Goal: Contribute content: Contribute content

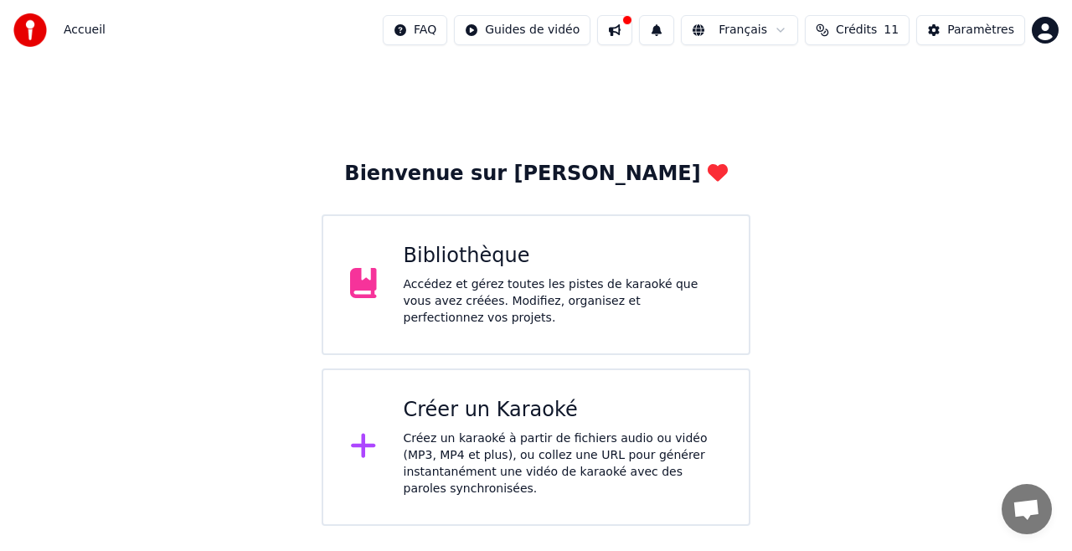
click at [648, 248] on div "Bibliothèque" at bounding box center [563, 256] width 319 height 27
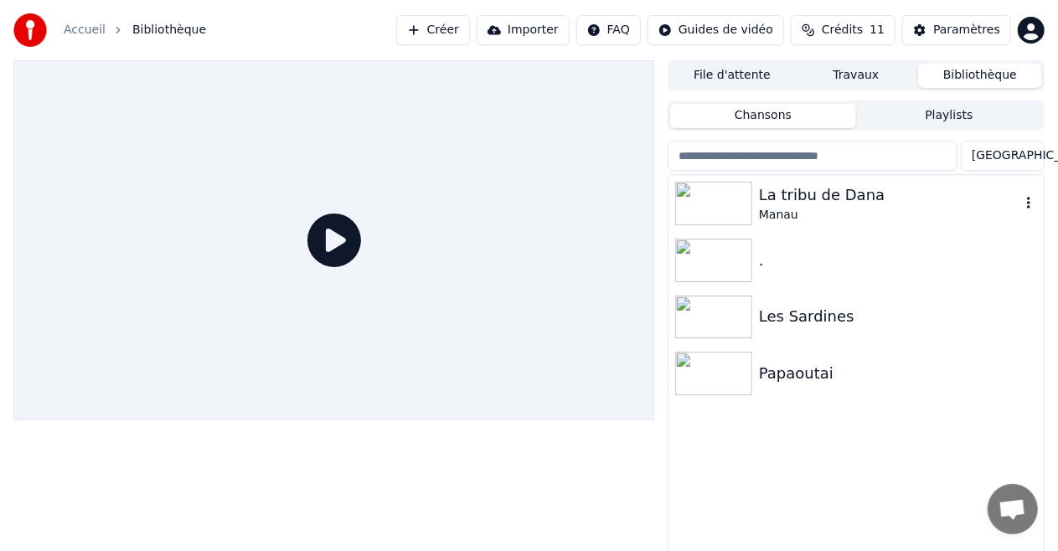
click at [702, 203] on img at bounding box center [713, 204] width 77 height 44
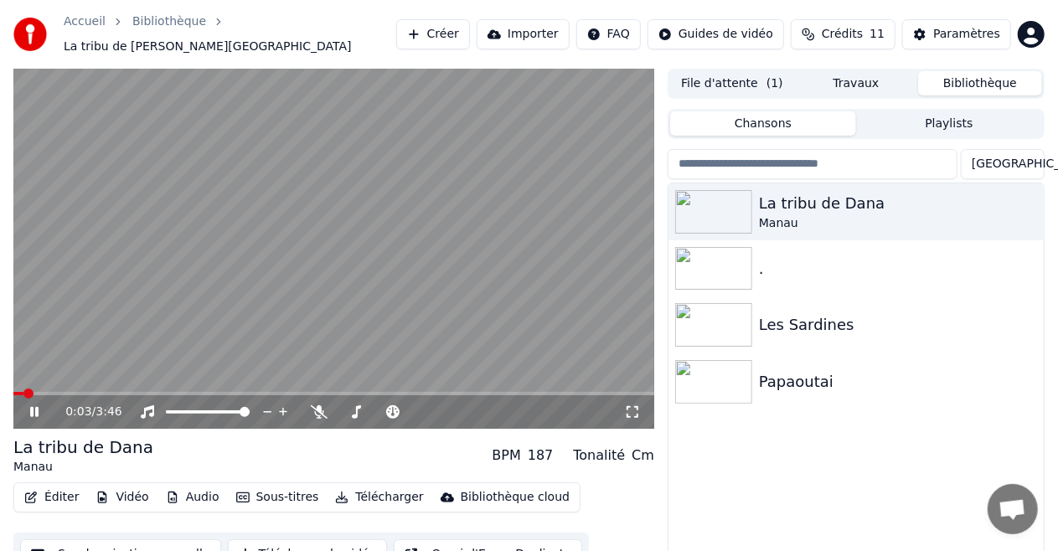
click at [39, 383] on video at bounding box center [333, 249] width 641 height 360
click at [49, 392] on span at bounding box center [333, 393] width 641 height 3
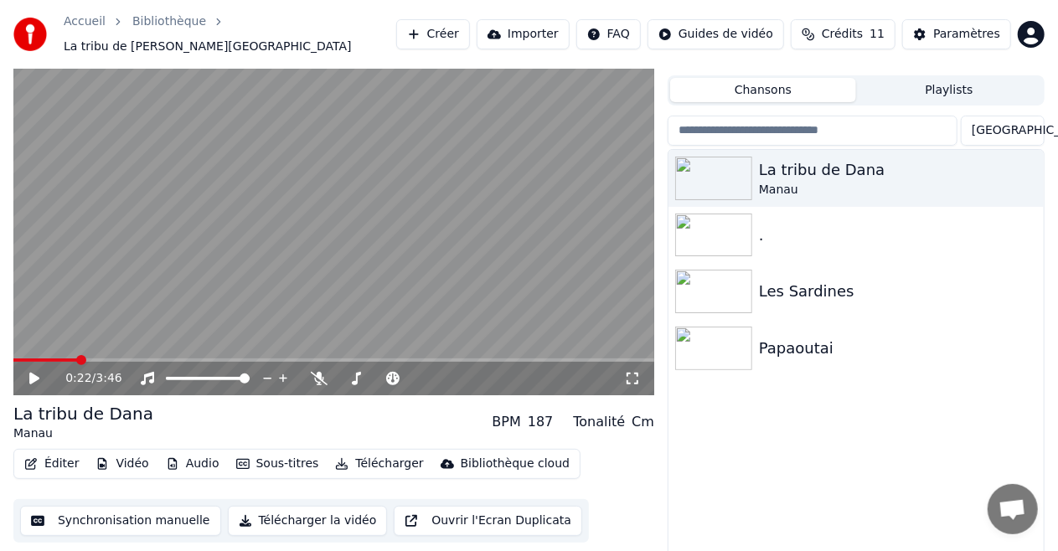
scroll to position [36, 0]
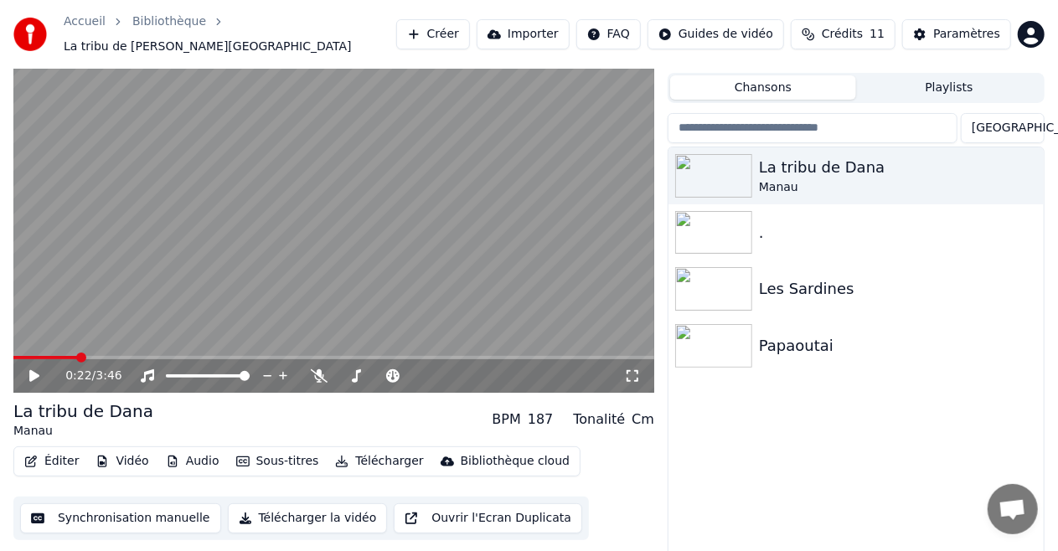
click at [48, 343] on video at bounding box center [333, 213] width 641 height 360
click at [48, 356] on span at bounding box center [46, 357] width 66 height 3
click at [96, 511] on button "Synchronisation manuelle" at bounding box center [120, 519] width 201 height 30
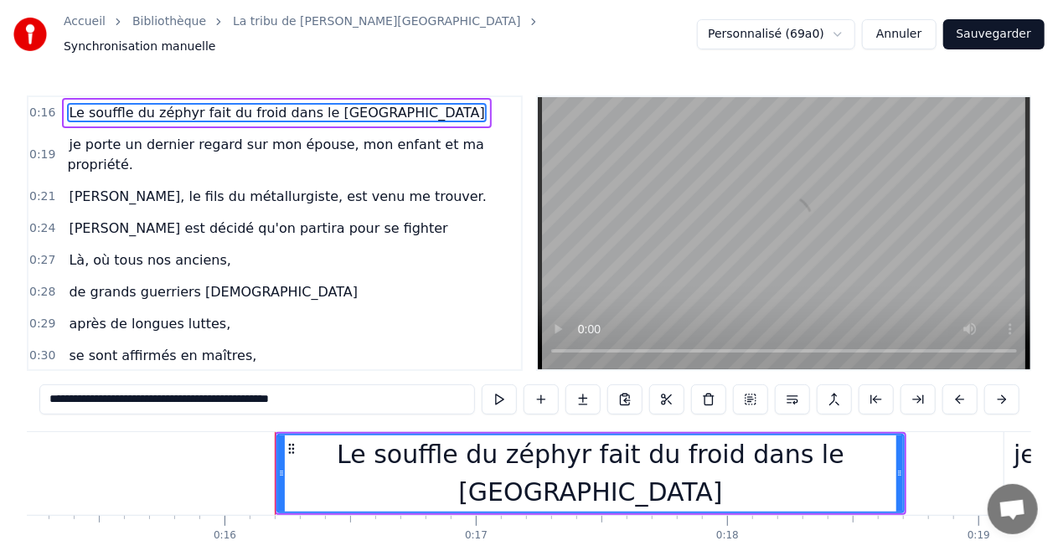
scroll to position [0, 3988]
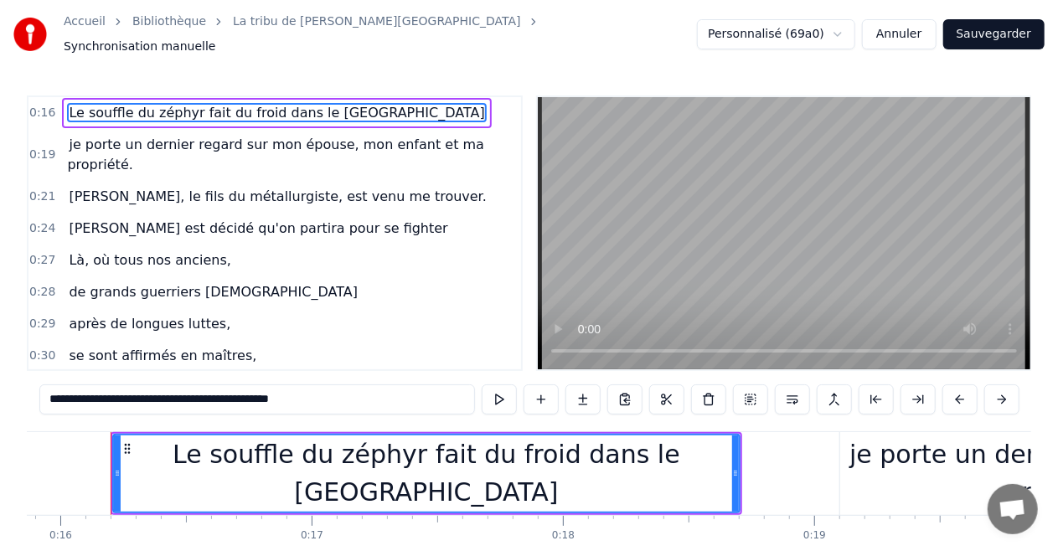
click at [240, 136] on span "je porte un dernier regard sur mon épouse, mon enfant et ma propriété." at bounding box center [275, 154] width 417 height 39
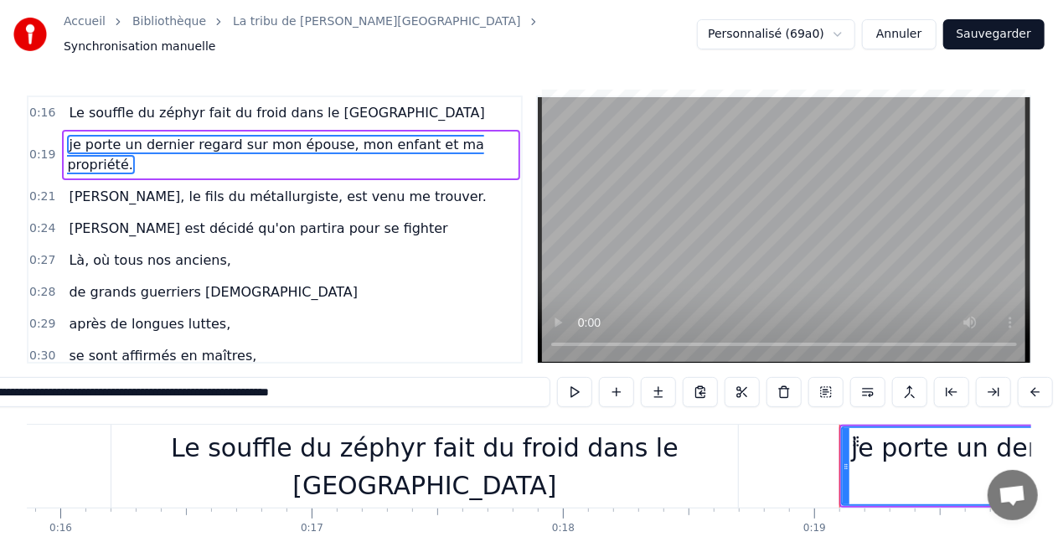
click at [228, 137] on span "je porte un dernier regard sur mon épouse, mon enfant et ma propriété." at bounding box center [275, 154] width 417 height 39
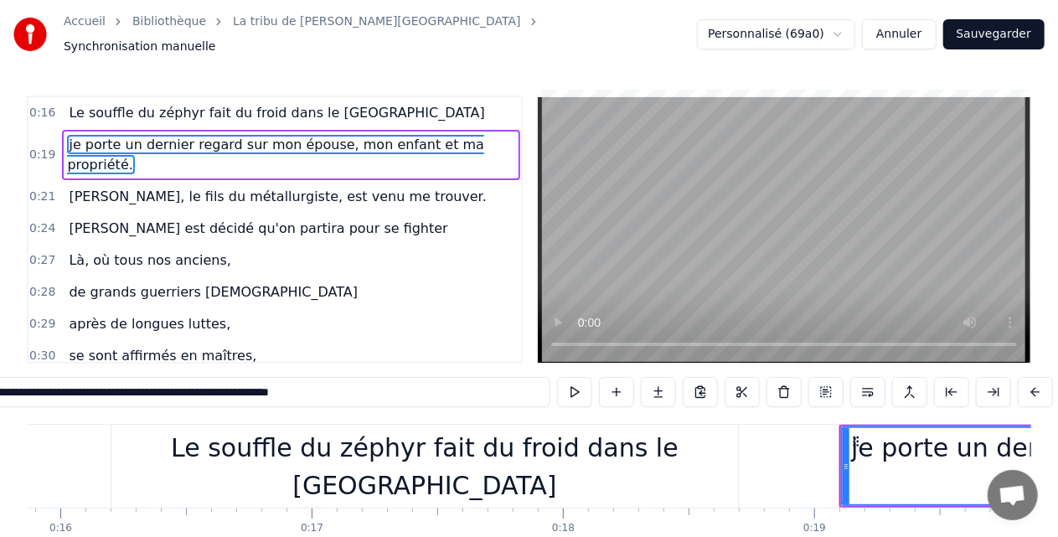
drag, startPoint x: 116, startPoint y: 394, endPoint x: 415, endPoint y: 393, distance: 299.1
click at [415, 393] on input "**********" at bounding box center [257, 392] width 586 height 30
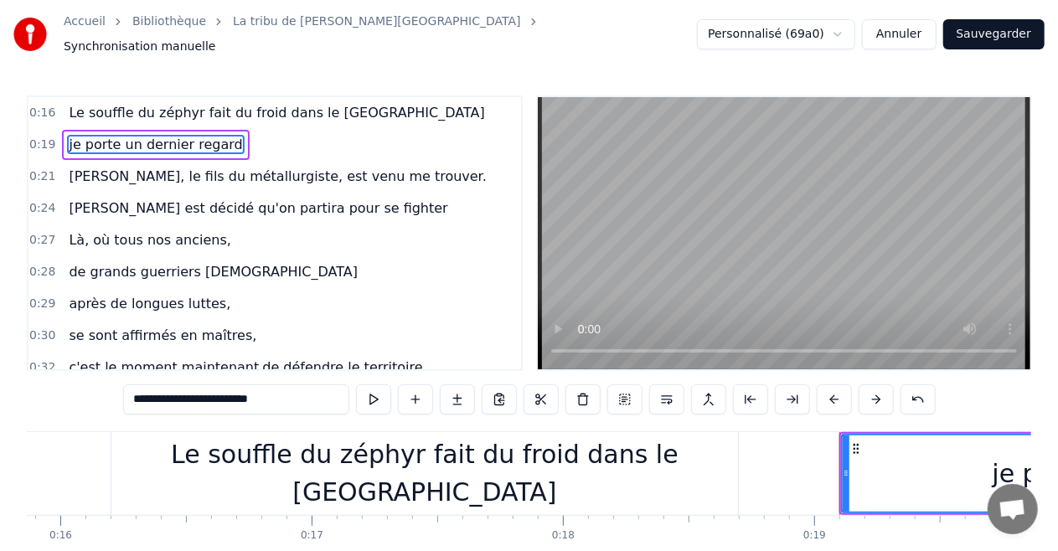
click at [119, 461] on div "Le souffle du zéphyr fait du froid dans le [GEOGRAPHIC_DATA]" at bounding box center [424, 473] width 627 height 83
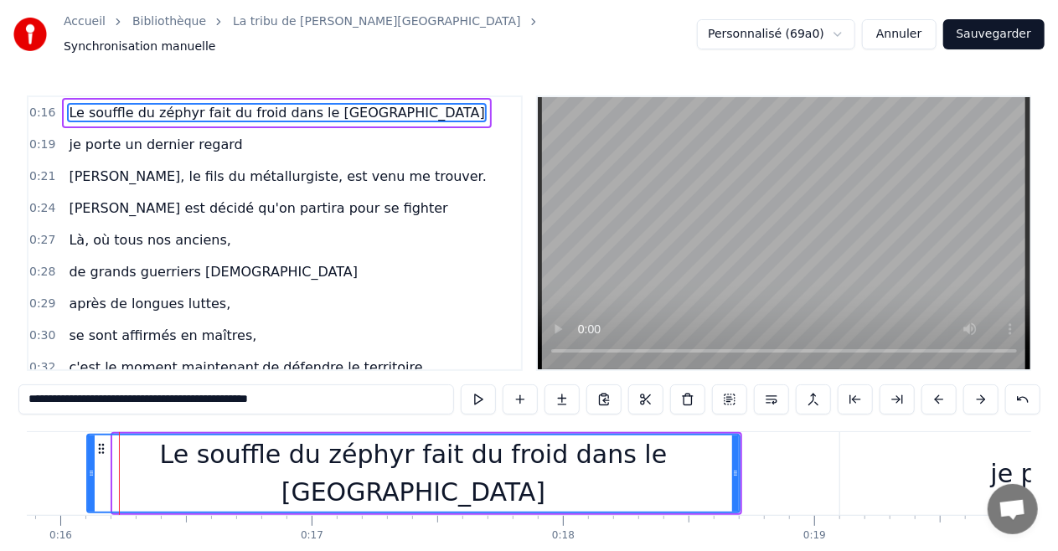
drag, startPoint x: 114, startPoint y: 465, endPoint x: 80, endPoint y: 466, distance: 33.5
click at [88, 467] on icon at bounding box center [91, 473] width 7 height 13
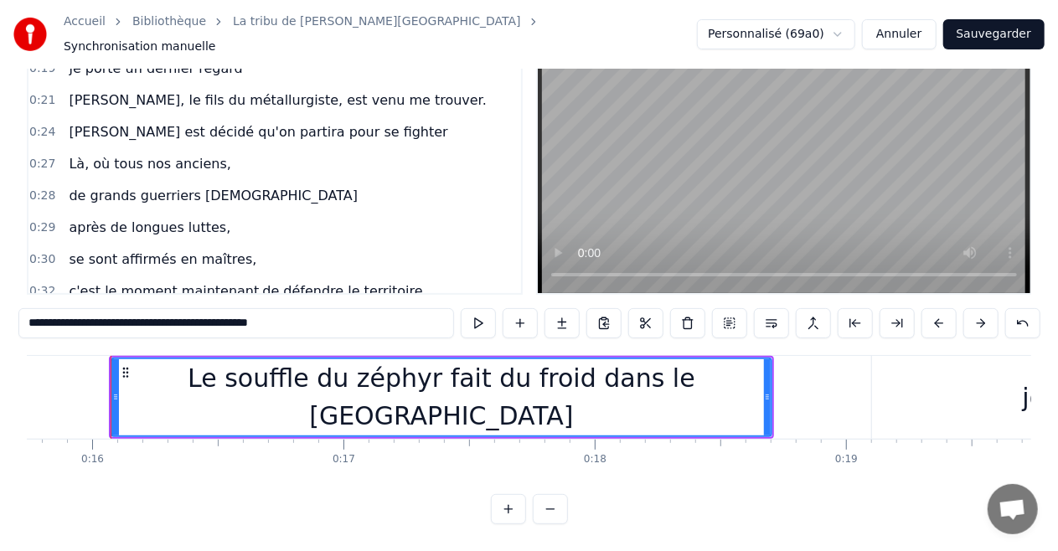
scroll to position [0, 3954]
click at [173, 382] on div "Le souffle du zéphyr fait du froid dans le [GEOGRAPHIC_DATA]" at bounding box center [443, 396] width 659 height 75
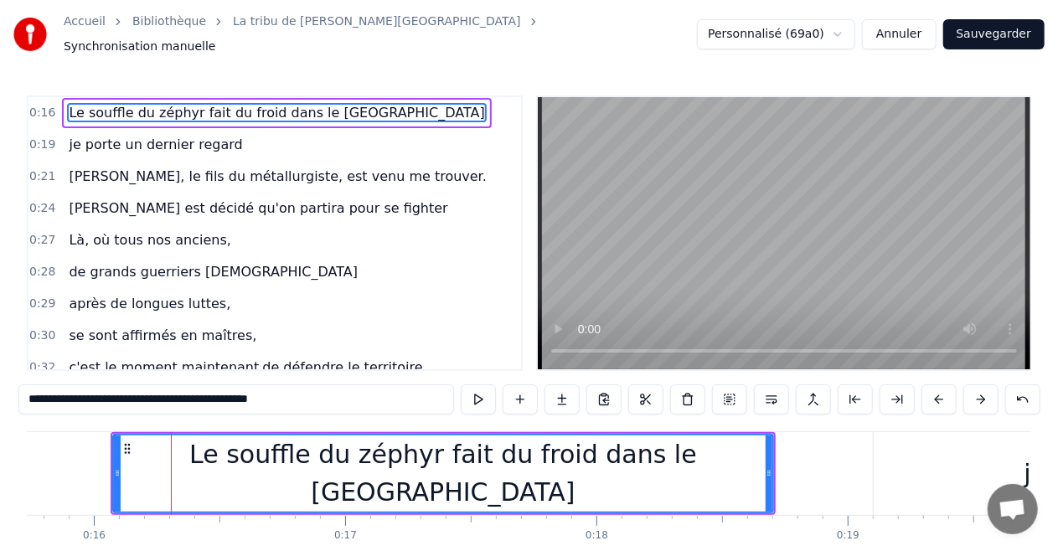
click at [123, 110] on span "Le souffle du zéphyr fait du froid dans le [GEOGRAPHIC_DATA]" at bounding box center [276, 112] width 419 height 19
drag, startPoint x: 330, startPoint y: 387, endPoint x: 0, endPoint y: 397, distance: 330.2
click at [0, 397] on div "Accueil Bibliothèque La tribu de Dana • Manau Synchronisation manuelle Personna…" at bounding box center [529, 300] width 1058 height 601
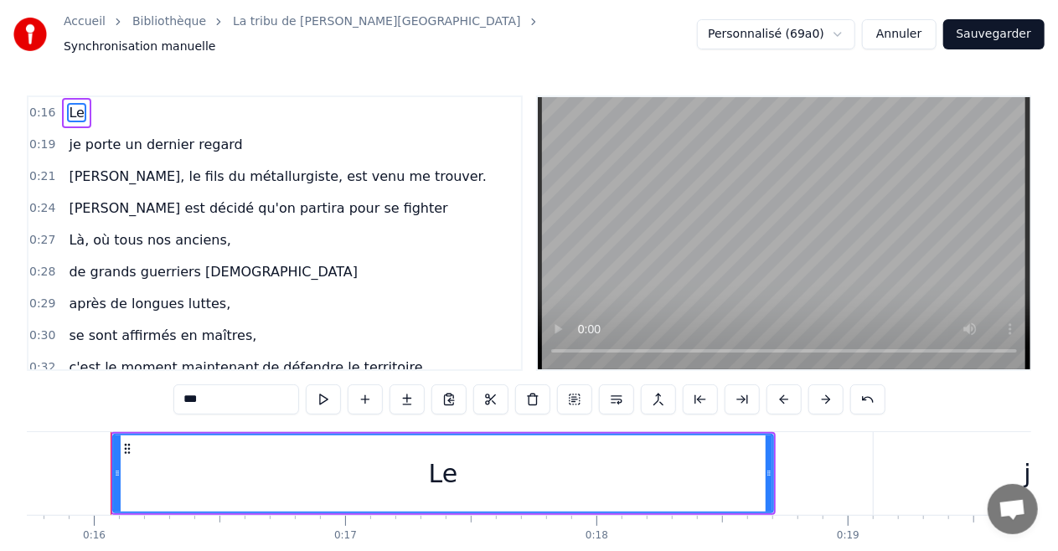
click at [240, 394] on input "**" at bounding box center [236, 400] width 126 height 30
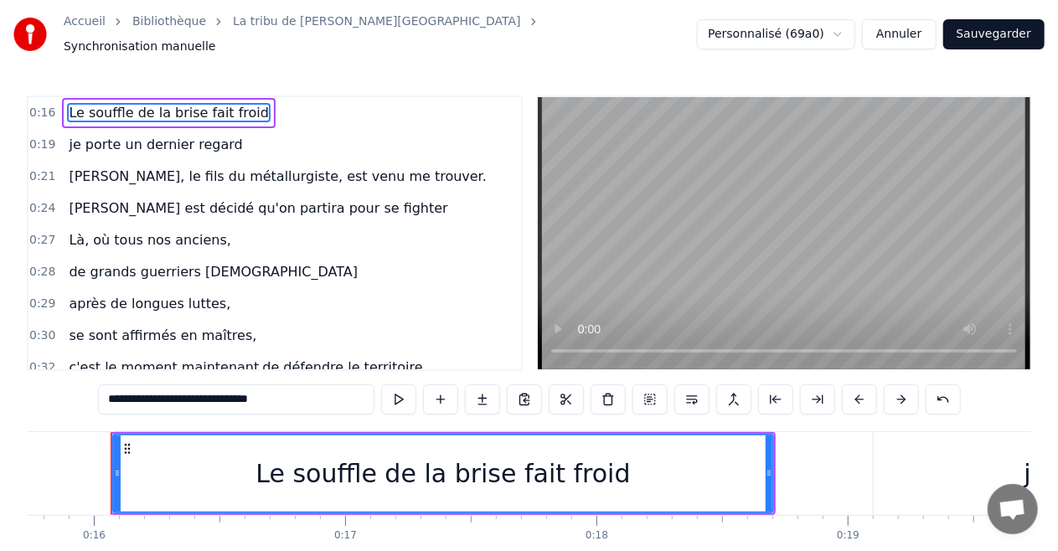
click at [202, 394] on input "**********" at bounding box center [236, 400] width 276 height 30
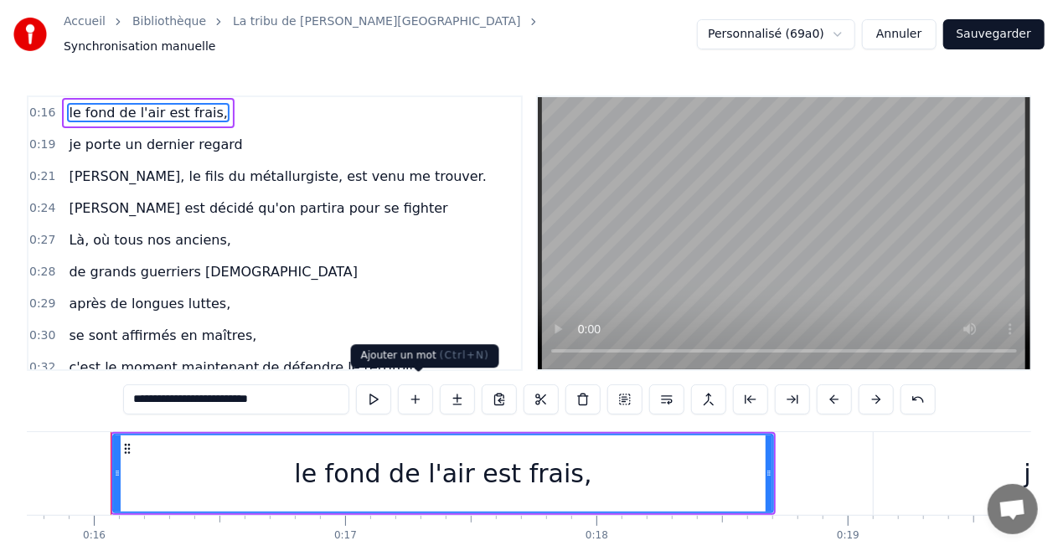
type input "**********"
click at [421, 393] on button at bounding box center [415, 400] width 35 height 30
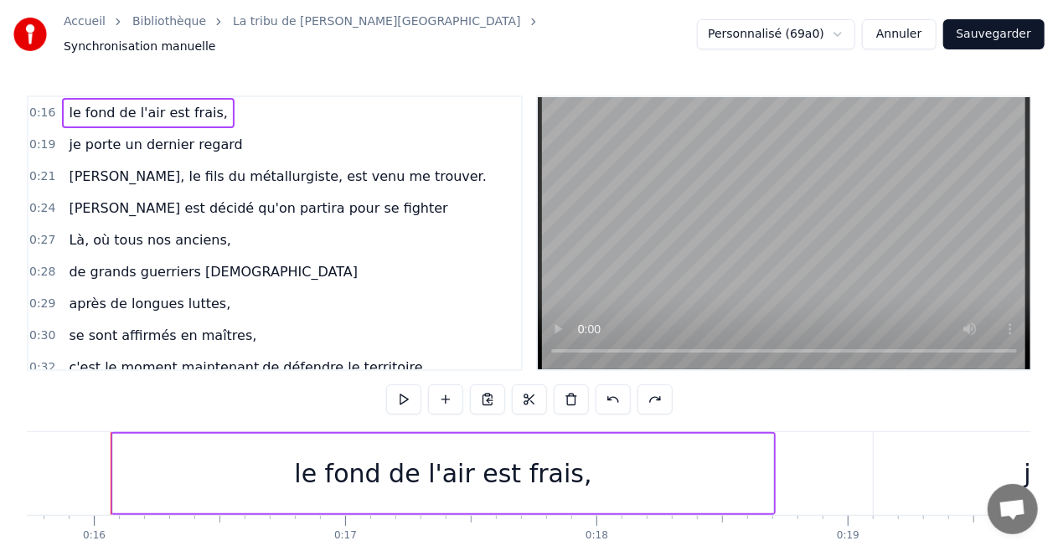
click at [156, 464] on div "le fond de l'air est frais," at bounding box center [443, 474] width 660 height 80
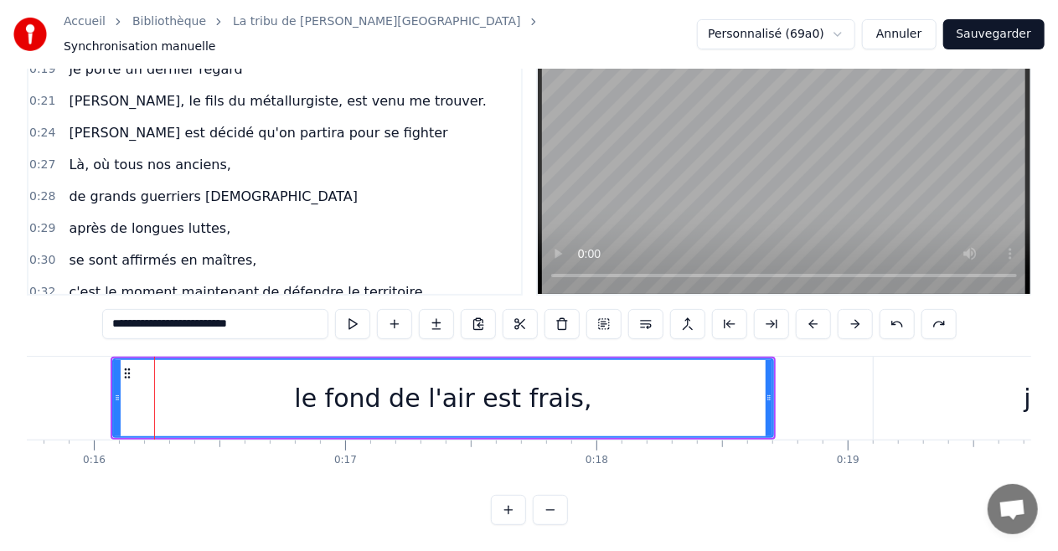
scroll to position [82, 0]
click at [131, 390] on div "le fond de l'air est frais," at bounding box center [443, 397] width 659 height 76
click at [772, 308] on button at bounding box center [771, 323] width 35 height 30
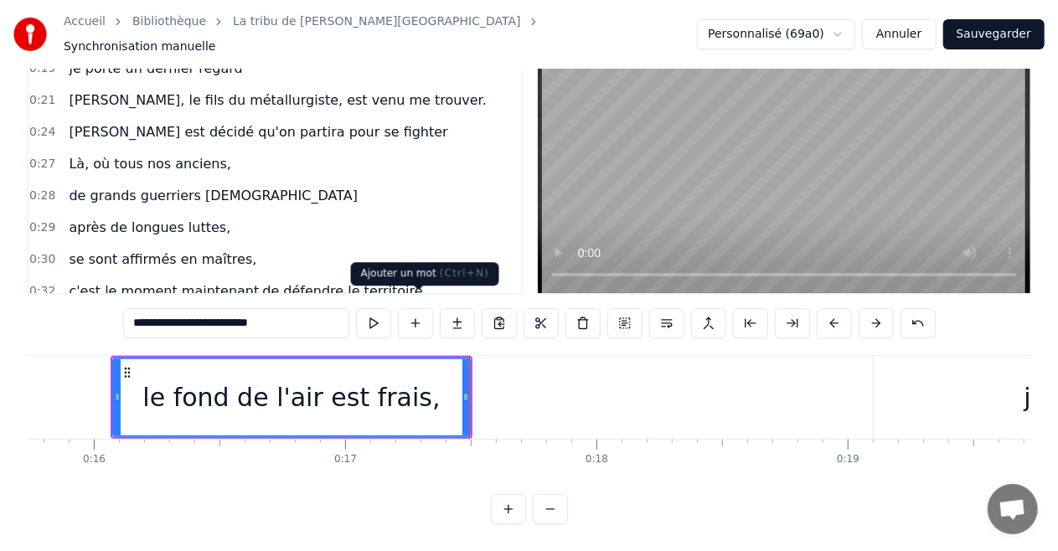
click at [421, 313] on button at bounding box center [415, 323] width 35 height 30
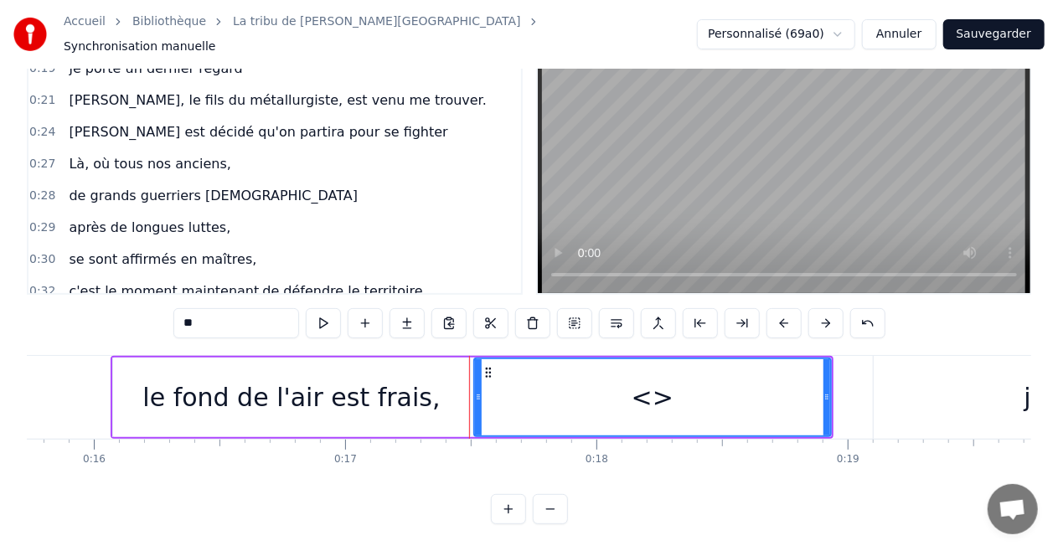
scroll to position [0, 0]
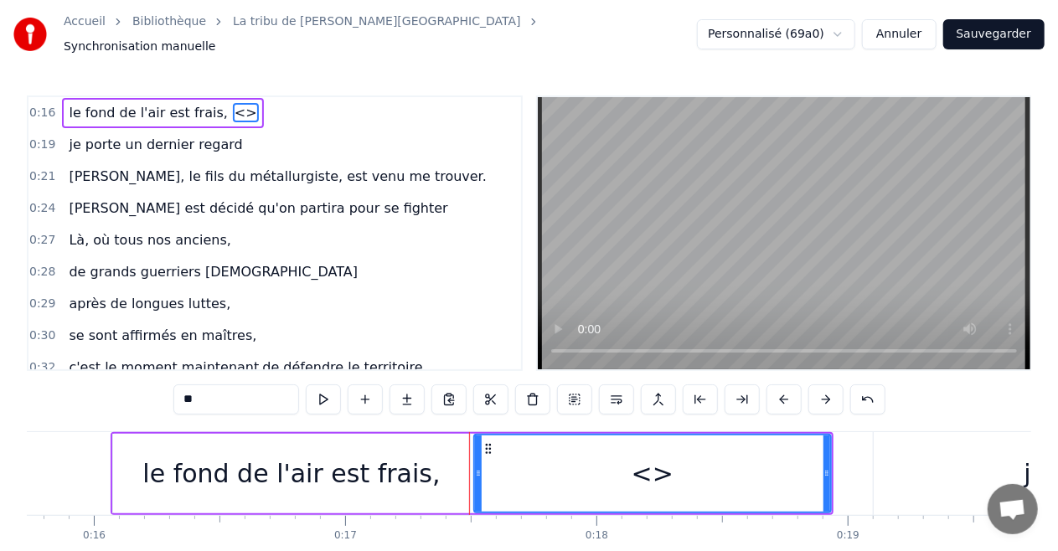
click at [550, 467] on div "<>" at bounding box center [652, 474] width 355 height 76
drag, startPoint x: 246, startPoint y: 390, endPoint x: 0, endPoint y: 414, distance: 247.4
click at [0, 414] on div "Accueil Bibliothèque La tribu de Dana • Manau Synchronisation manuelle Personna…" at bounding box center [529, 300] width 1058 height 601
type input "*"
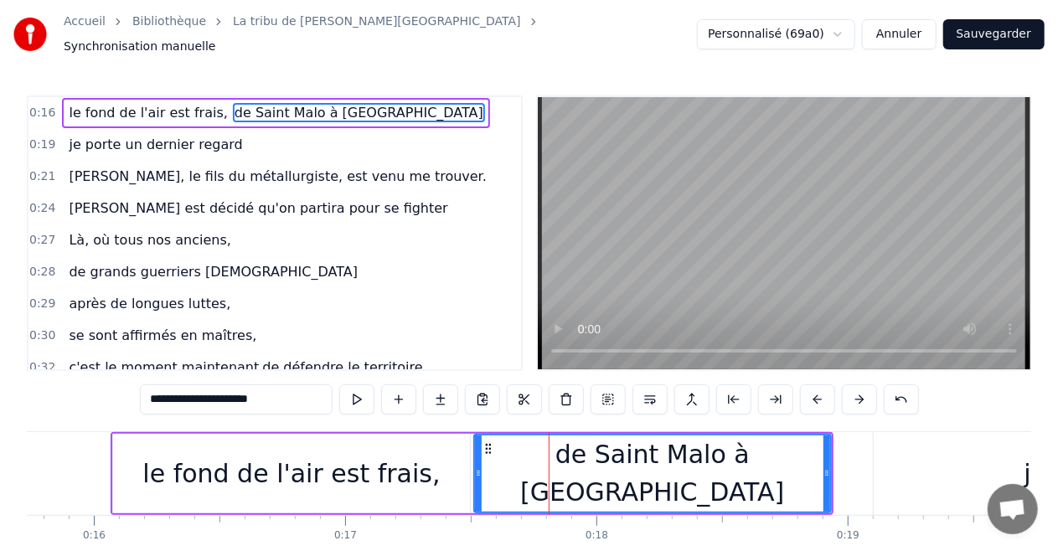
click at [350, 392] on button at bounding box center [356, 400] width 35 height 30
click at [355, 394] on button at bounding box center [356, 400] width 35 height 30
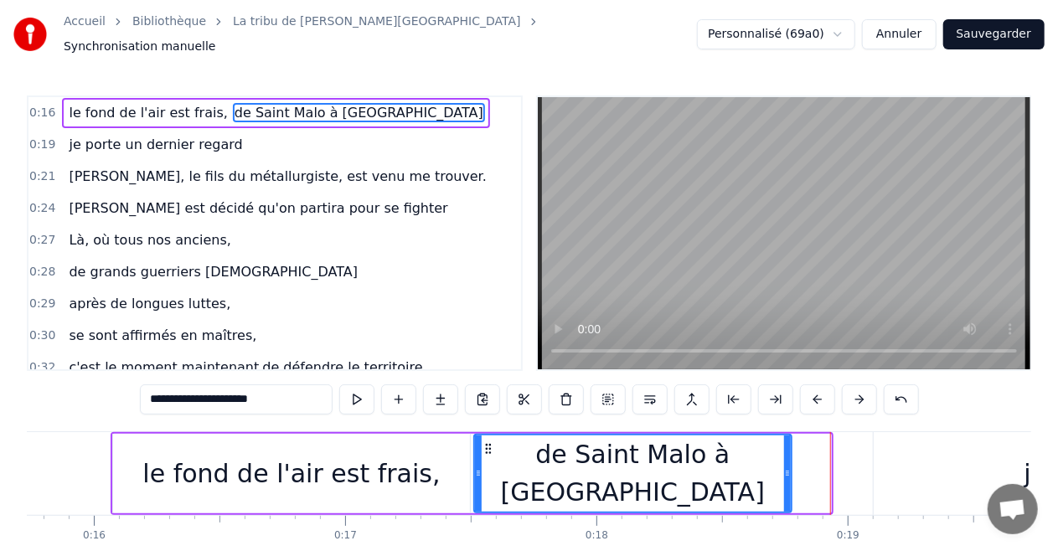
drag, startPoint x: 826, startPoint y: 465, endPoint x: 787, endPoint y: 472, distance: 39.9
click at [787, 472] on div at bounding box center [787, 474] width 7 height 76
type input "**********"
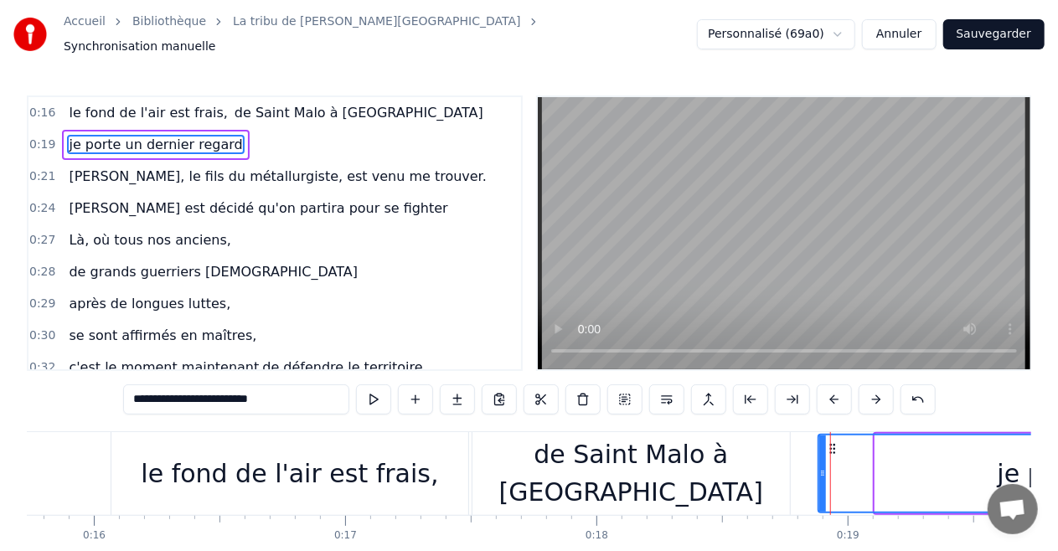
drag, startPoint x: 876, startPoint y: 469, endPoint x: 814, endPoint y: 471, distance: 62.0
click at [819, 471] on icon at bounding box center [822, 473] width 7 height 13
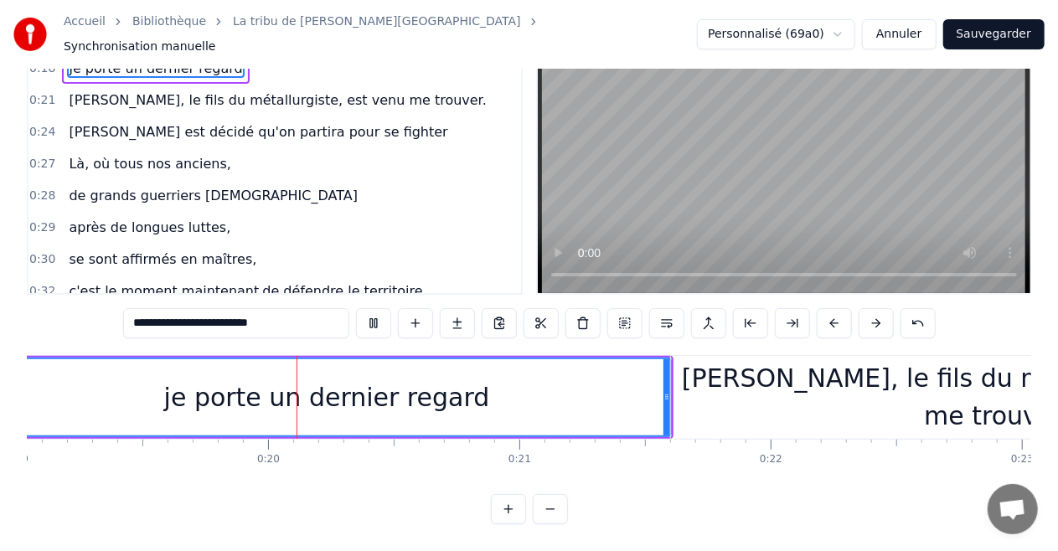
scroll to position [0, 4837]
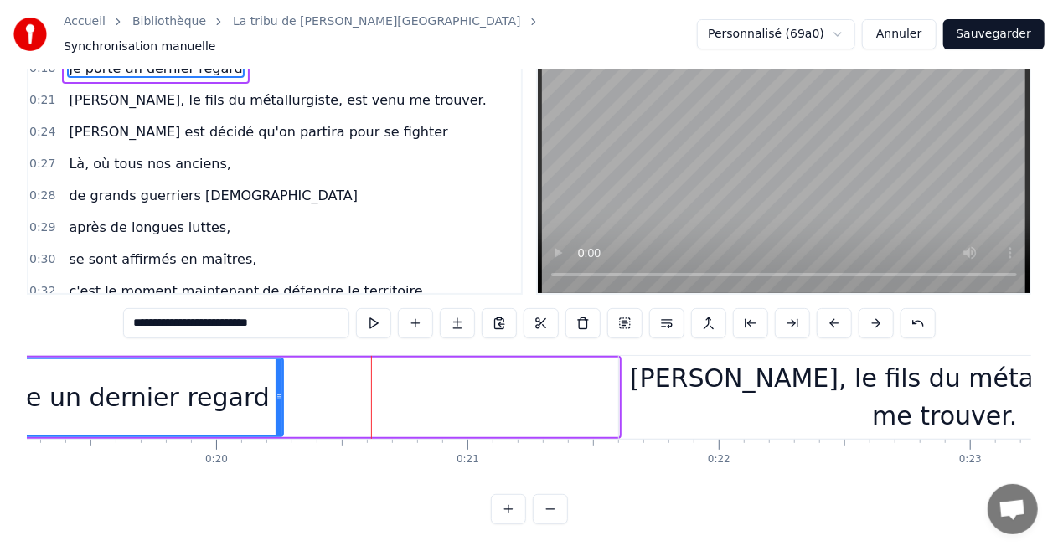
drag, startPoint x: 612, startPoint y: 384, endPoint x: 255, endPoint y: 389, distance: 356.9
click at [276, 390] on icon at bounding box center [279, 396] width 7 height 13
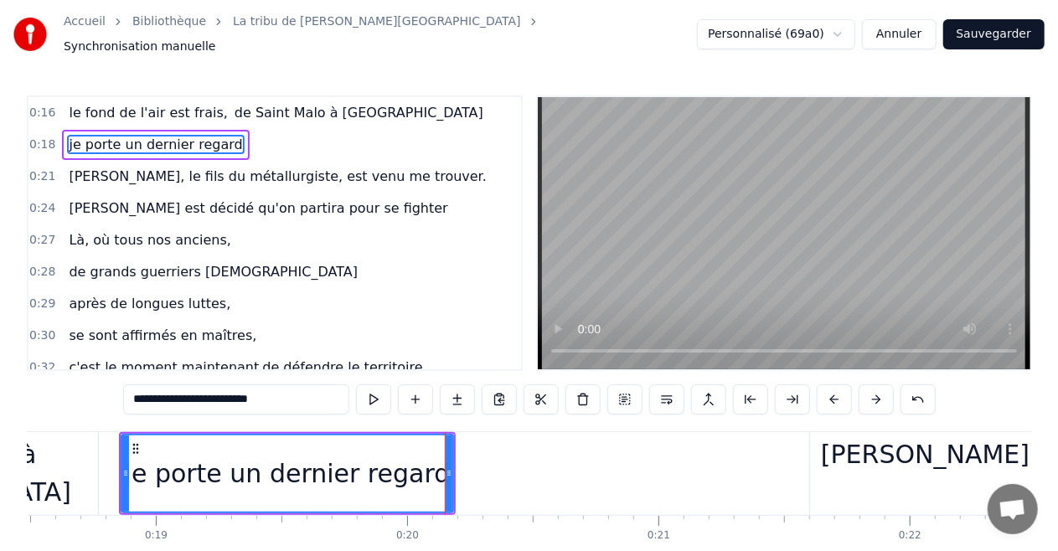
scroll to position [0, 4645]
click at [145, 467] on div "je porte un dernier regard" at bounding box center [290, 474] width 326 height 38
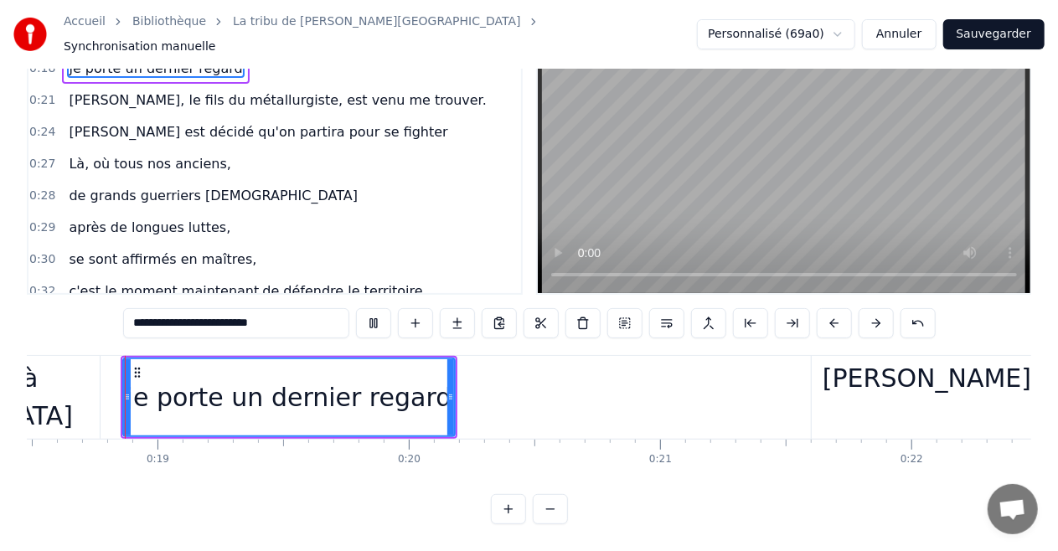
scroll to position [82, 0]
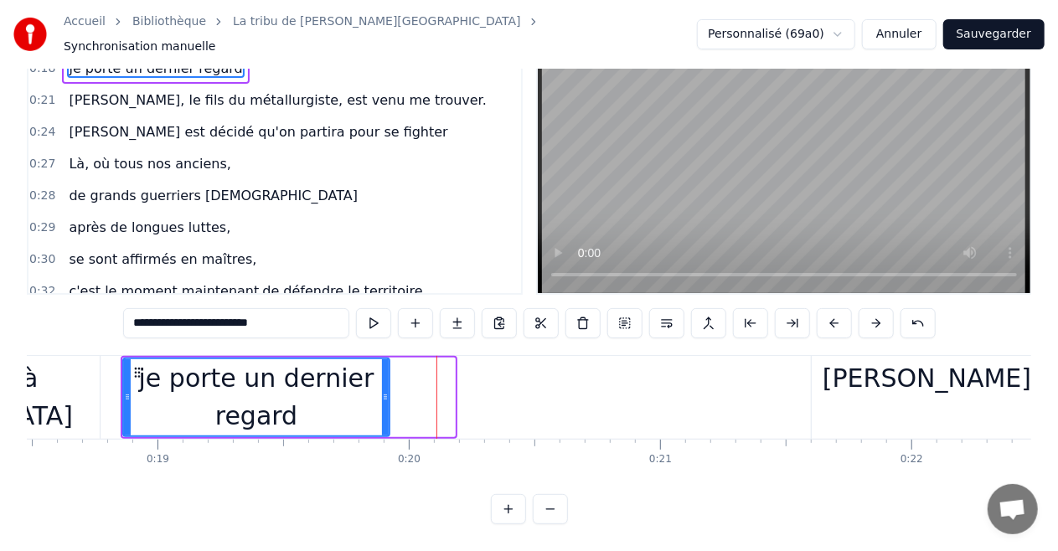
drag, startPoint x: 449, startPoint y: 385, endPoint x: 384, endPoint y: 384, distance: 65.4
click at [384, 390] on icon at bounding box center [385, 396] width 7 height 13
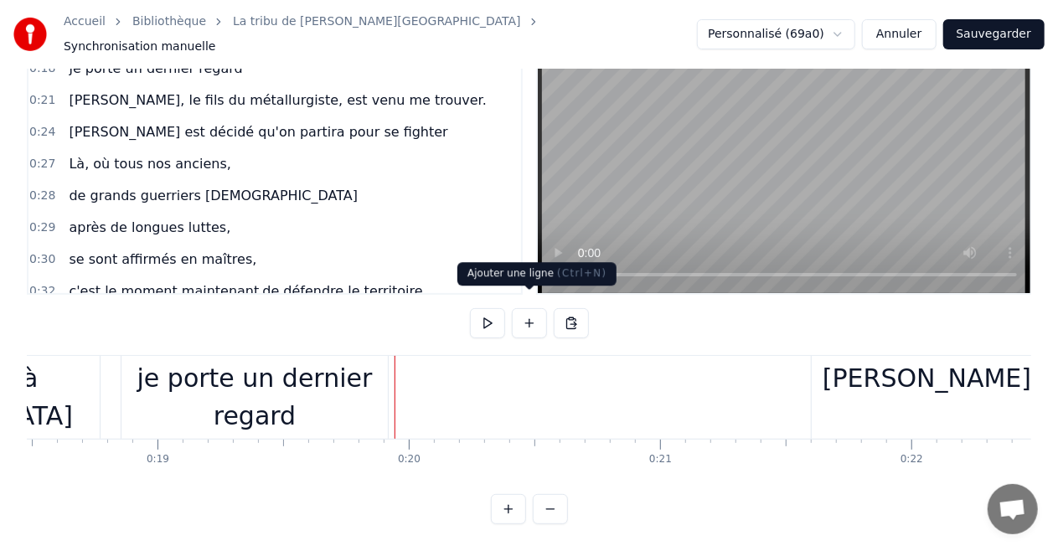
click at [523, 313] on button at bounding box center [529, 323] width 35 height 30
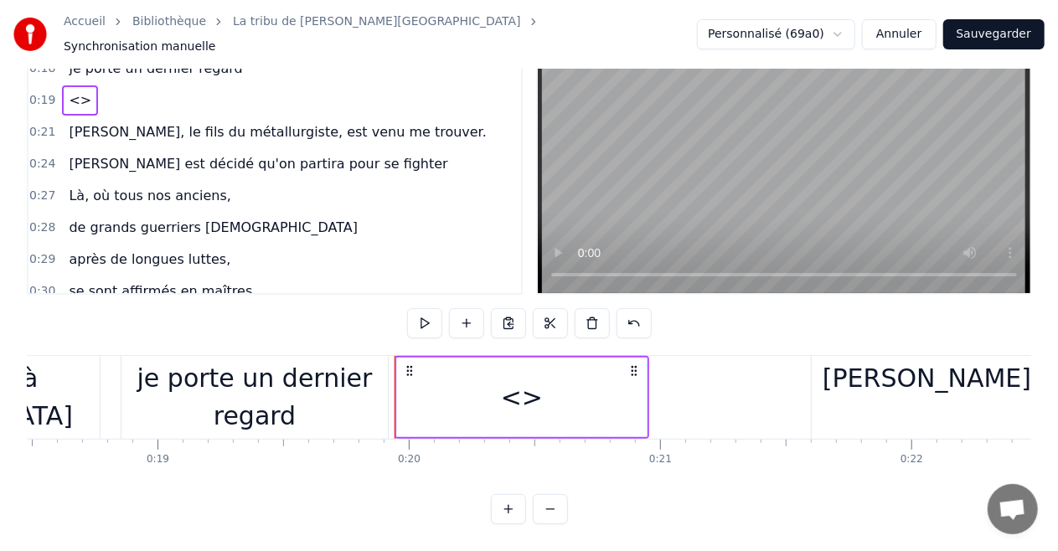
click at [541, 390] on div "<>" at bounding box center [522, 398] width 250 height 80
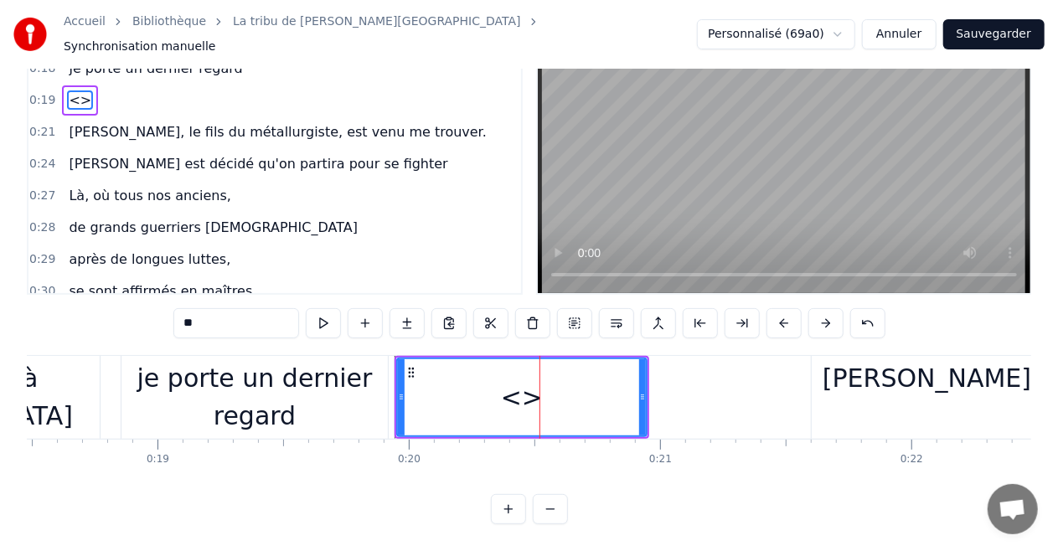
scroll to position [0, 0]
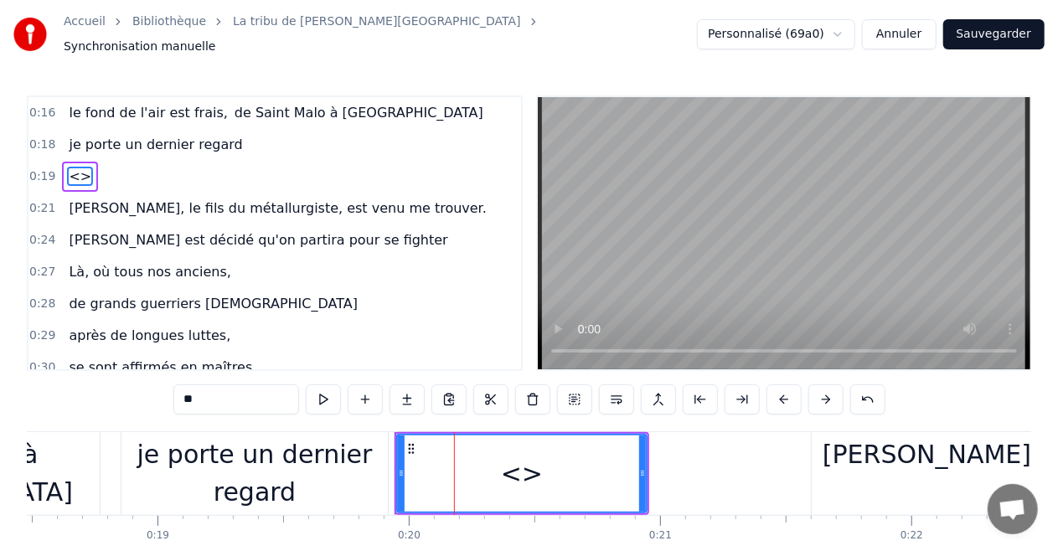
drag, startPoint x: 249, startPoint y: 388, endPoint x: 0, endPoint y: 387, distance: 248.8
click at [0, 387] on div "Accueil Bibliothèque La tribu de Dana • Manau Synchronisation manuelle Personna…" at bounding box center [529, 300] width 1058 height 601
type input "*"
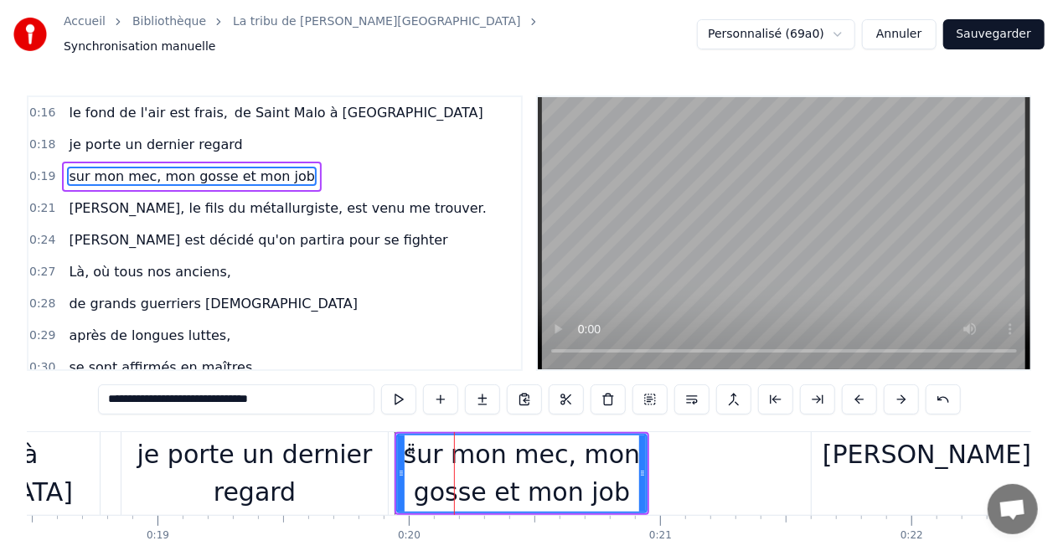
click at [368, 458] on div "je porte un dernier regard" at bounding box center [254, 473] width 266 height 75
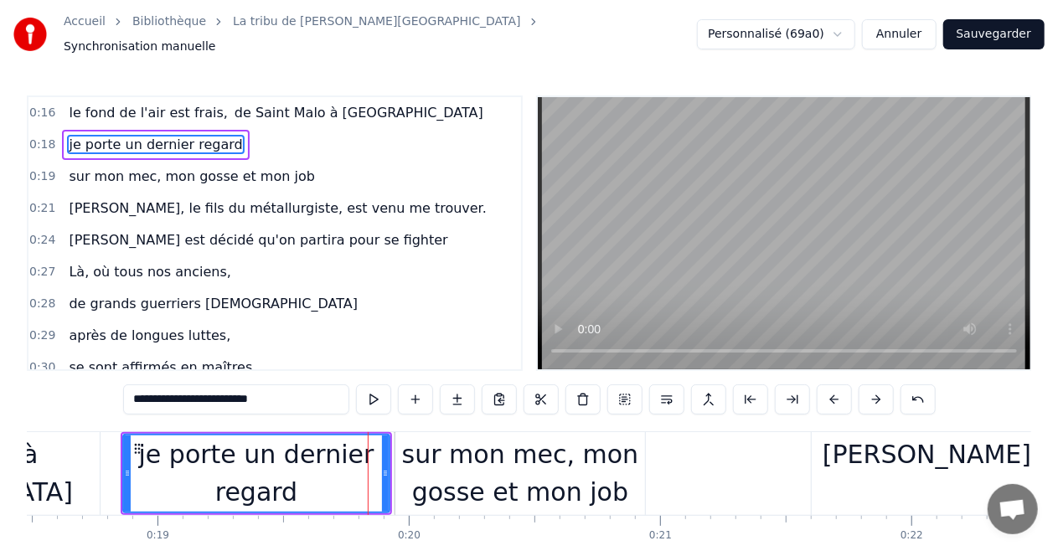
scroll to position [82, 0]
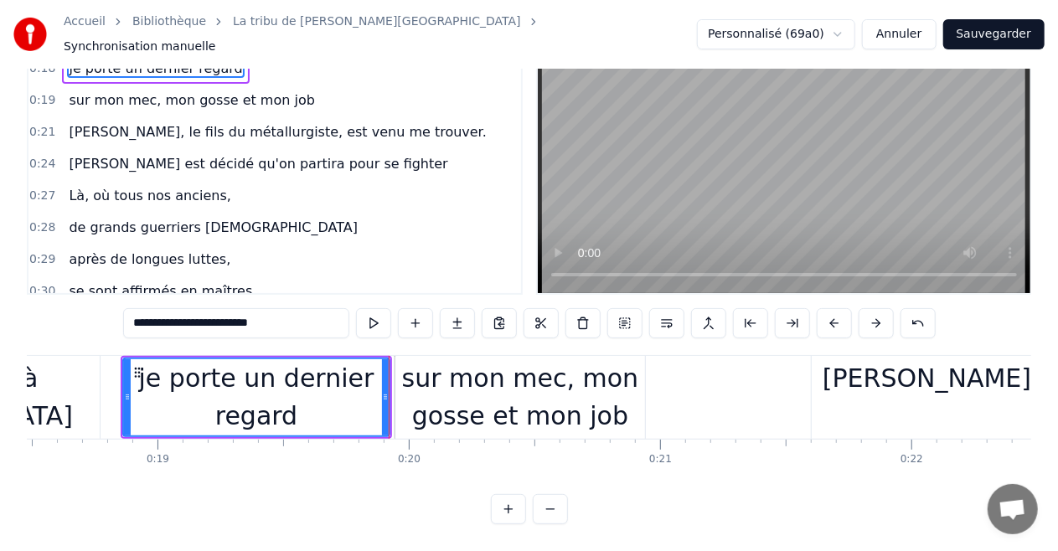
click at [642, 380] on div "sur mon mec, mon gosse et mon job" at bounding box center [520, 396] width 250 height 75
type input "**********"
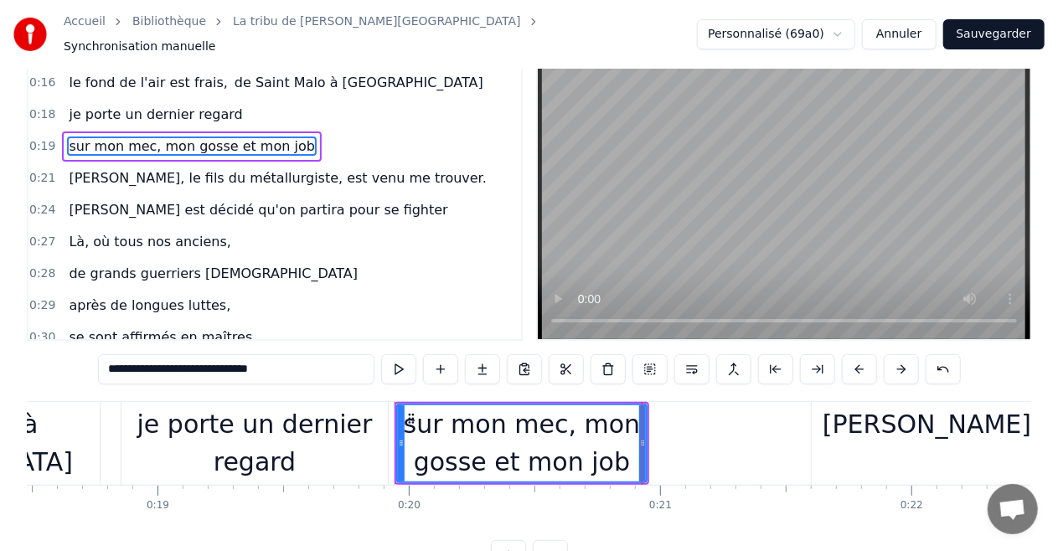
scroll to position [0, 0]
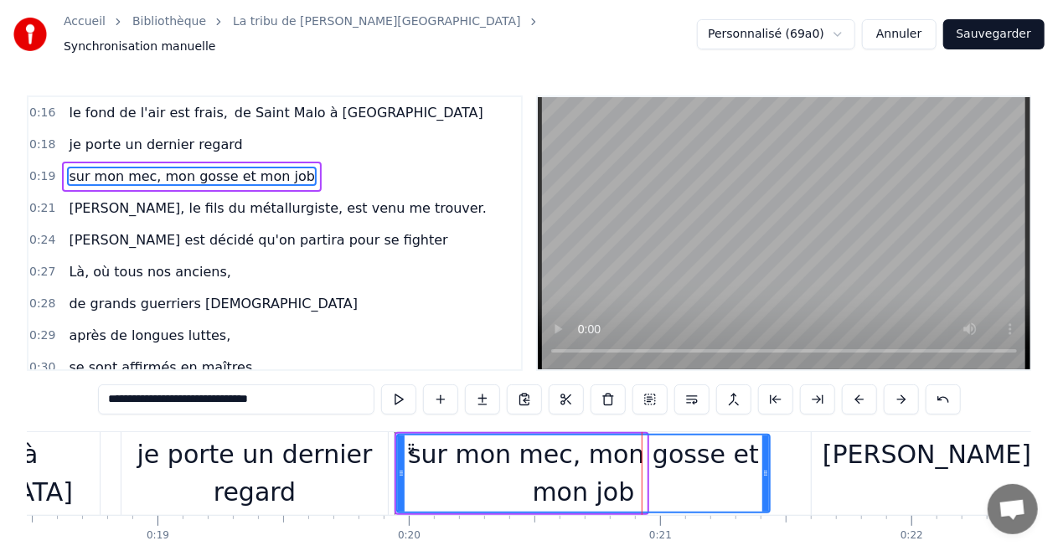
drag, startPoint x: 644, startPoint y: 467, endPoint x: 767, endPoint y: 449, distance: 124.4
click at [767, 449] on div at bounding box center [765, 474] width 7 height 76
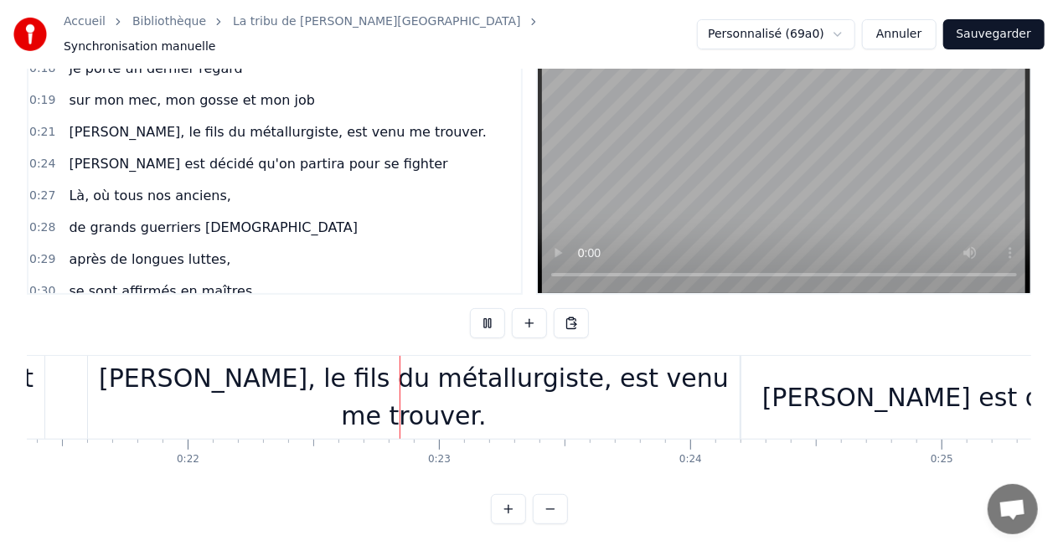
scroll to position [0, 5534]
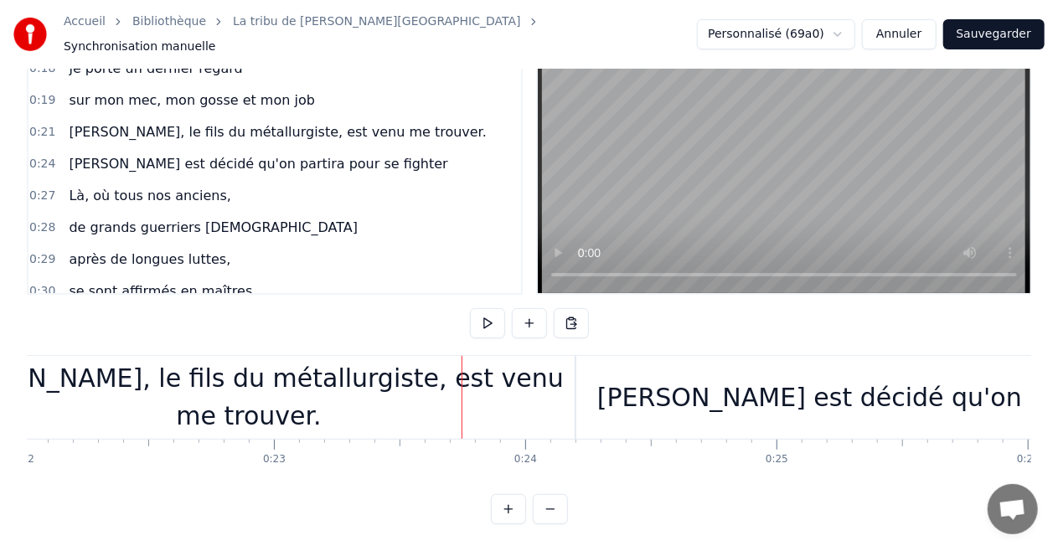
click at [74, 374] on div "[PERSON_NAME], le fils du métallurgiste, est venu me trouver." at bounding box center [249, 396] width 652 height 75
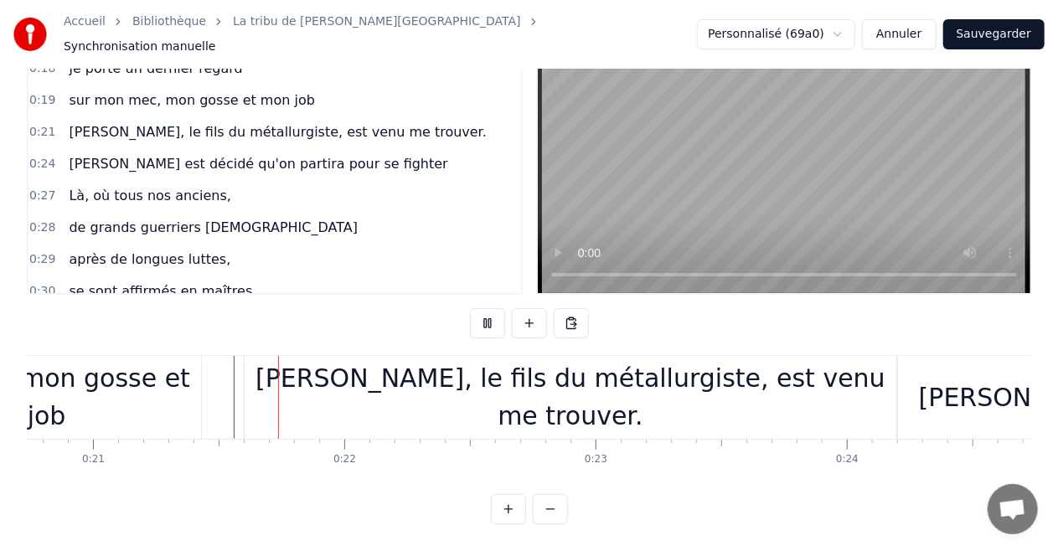
scroll to position [82, 0]
click at [549, 382] on div "[PERSON_NAME], le fils du métallurgiste, est venu me trouver." at bounding box center [571, 396] width 652 height 75
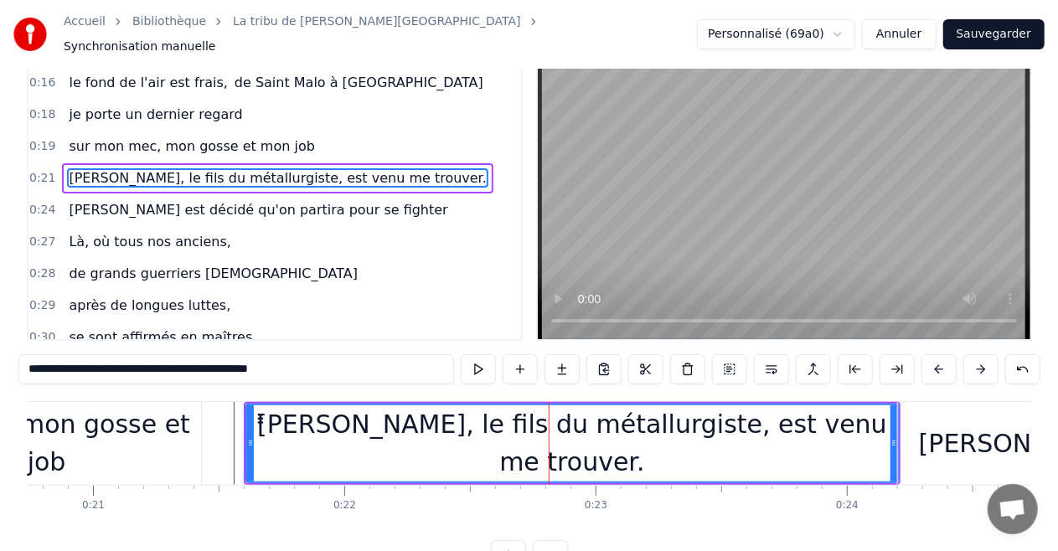
scroll to position [0, 0]
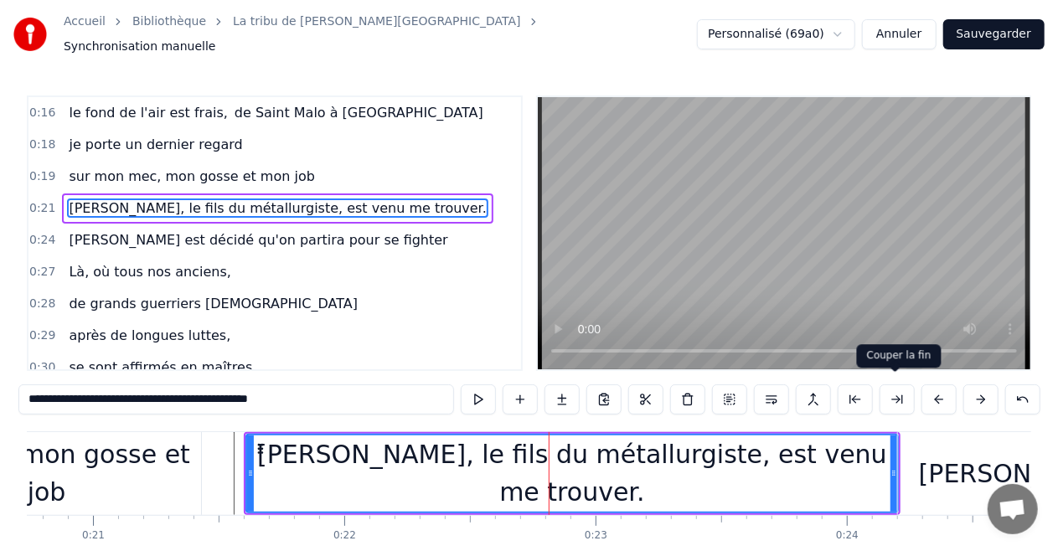
click at [898, 396] on button at bounding box center [897, 400] width 35 height 30
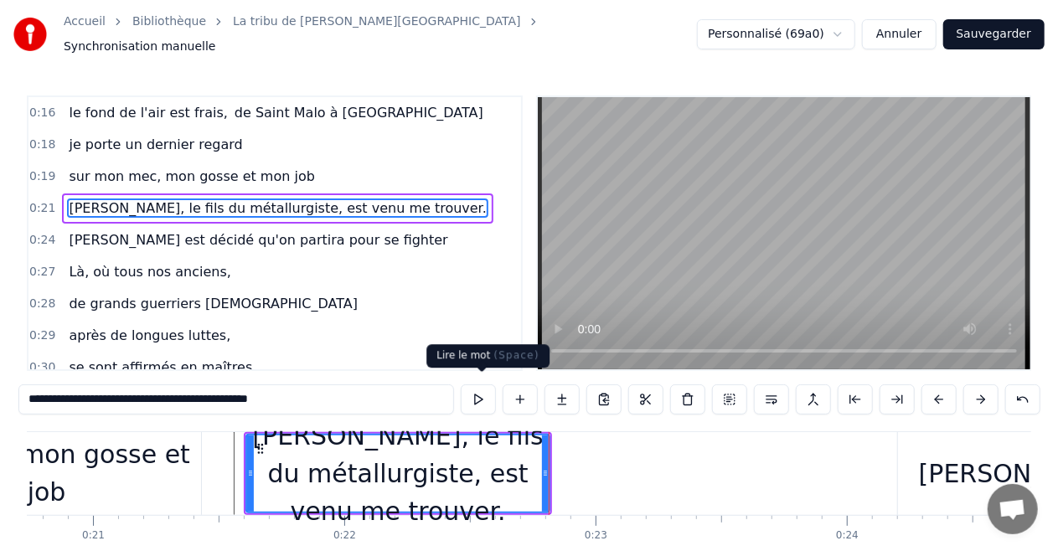
drag, startPoint x: 144, startPoint y: 394, endPoint x: 501, endPoint y: 402, distance: 357.0
click at [501, 402] on div "**********" at bounding box center [529, 400] width 1022 height 30
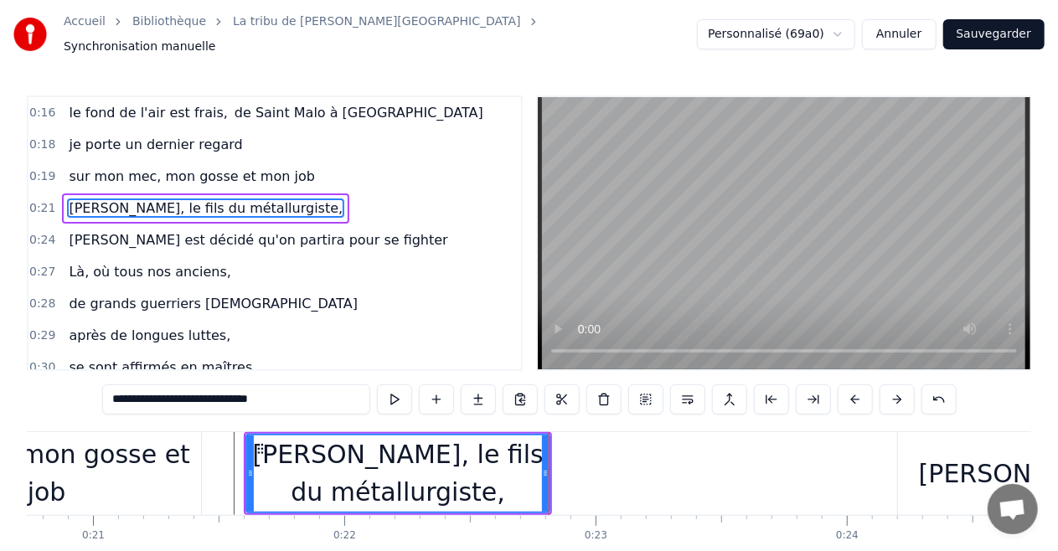
type input "**********"
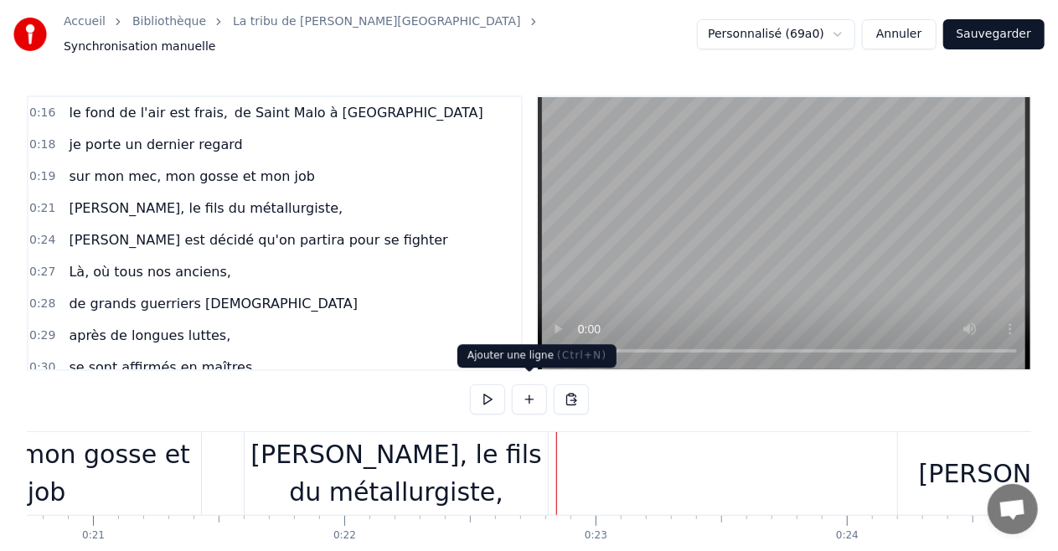
click at [527, 395] on button at bounding box center [529, 400] width 35 height 30
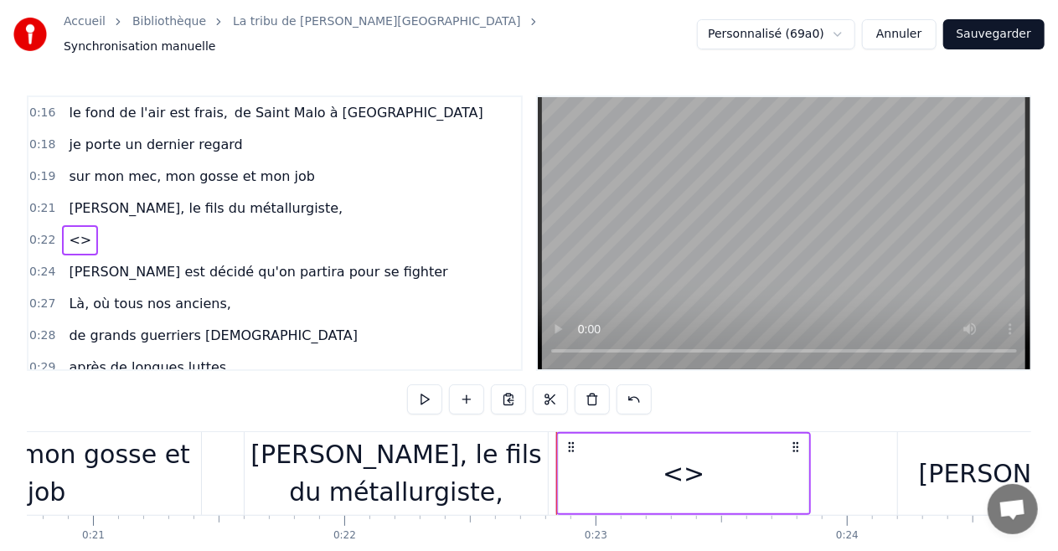
click at [667, 469] on div "<>" at bounding box center [684, 474] width 42 height 38
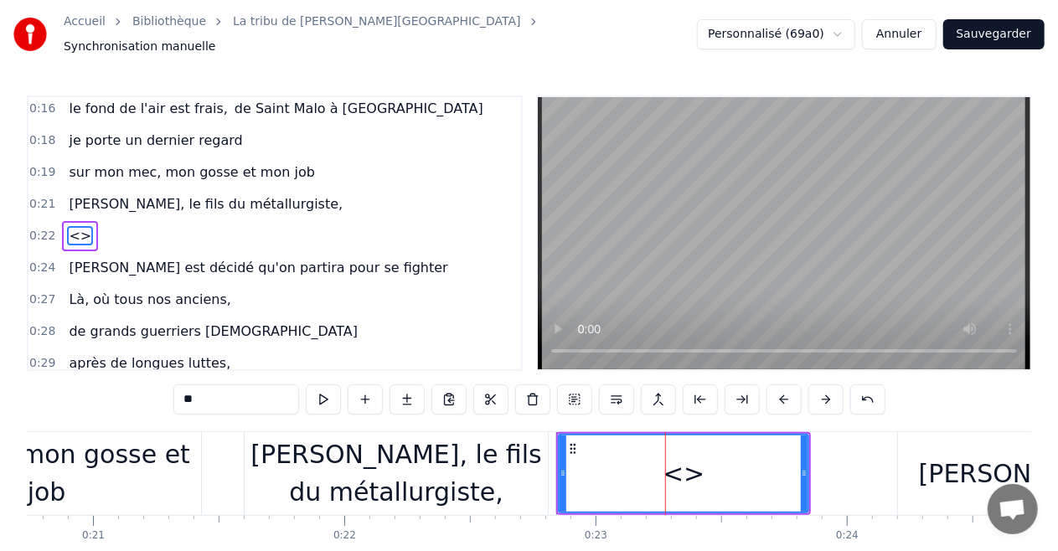
drag, startPoint x: 213, startPoint y: 396, endPoint x: 55, endPoint y: 392, distance: 157.6
click at [55, 392] on div "0:16 le fond de l'air est frais, de [PERSON_NAME] à Carhaix 0:18 je porte un de…" at bounding box center [529, 348] width 1005 height 505
paste input "**********"
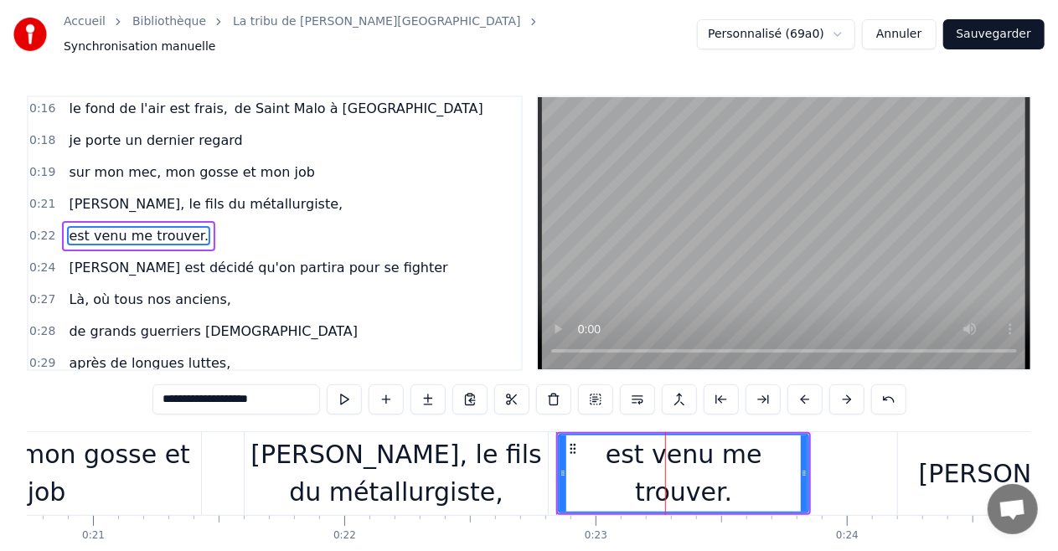
click at [504, 462] on div "[PERSON_NAME], le fils du métallurgiste," at bounding box center [396, 473] width 303 height 75
type input "**********"
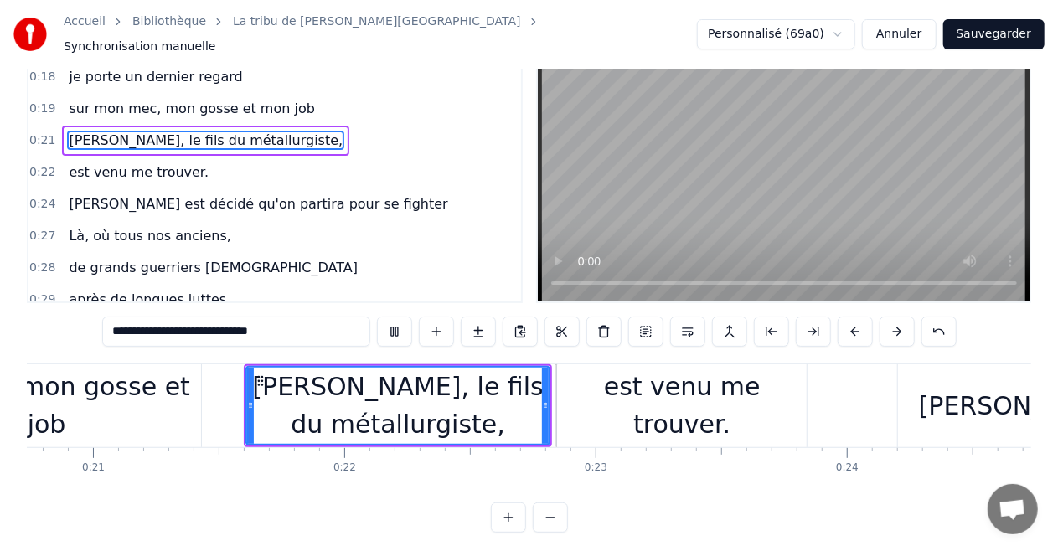
scroll to position [82, 0]
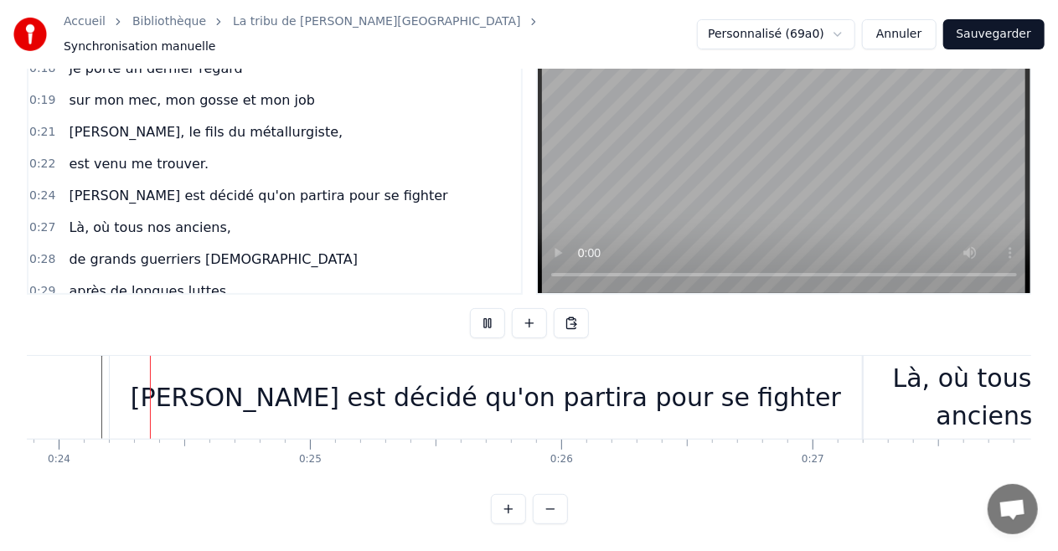
scroll to position [0, 5991]
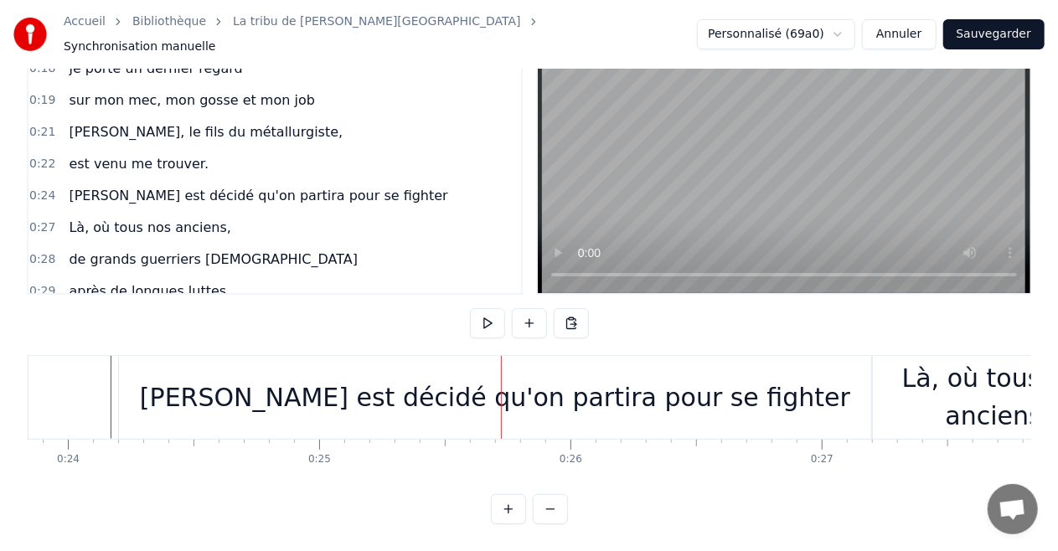
click at [441, 380] on div "[PERSON_NAME] est décidé qu'on partira pour se fighter" at bounding box center [495, 398] width 710 height 38
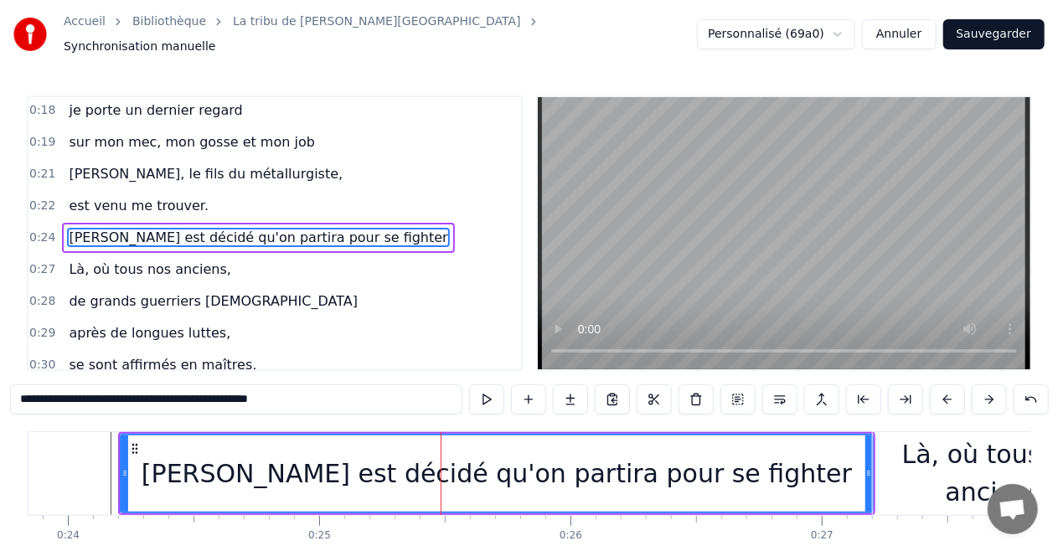
scroll to position [35, 0]
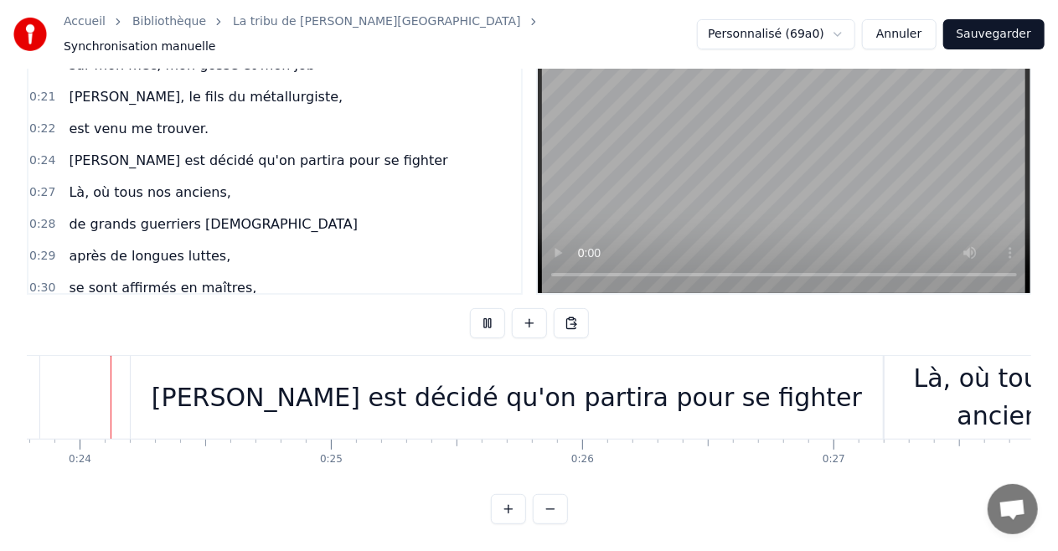
scroll to position [82, 0]
click at [221, 151] on span "[PERSON_NAME] est décidé qu'on partira pour se fighter" at bounding box center [258, 160] width 382 height 19
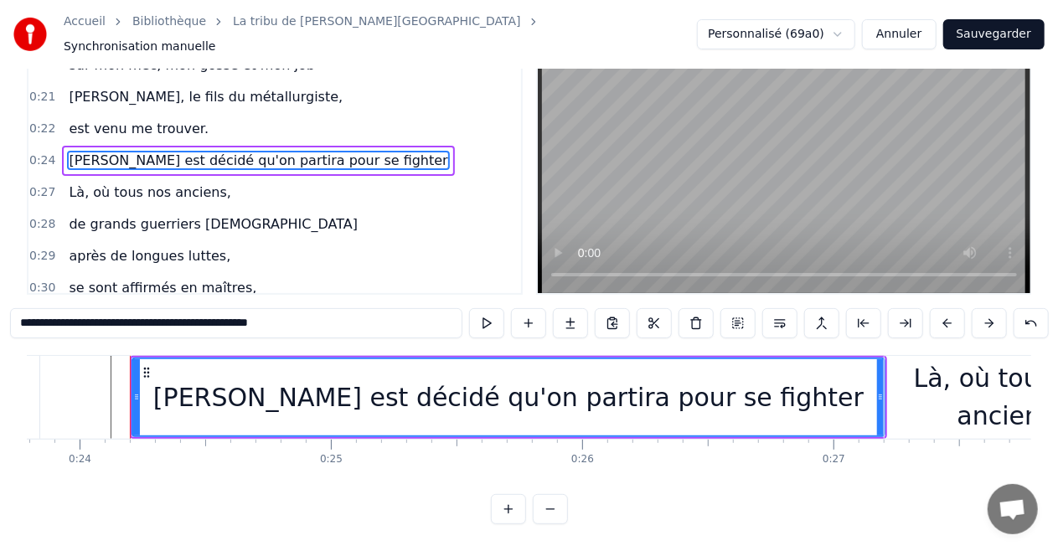
scroll to position [0, 0]
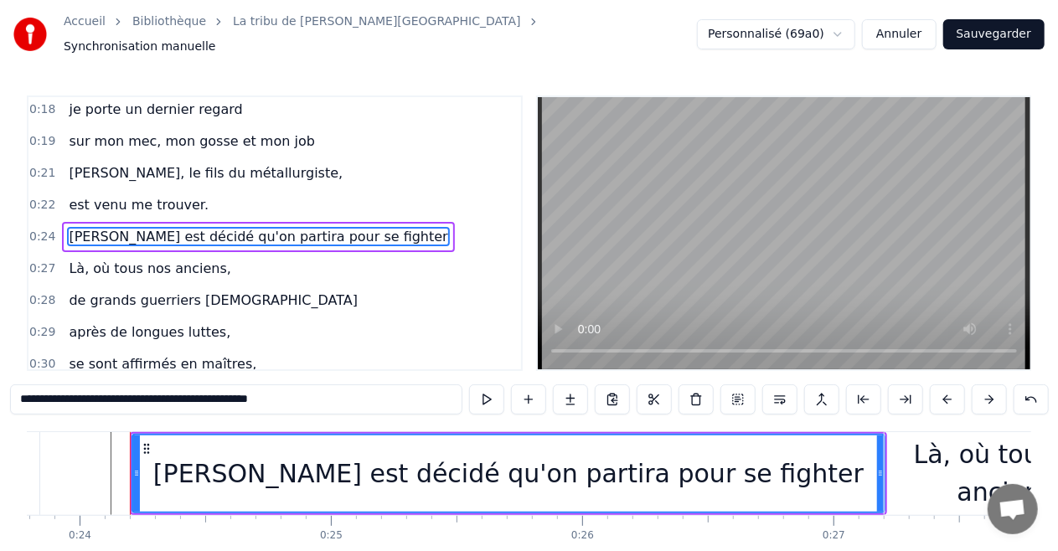
drag, startPoint x: 144, startPoint y: 394, endPoint x: 373, endPoint y: 409, distance: 229.2
click at [373, 409] on div "**********" at bounding box center [529, 402] width 1039 height 34
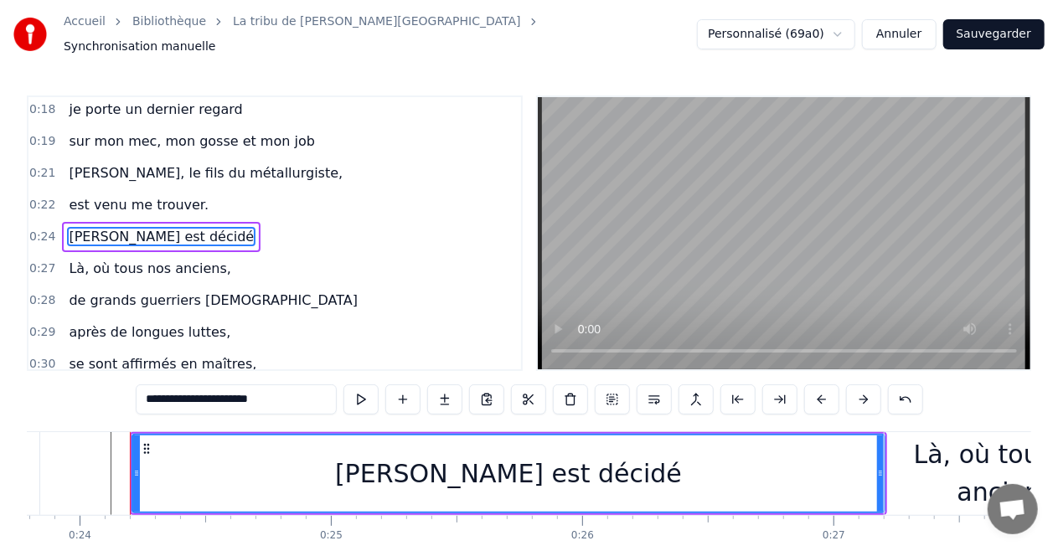
type input "**********"
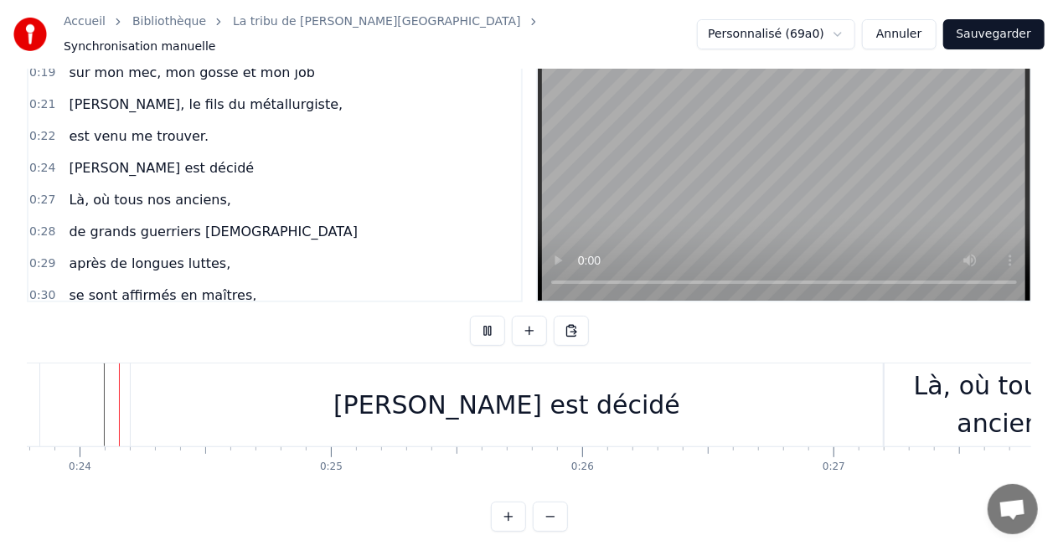
scroll to position [82, 0]
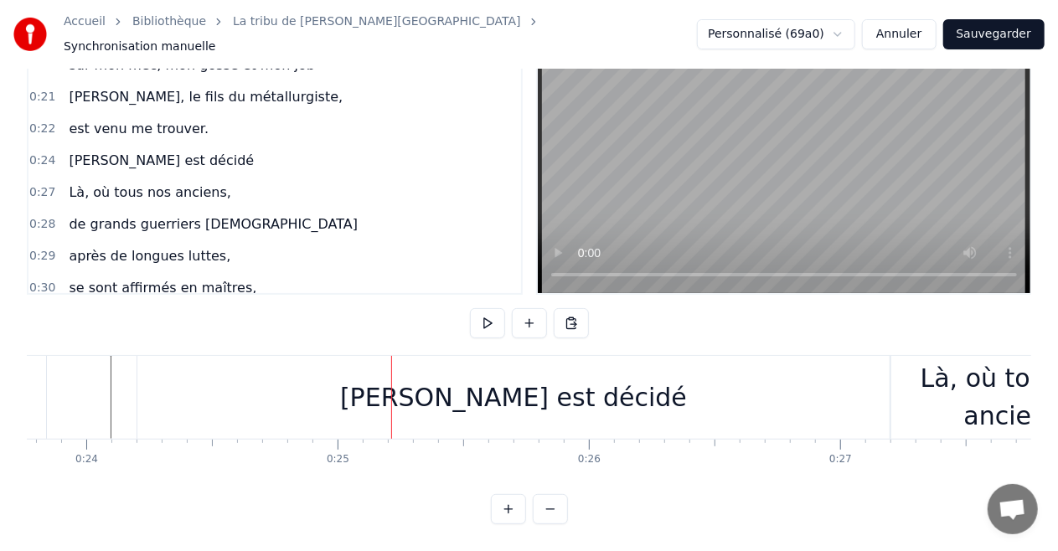
click at [392, 384] on div "[PERSON_NAME] est décidé" at bounding box center [513, 398] width 347 height 38
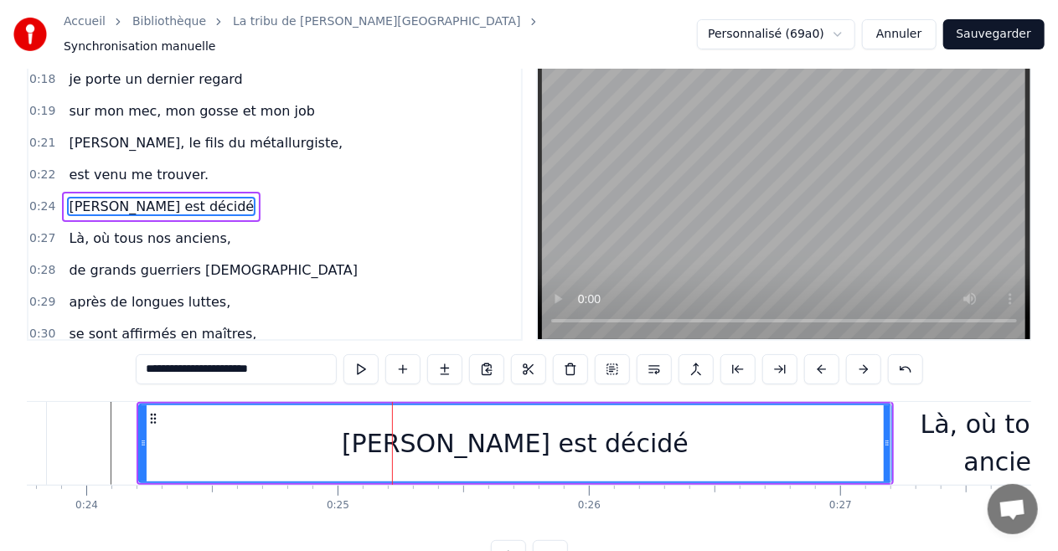
scroll to position [0, 0]
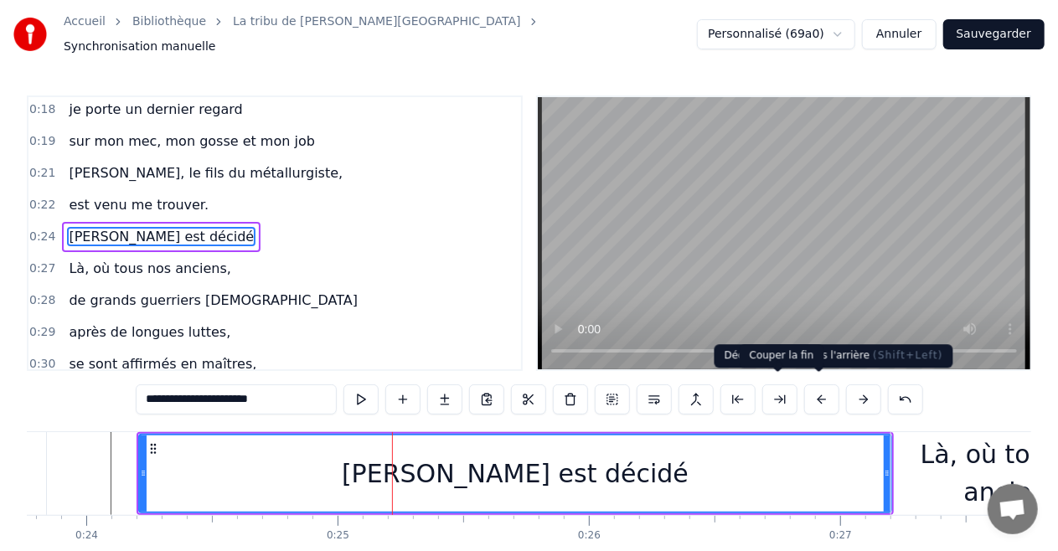
click at [784, 389] on button at bounding box center [779, 400] width 35 height 30
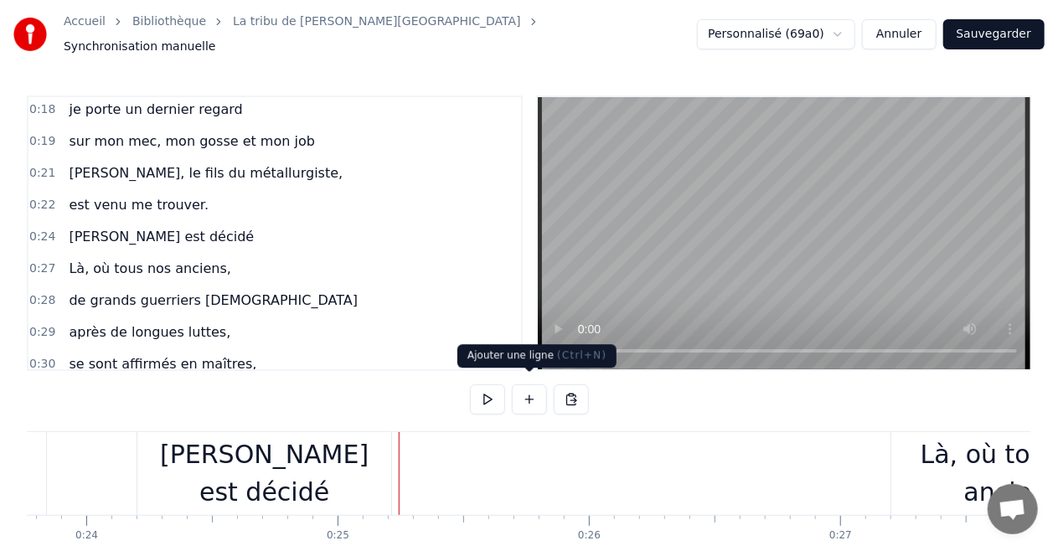
click at [528, 393] on button at bounding box center [529, 400] width 35 height 30
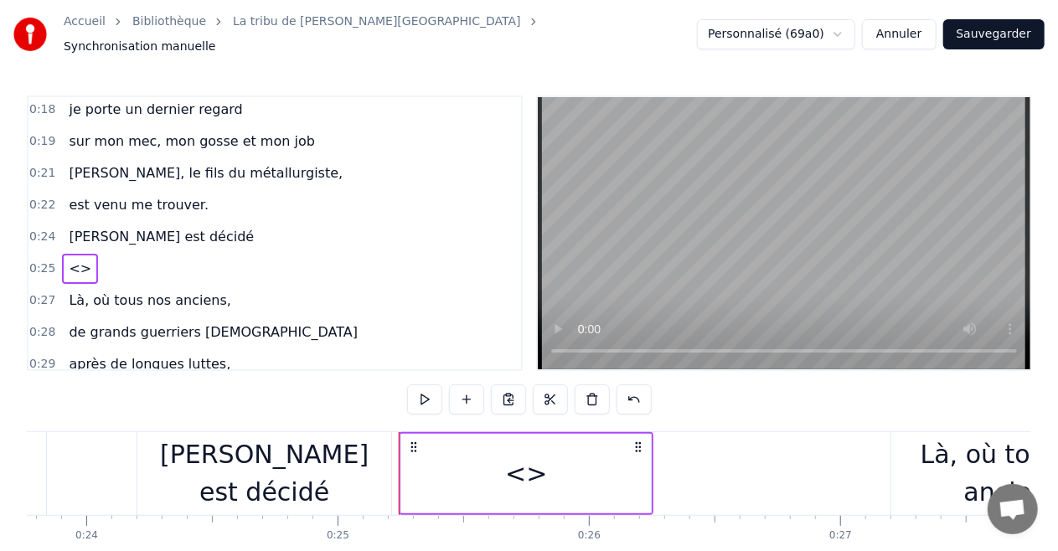
click at [486, 467] on div "<>" at bounding box center [526, 474] width 250 height 80
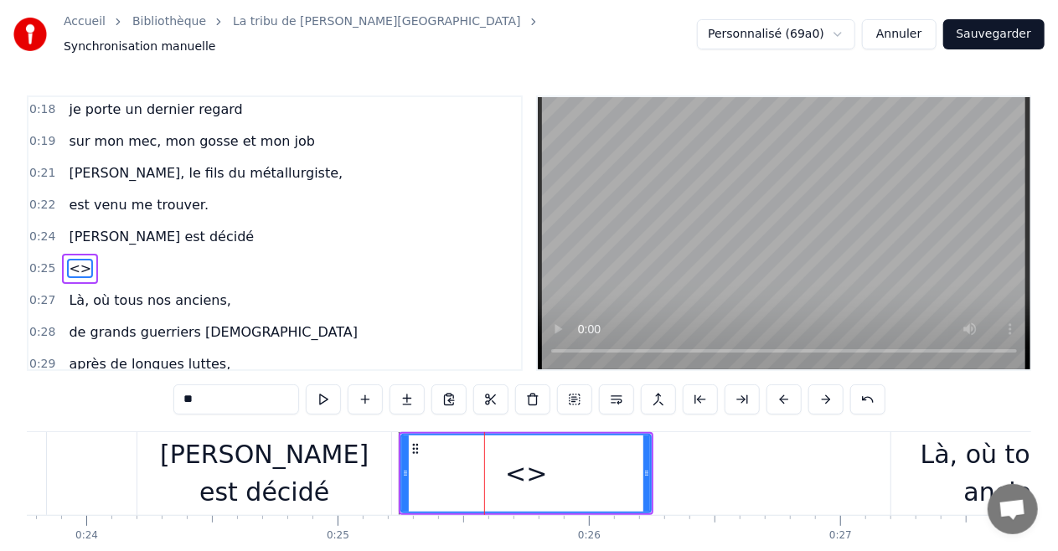
scroll to position [67, 0]
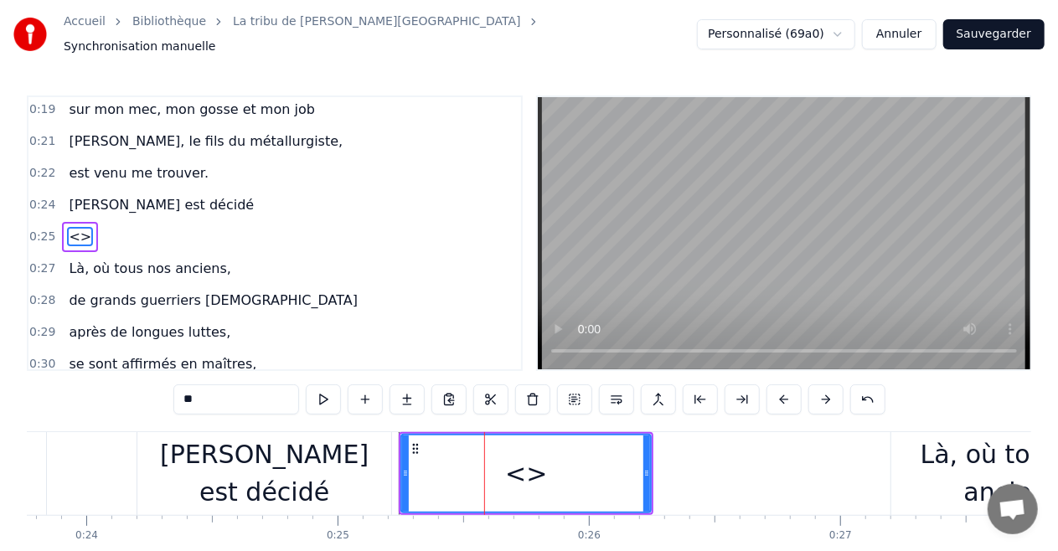
drag, startPoint x: 240, startPoint y: 394, endPoint x: 0, endPoint y: 398, distance: 239.6
click at [0, 398] on div "Accueil Bibliothèque La tribu de Dana • Manau Synchronisation manuelle Personna…" at bounding box center [529, 300] width 1058 height 601
paste input "**********"
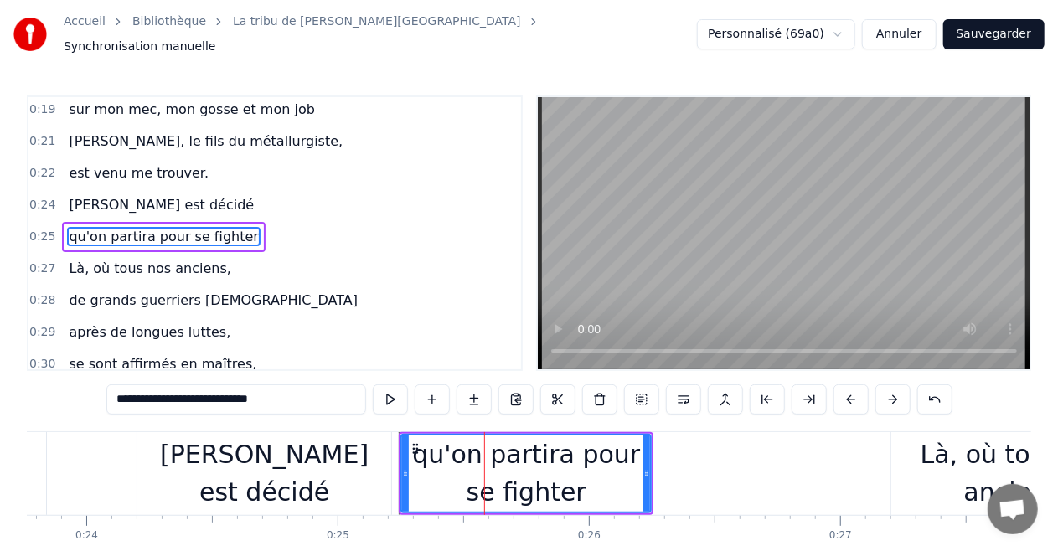
type input "**********"
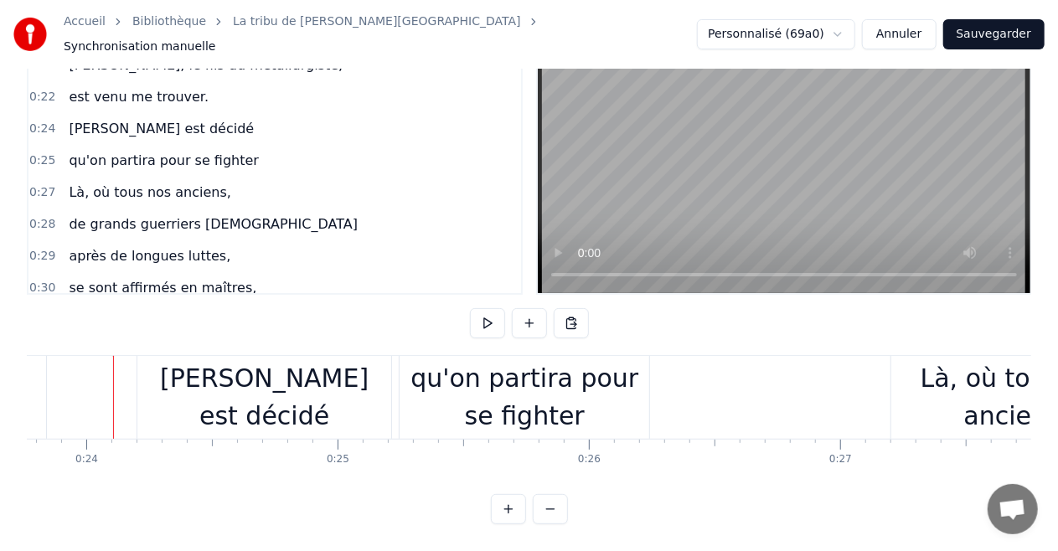
scroll to position [82, 0]
click at [640, 395] on div "qu'on partira pour se fighter" at bounding box center [525, 396] width 250 height 75
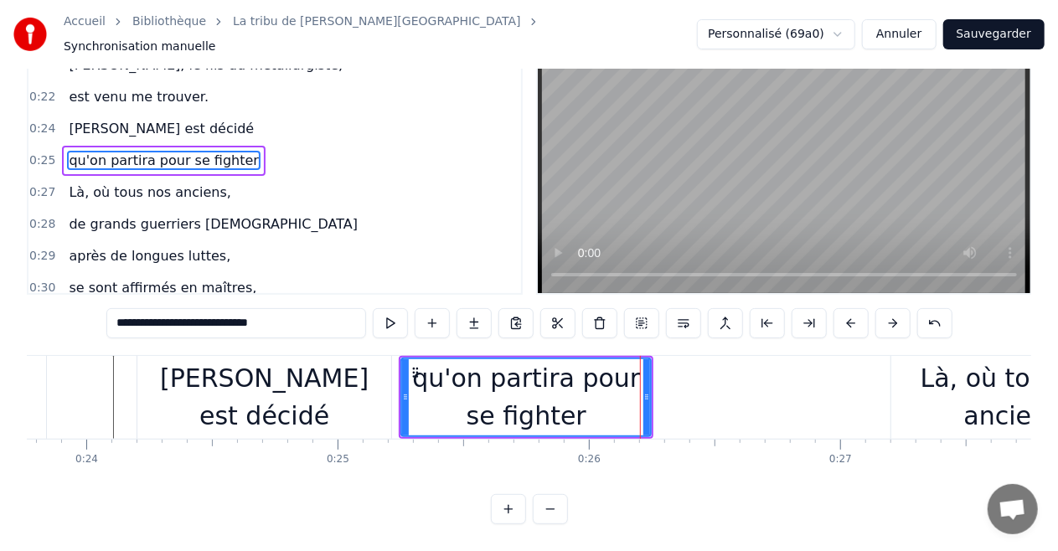
scroll to position [0, 0]
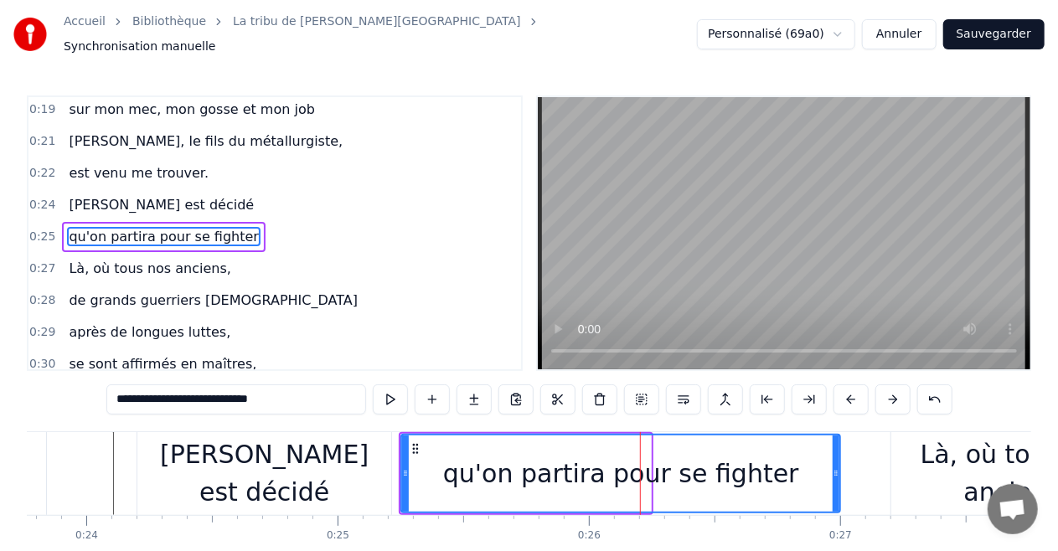
drag, startPoint x: 647, startPoint y: 469, endPoint x: 836, endPoint y: 468, distance: 189.3
click at [836, 468] on icon at bounding box center [836, 473] width 7 height 13
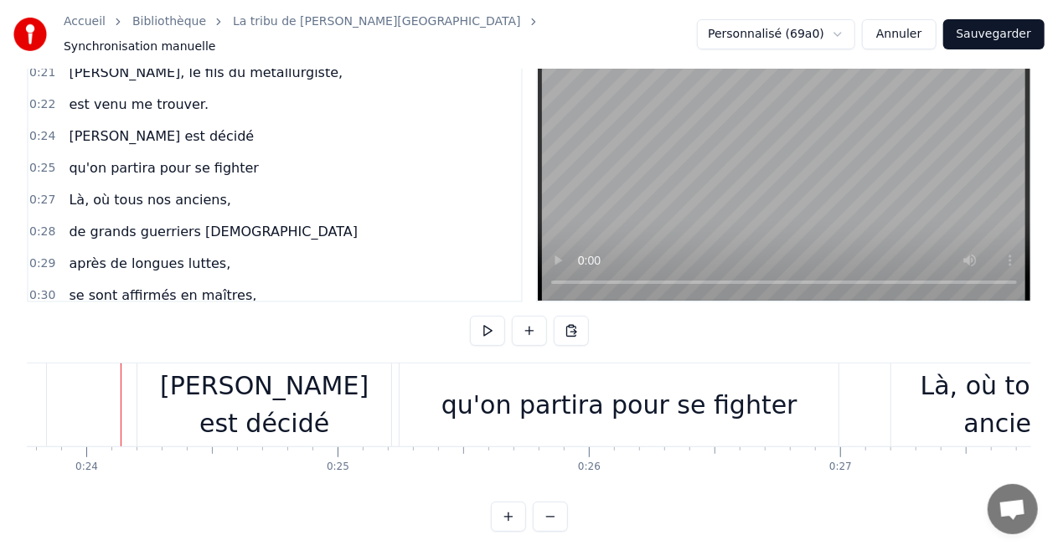
scroll to position [82, 0]
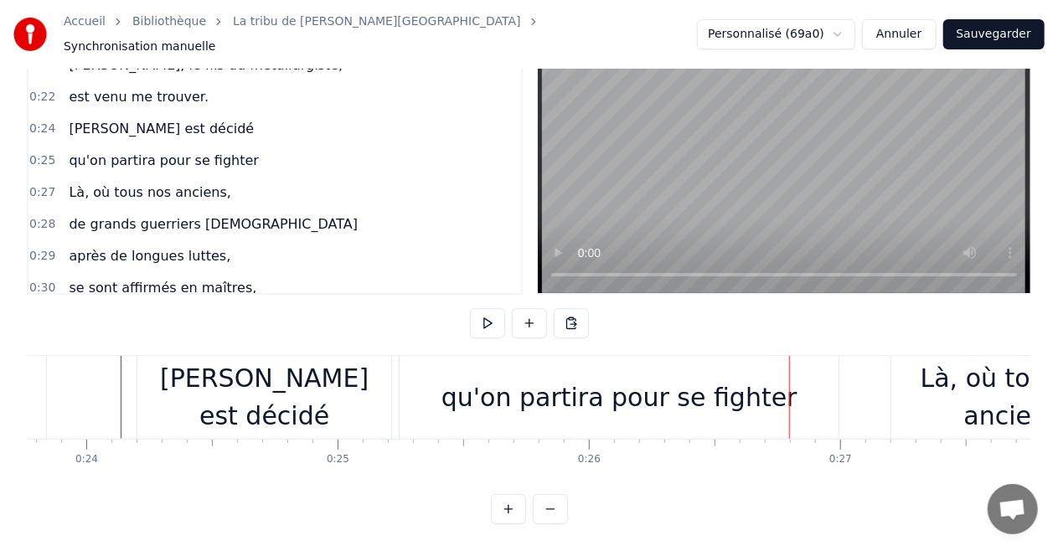
click at [559, 403] on div "qu'on partira pour se fighter" at bounding box center [619, 397] width 439 height 83
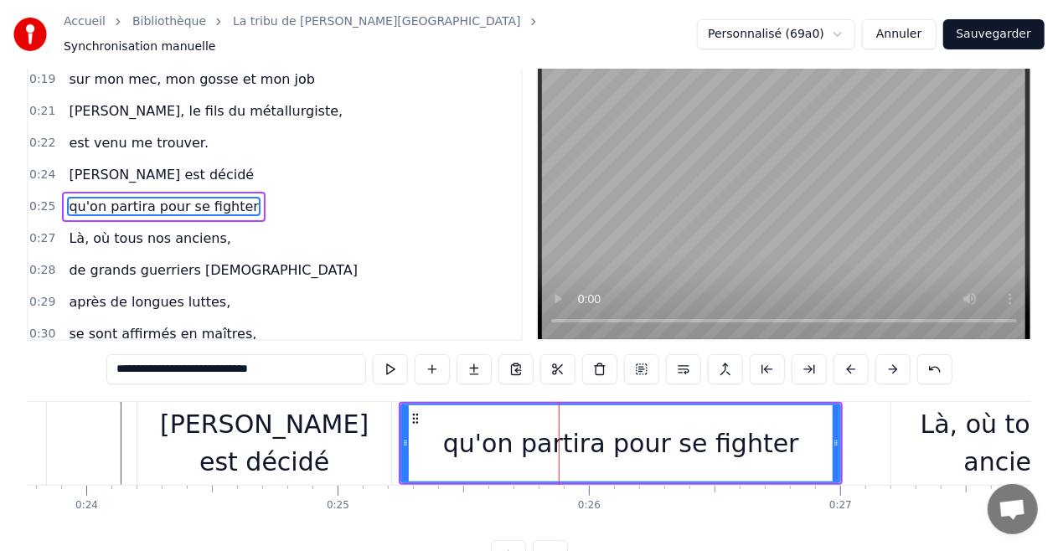
scroll to position [0, 0]
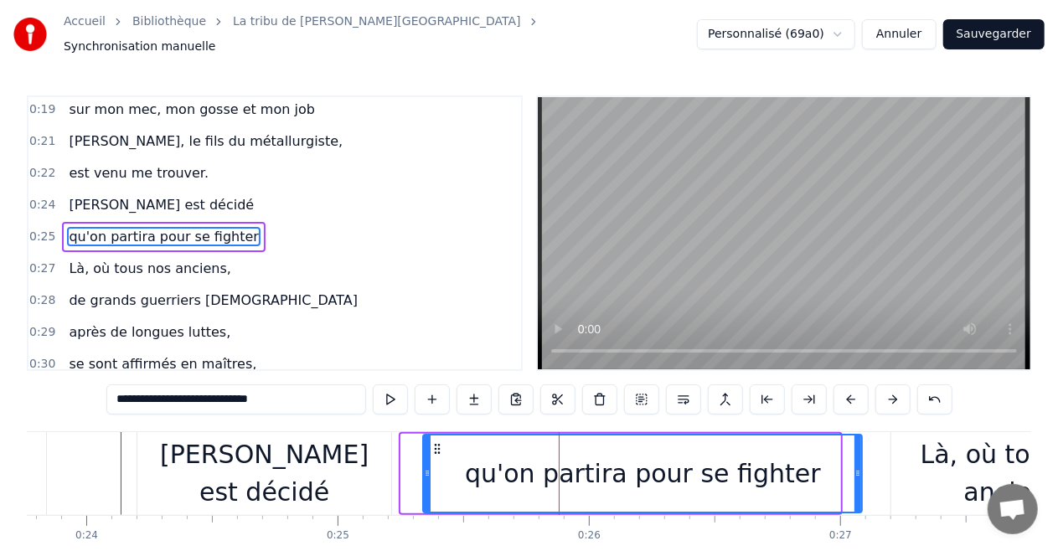
drag, startPoint x: 416, startPoint y: 441, endPoint x: 436, endPoint y: 442, distance: 19.3
click at [436, 442] on icon at bounding box center [437, 448] width 13 height 13
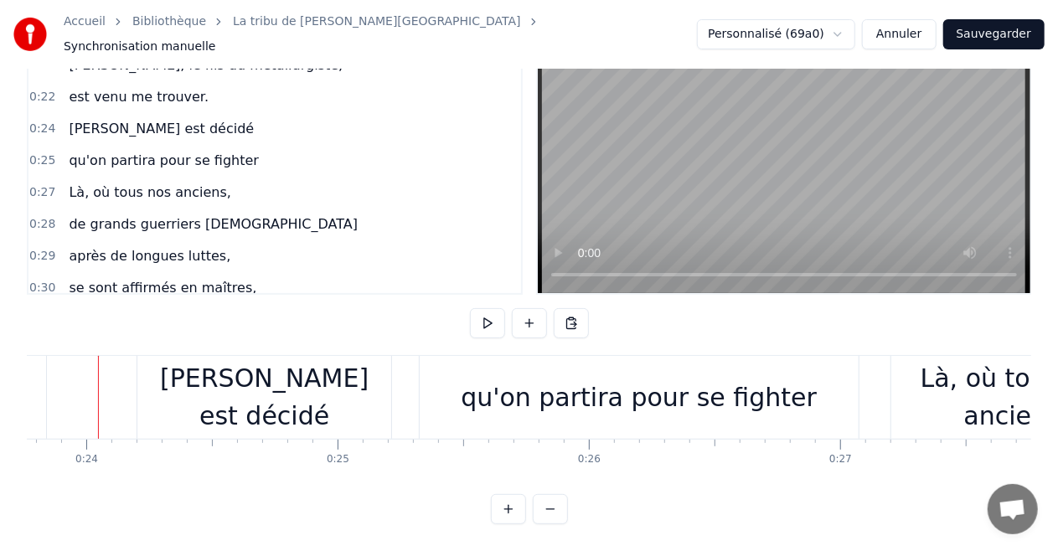
scroll to position [0, 5960]
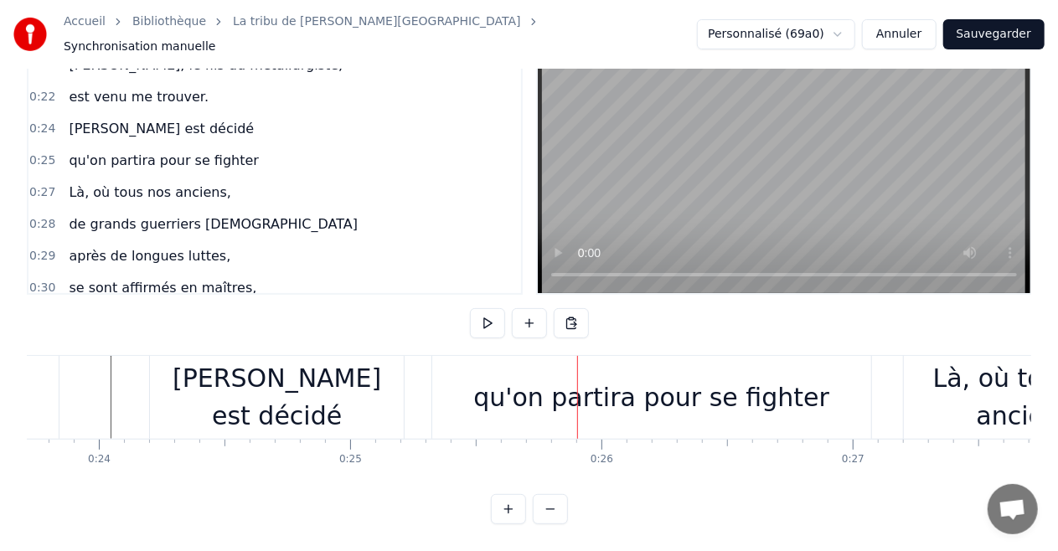
click at [581, 379] on div "qu'on partira pour se fighter" at bounding box center [651, 398] width 356 height 38
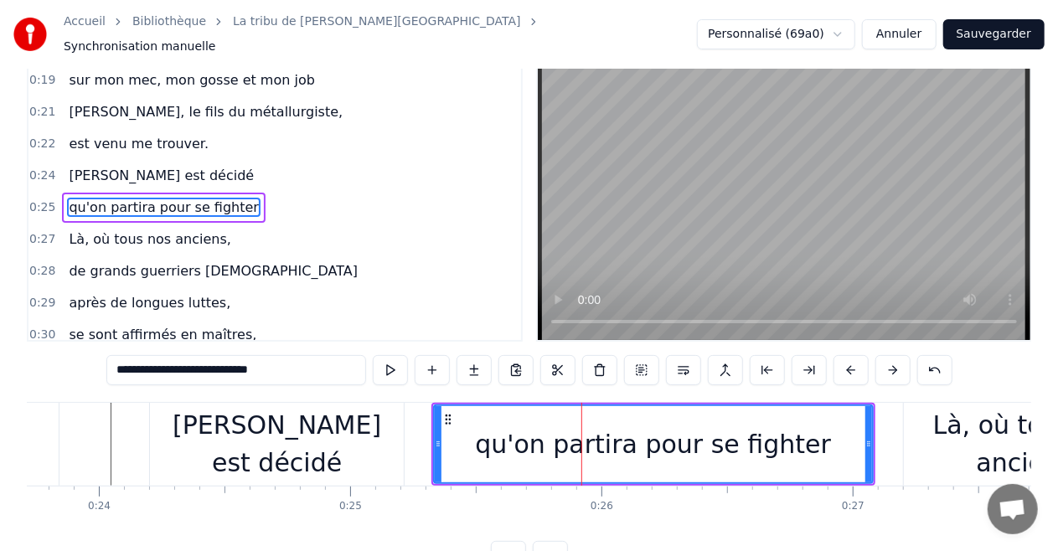
scroll to position [0, 0]
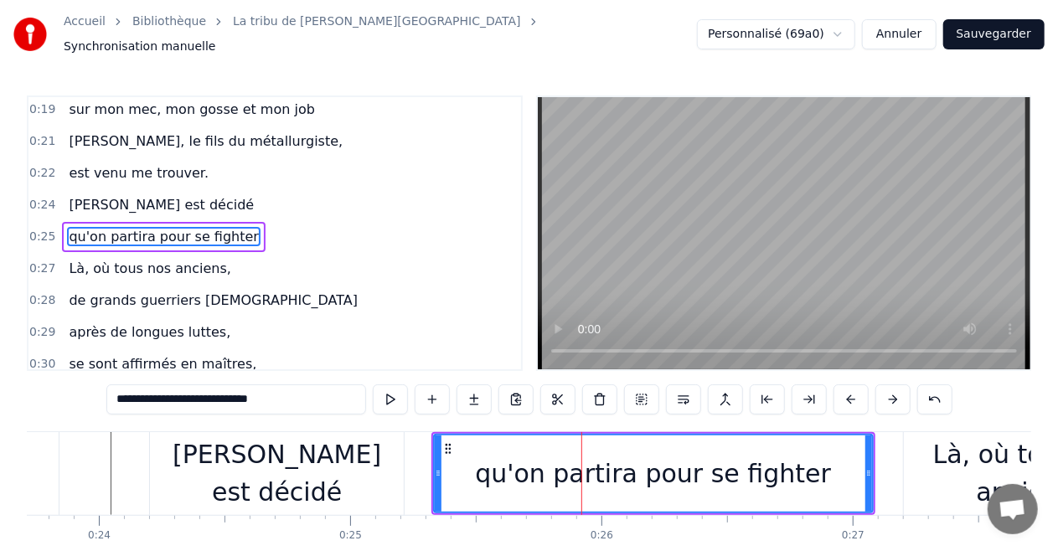
drag, startPoint x: 300, startPoint y: 392, endPoint x: 0, endPoint y: 440, distance: 303.7
click at [0, 439] on div "Accueil Bibliothèque La tribu de Dana • Manau Synchronisation manuelle Personna…" at bounding box center [529, 300] width 1058 height 601
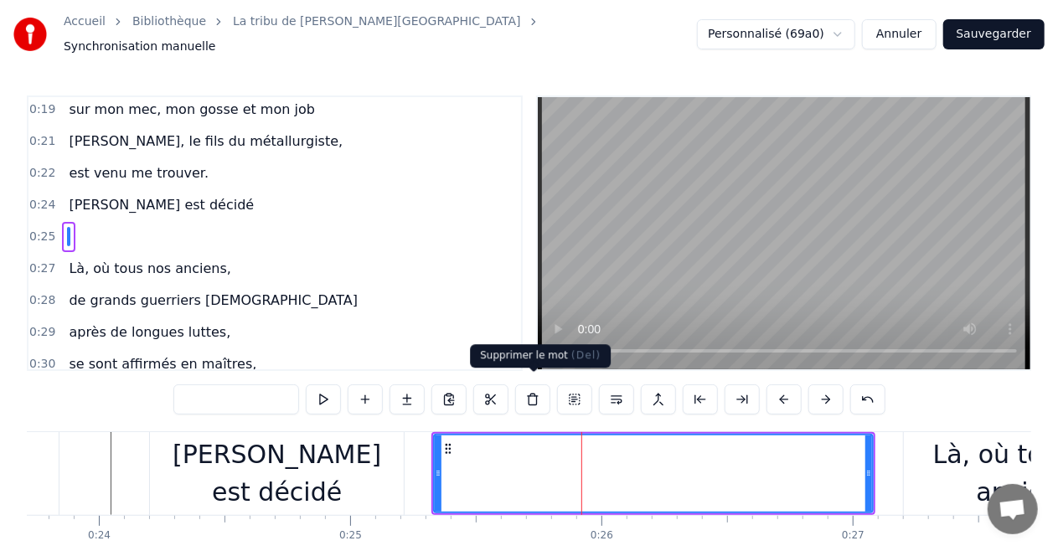
click at [533, 396] on button at bounding box center [532, 400] width 35 height 30
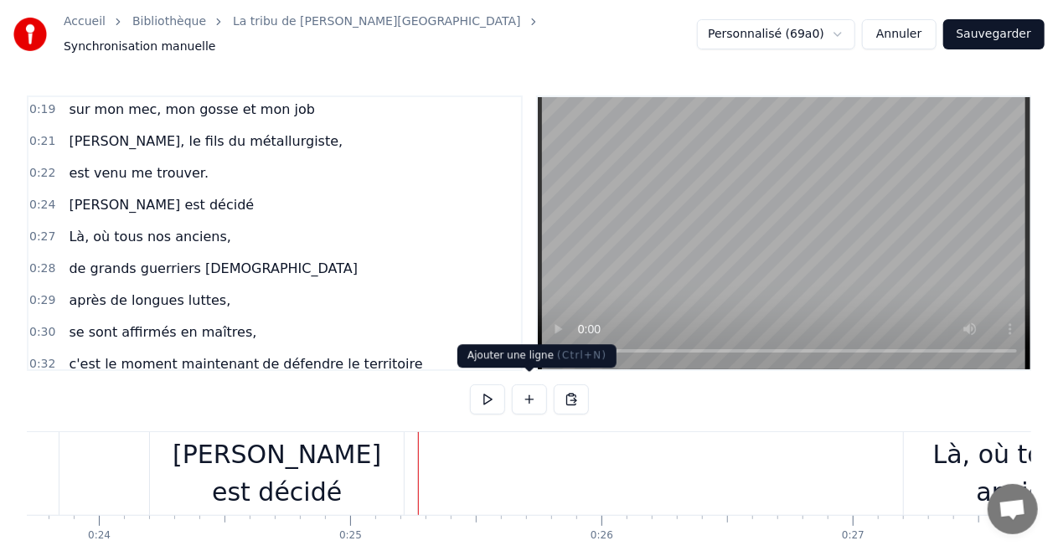
click at [526, 394] on button at bounding box center [529, 400] width 35 height 30
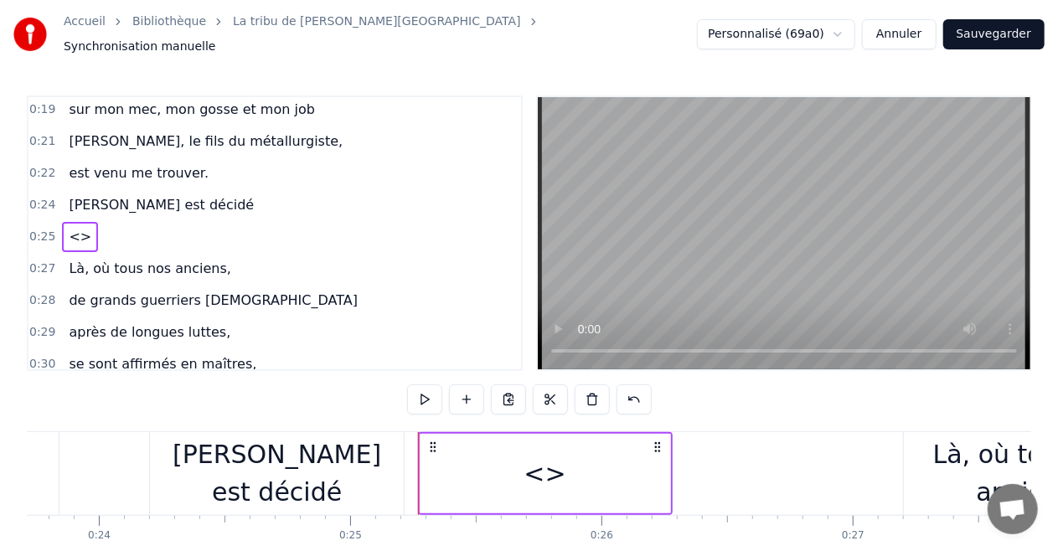
click at [555, 470] on div "<>" at bounding box center [545, 474] width 42 height 38
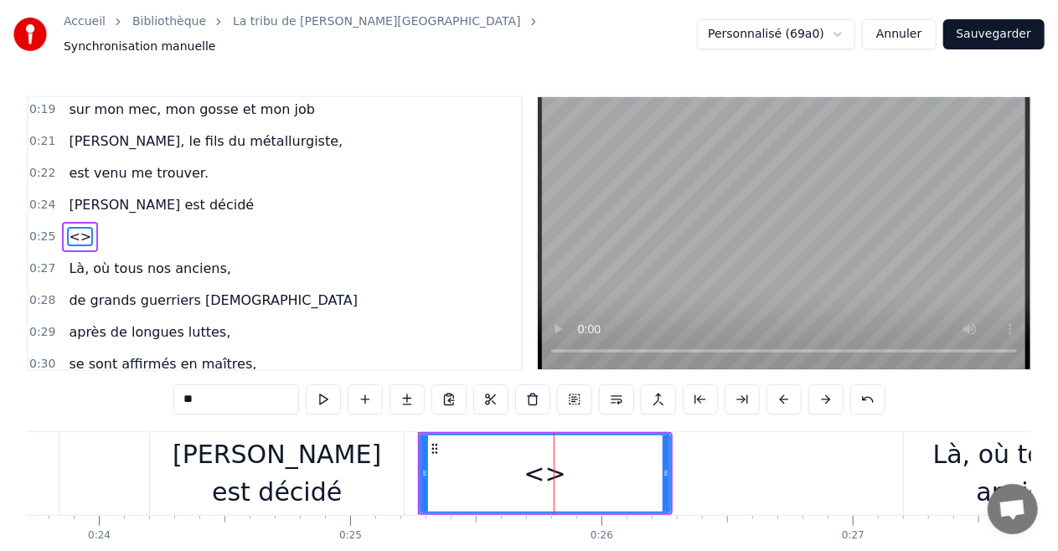
drag, startPoint x: 275, startPoint y: 395, endPoint x: 0, endPoint y: 392, distance: 274.8
click at [0, 392] on div "Accueil Bibliothèque La tribu de Dana • Manau Synchronisation manuelle Personna…" at bounding box center [529, 300] width 1058 height 601
paste input "**********"
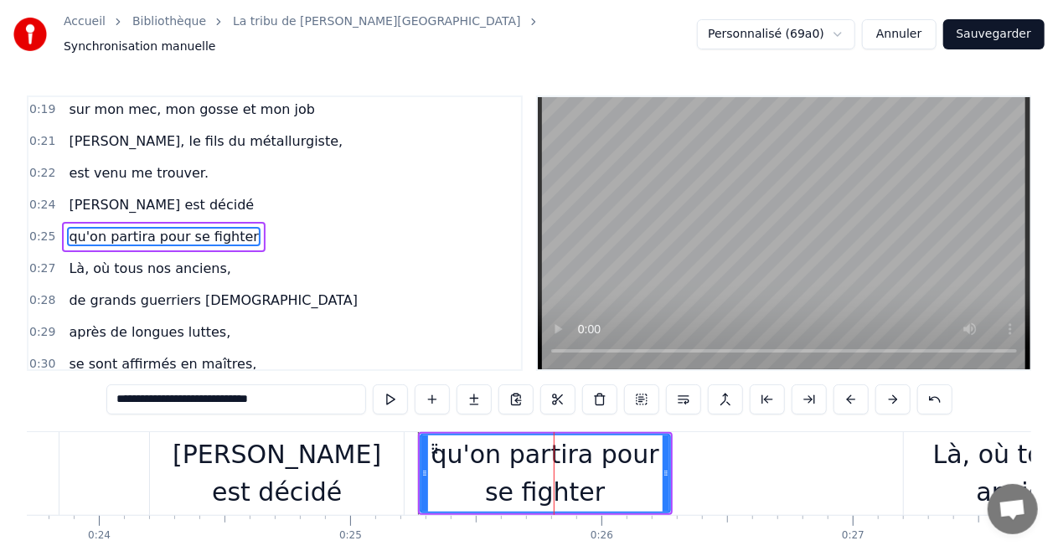
drag, startPoint x: 123, startPoint y: 399, endPoint x: 0, endPoint y: 409, distance: 123.6
click at [0, 409] on div "Accueil Bibliothèque La tribu de Dana • Manau Synchronisation manuelle Personna…" at bounding box center [529, 300] width 1058 height 601
type input "**********"
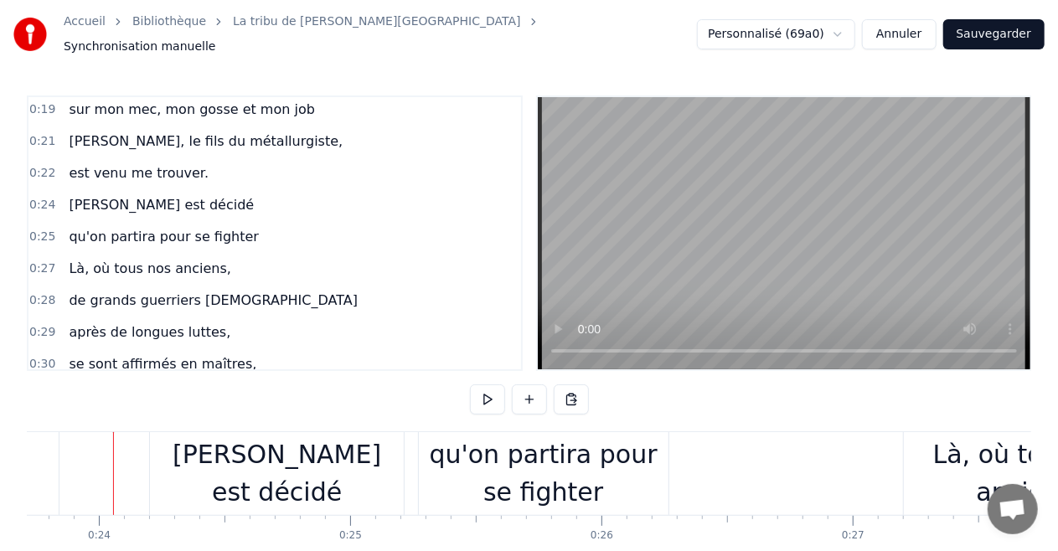
click at [113, 464] on div at bounding box center [113, 473] width 1 height 83
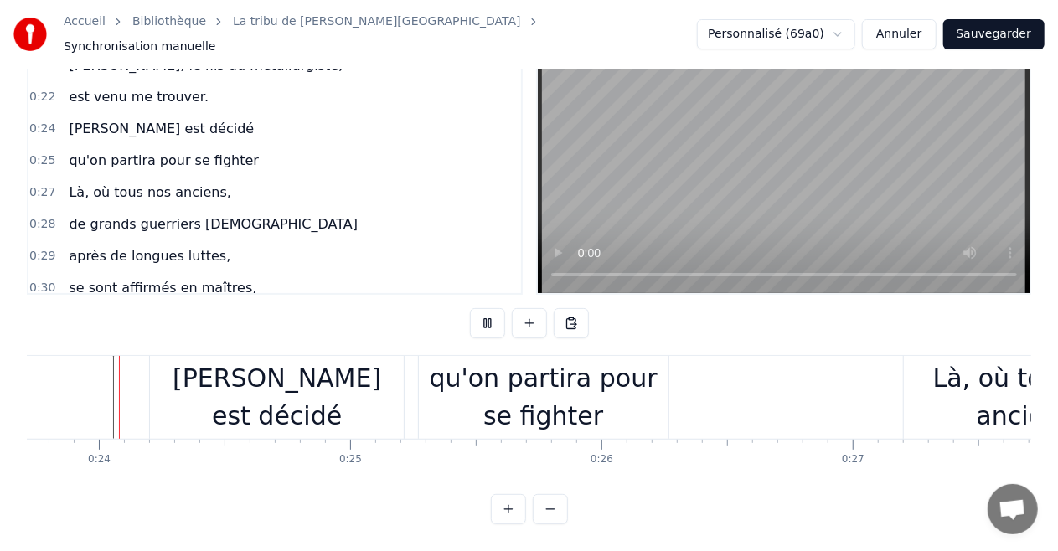
scroll to position [82, 0]
click at [660, 392] on div "qu'on partira pour se fighter" at bounding box center [544, 396] width 250 height 75
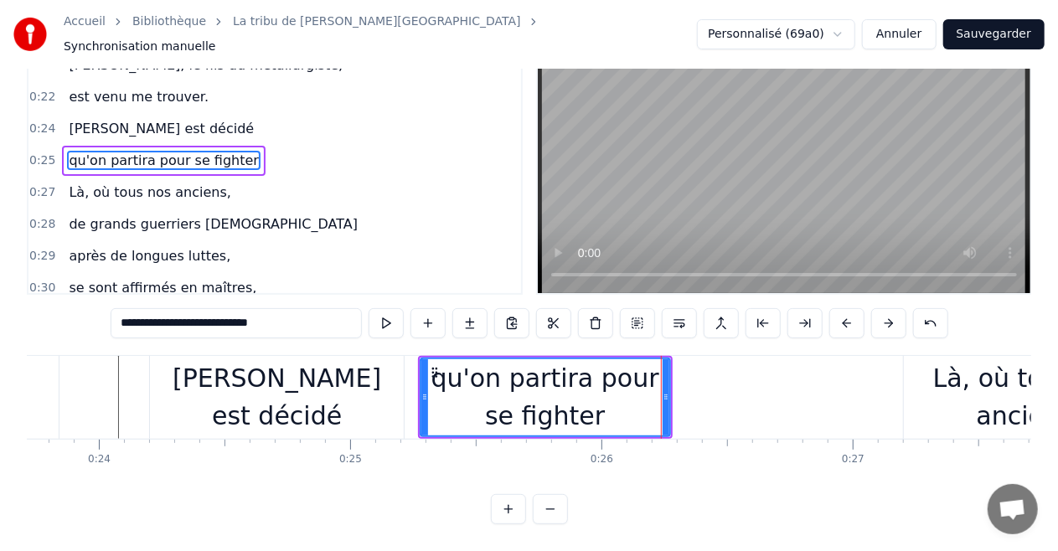
scroll to position [0, 0]
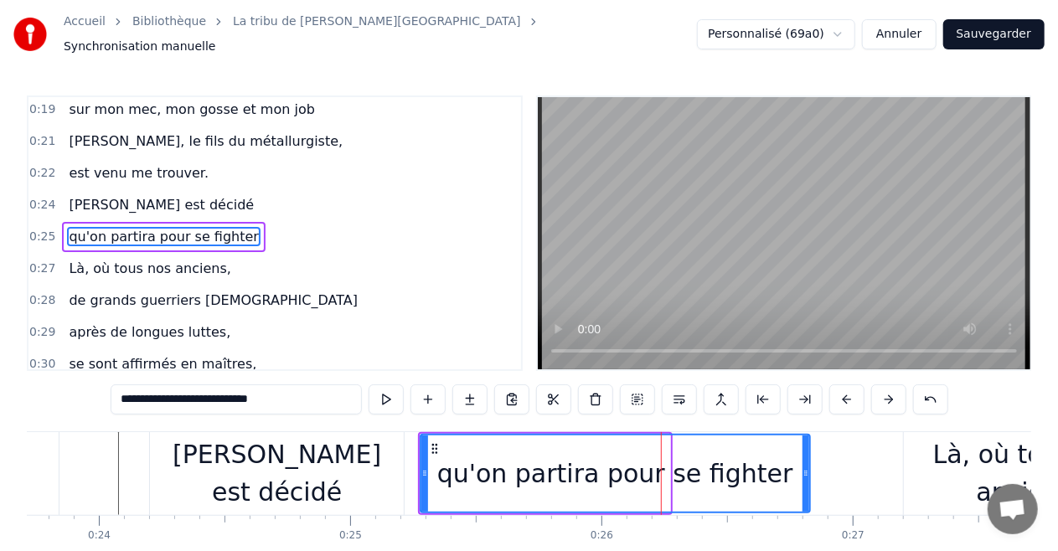
drag, startPoint x: 665, startPoint y: 466, endPoint x: 812, endPoint y: 469, distance: 146.7
click at [809, 469] on icon at bounding box center [806, 473] width 7 height 13
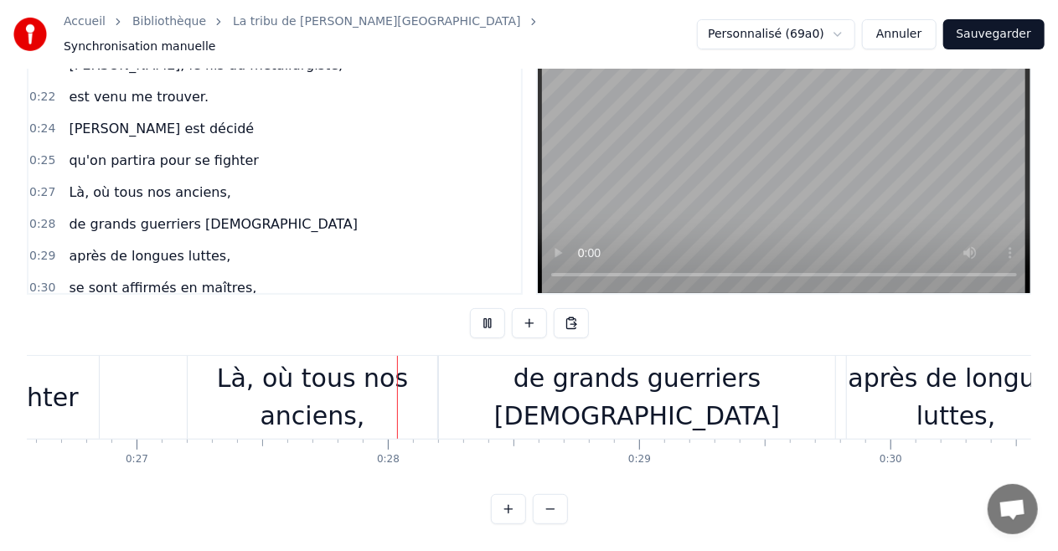
scroll to position [0, 6829]
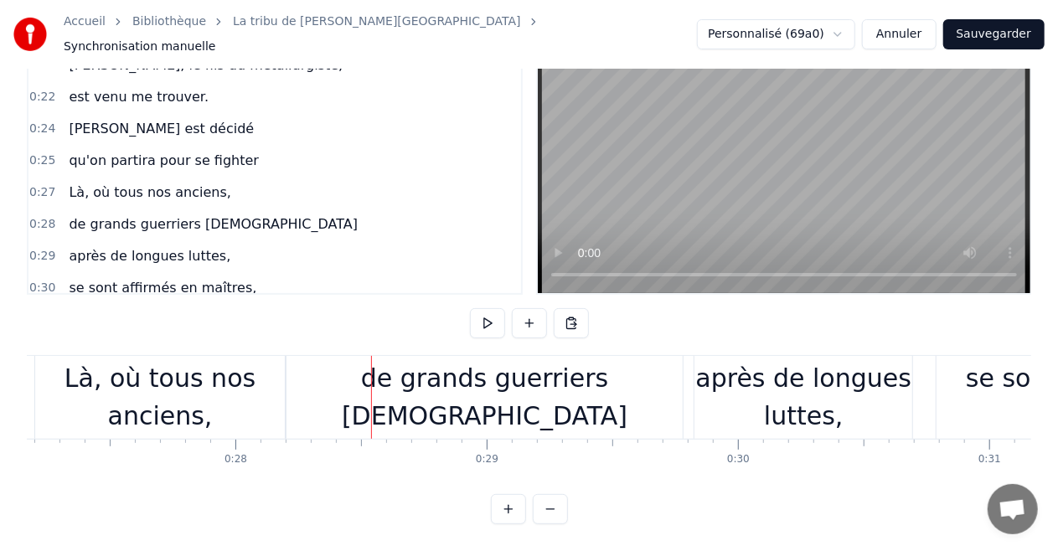
click at [446, 395] on div "de grands guerriers [DEMOGRAPHIC_DATA]" at bounding box center [485, 396] width 396 height 75
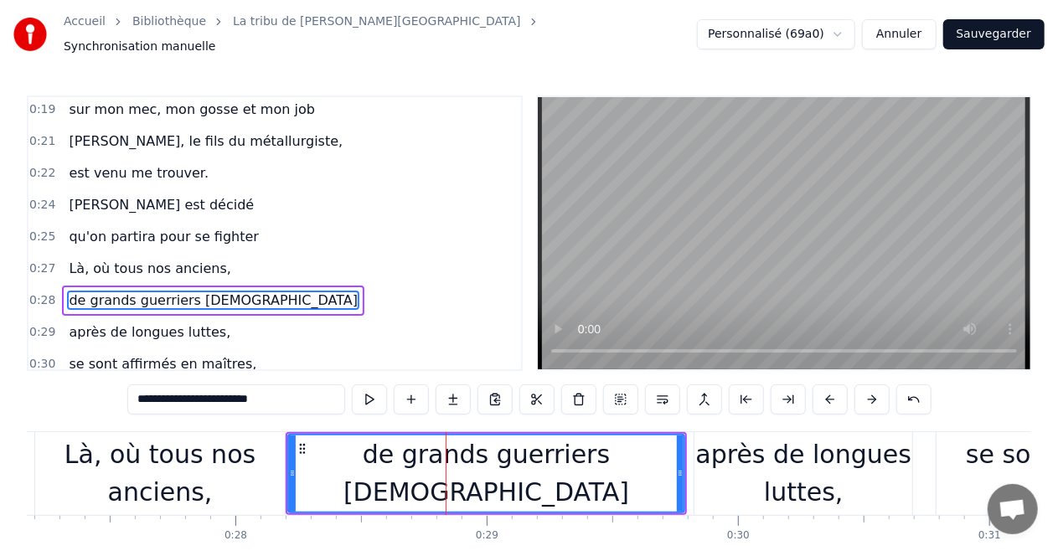
scroll to position [129, 0]
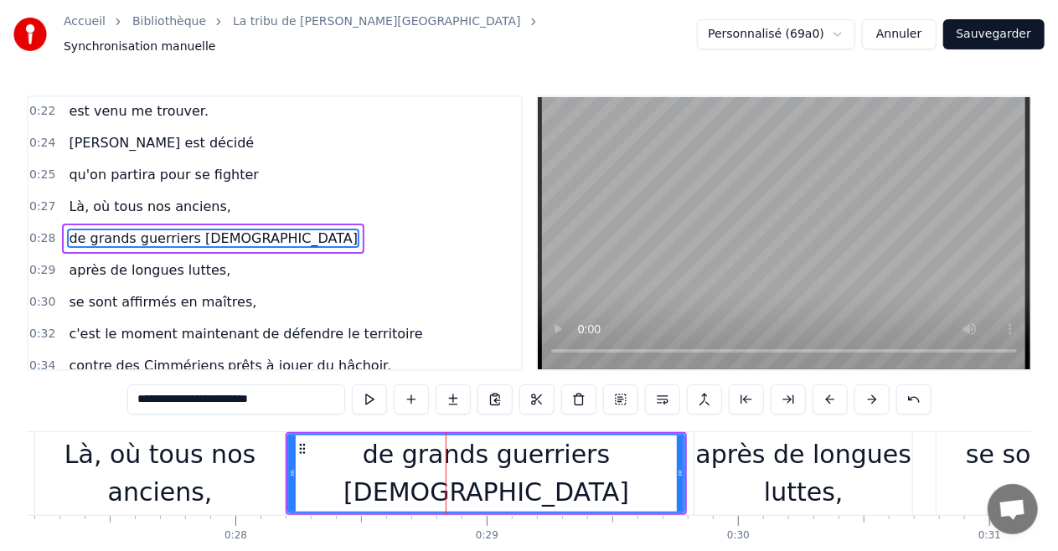
click at [131, 229] on span "de grands guerriers [DEMOGRAPHIC_DATA]" at bounding box center [213, 238] width 292 height 19
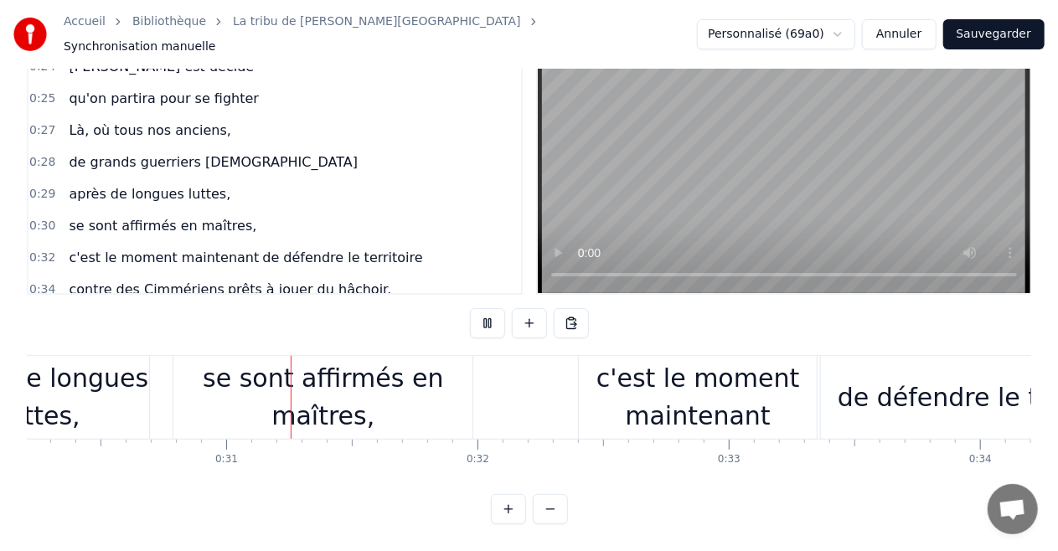
scroll to position [0, 7612]
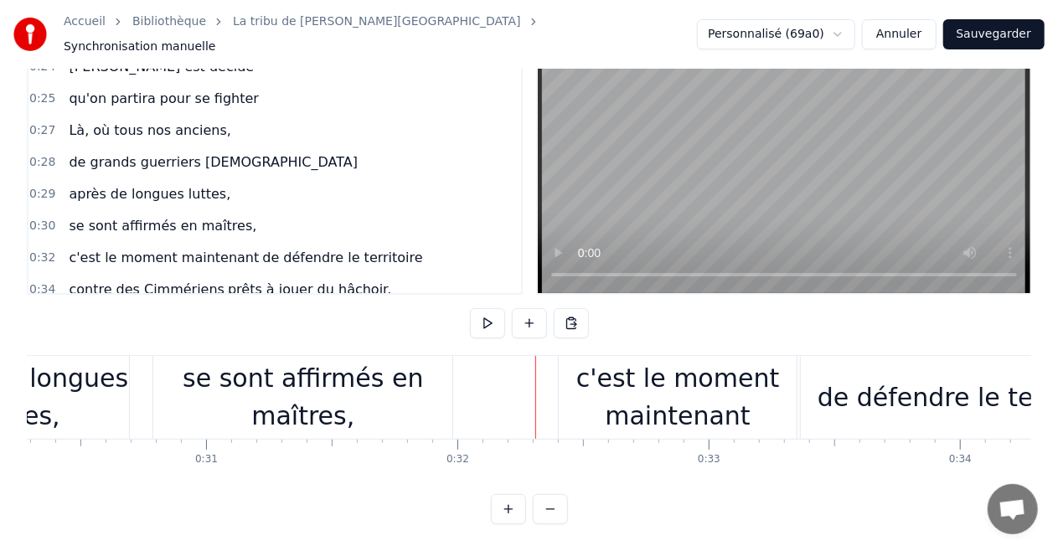
click at [252, 392] on div "se sont affirmés en maîtres," at bounding box center [302, 396] width 299 height 75
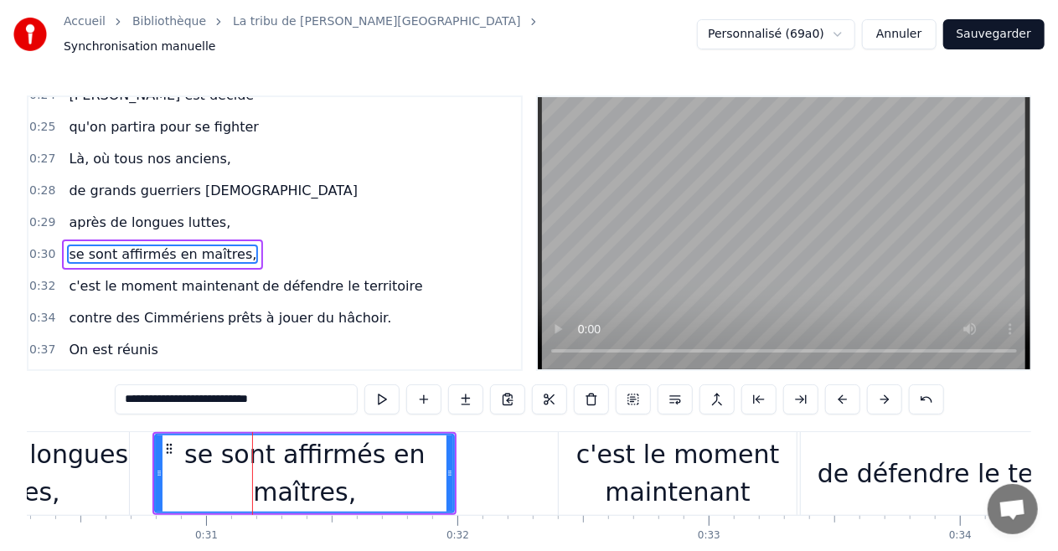
scroll to position [192, 0]
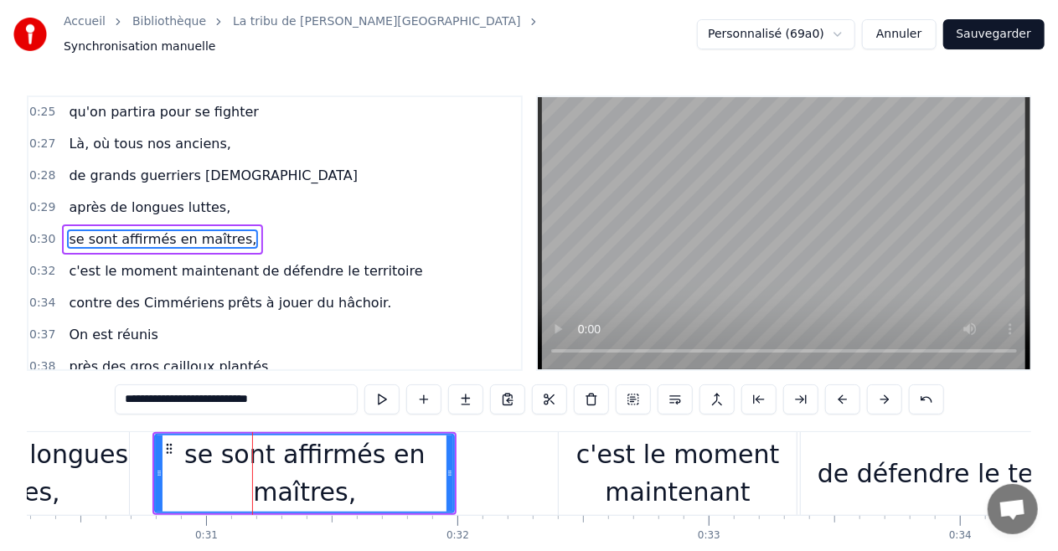
drag, startPoint x: 134, startPoint y: 397, endPoint x: 0, endPoint y: 400, distance: 134.1
click at [0, 400] on div "Accueil Bibliothèque La tribu de Dana • Manau Synchronisation manuelle Personna…" at bounding box center [529, 300] width 1058 height 601
type input "**********"
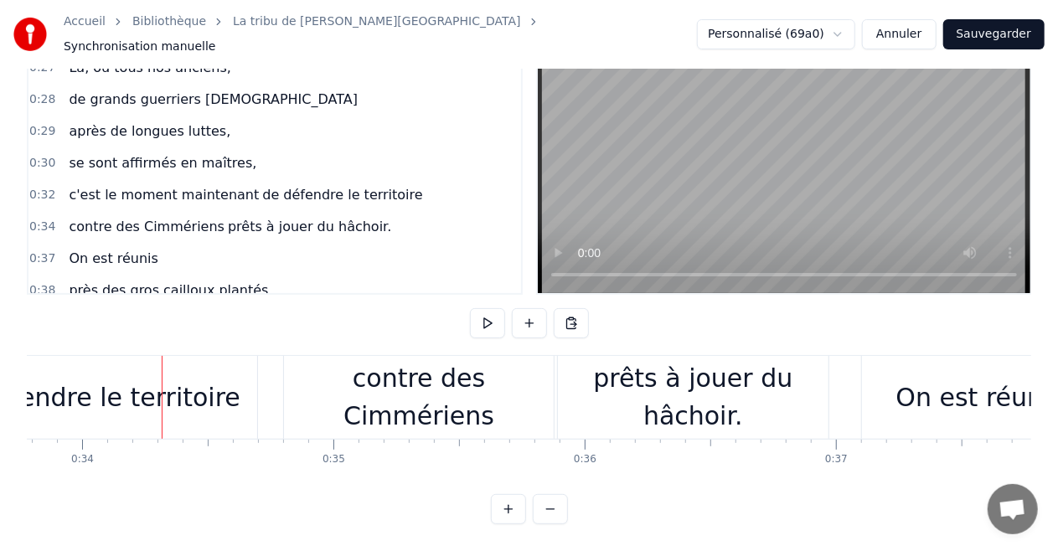
scroll to position [0, 8540]
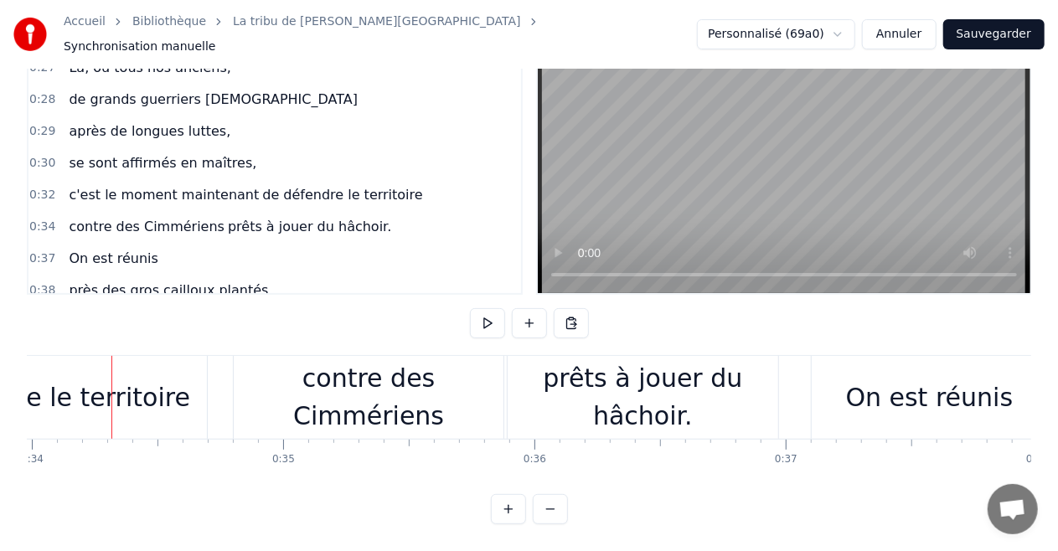
click at [136, 153] on span "se sont affirmés en maîtres," at bounding box center [162, 162] width 191 height 19
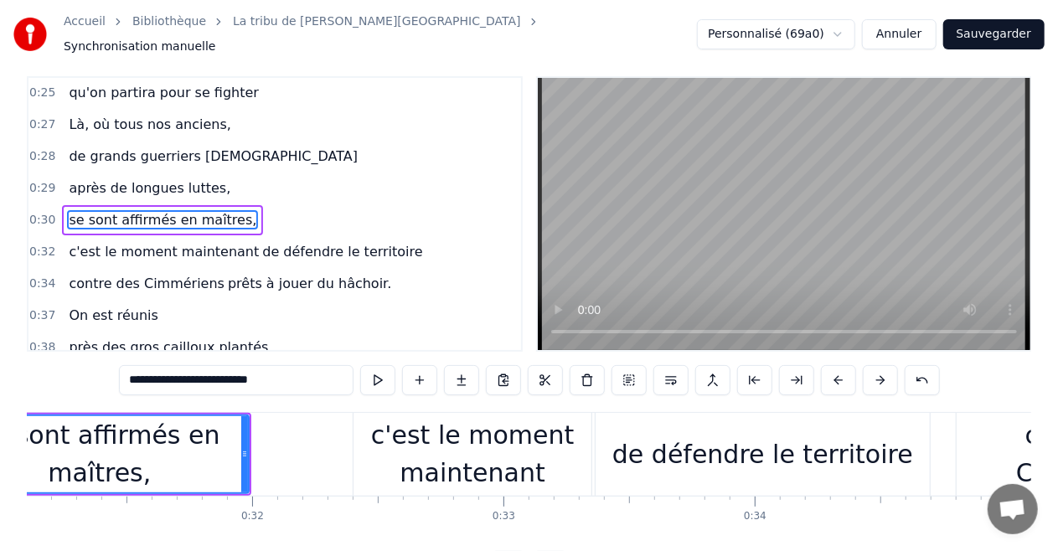
scroll to position [0, 7654]
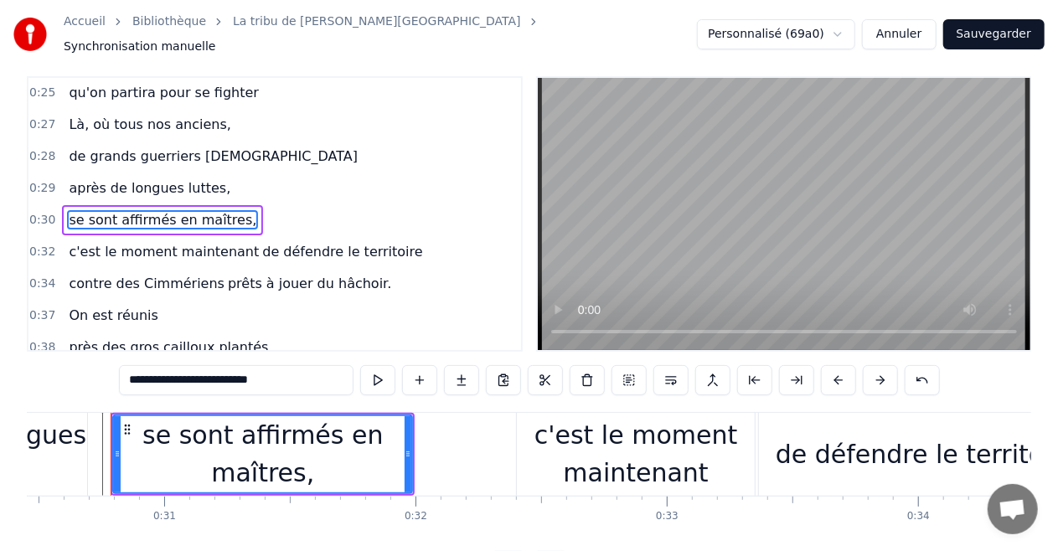
click at [279, 242] on span "de défendre le territoire" at bounding box center [342, 251] width 163 height 19
type input "**********"
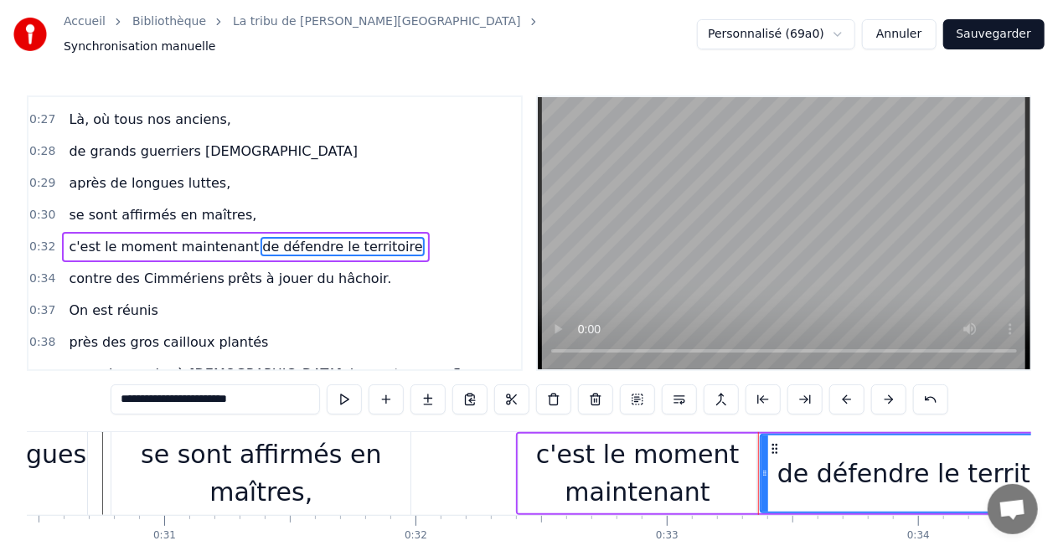
scroll to position [223, 0]
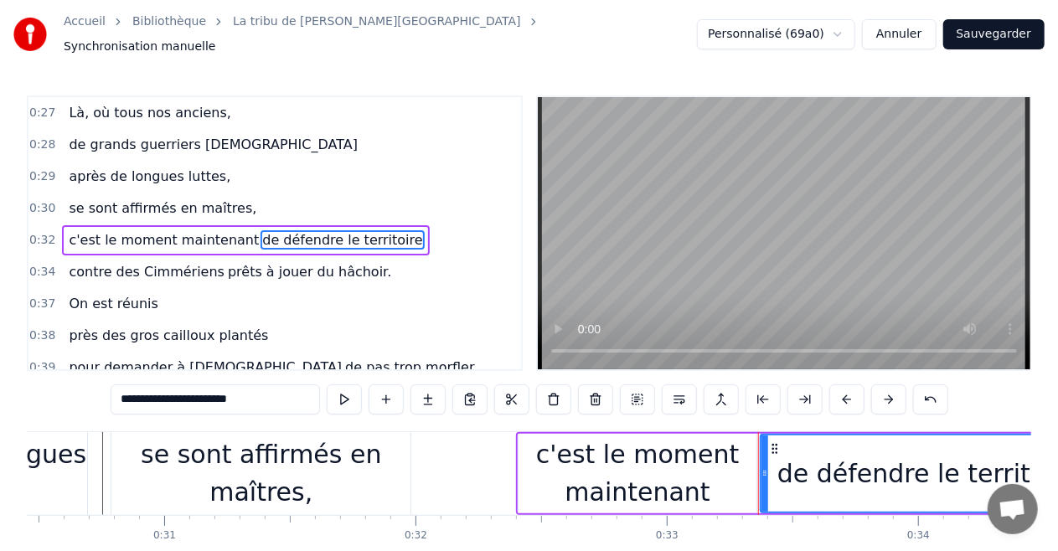
click at [295, 385] on input "**********" at bounding box center [215, 400] width 209 height 30
click at [288, 395] on input "**********" at bounding box center [215, 400] width 209 height 30
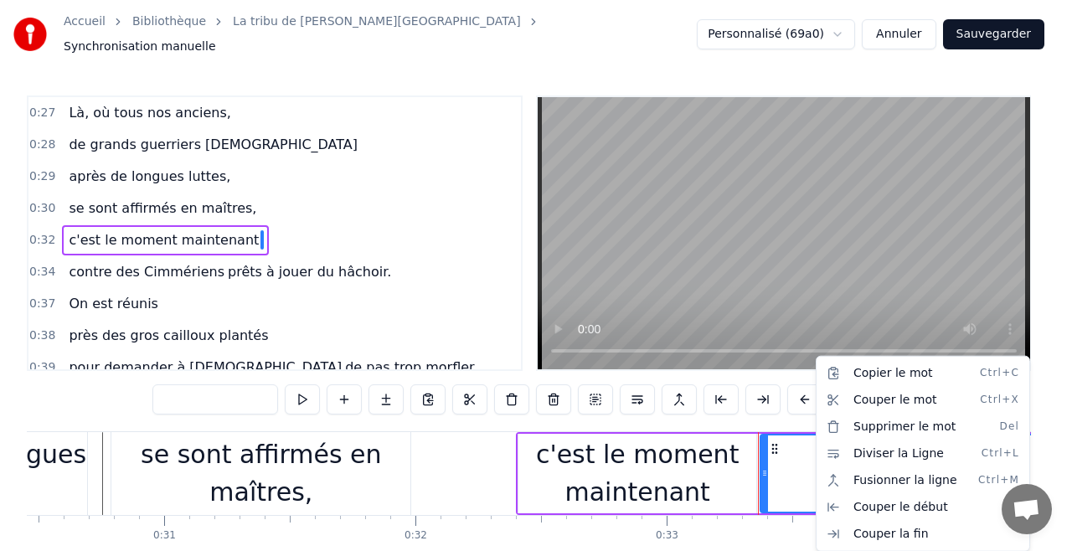
click at [551, 389] on html "Accueil Bibliothèque La tribu de Dana • Manau Synchronisation manuelle Personna…" at bounding box center [536, 314] width 1072 height 628
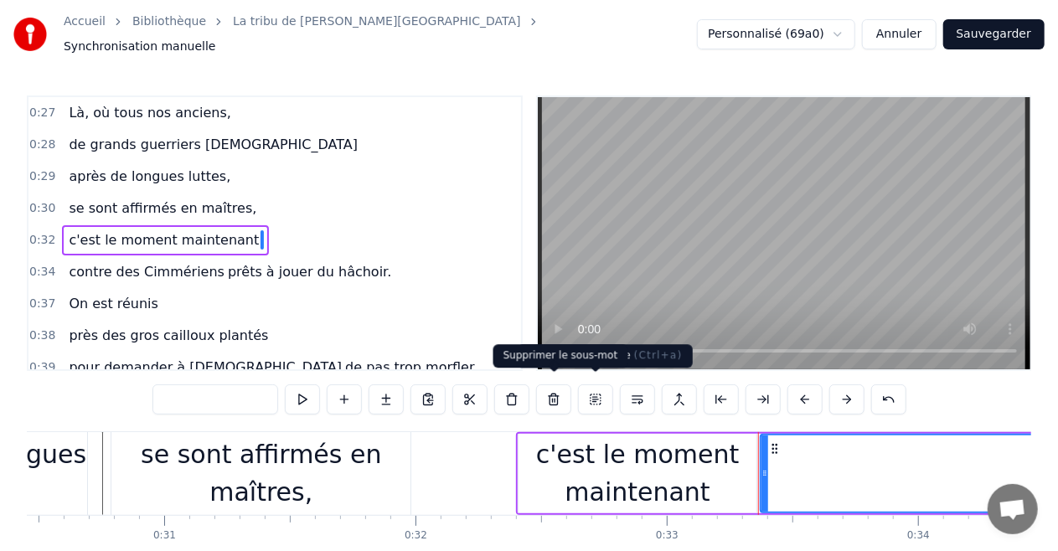
click at [560, 392] on button at bounding box center [553, 400] width 35 height 30
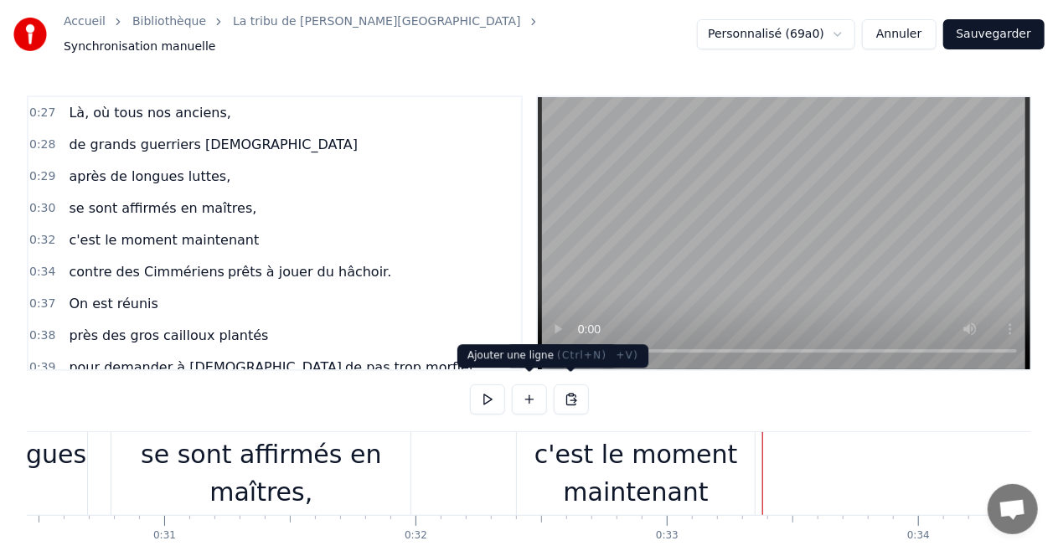
click at [523, 396] on button at bounding box center [529, 400] width 35 height 30
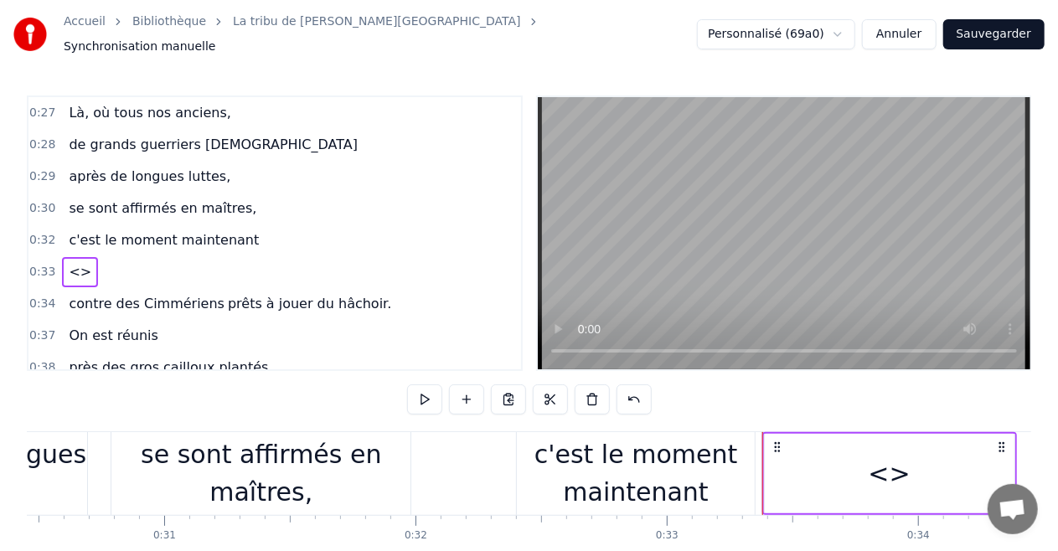
click at [885, 484] on div "<>" at bounding box center [890, 474] width 250 height 80
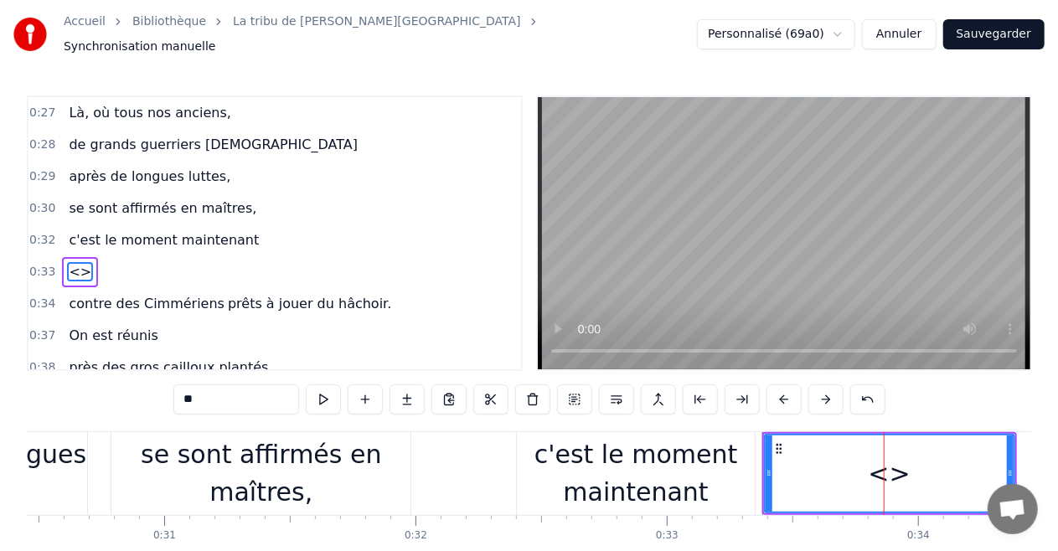
scroll to position [255, 0]
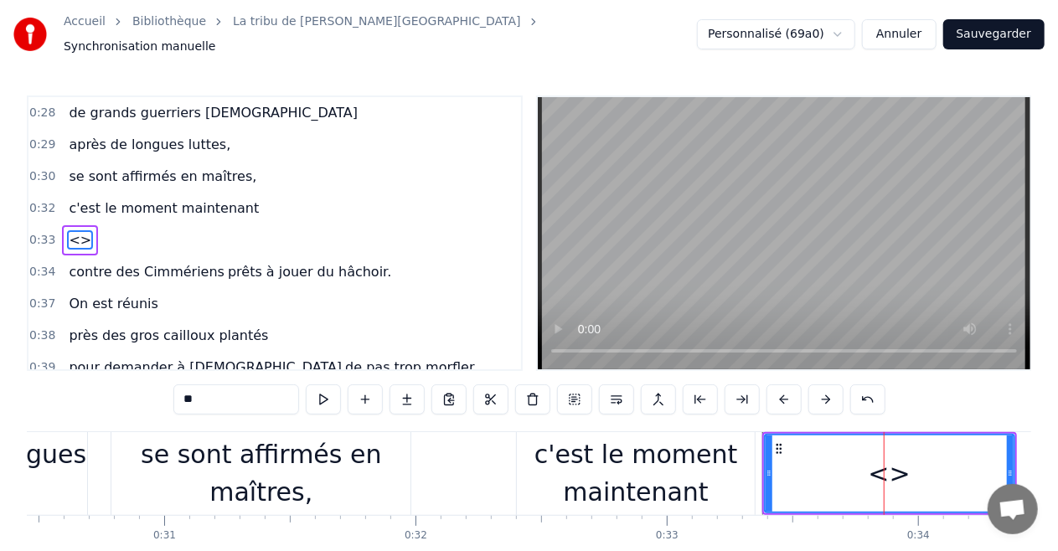
drag, startPoint x: 231, startPoint y: 394, endPoint x: 0, endPoint y: 416, distance: 232.3
paste input "**********"
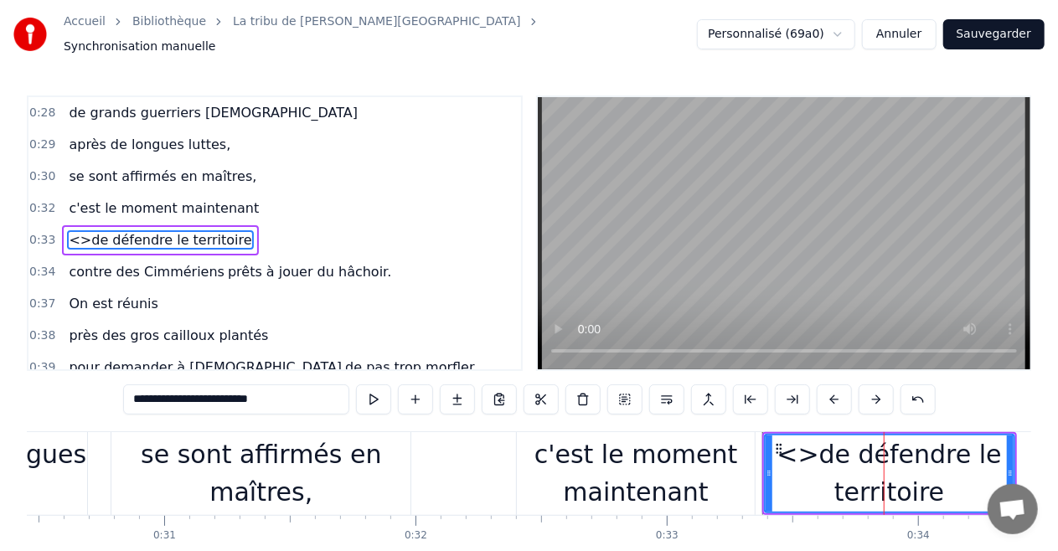
paste input "text"
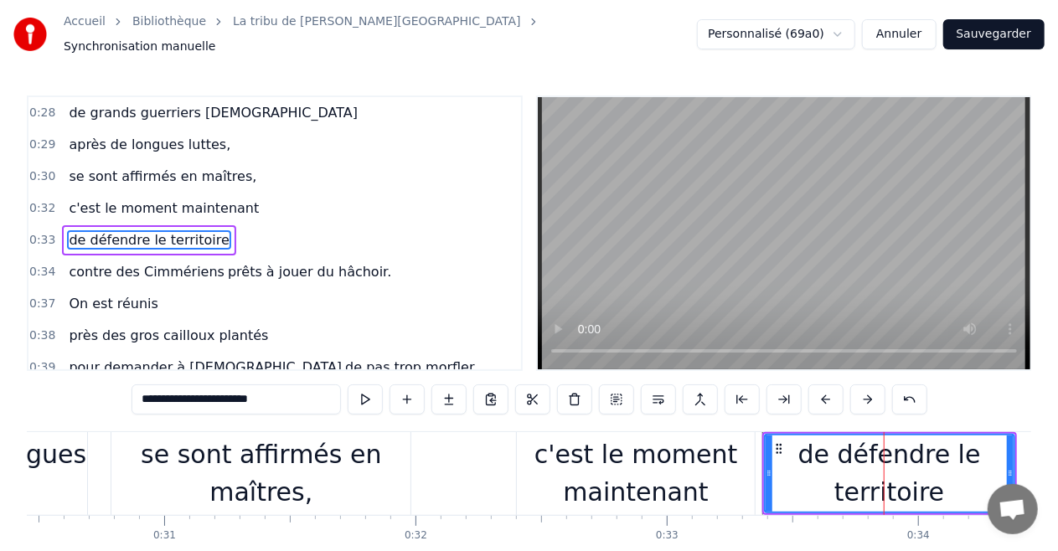
type input "**********"
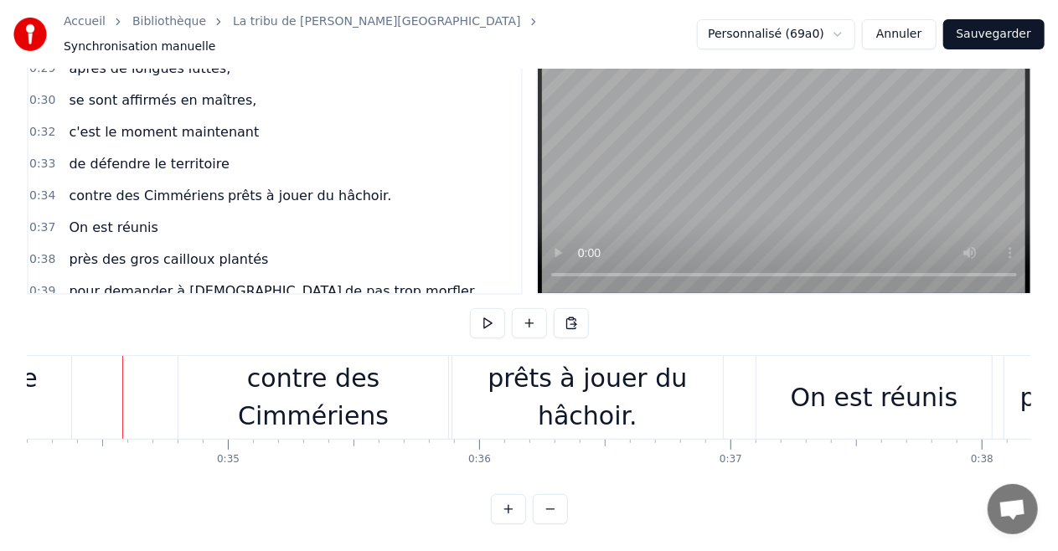
scroll to position [0, 8607]
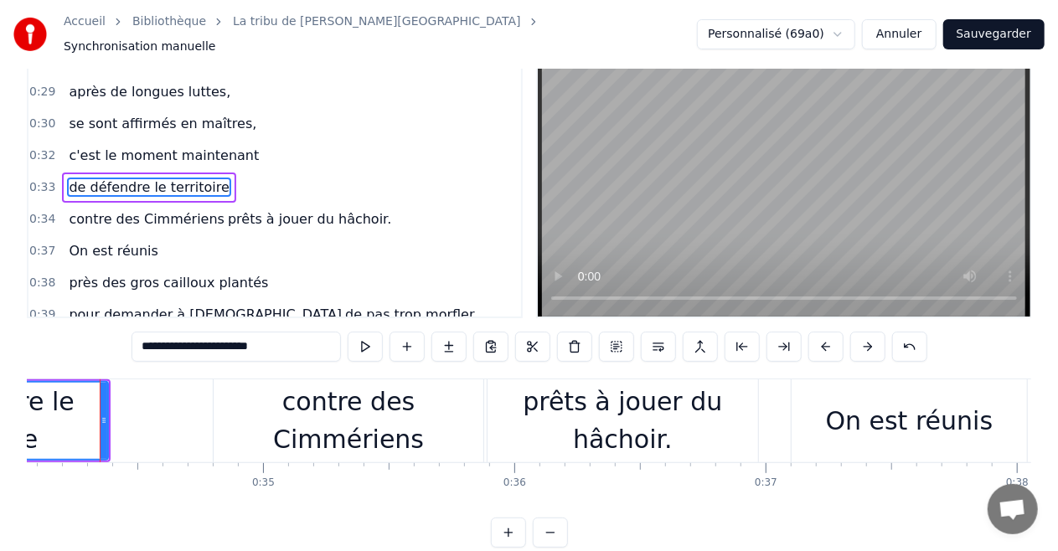
scroll to position [0, 8550]
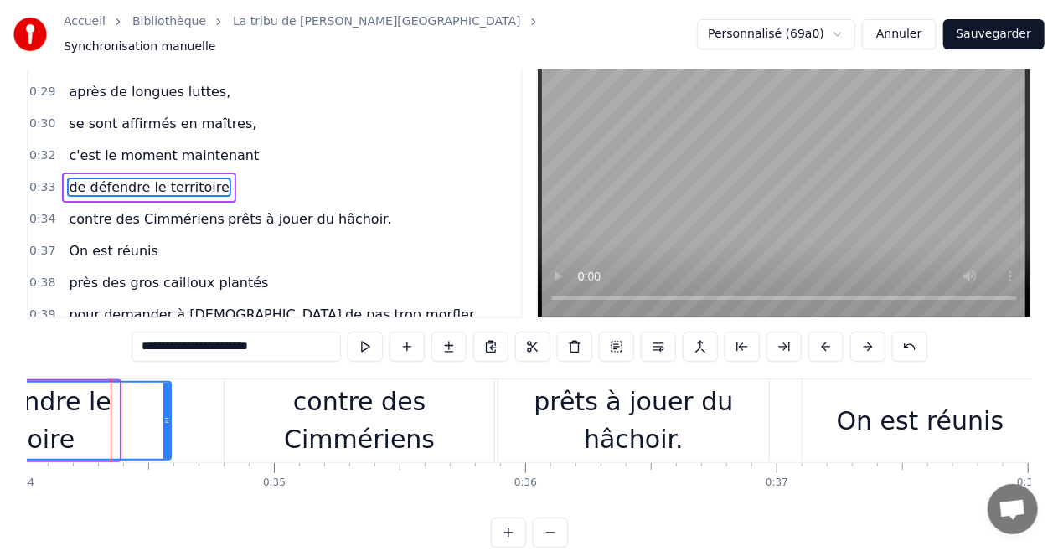
drag, startPoint x: 112, startPoint y: 411, endPoint x: 167, endPoint y: 417, distance: 54.9
click at [167, 417] on icon at bounding box center [166, 420] width 7 height 13
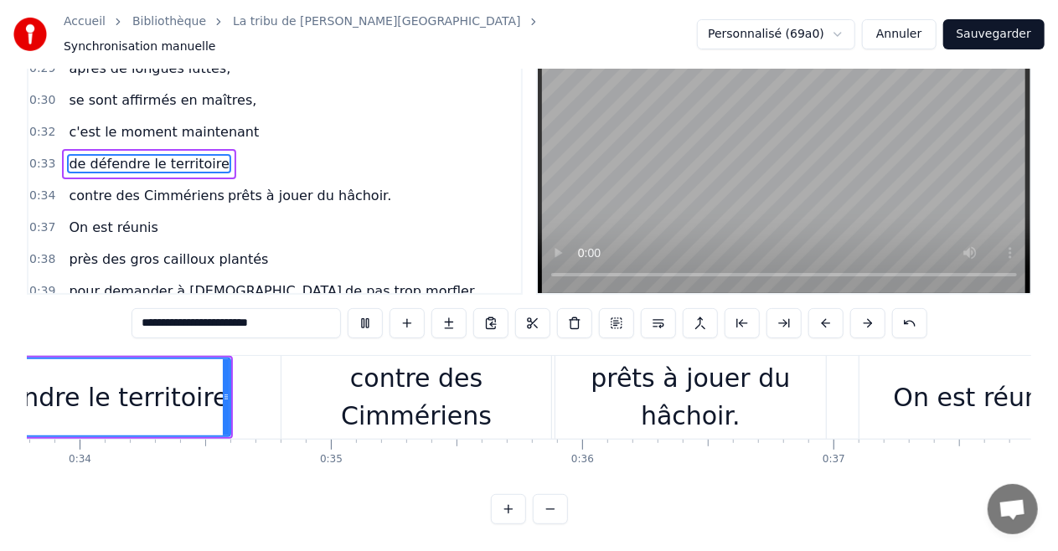
scroll to position [0, 8358]
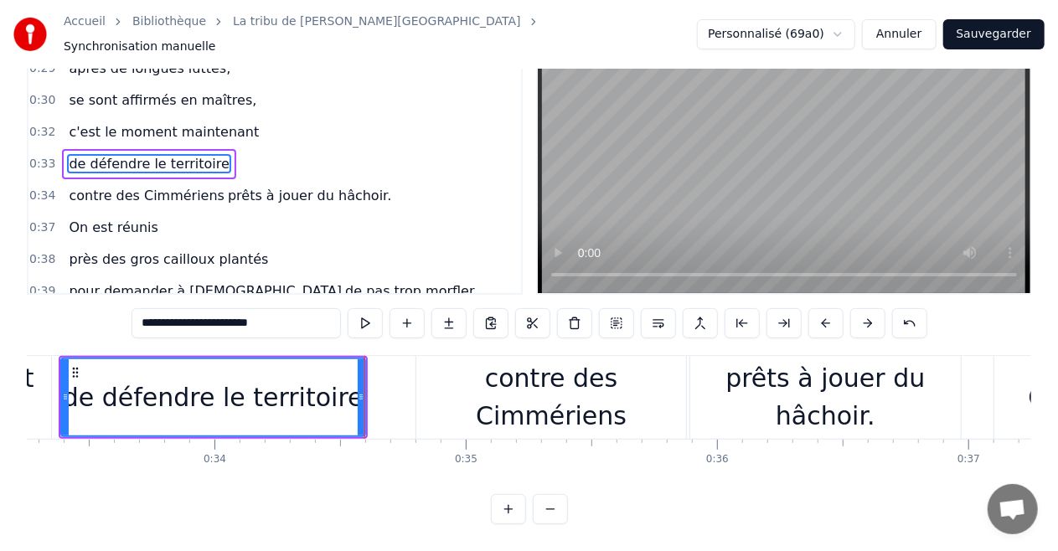
click at [427, 383] on div "contre des Cimmériens" at bounding box center [551, 396] width 270 height 75
type input "**********"
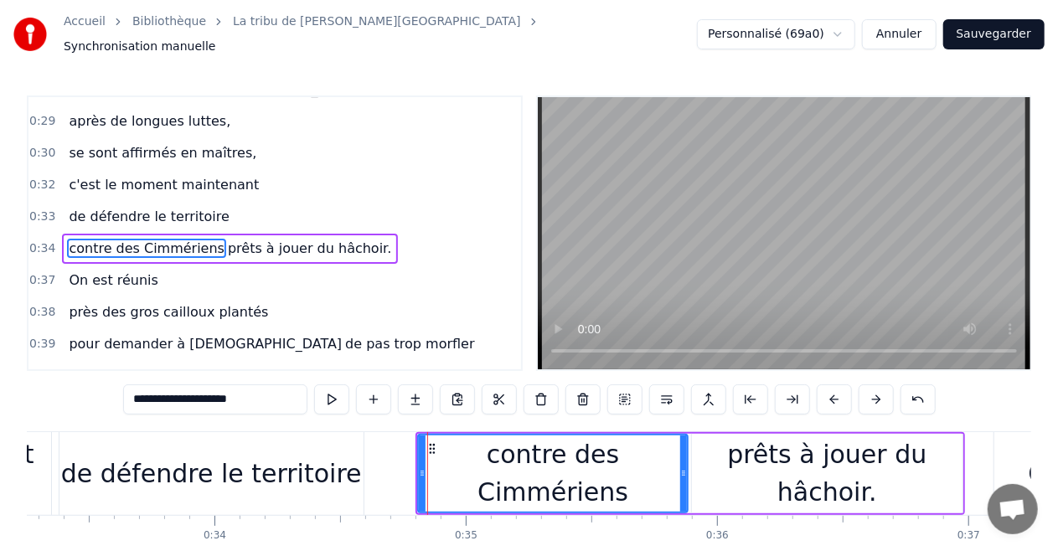
scroll to position [286, 0]
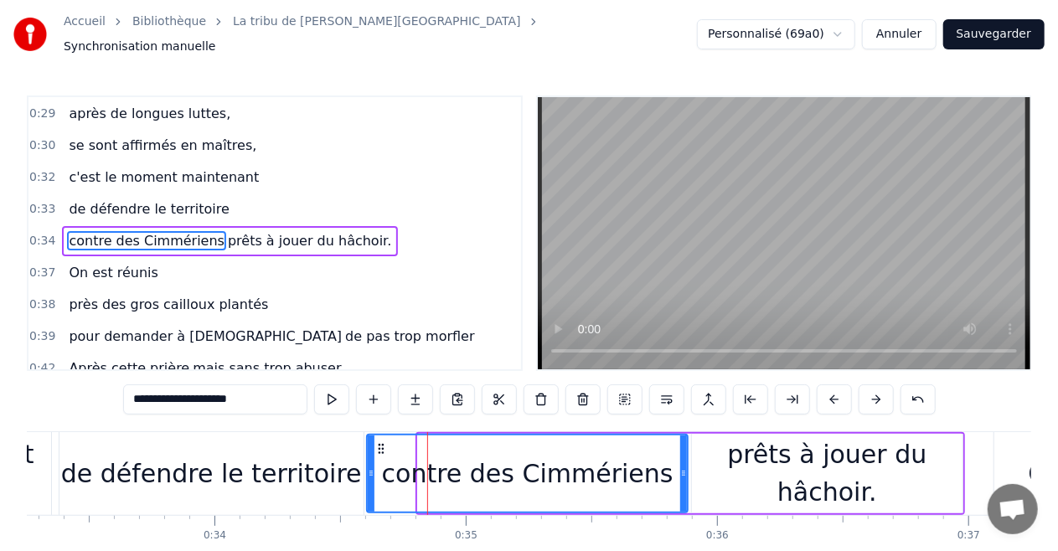
drag, startPoint x: 420, startPoint y: 457, endPoint x: 371, endPoint y: 457, distance: 48.6
click at [371, 457] on div at bounding box center [371, 474] width 7 height 76
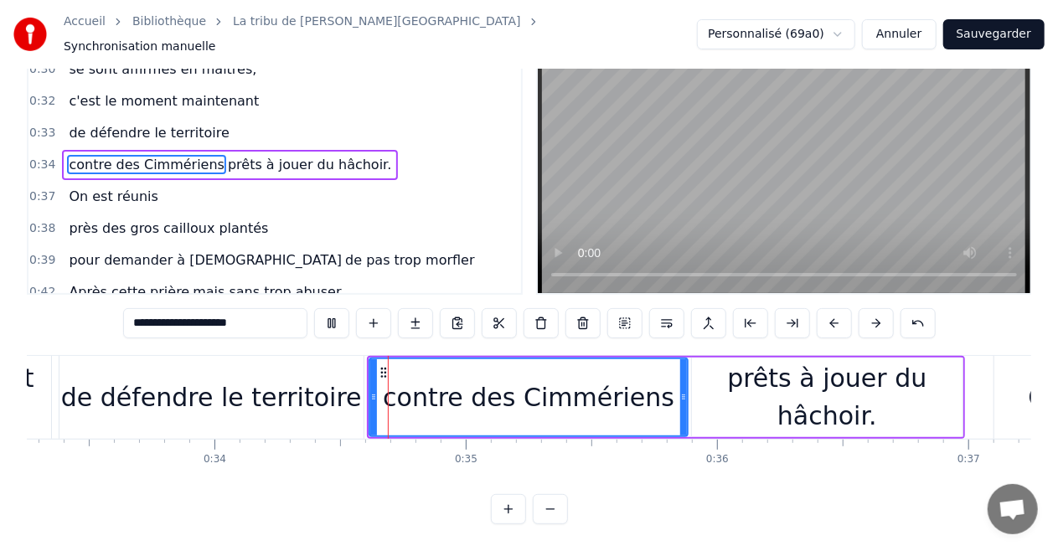
scroll to position [82, 0]
click at [380, 181] on div "0:37 On est réunis" at bounding box center [274, 197] width 493 height 32
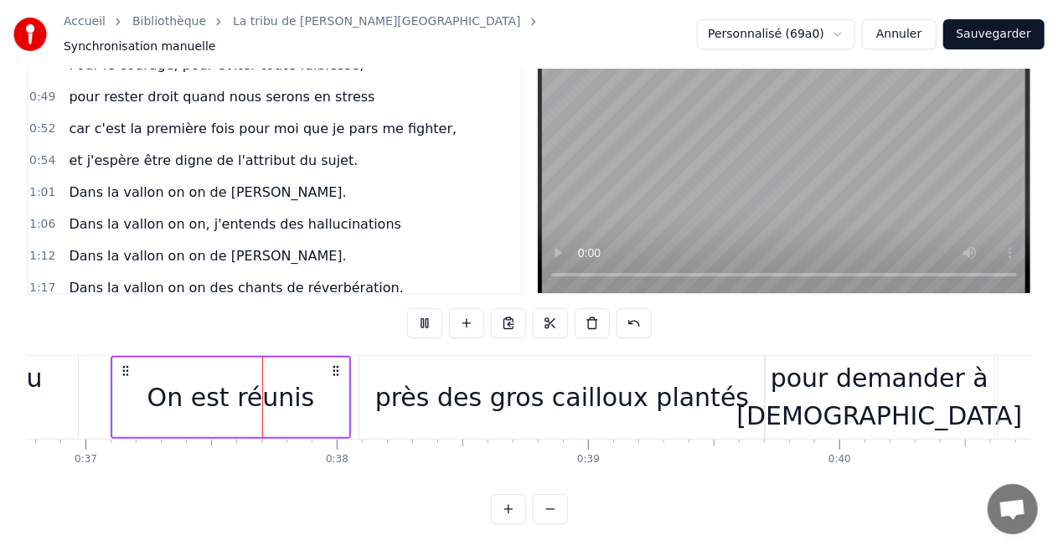
scroll to position [550, 0]
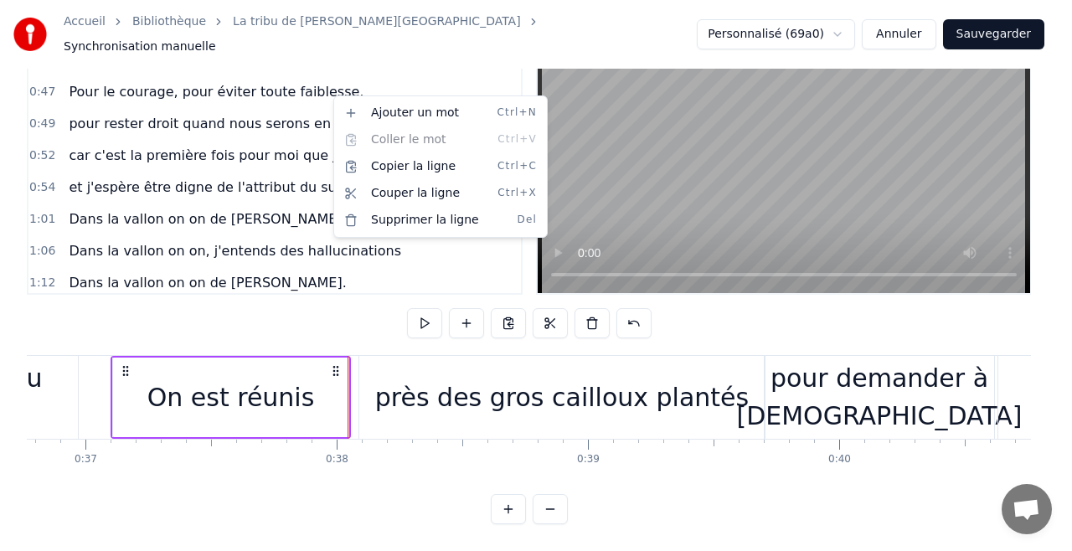
click at [309, 100] on html "Accueil Bibliothèque La tribu de Dana • Manau Synchronisation manuelle Personna…" at bounding box center [536, 238] width 1072 height 628
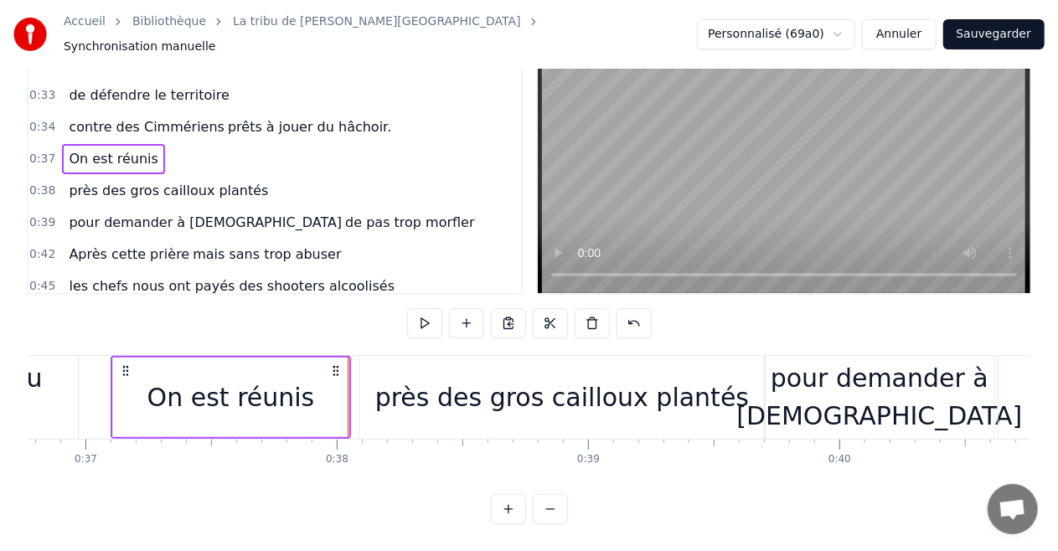
scroll to position [315, 0]
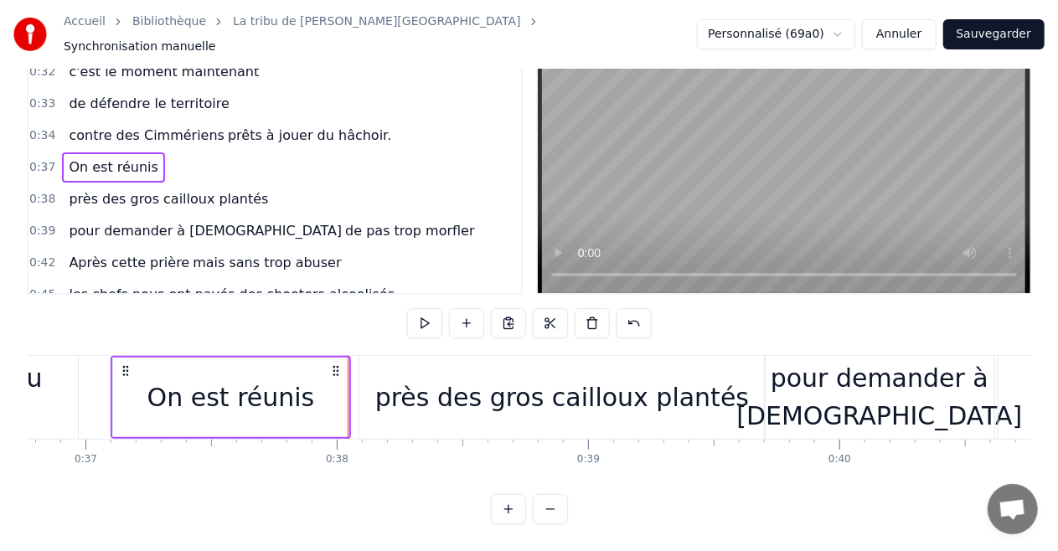
click at [309, 121] on div "contre des Cimmériens prêts à jouer du hâchoir." at bounding box center [230, 136] width 336 height 30
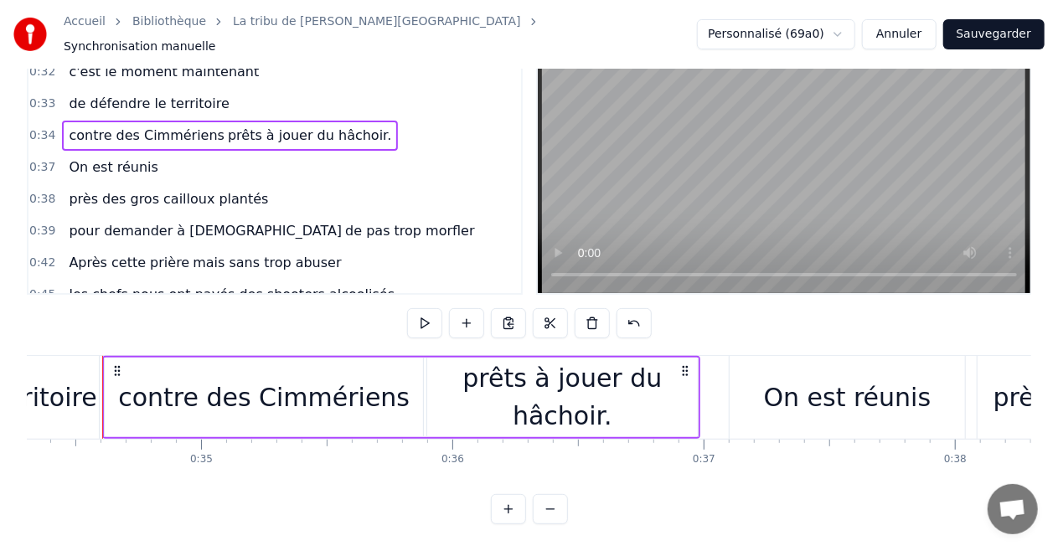
scroll to position [0, 8614]
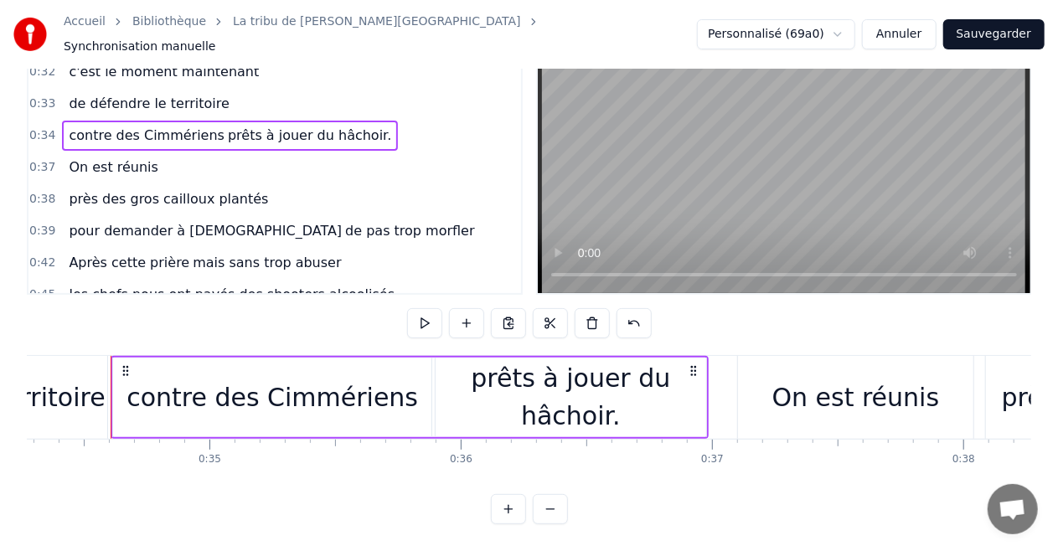
click at [172, 126] on span "contre des Cimmériens" at bounding box center [146, 135] width 159 height 19
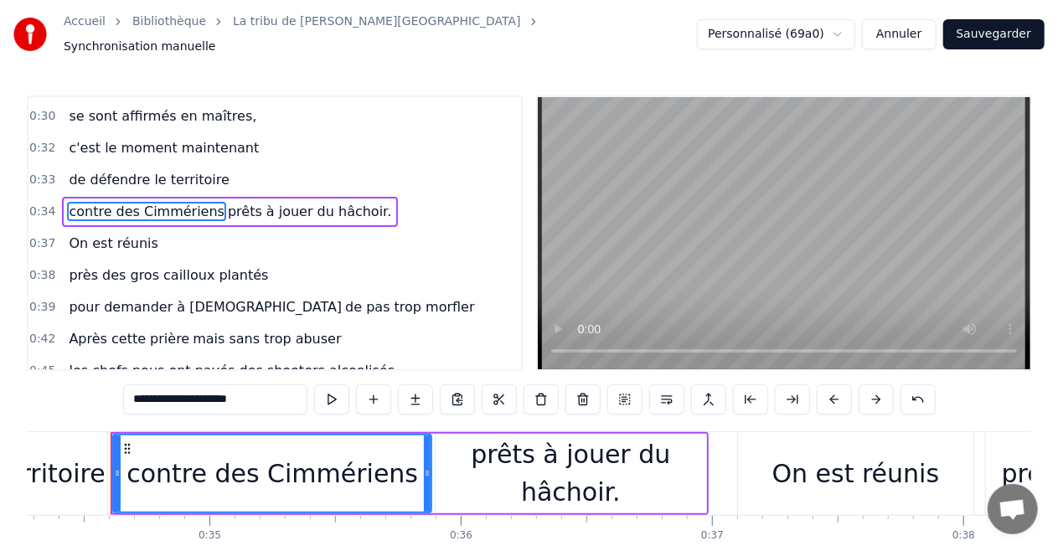
scroll to position [286, 0]
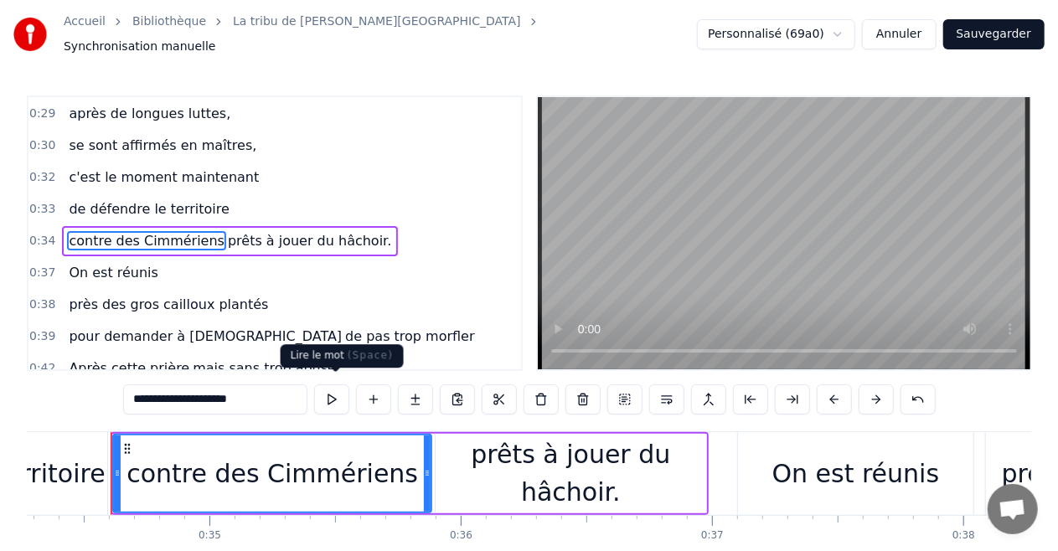
click at [335, 398] on button at bounding box center [331, 400] width 35 height 30
click at [829, 265] on video at bounding box center [784, 233] width 493 height 272
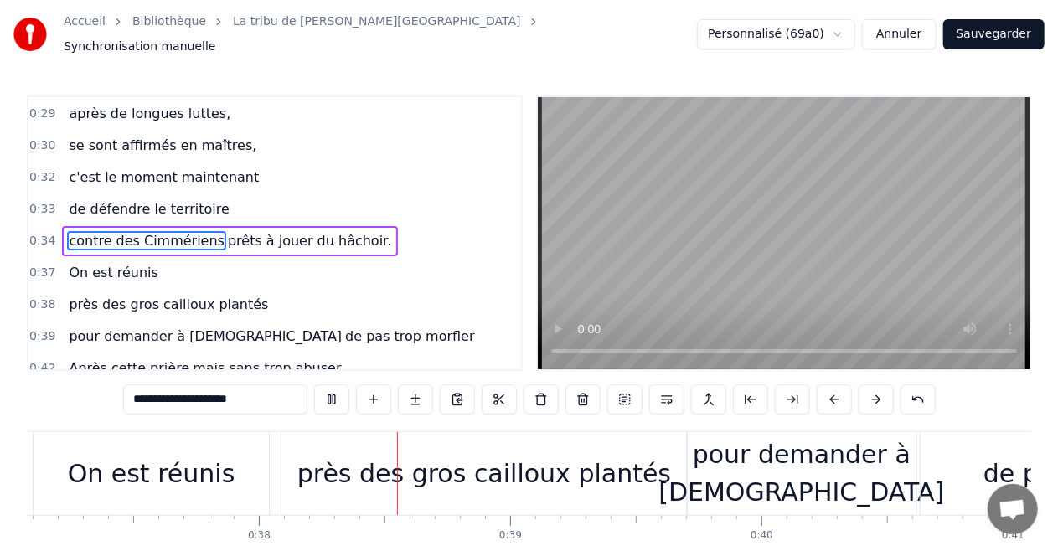
scroll to position [0, 9453]
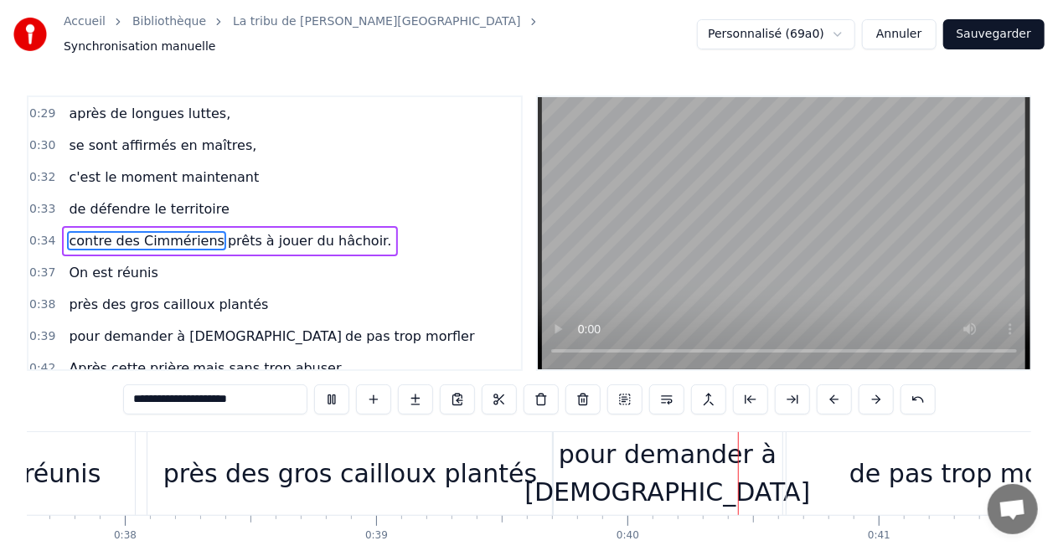
click at [739, 263] on video at bounding box center [784, 233] width 493 height 272
click at [171, 483] on div "près des gros cailloux plantés" at bounding box center [349, 473] width 405 height 83
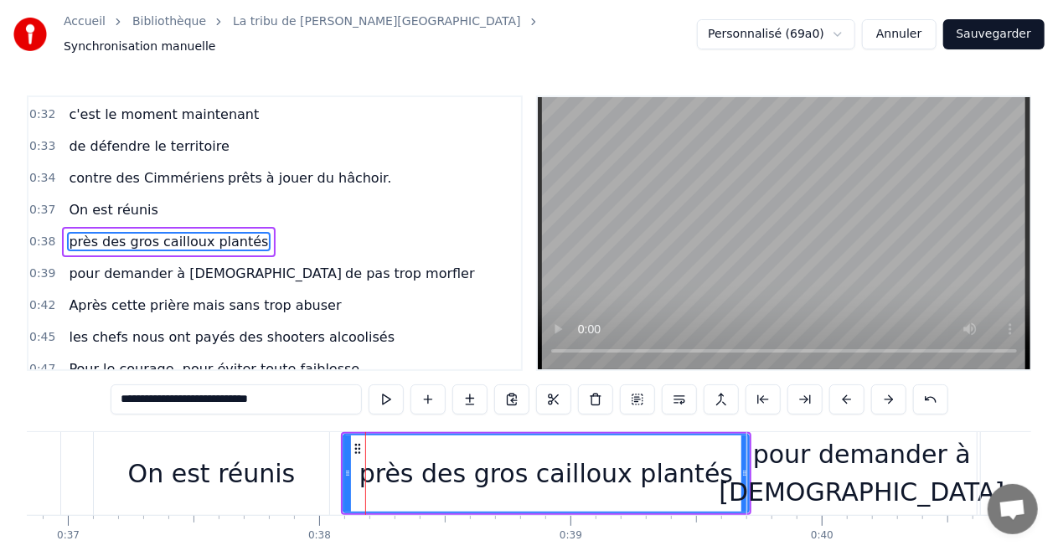
scroll to position [0, 9237]
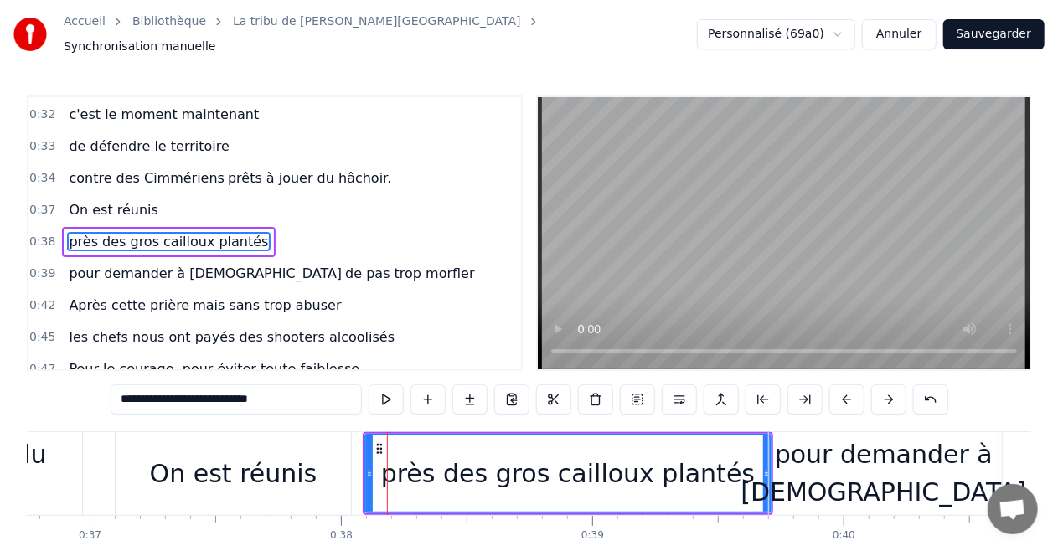
click at [171, 483] on div "On est réunis" at bounding box center [234, 474] width 168 height 38
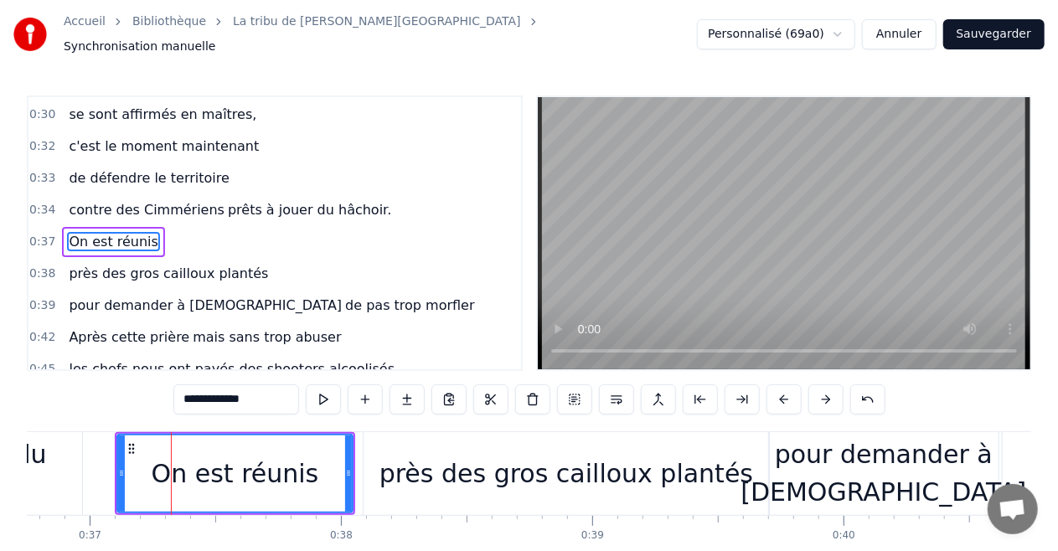
drag, startPoint x: 266, startPoint y: 402, endPoint x: 141, endPoint y: 397, distance: 124.9
drag, startPoint x: 268, startPoint y: 391, endPoint x: 147, endPoint y: 383, distance: 120.9
click at [147, 383] on div "0:16 le fond de l'air est frais, de Saint Malo à Carhaix 0:18 je porte un derni…" at bounding box center [529, 348] width 1005 height 505
type input "*"
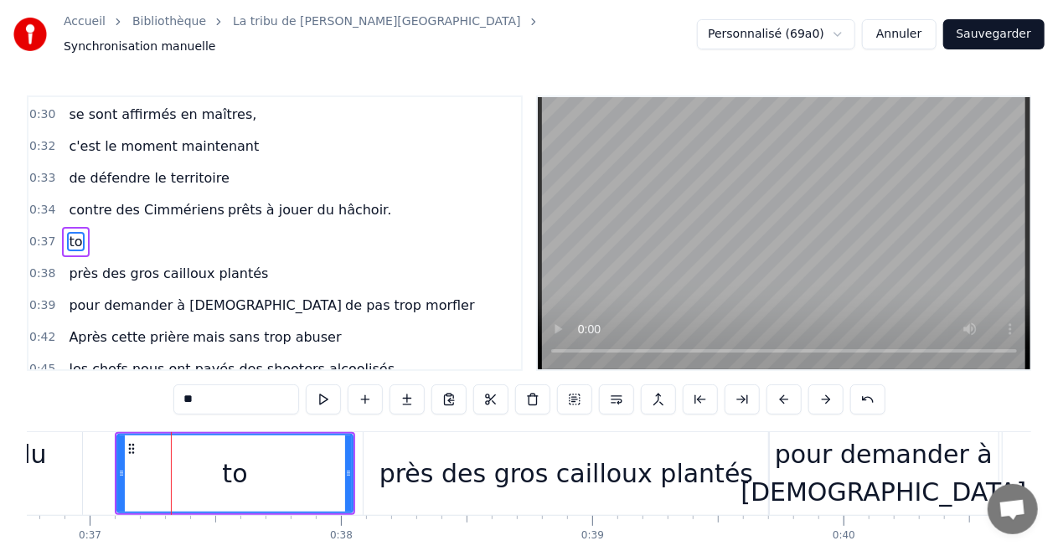
type input "*"
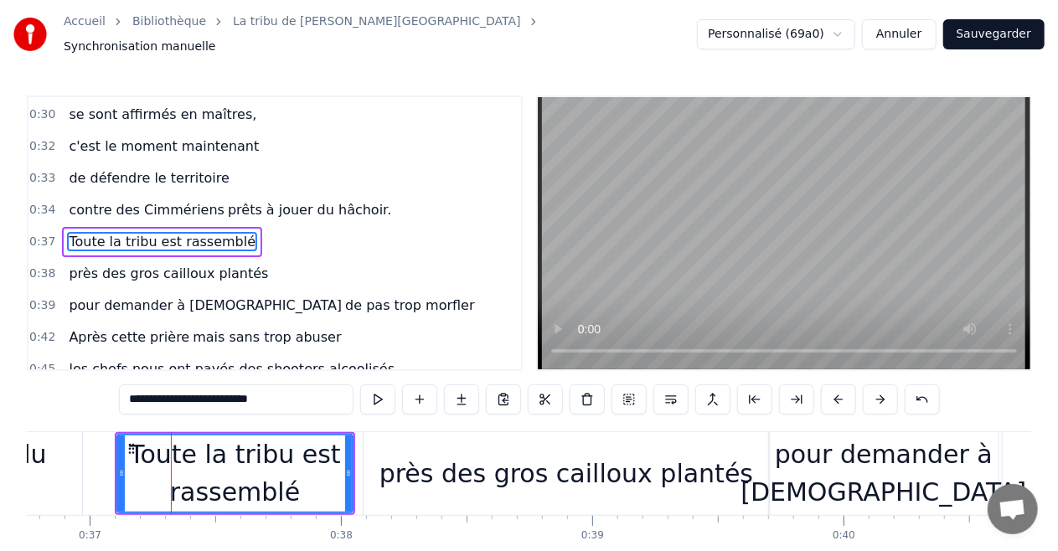
type input "**********"
click at [608, 266] on video at bounding box center [784, 233] width 493 height 272
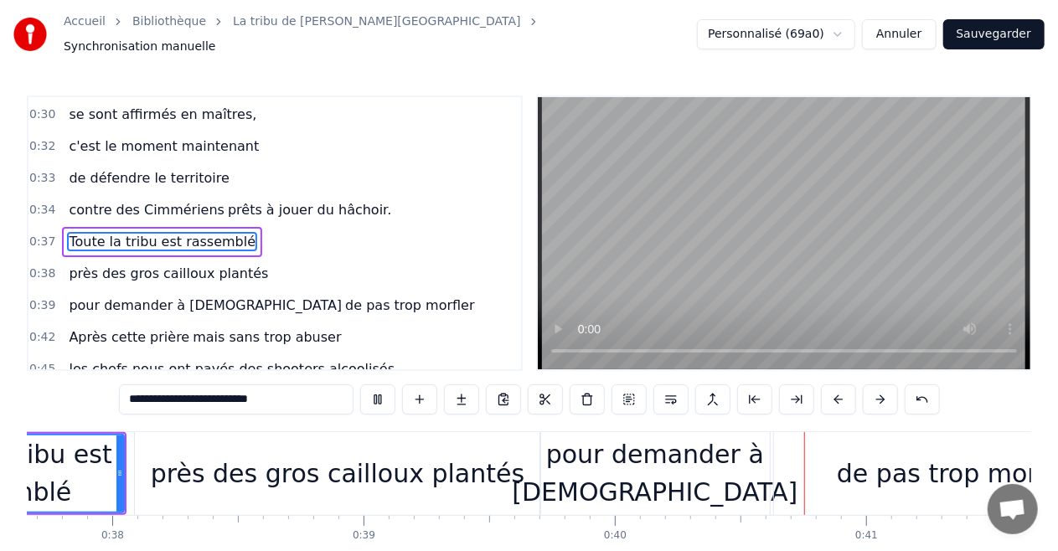
click at [608, 266] on video at bounding box center [784, 233] width 493 height 272
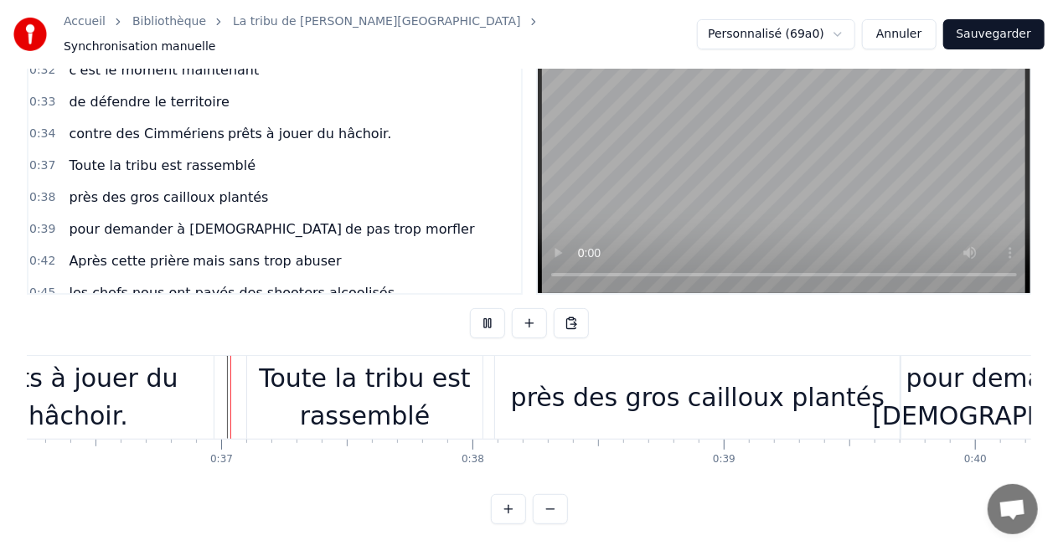
scroll to position [82, 0]
click at [630, 402] on div "près des gros cailloux plantés" at bounding box center [697, 397] width 405 height 83
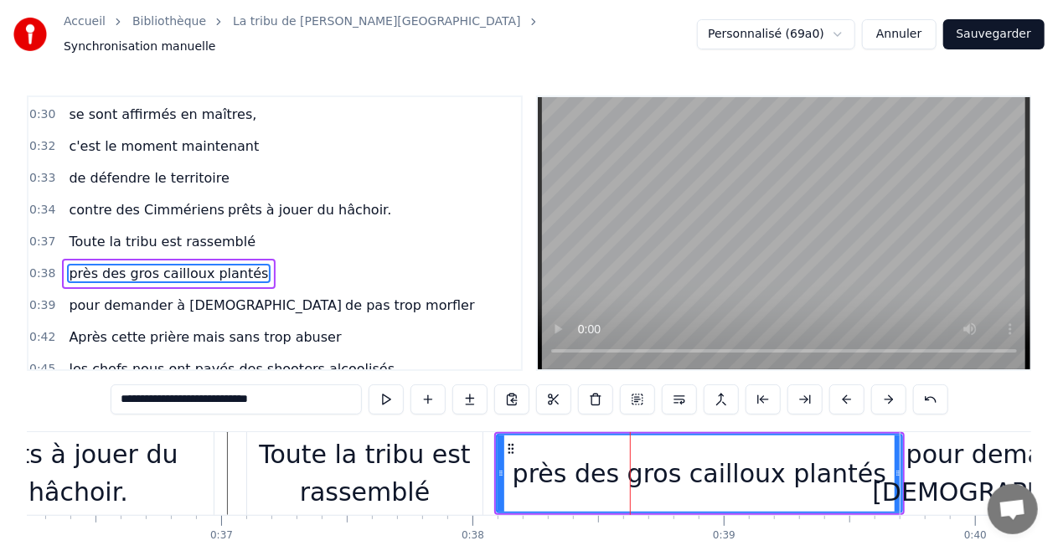
scroll to position [349, 0]
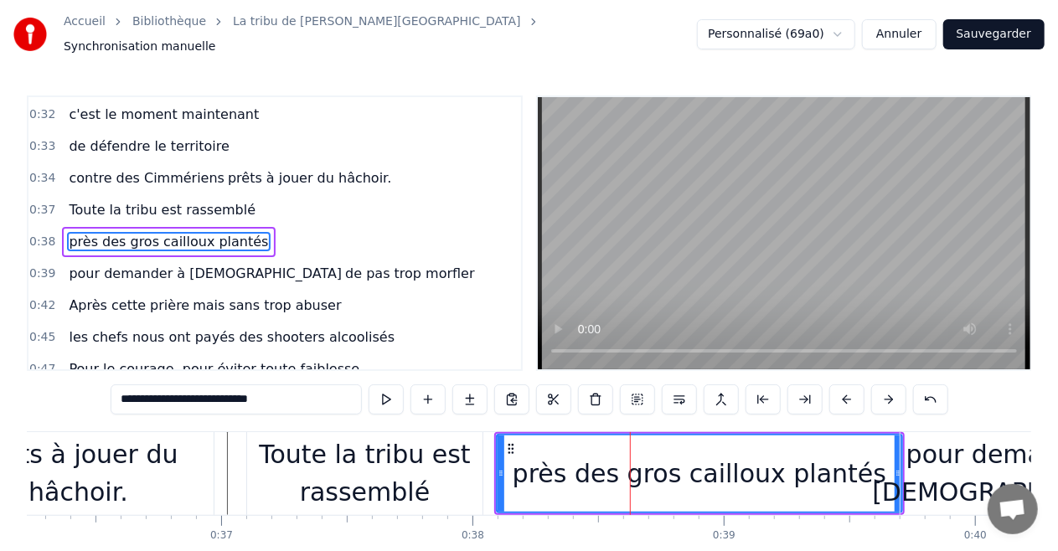
click at [183, 395] on input "**********" at bounding box center [236, 400] width 251 height 30
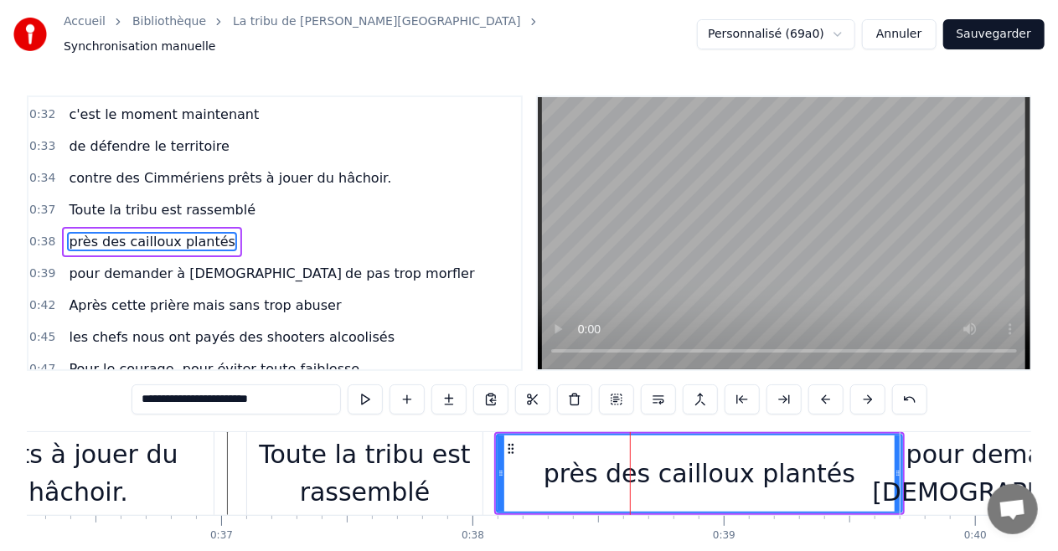
click at [191, 392] on input "**********" at bounding box center [236, 400] width 209 height 30
drag, startPoint x: 191, startPoint y: 392, endPoint x: 139, endPoint y: 392, distance: 51.9
click at [139, 392] on input "**********" at bounding box center [236, 400] width 209 height 30
type input "**********"
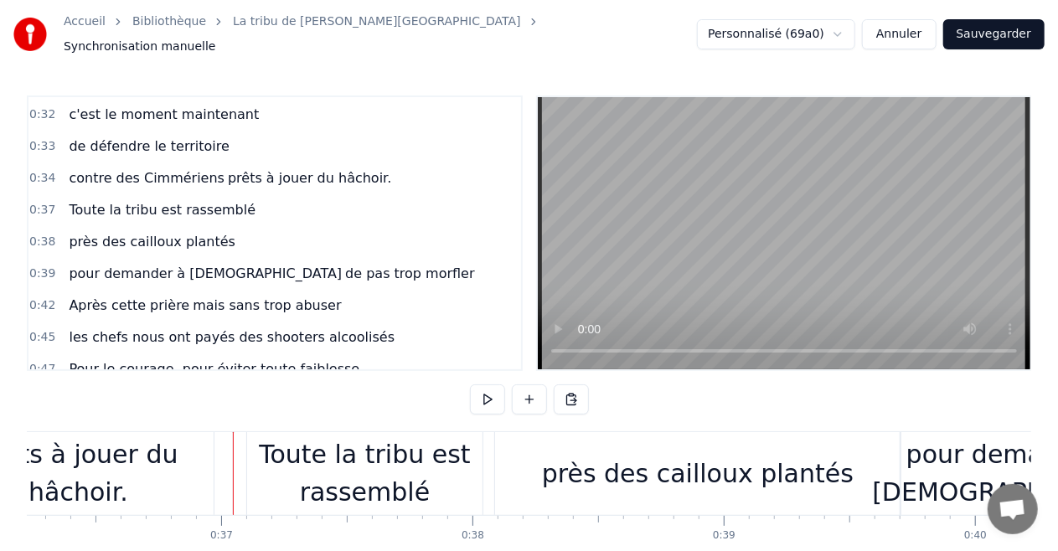
scroll to position [82, 0]
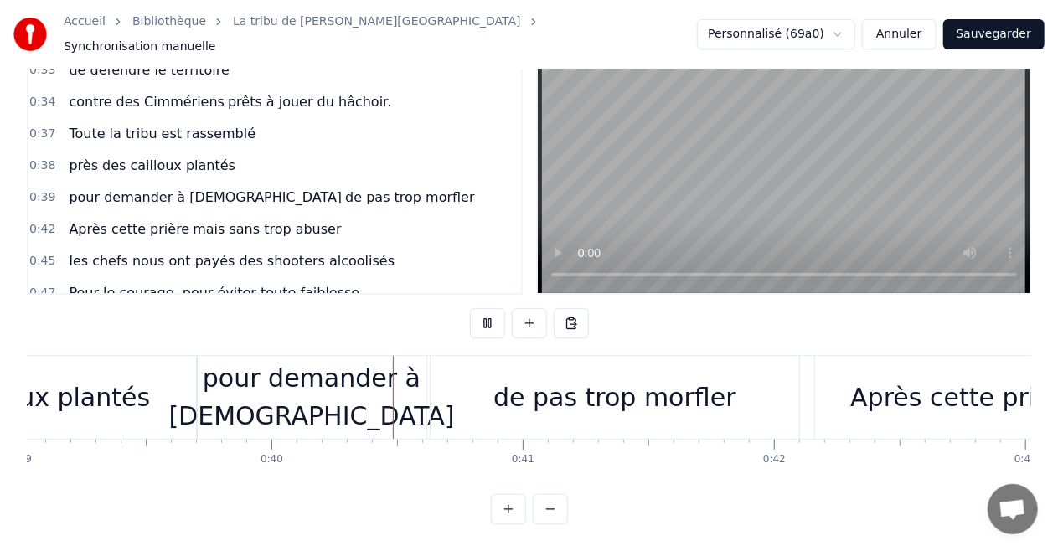
scroll to position [0, 9944]
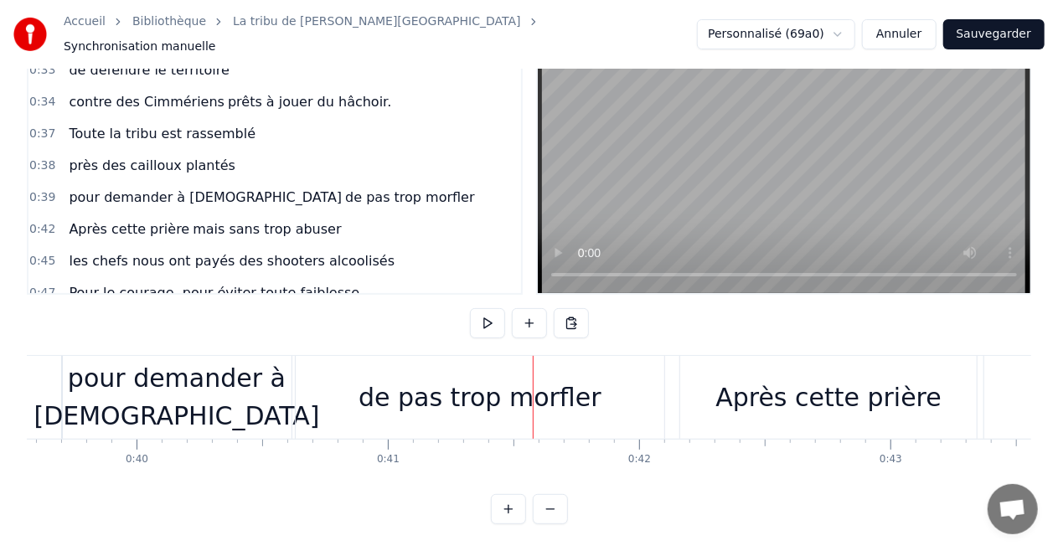
click at [208, 377] on div "pour demander à [DEMOGRAPHIC_DATA]" at bounding box center [177, 396] width 286 height 75
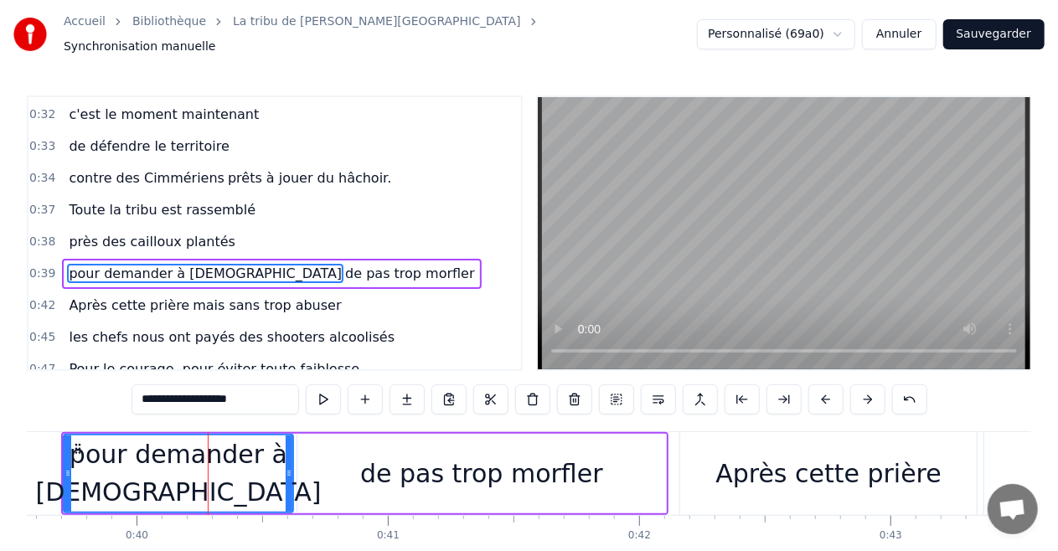
scroll to position [380, 0]
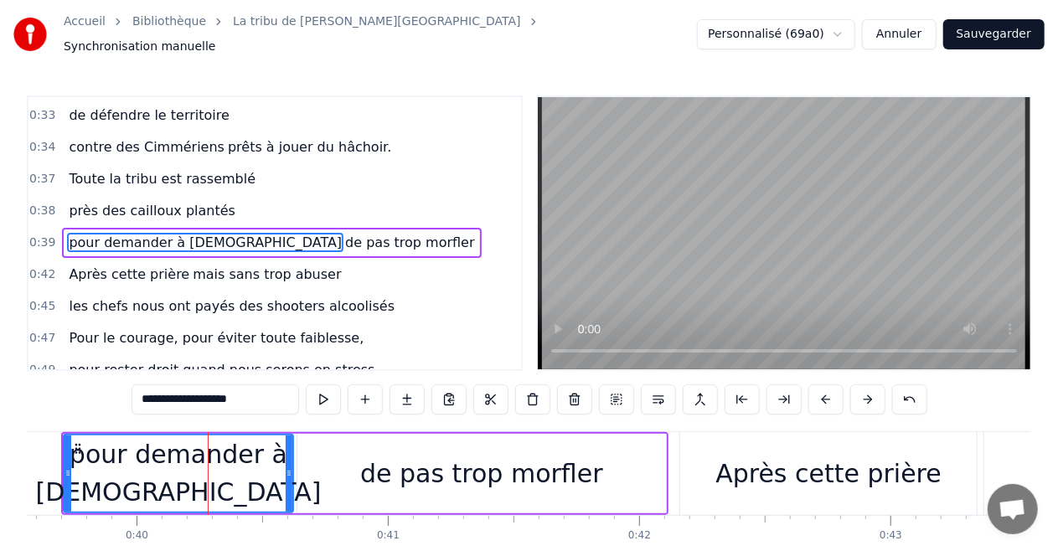
click at [175, 392] on input "**********" at bounding box center [216, 400] width 168 height 30
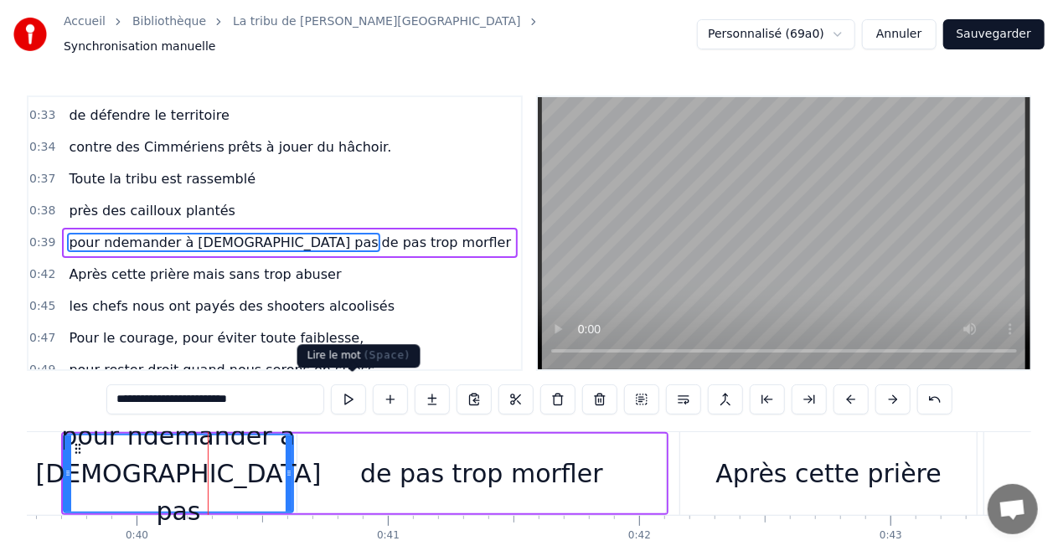
drag, startPoint x: 151, startPoint y: 394, endPoint x: 476, endPoint y: 420, distance: 326.1
click at [467, 416] on div "0:16 le fond de l'air est frais, de Saint Malo à Carhaix 0:18 je porte un derni…" at bounding box center [529, 348] width 1005 height 505
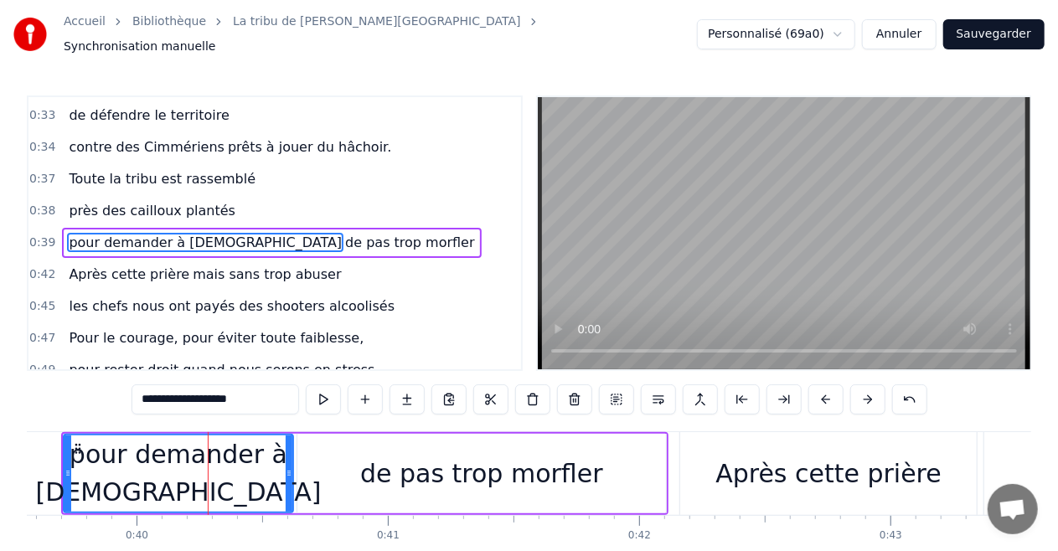
click at [343, 233] on span "de pas trop morfler" at bounding box center [409, 242] width 132 height 19
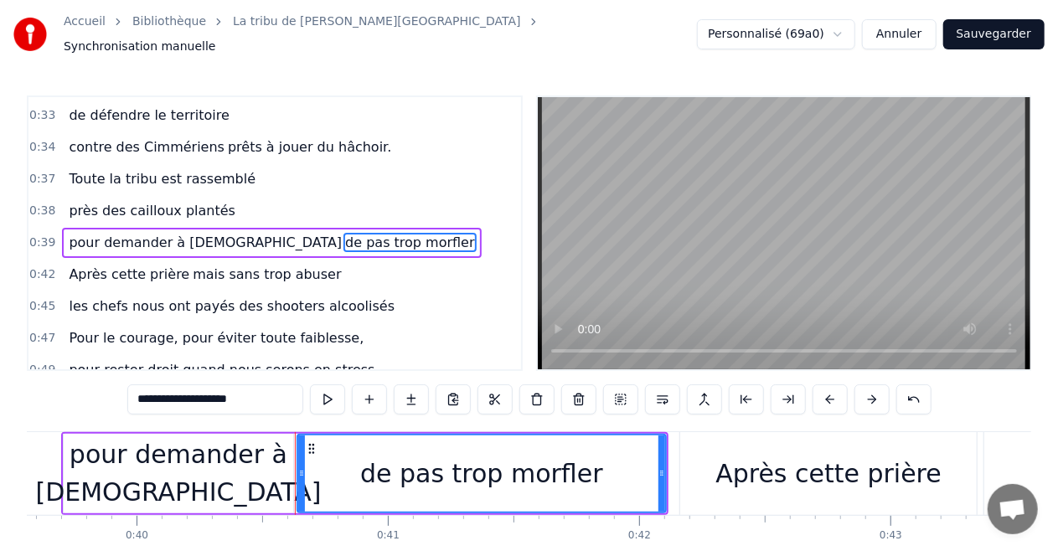
click at [147, 397] on input "**********" at bounding box center [215, 400] width 176 height 30
click at [158, 394] on input "**********" at bounding box center [216, 400] width 168 height 30
click at [156, 386] on input "**********" at bounding box center [215, 400] width 176 height 30
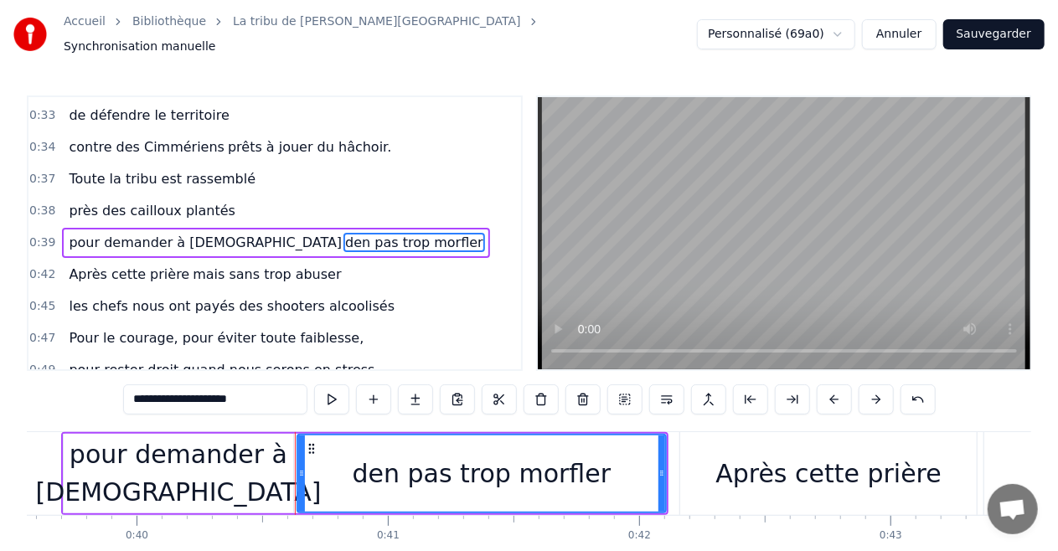
click at [156, 386] on input "**********" at bounding box center [215, 400] width 184 height 30
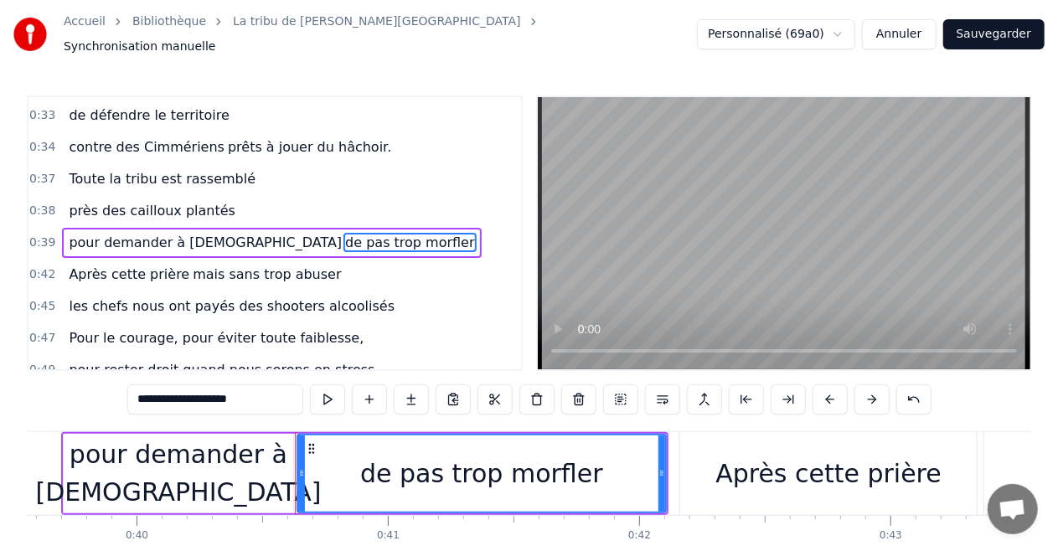
click at [159, 395] on input "**********" at bounding box center [215, 400] width 176 height 30
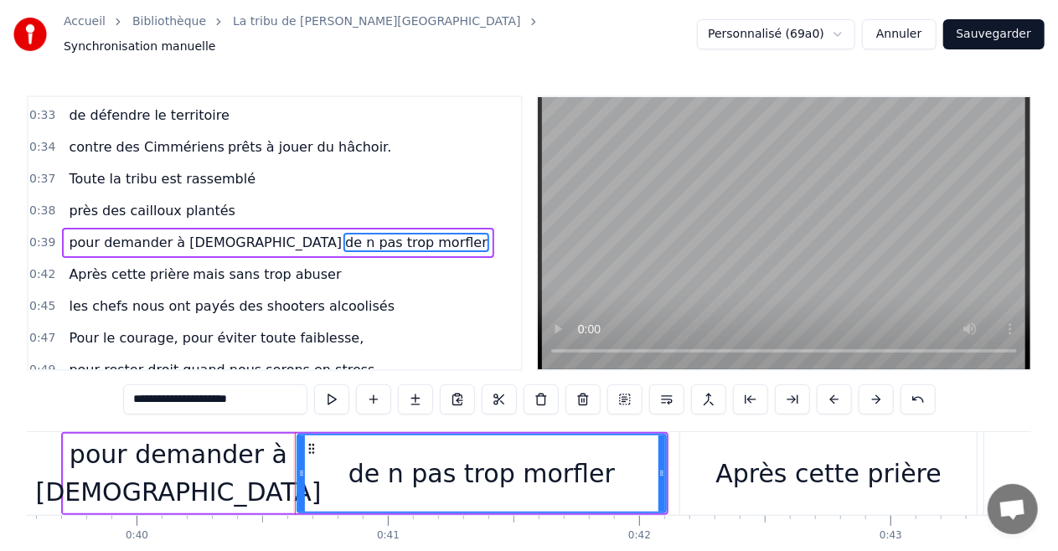
click at [163, 393] on input "**********" at bounding box center [215, 400] width 184 height 30
click at [159, 393] on input "**********" at bounding box center [215, 400] width 184 height 30
click at [220, 480] on div "pour demander à [DEMOGRAPHIC_DATA]" at bounding box center [178, 473] width 286 height 75
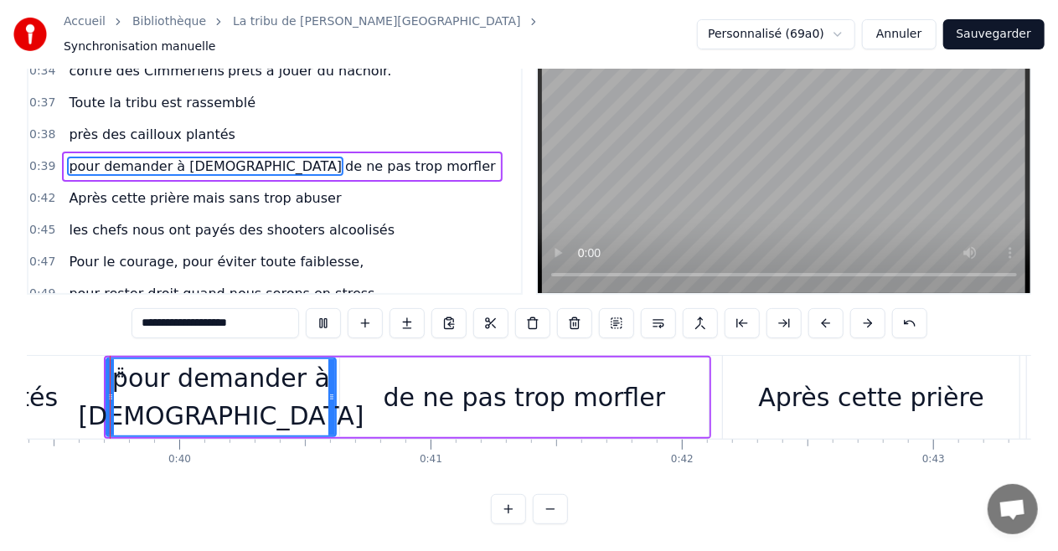
scroll to position [0, 9894]
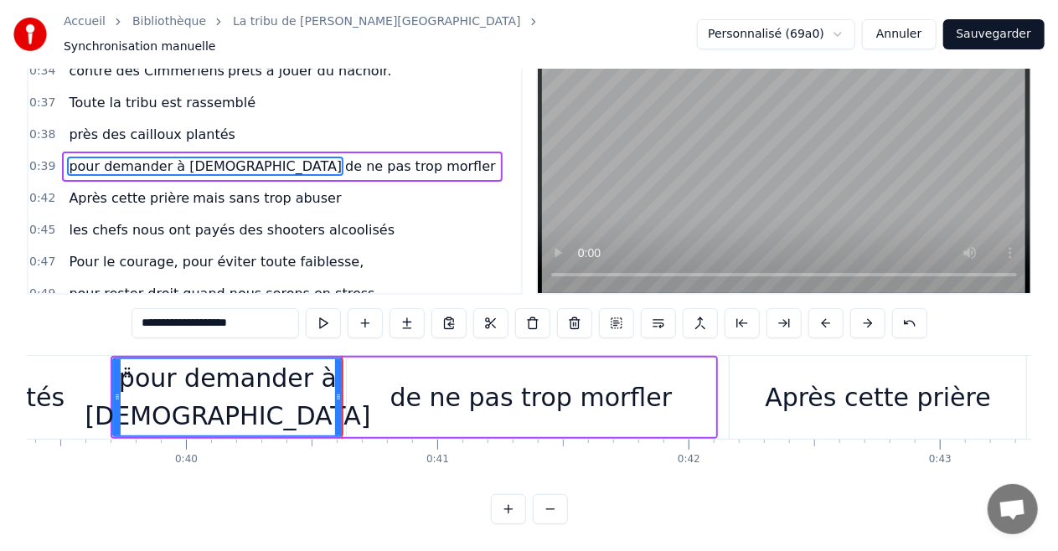
click at [279, 380] on div "pour demander à [DEMOGRAPHIC_DATA]" at bounding box center [228, 396] width 286 height 75
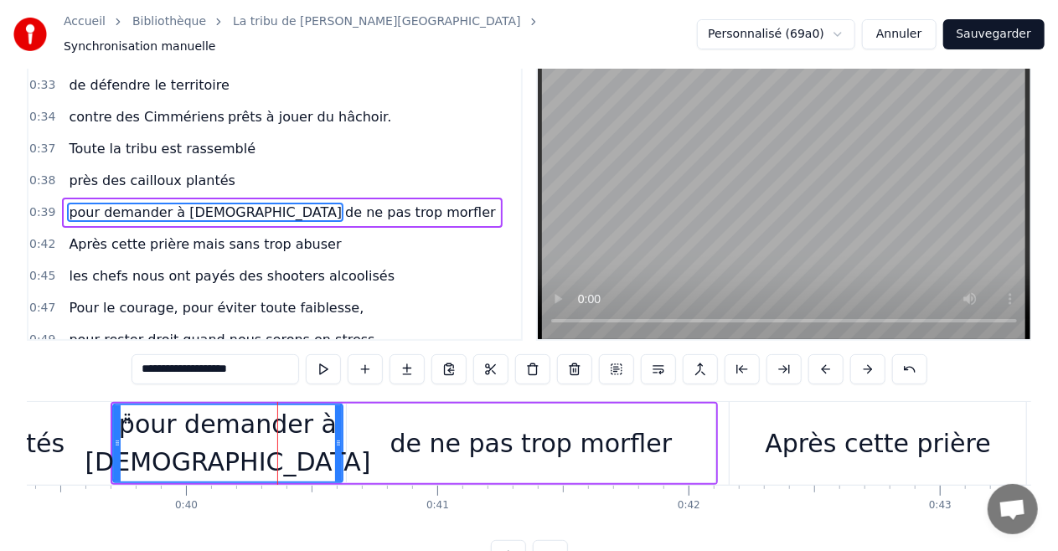
scroll to position [0, 0]
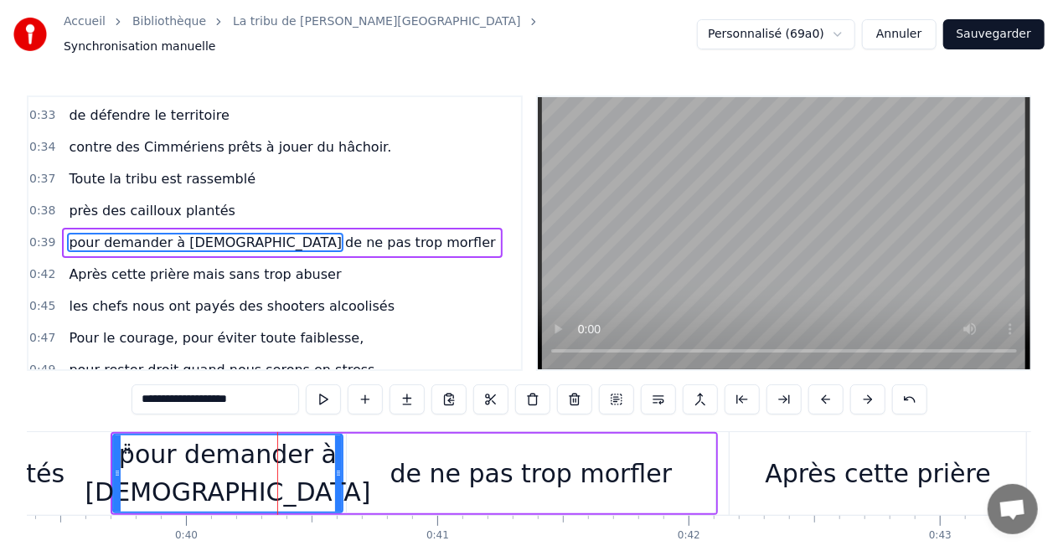
click at [274, 392] on input "**********" at bounding box center [216, 400] width 168 height 30
click at [118, 473] on circle at bounding box center [118, 473] width 1 height 1
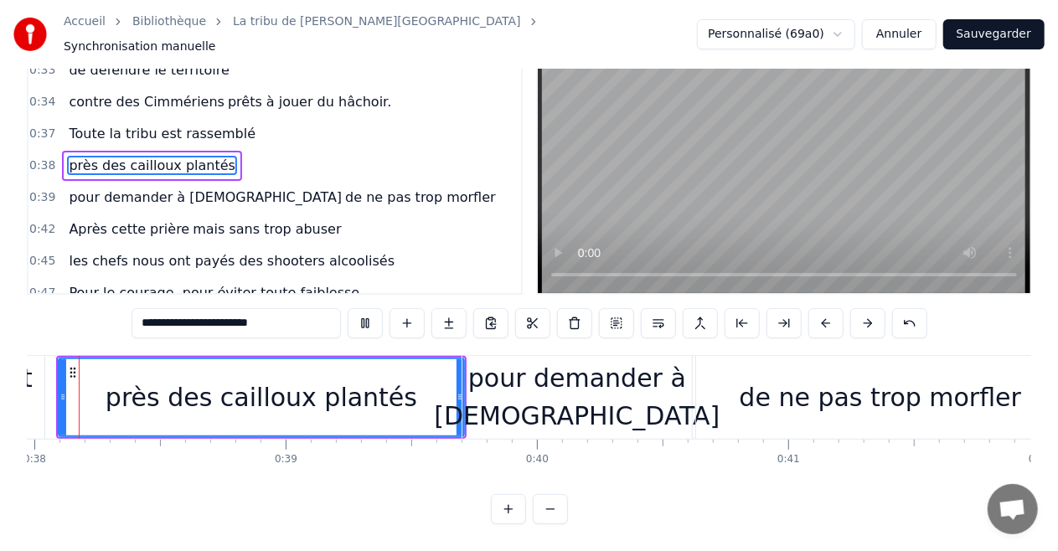
scroll to position [0, 9489]
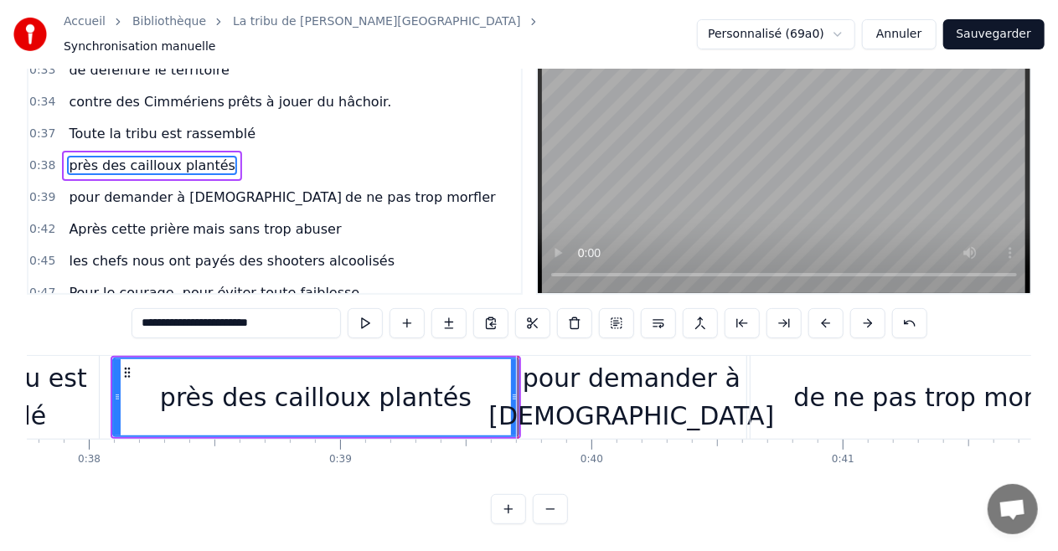
click at [774, 134] on video at bounding box center [784, 157] width 493 height 272
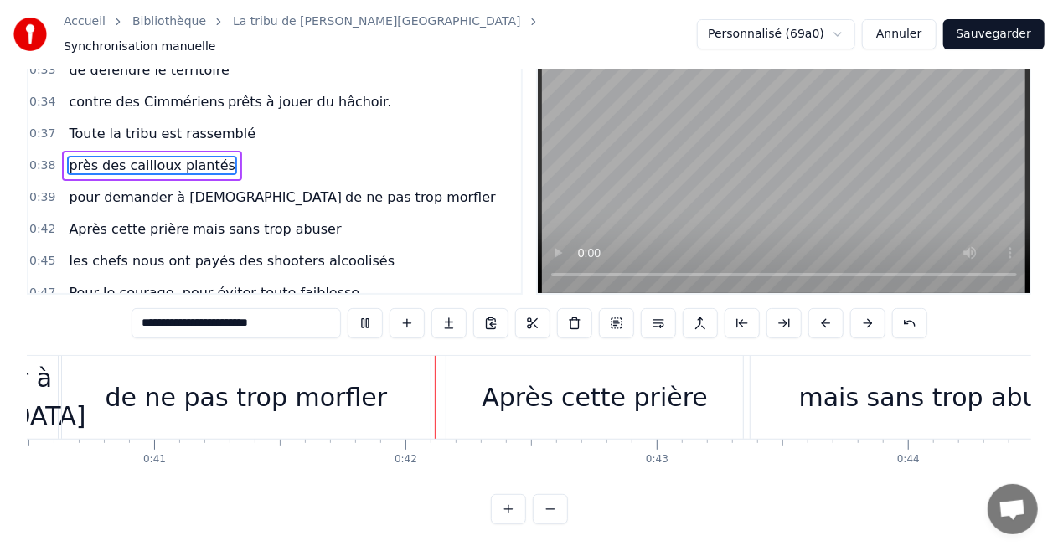
scroll to position [0, 10357]
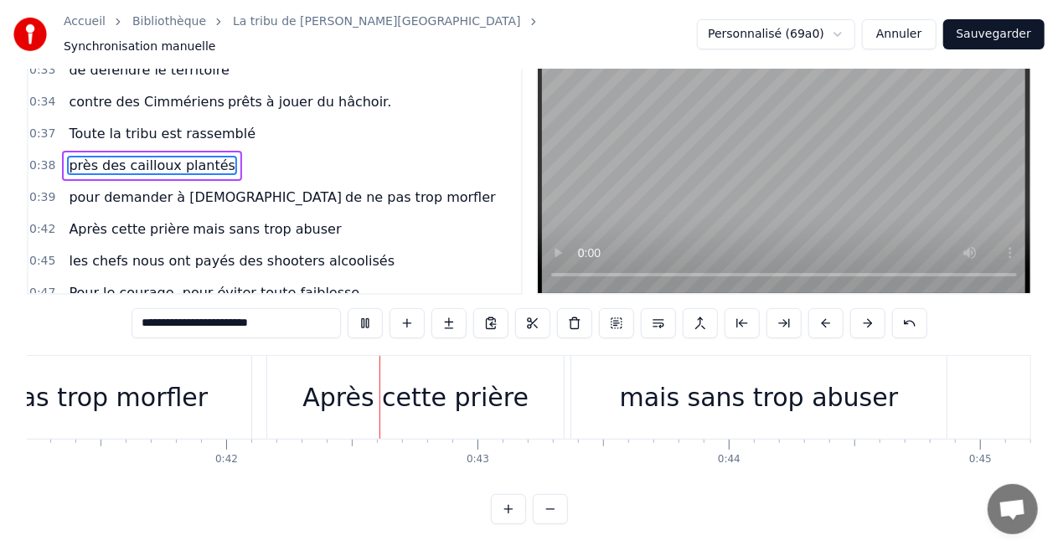
click at [774, 134] on video at bounding box center [784, 157] width 493 height 272
click at [134, 387] on div "de ne pas trop morfler" at bounding box center [67, 398] width 282 height 38
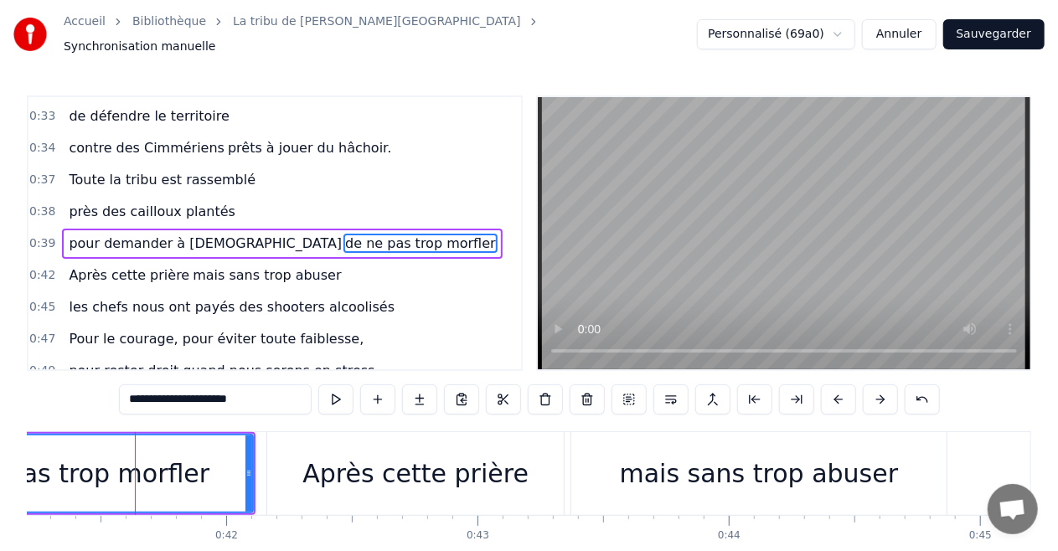
scroll to position [380, 0]
drag, startPoint x: 248, startPoint y: 466, endPoint x: 194, endPoint y: 464, distance: 53.6
click at [197, 467] on icon at bounding box center [200, 473] width 7 height 13
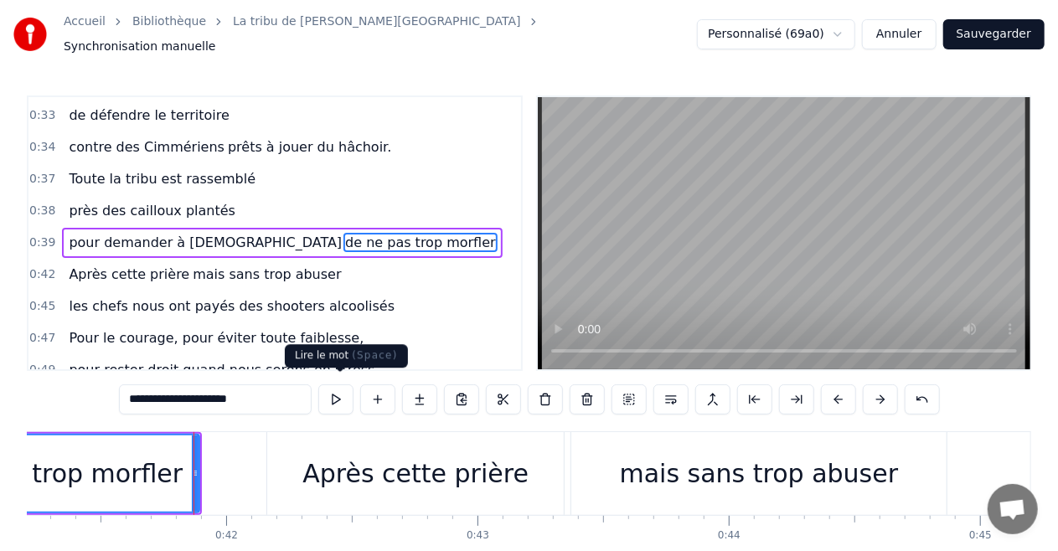
click at [667, 194] on video at bounding box center [784, 233] width 493 height 272
click at [144, 233] on span "pour demander à [DEMOGRAPHIC_DATA]" at bounding box center [205, 242] width 276 height 19
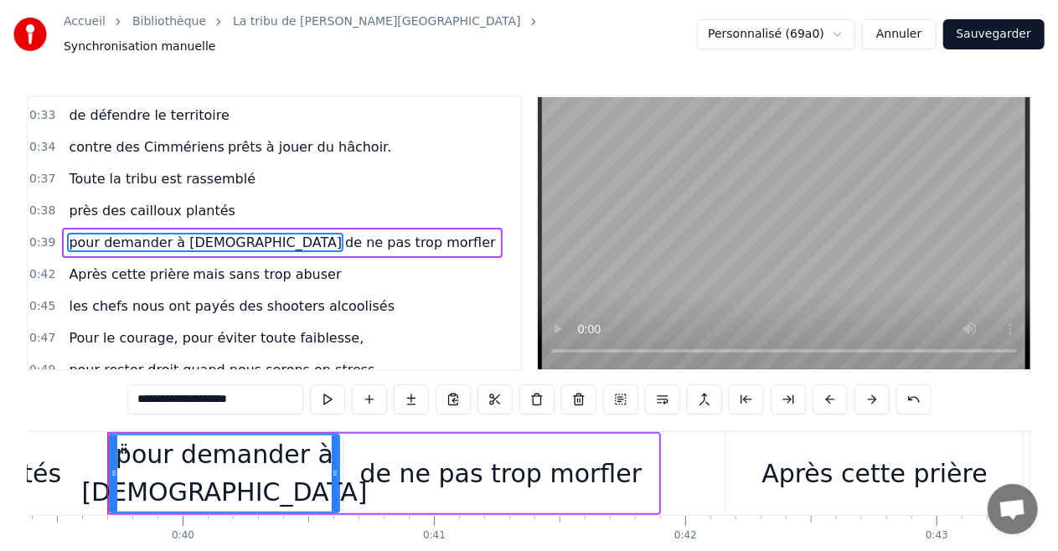
scroll to position [0, 9894]
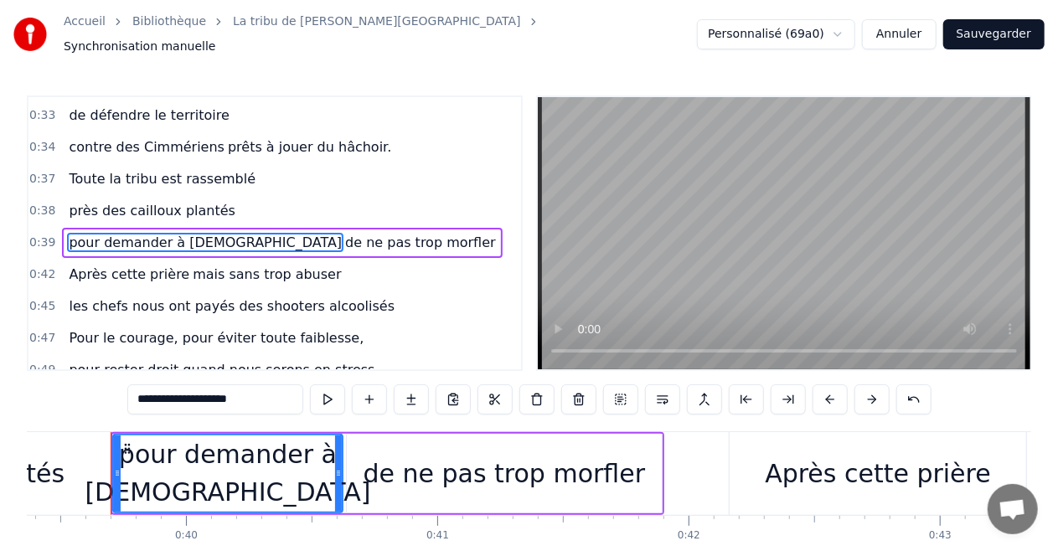
click at [754, 203] on video at bounding box center [784, 233] width 493 height 272
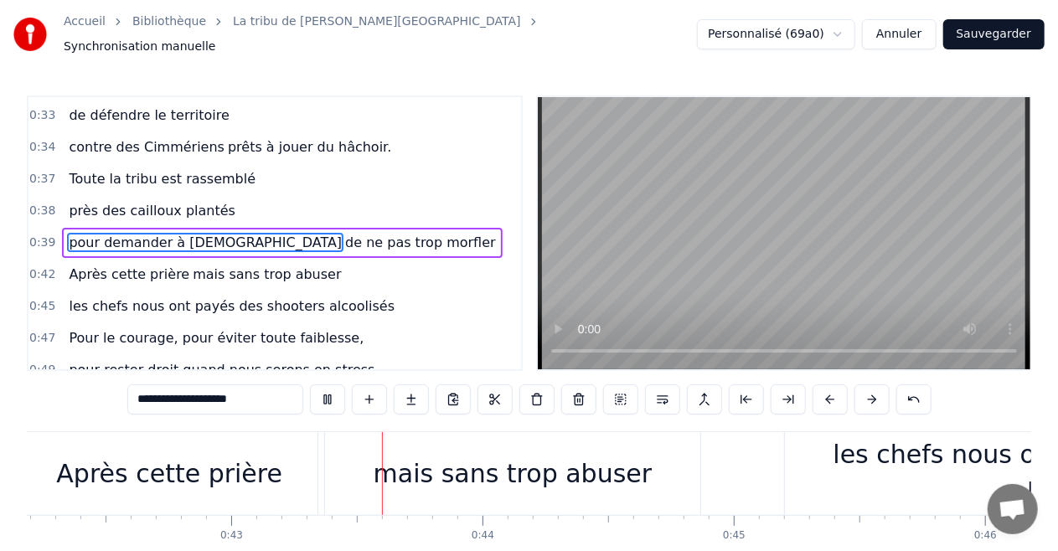
scroll to position [0, 10744]
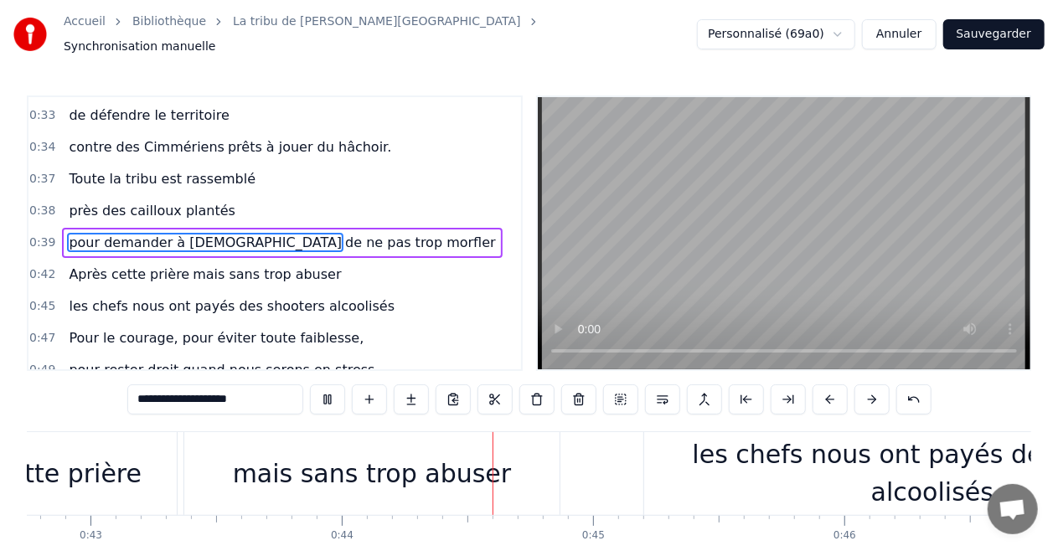
click at [754, 203] on video at bounding box center [784, 233] width 493 height 272
click at [702, 198] on video at bounding box center [784, 233] width 493 height 272
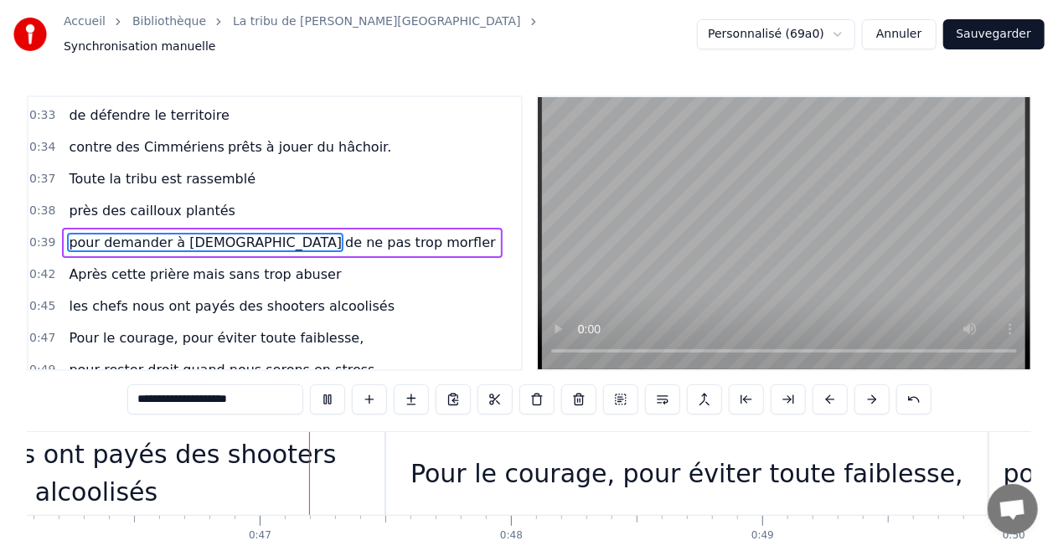
scroll to position [0, 11635]
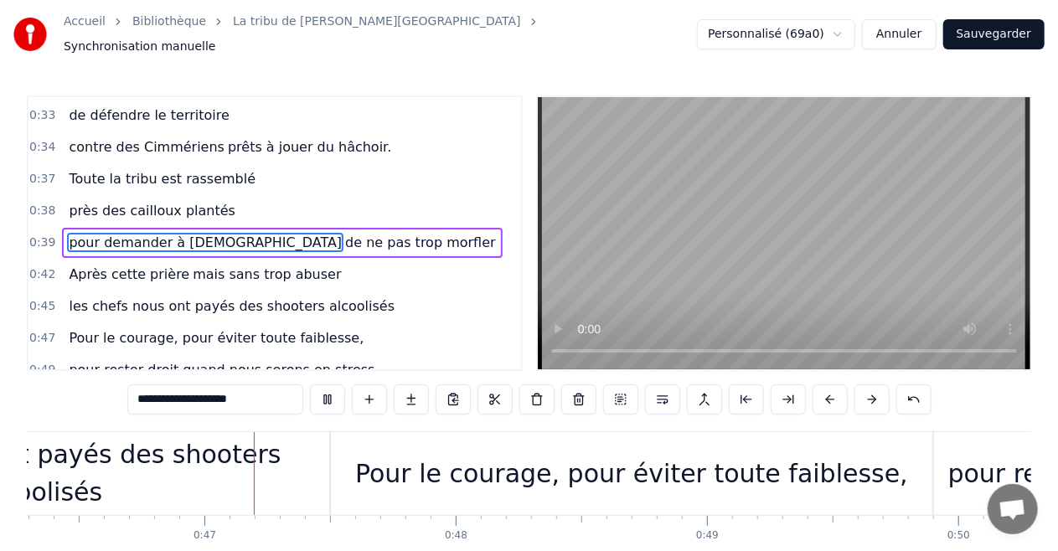
click at [709, 223] on video at bounding box center [784, 233] width 493 height 272
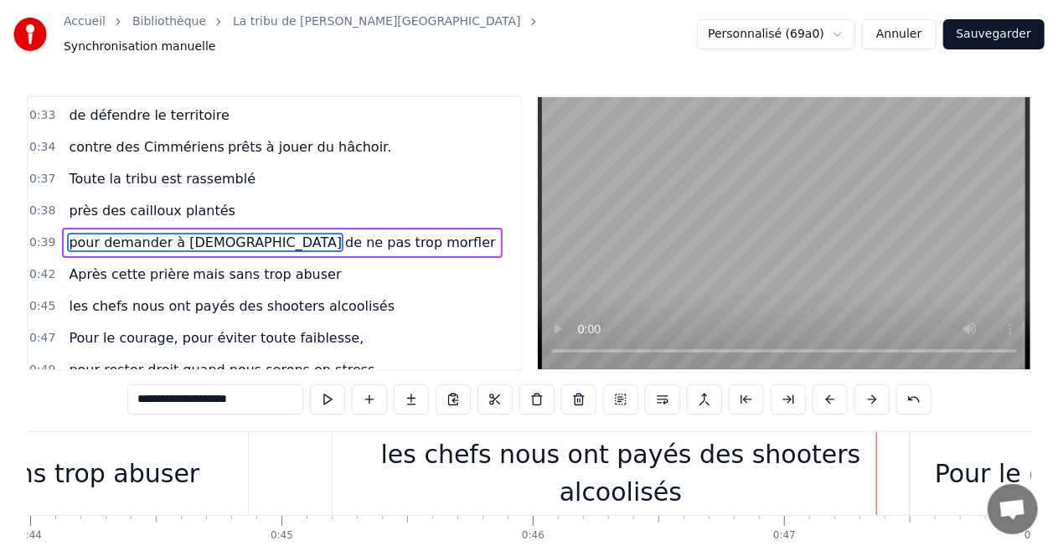
scroll to position [0, 11055]
click at [240, 462] on div "mais sans trop abuser" at bounding box center [60, 473] width 375 height 83
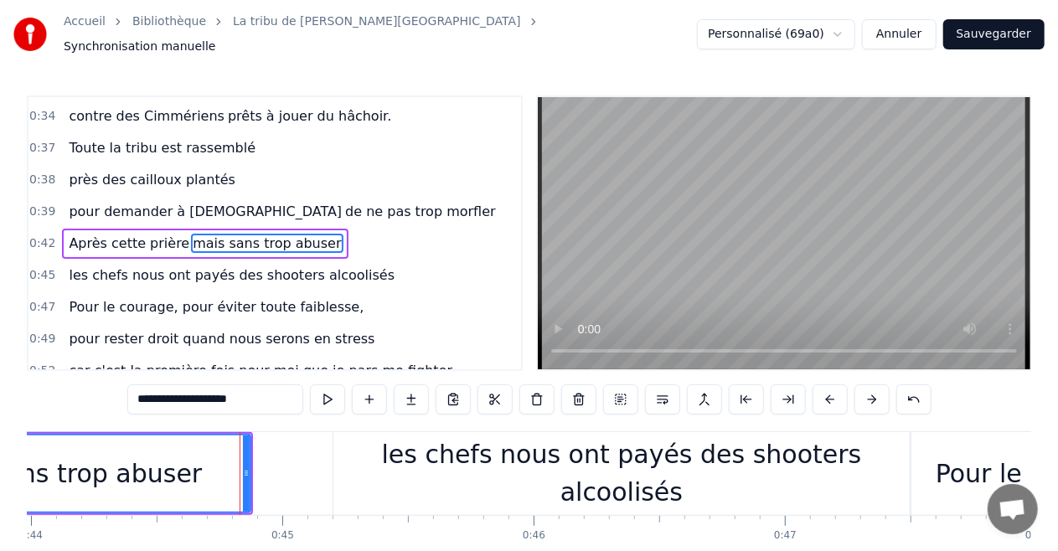
scroll to position [411, 0]
click at [833, 178] on video at bounding box center [784, 233] width 493 height 272
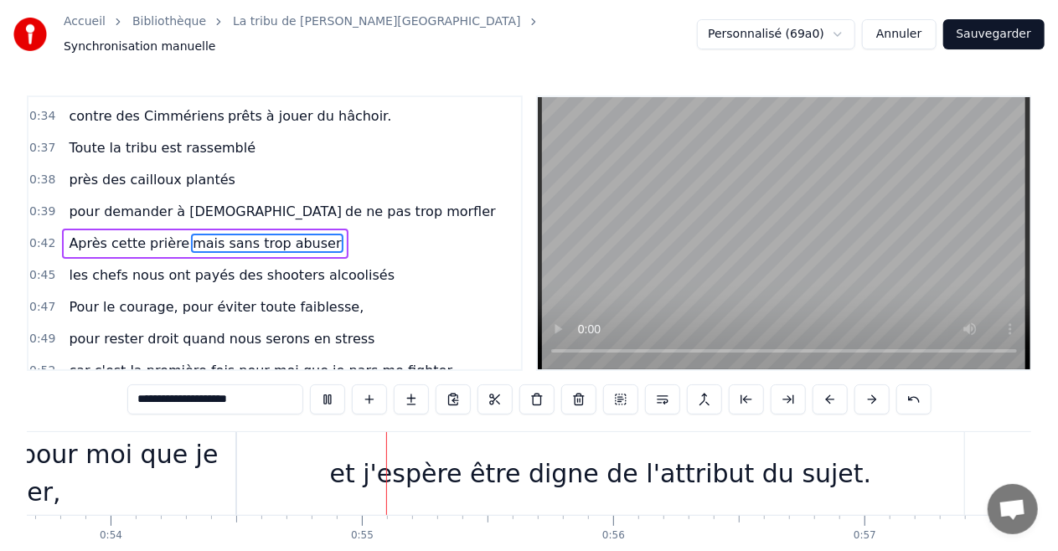
scroll to position [0, 13641]
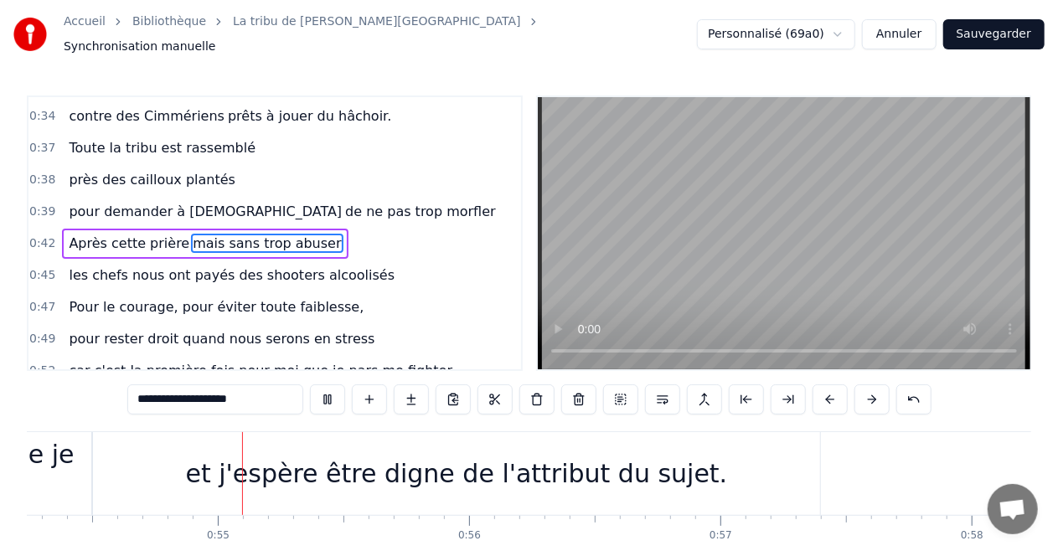
click at [833, 178] on video at bounding box center [784, 233] width 493 height 272
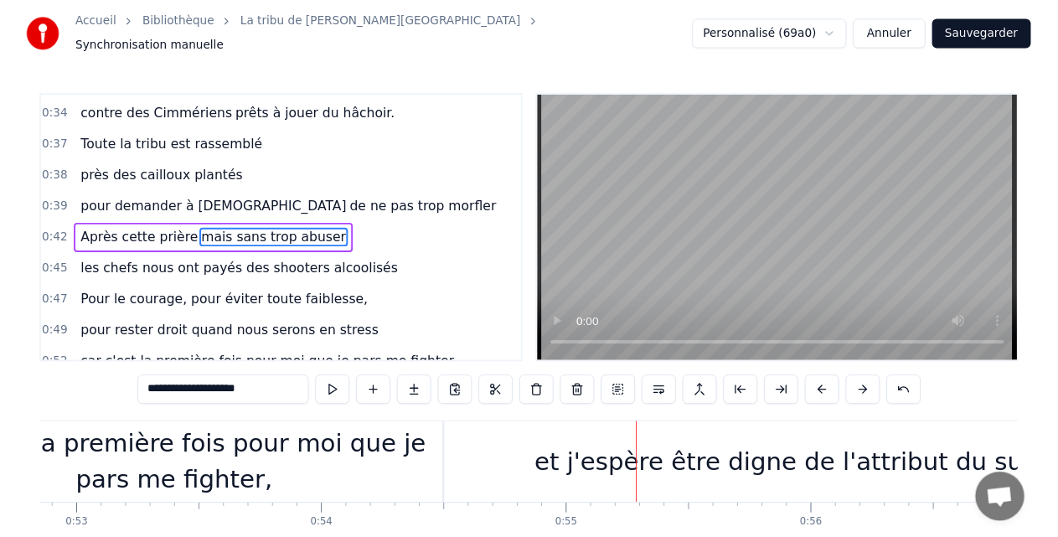
scroll to position [0, 13282]
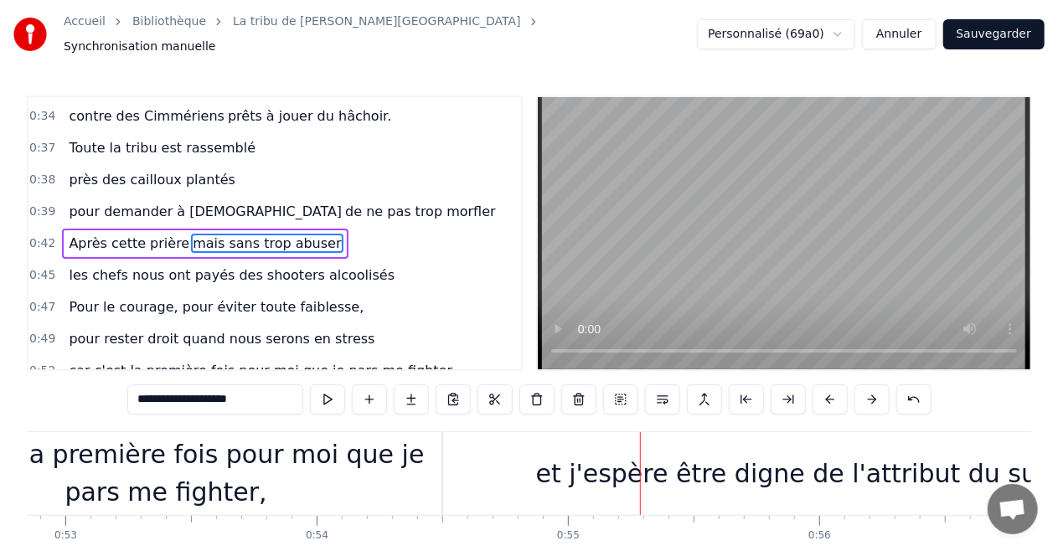
click at [275, 475] on div "car c'est la première fois pour moi que je pars me fighter," at bounding box center [165, 473] width 551 height 75
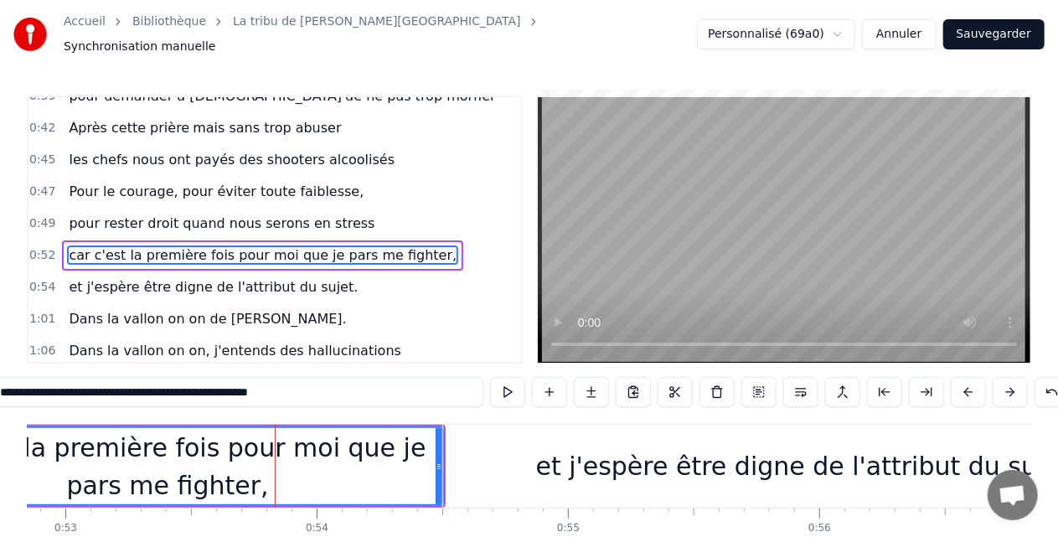
scroll to position [536, 0]
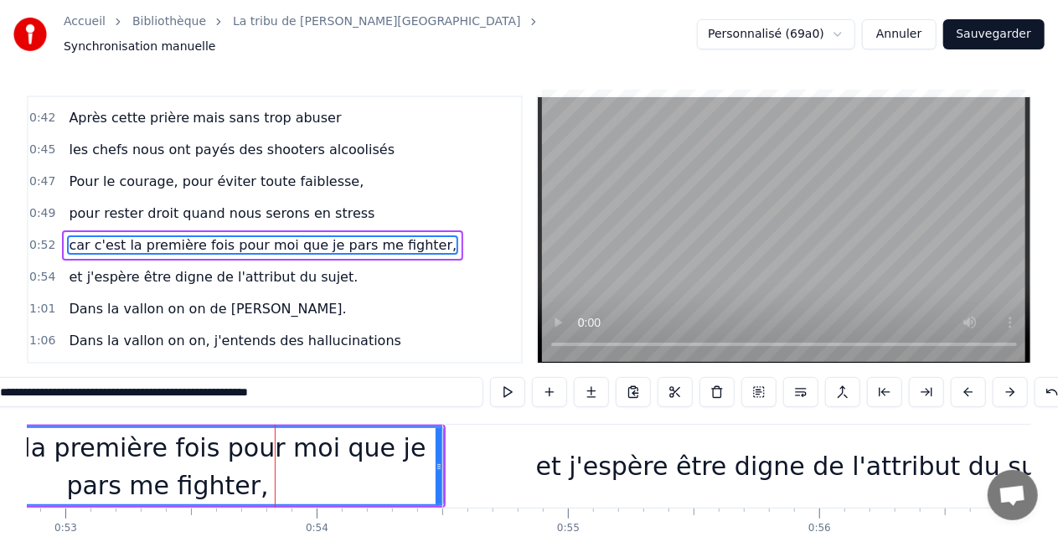
click at [214, 235] on span "car c'est la première fois pour moi que je pars me fighter," at bounding box center [262, 244] width 391 height 19
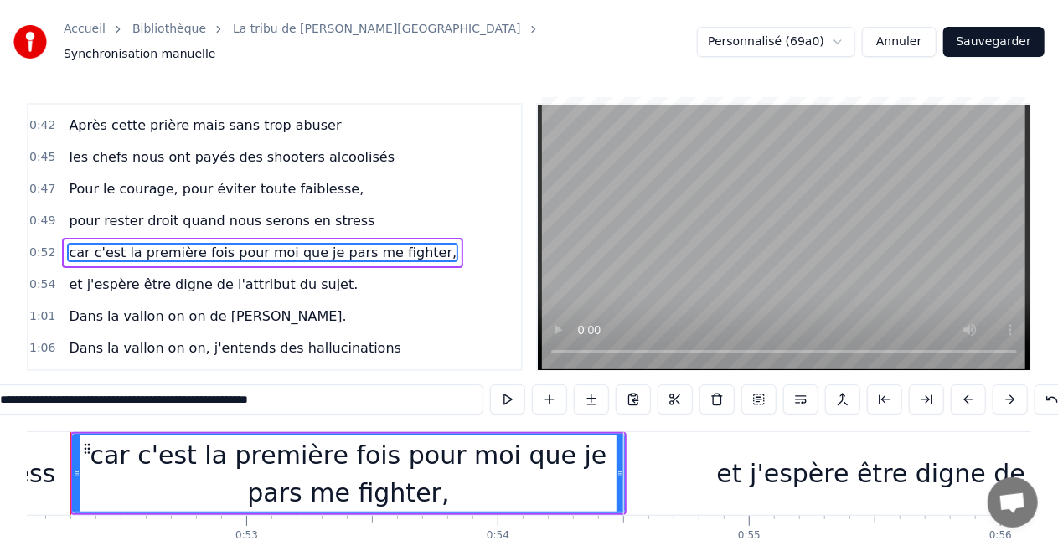
scroll to position [0, 13061]
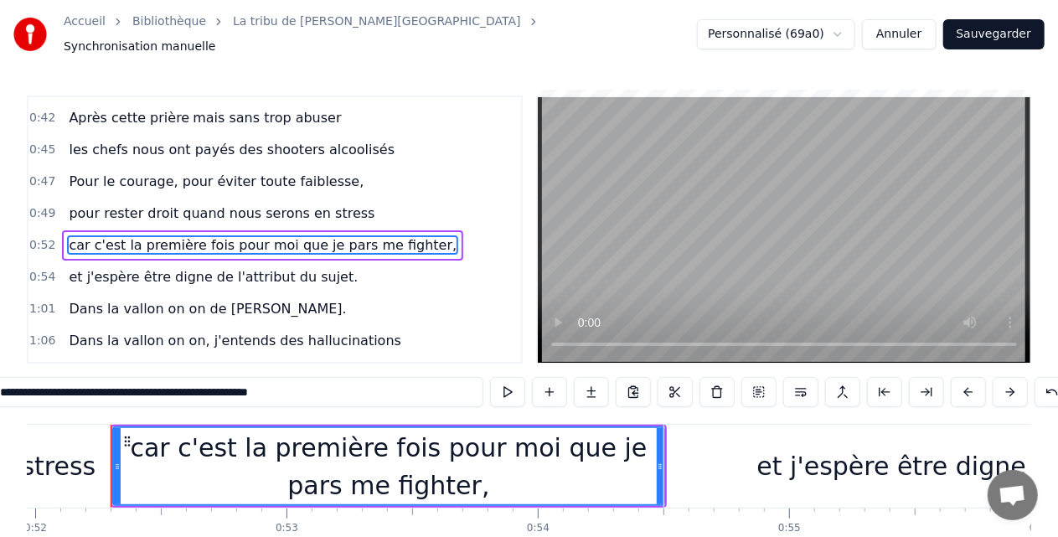
drag, startPoint x: 180, startPoint y: 397, endPoint x: 460, endPoint y: 402, distance: 279.9
click at [460, 402] on input "**********" at bounding box center [236, 392] width 494 height 30
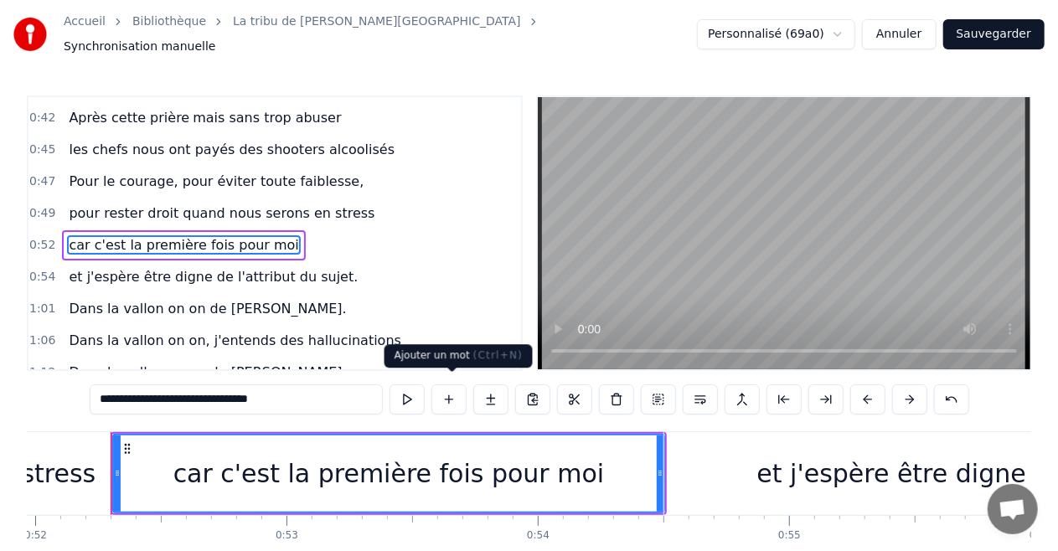
type input "**********"
click at [199, 473] on div "car c'est la première fois pour moi" at bounding box center [389, 474] width 550 height 76
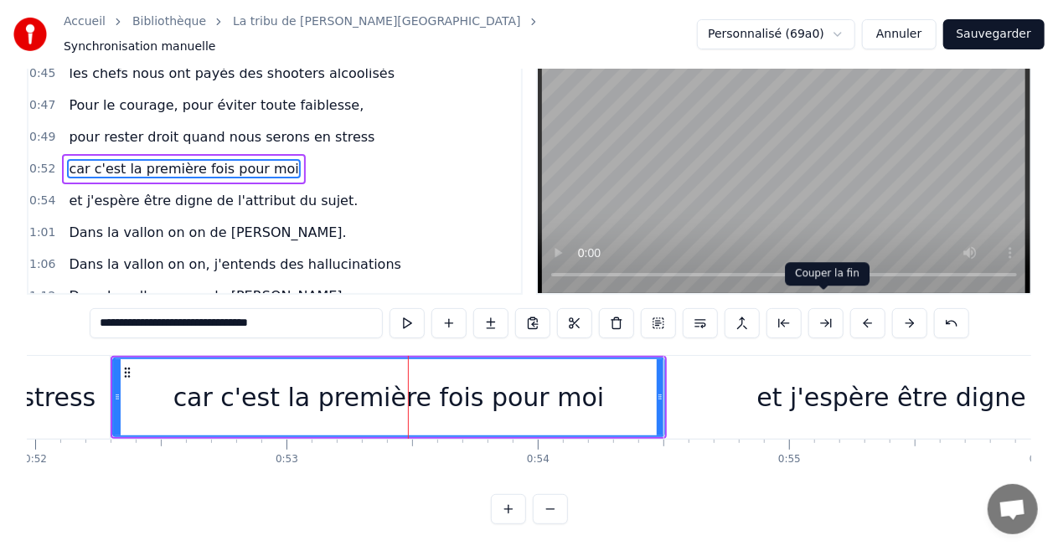
click at [826, 310] on button at bounding box center [825, 323] width 35 height 30
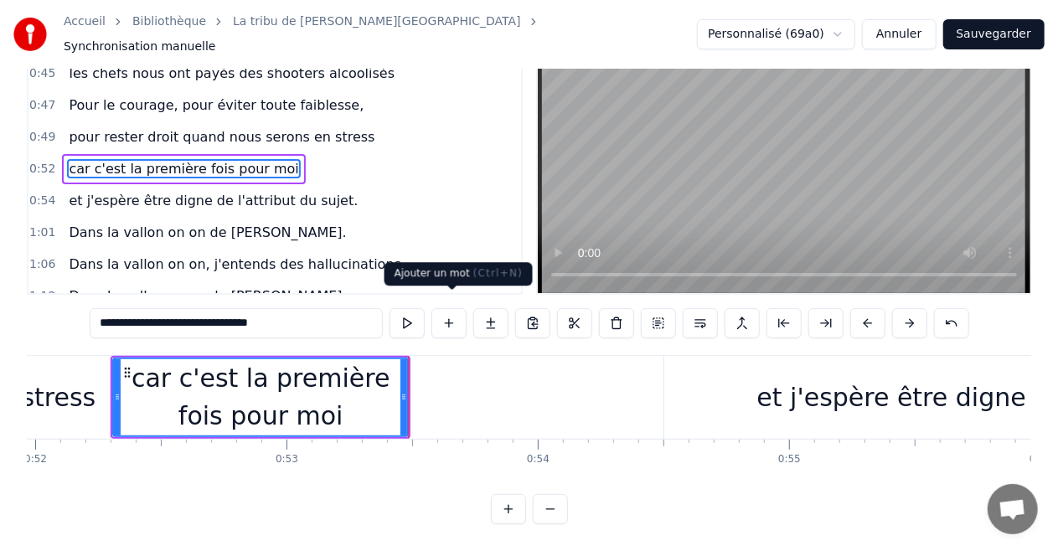
click at [457, 315] on button at bounding box center [448, 323] width 35 height 30
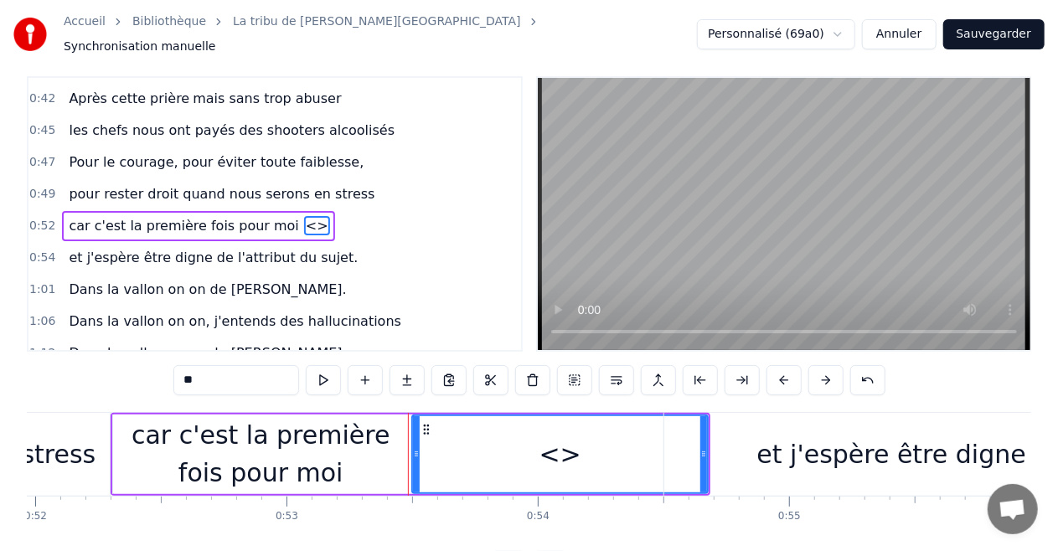
scroll to position [0, 0]
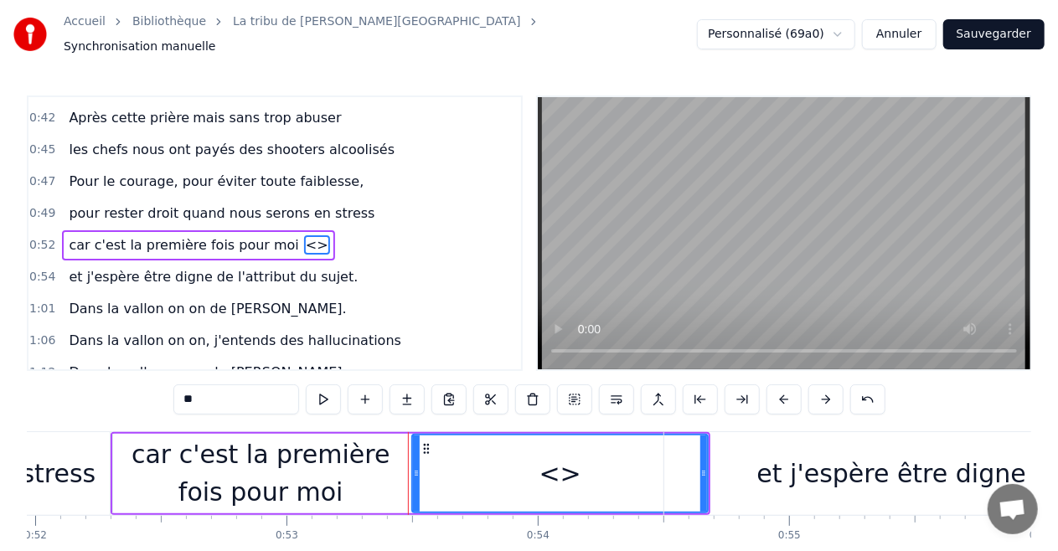
drag, startPoint x: 230, startPoint y: 387, endPoint x: 6, endPoint y: 394, distance: 223.8
click at [6, 394] on div "Accueil Bibliothèque La tribu de Dana • Manau Synchronisation manuelle Personna…" at bounding box center [529, 300] width 1058 height 601
paste input "**********"
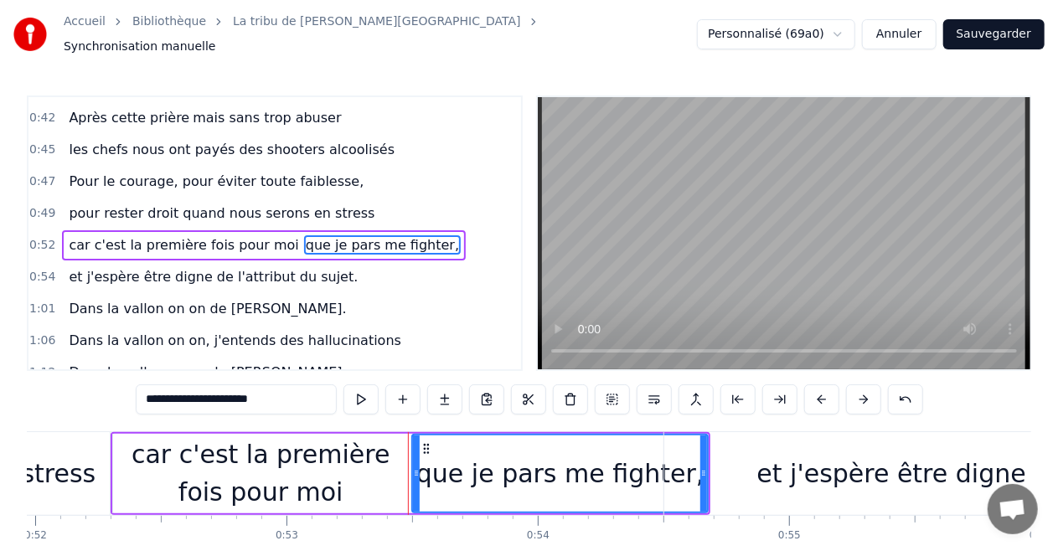
click at [142, 396] on input "**********" at bounding box center [236, 400] width 201 height 30
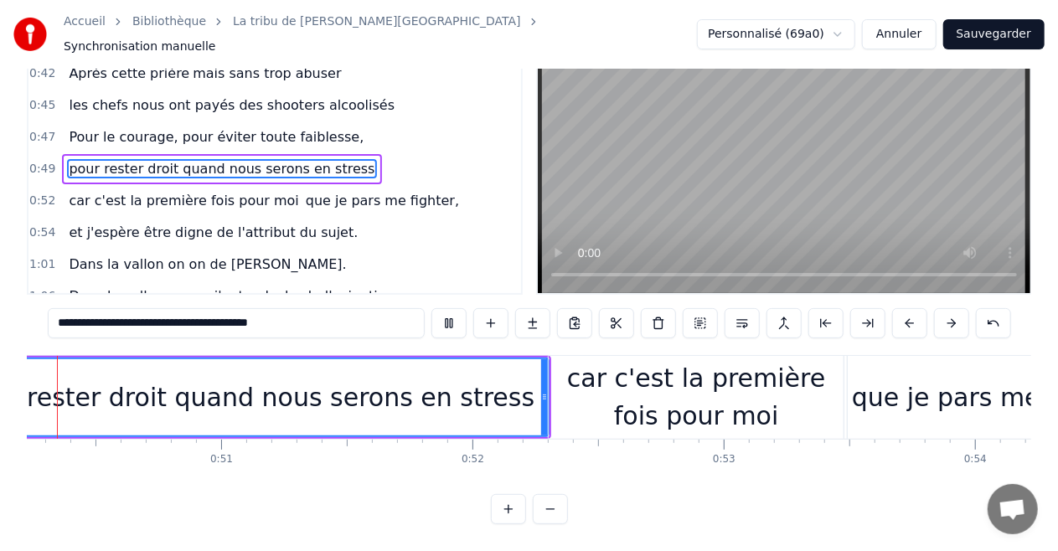
scroll to position [0, 12584]
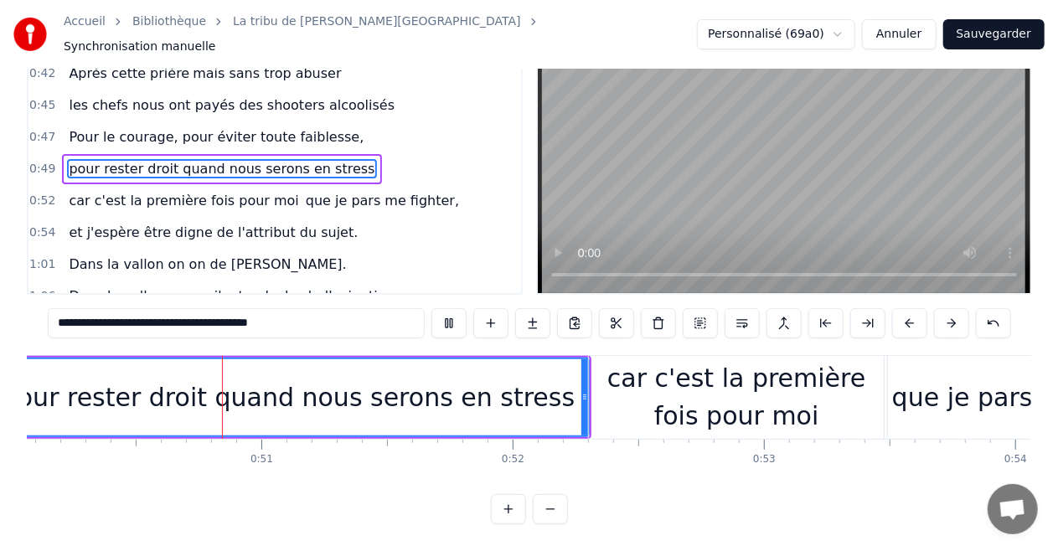
click at [684, 399] on div "car c'est la première fois pour moi" at bounding box center [736, 396] width 295 height 75
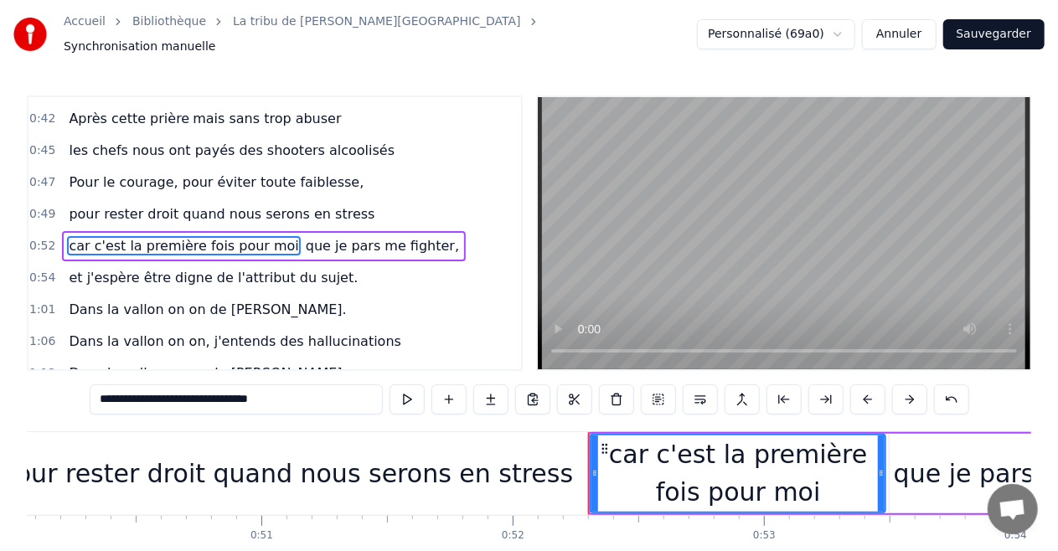
scroll to position [536, 0]
click at [726, 261] on video at bounding box center [784, 233] width 493 height 272
click at [808, 213] on video at bounding box center [784, 233] width 493 height 272
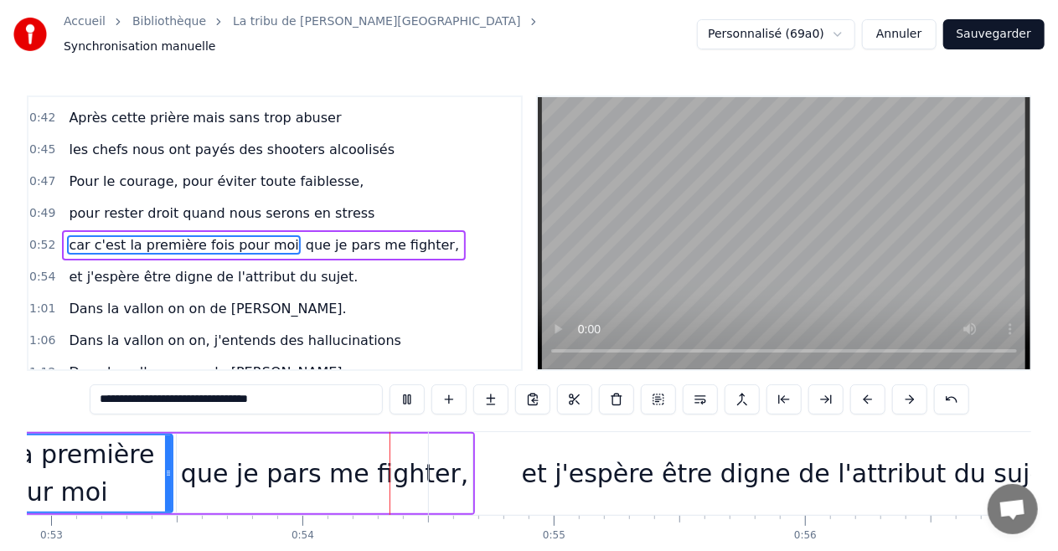
scroll to position [0, 13444]
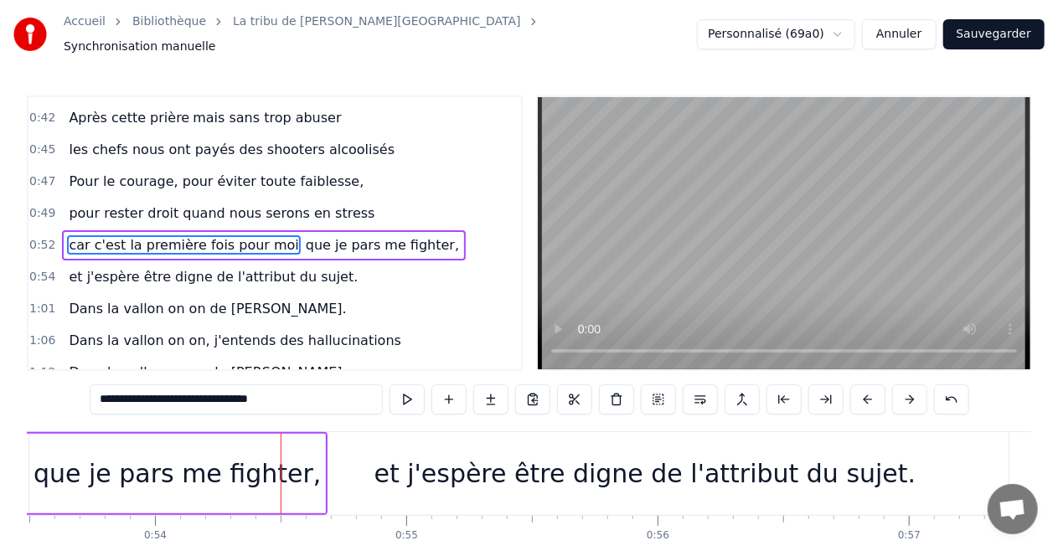
click at [260, 471] on div "que je pars me fighter," at bounding box center [178, 474] width 288 height 38
type input "**********"
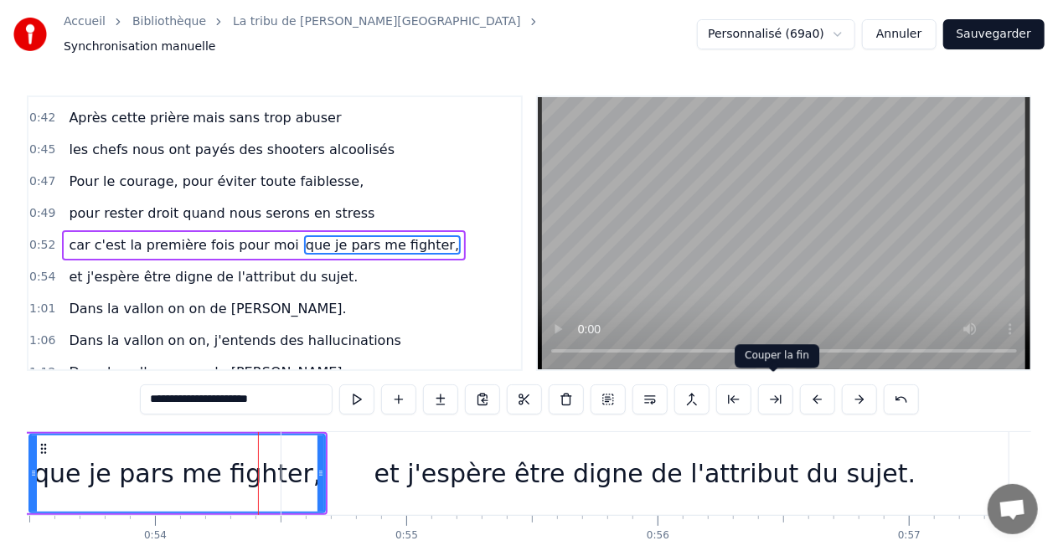
click at [772, 387] on button at bounding box center [775, 400] width 35 height 30
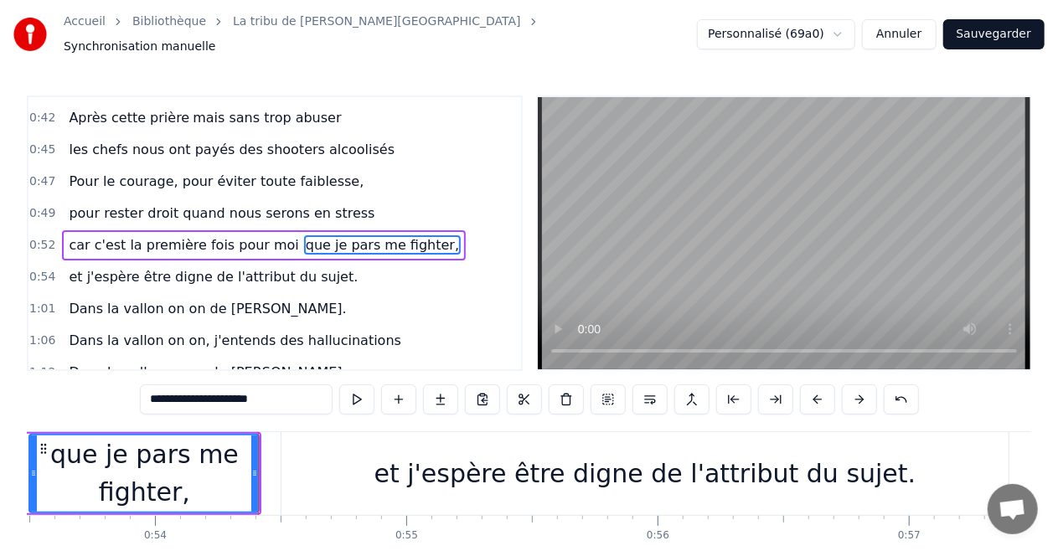
click at [715, 233] on video at bounding box center [784, 233] width 493 height 272
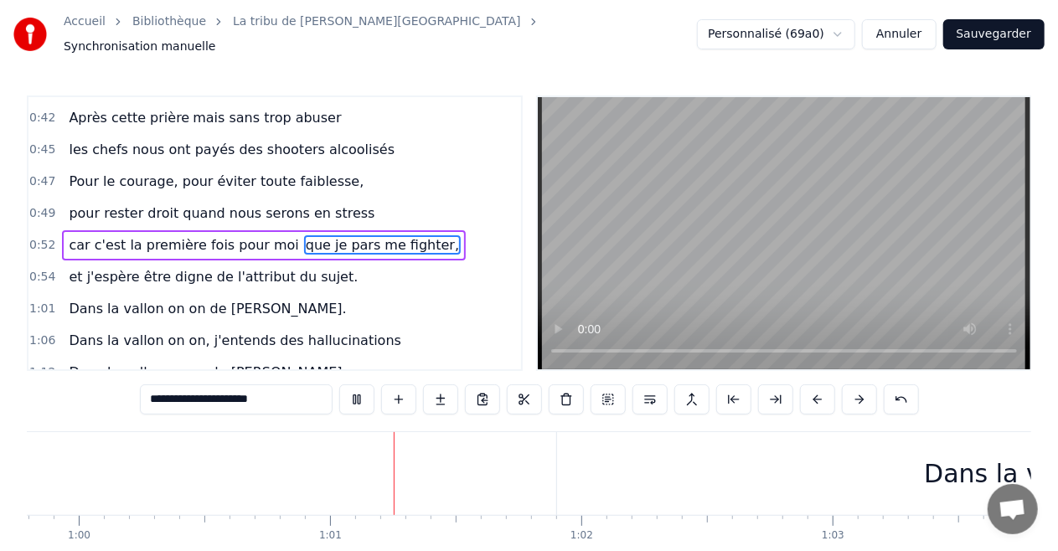
scroll to position [0, 15180]
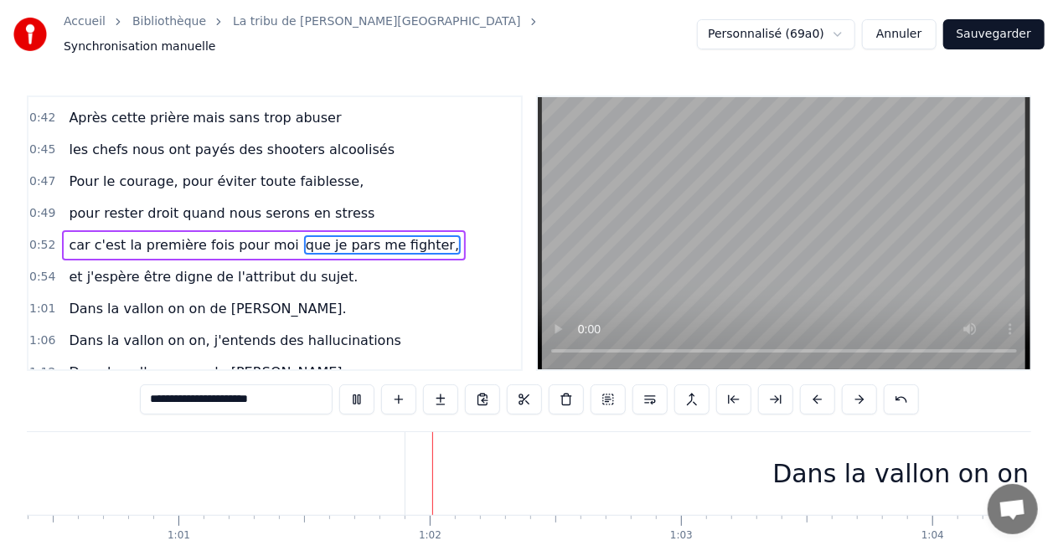
click at [715, 233] on video at bounding box center [784, 233] width 493 height 272
click at [966, 402] on div "0:16 le fond de l'air est frais, de Saint Malo à Carhaix 0:18 je porte un derni…" at bounding box center [529, 348] width 1005 height 505
click at [742, 193] on video at bounding box center [784, 233] width 493 height 272
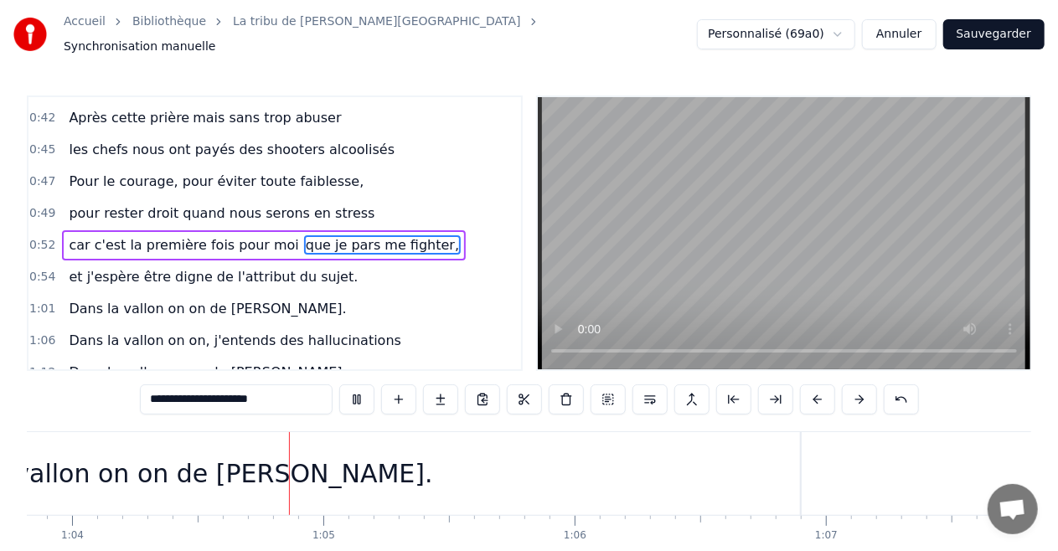
scroll to position [0, 16067]
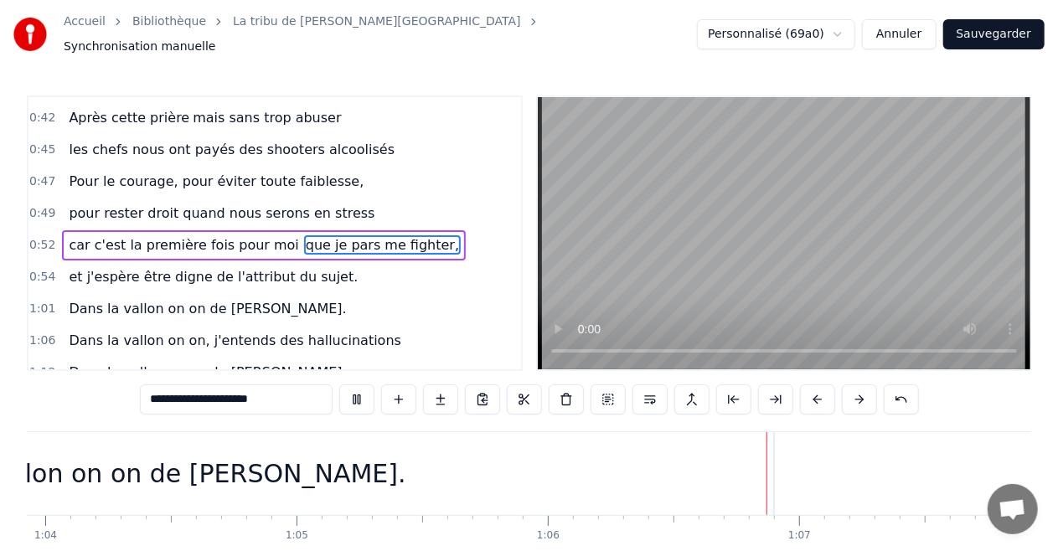
click at [958, 387] on div "0:16 le fond de l'air est frais, de Saint Malo à Carhaix 0:18 je porte un derni…" at bounding box center [529, 348] width 1005 height 505
click at [816, 158] on video at bounding box center [784, 233] width 493 height 272
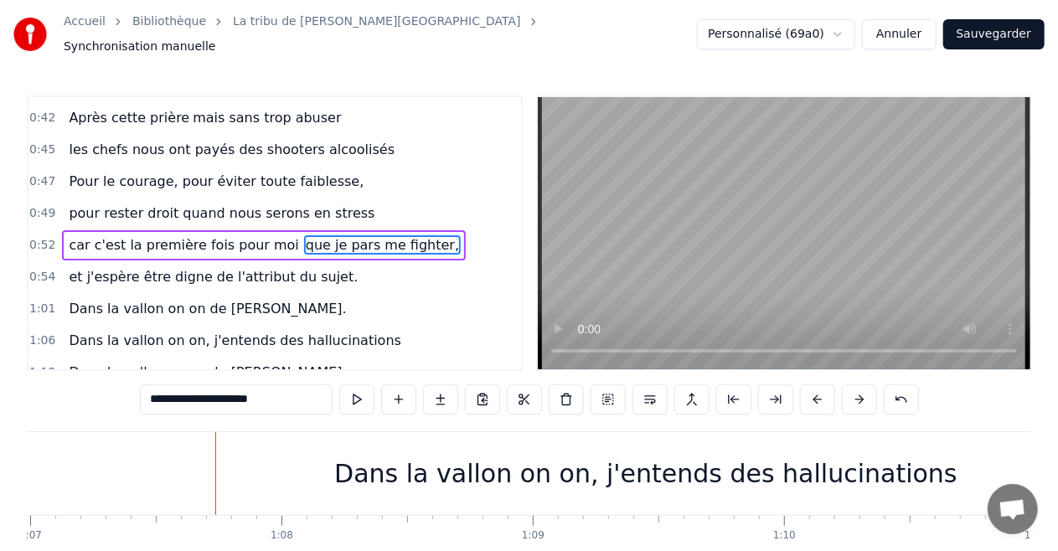
scroll to position [0, 16904]
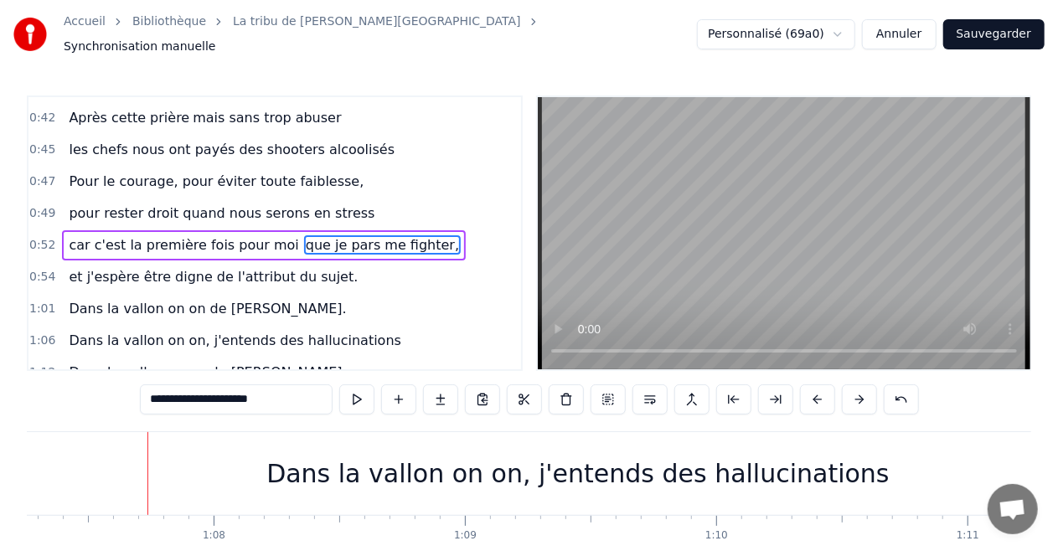
click at [816, 158] on video at bounding box center [784, 233] width 493 height 272
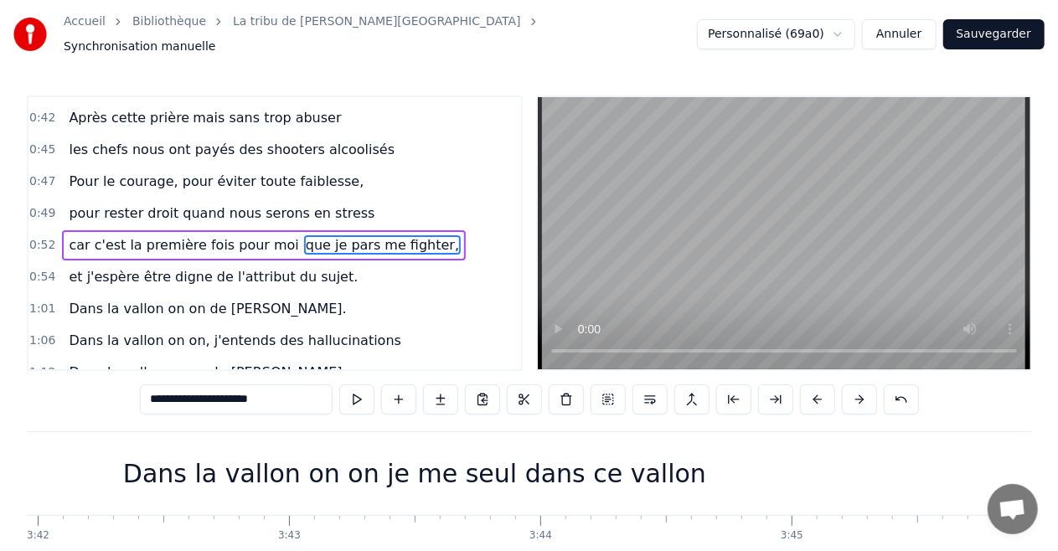
scroll to position [0, 55815]
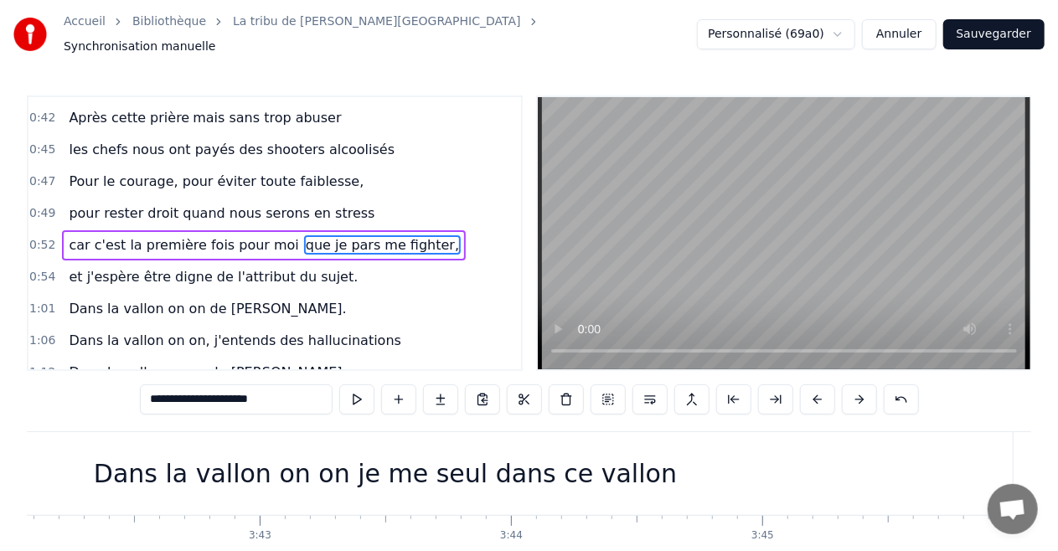
click at [906, 225] on video at bounding box center [784, 233] width 493 height 272
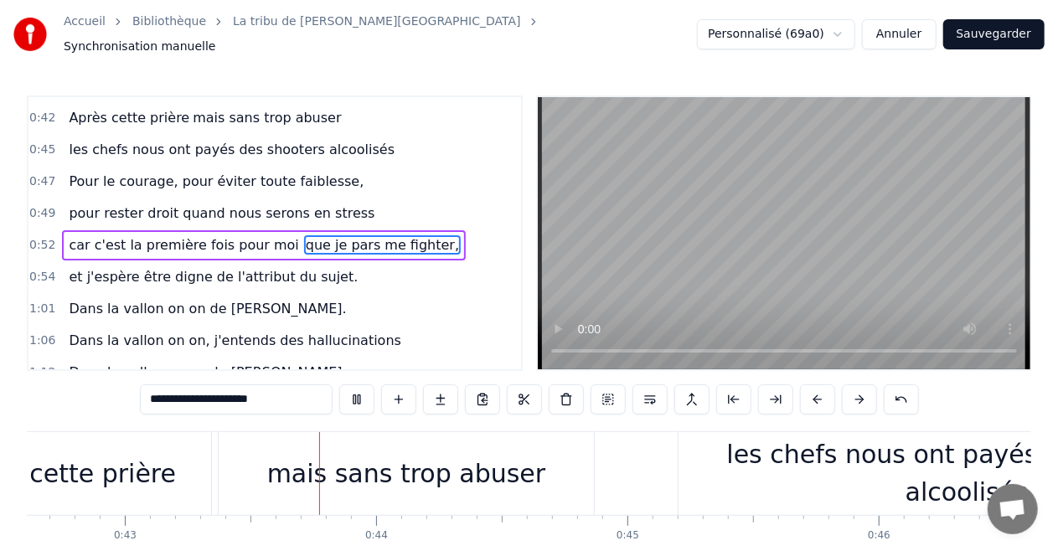
scroll to position [0, 10743]
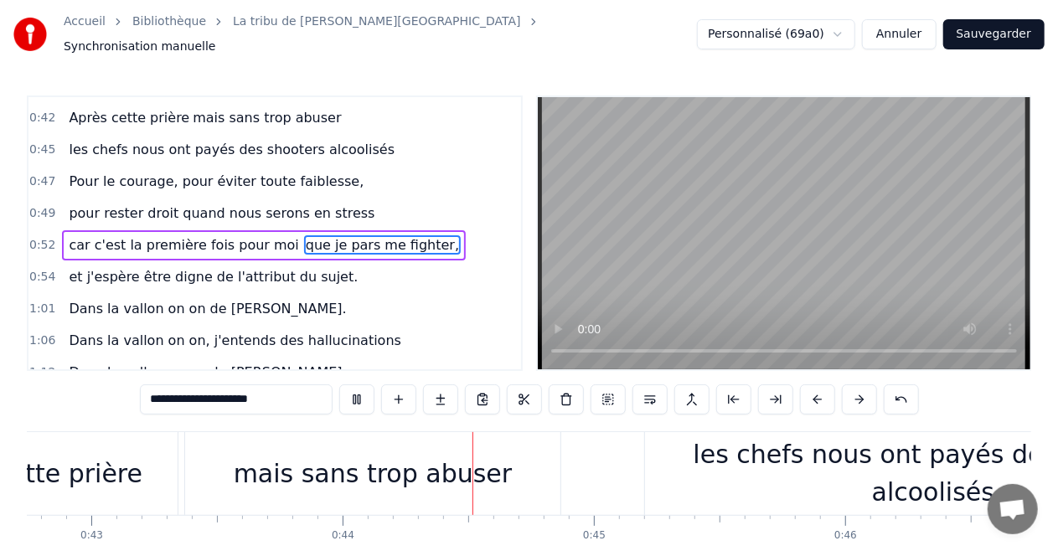
click at [759, 248] on video at bounding box center [784, 233] width 493 height 272
click at [1015, 14] on div "Accueil Bibliothèque La tribu de Dana • Manau Synchronisation manuelle Personna…" at bounding box center [529, 34] width 1058 height 69
click at [1015, 30] on button "Sauvegarder" at bounding box center [993, 34] width 101 height 30
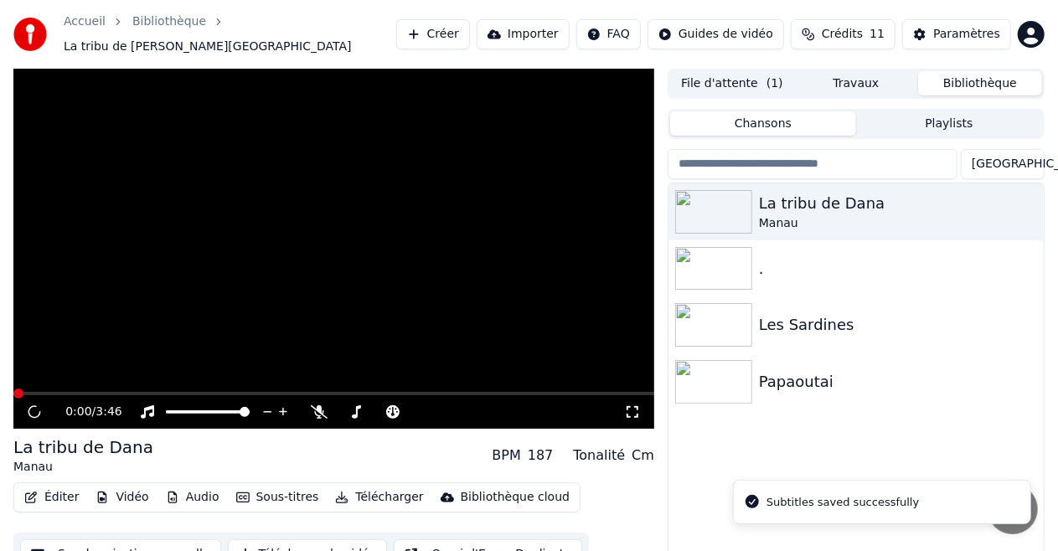
click at [258, 240] on video at bounding box center [333, 249] width 641 height 360
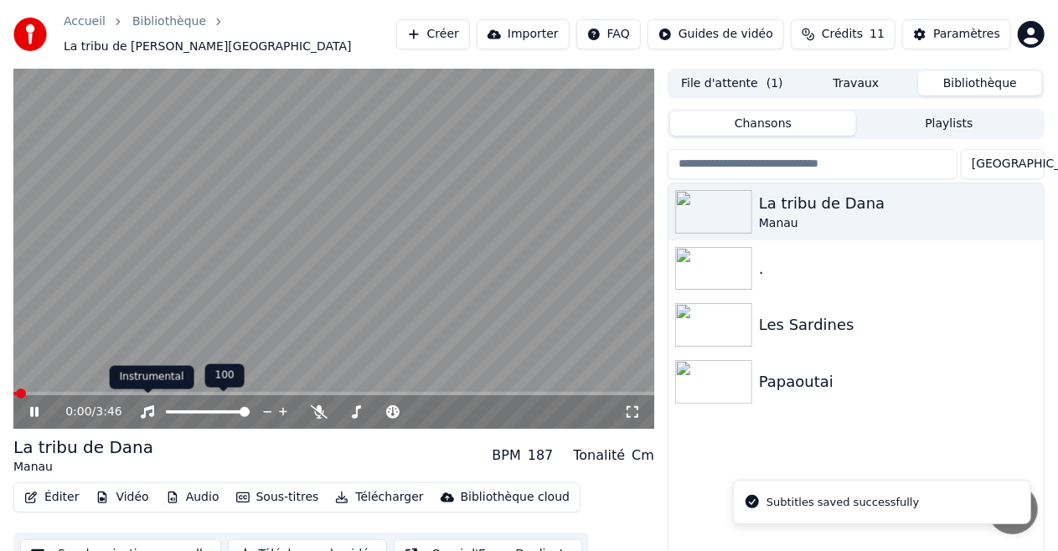
click at [122, 386] on div "Instrumental Instrumental" at bounding box center [152, 377] width 85 height 23
click at [91, 392] on span at bounding box center [333, 393] width 641 height 3
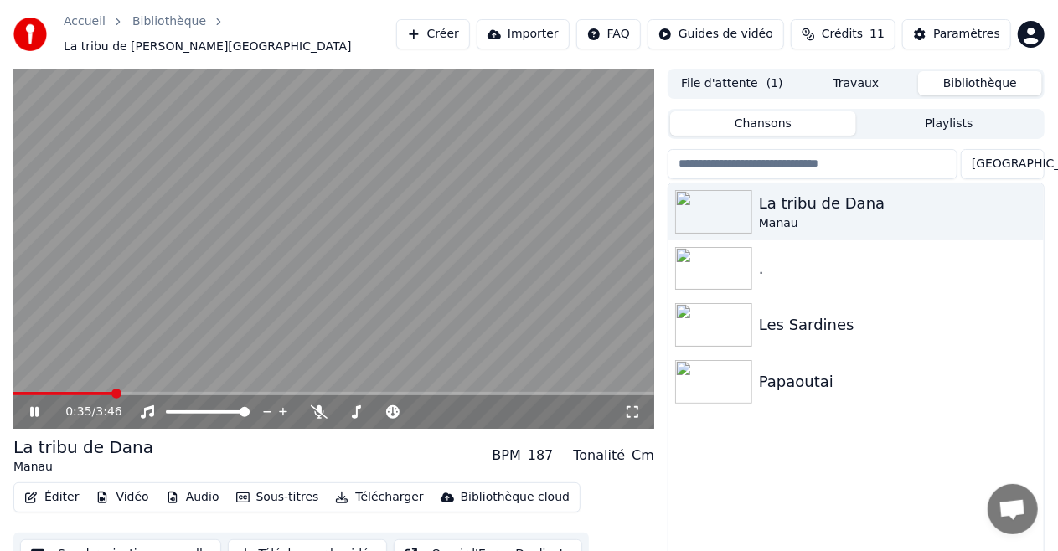
click at [112, 392] on span at bounding box center [333, 393] width 641 height 3
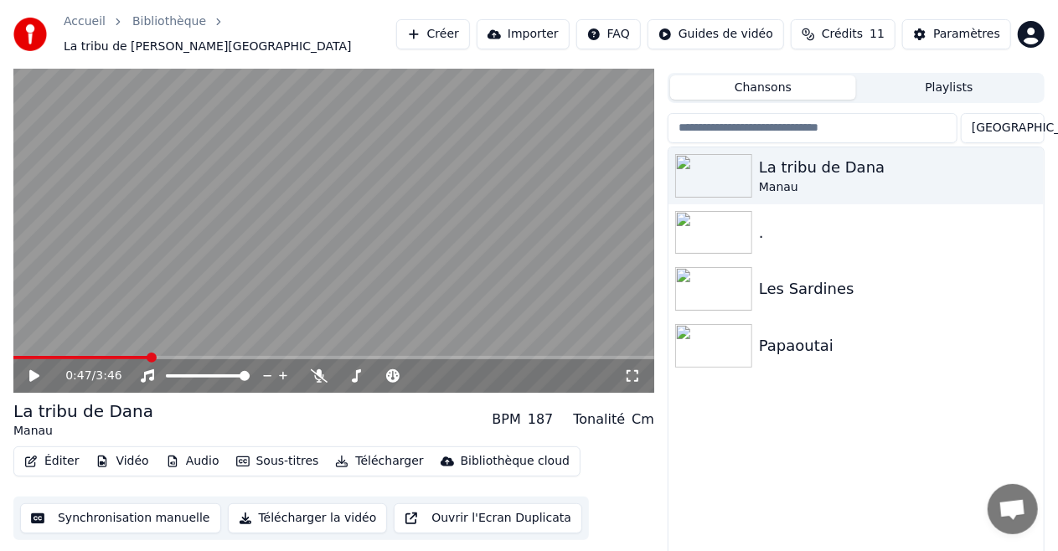
click at [144, 346] on video at bounding box center [333, 213] width 641 height 360
click at [144, 356] on span at bounding box center [81, 357] width 137 height 3
click at [144, 353] on span at bounding box center [149, 358] width 10 height 10
click at [344, 250] on video at bounding box center [333, 213] width 641 height 360
click at [75, 511] on button "Synchronisation manuelle" at bounding box center [120, 519] width 201 height 30
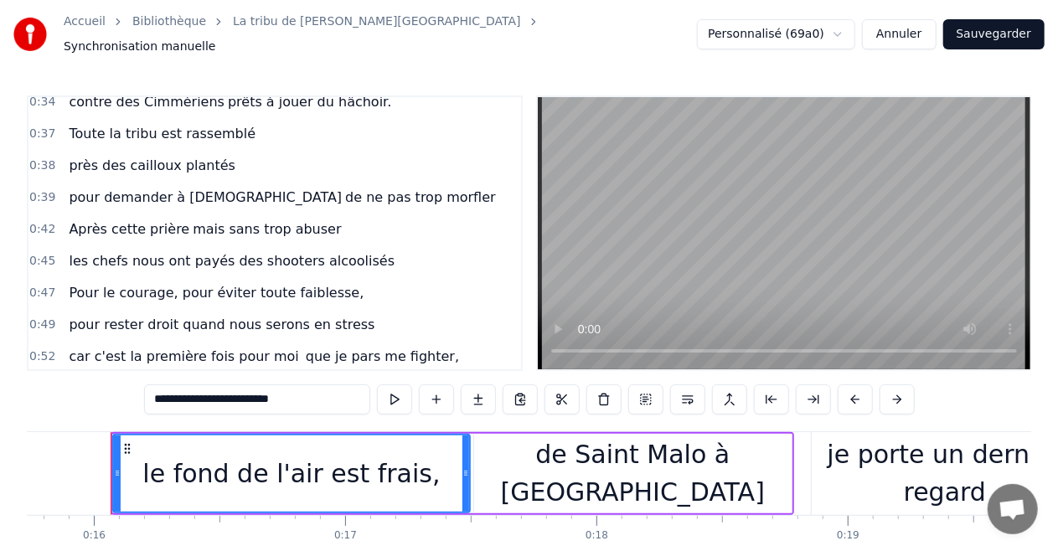
scroll to position [436, 0]
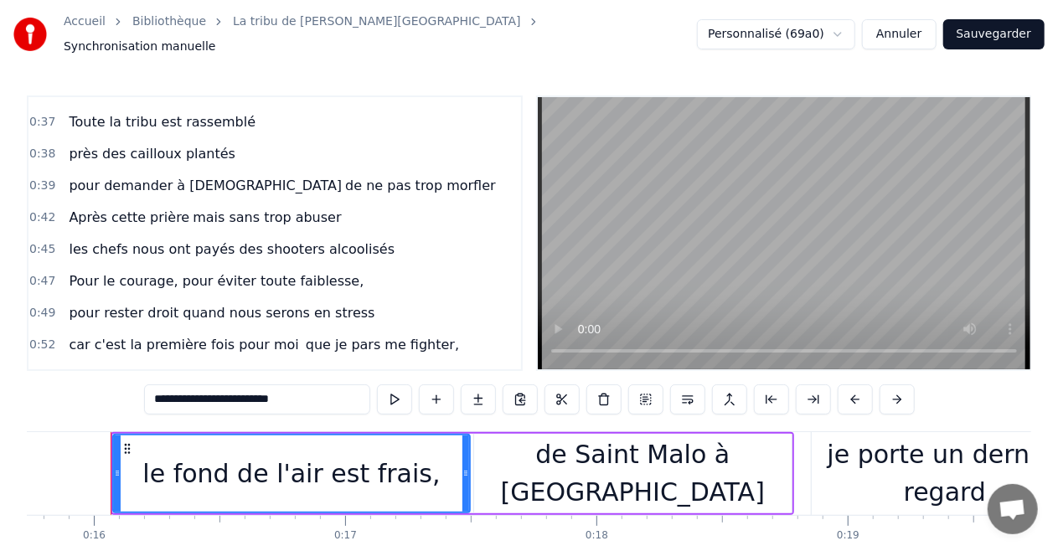
click at [249, 240] on span "les chefs nous ont payés des shooters alcoolisés" at bounding box center [231, 249] width 329 height 19
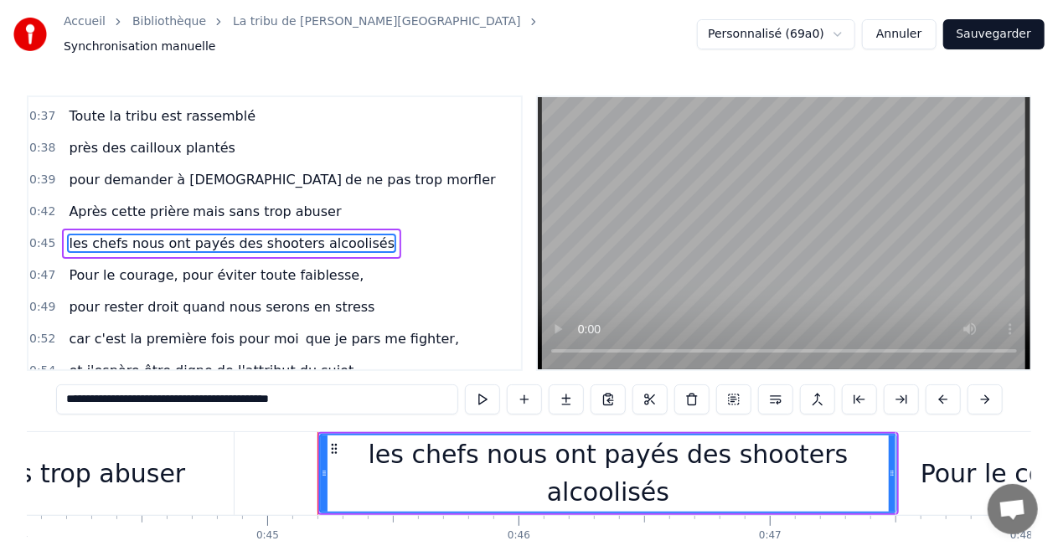
scroll to position [0, 11277]
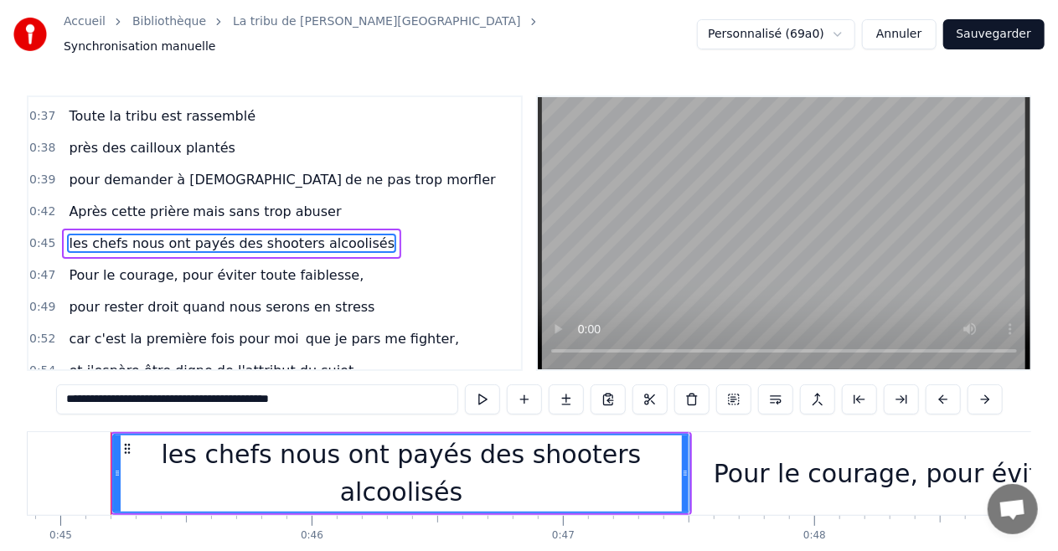
drag, startPoint x: 199, startPoint y: 392, endPoint x: 411, endPoint y: 395, distance: 211.1
click at [411, 395] on input "**********" at bounding box center [257, 400] width 402 height 30
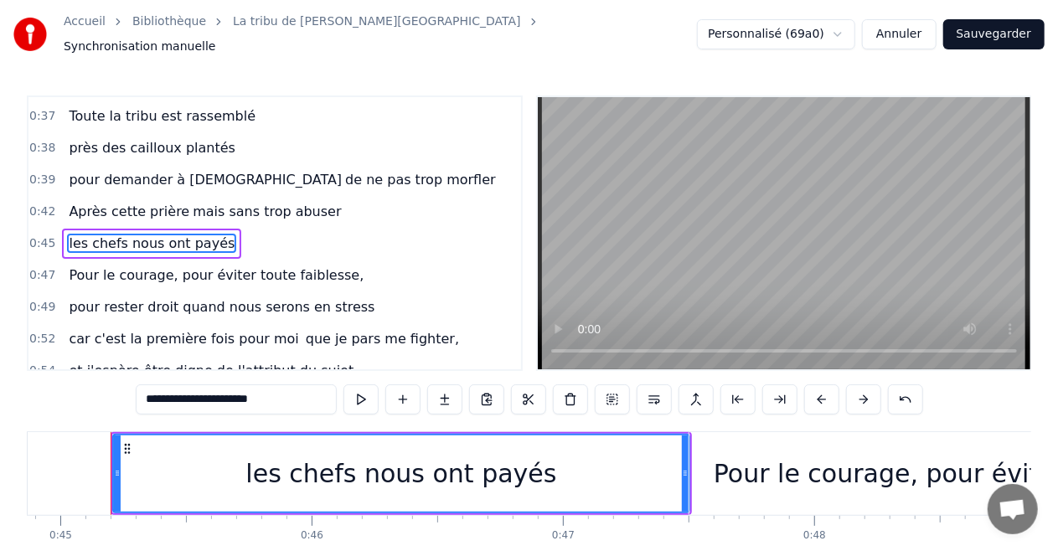
click at [117, 467] on icon at bounding box center [117, 473] width 7 height 13
type input "**********"
click at [132, 467] on div "les chefs nous ont payés" at bounding box center [401, 474] width 575 height 76
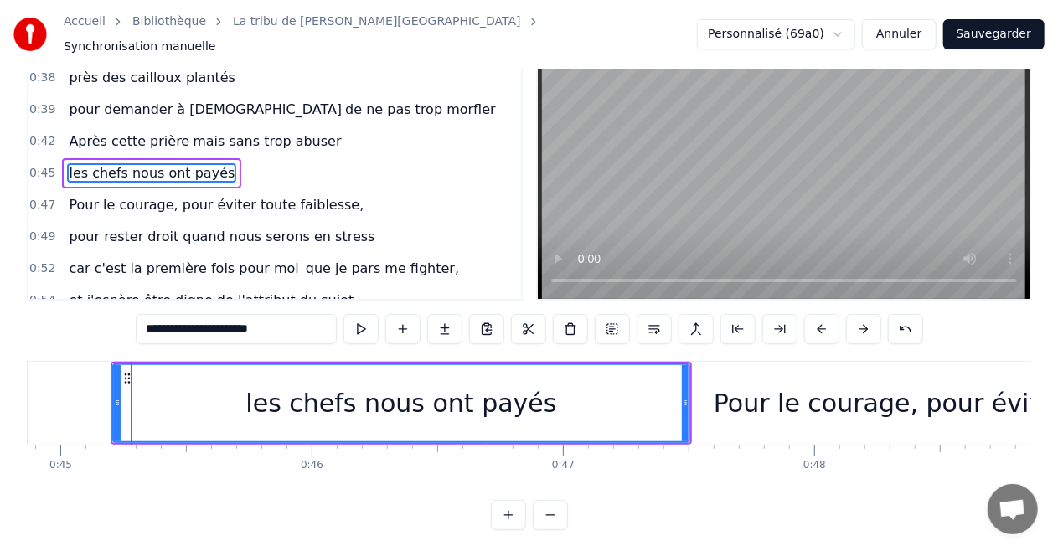
scroll to position [82, 0]
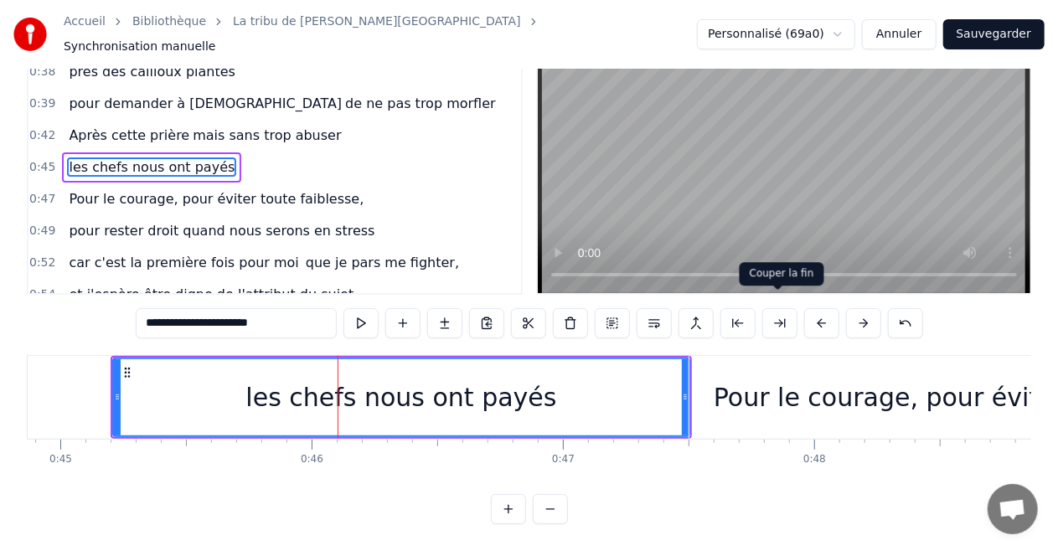
click at [780, 310] on button at bounding box center [779, 323] width 35 height 30
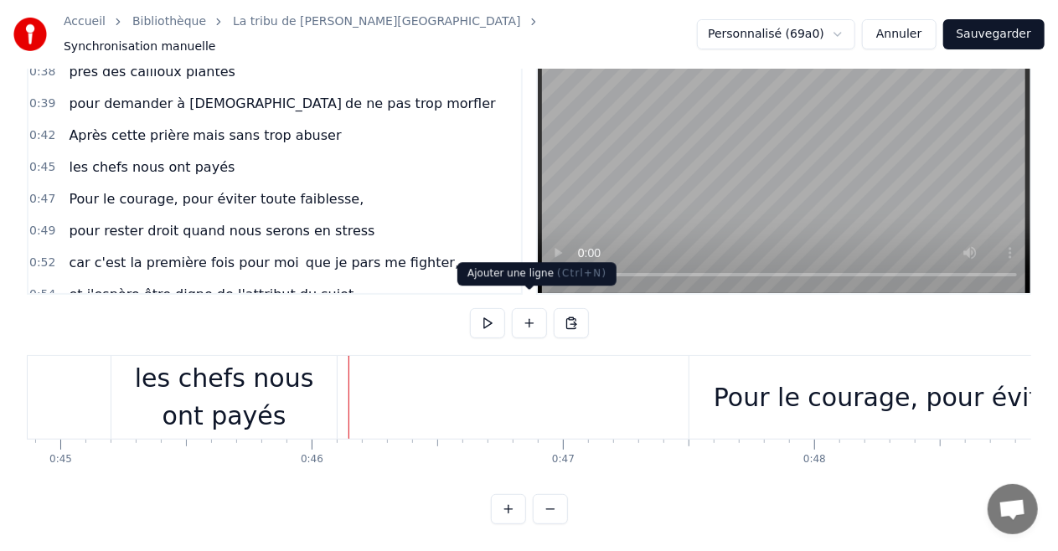
click at [522, 309] on button at bounding box center [529, 323] width 35 height 30
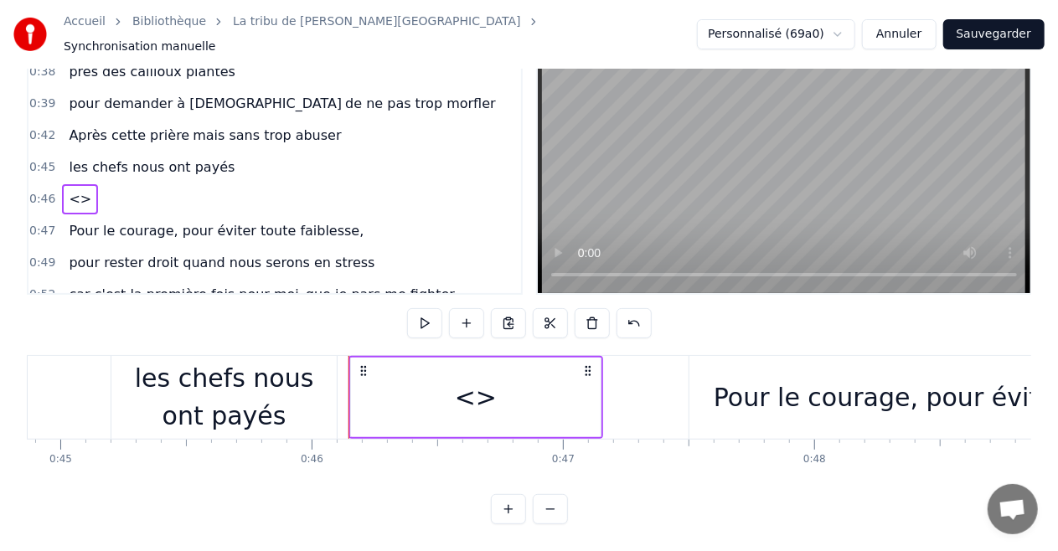
click at [70, 189] on span "<>" at bounding box center [80, 198] width 26 height 19
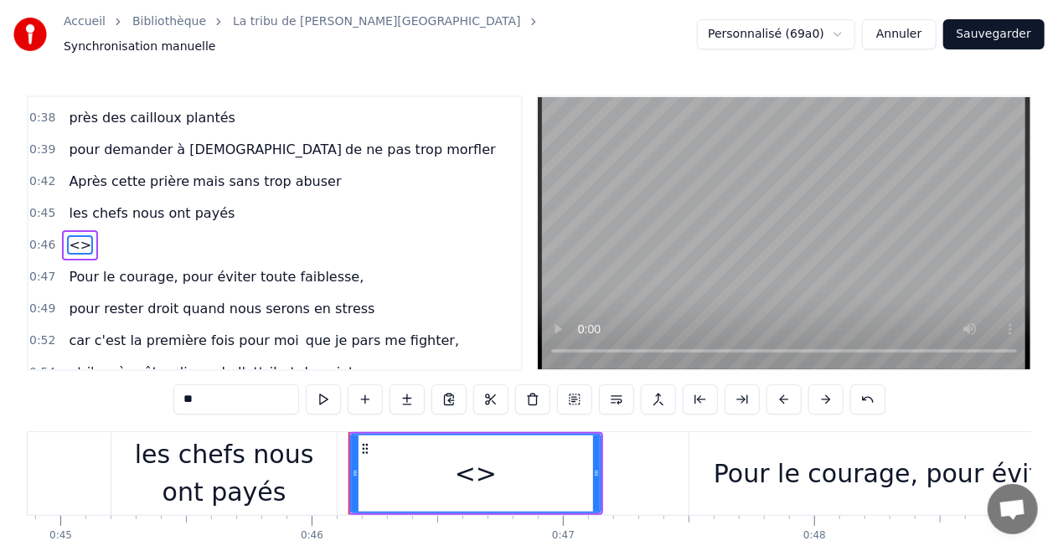
scroll to position [473, 0]
drag, startPoint x: 236, startPoint y: 390, endPoint x: 0, endPoint y: 394, distance: 236.3
click at [0, 413] on div "Accueil Bibliothèque La tribu de Dana • Manau Synchronisation manuelle Personna…" at bounding box center [529, 300] width 1058 height 601
paste input "**********"
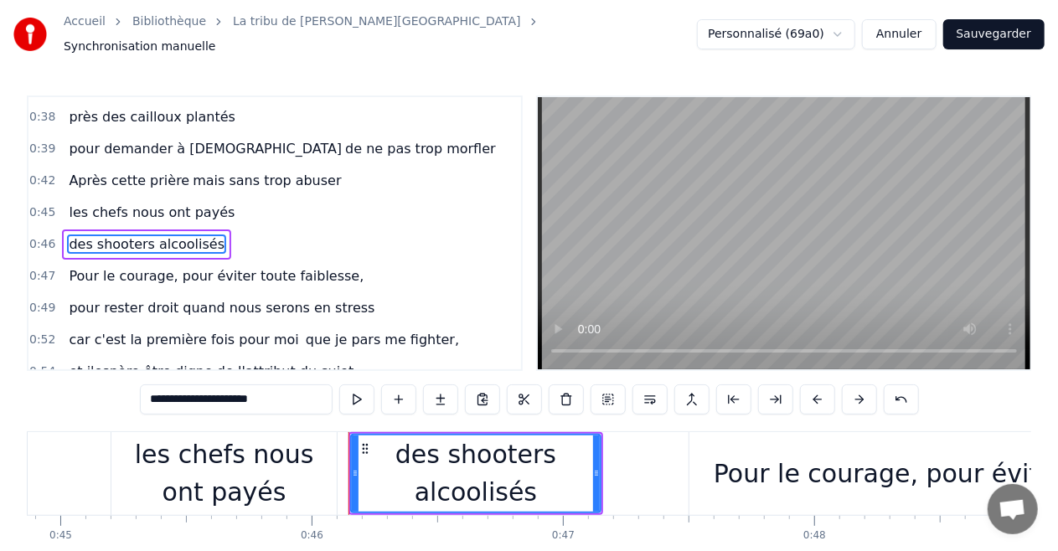
type input "**********"
click at [374, 468] on div "des shooters alcoolisés" at bounding box center [476, 473] width 248 height 75
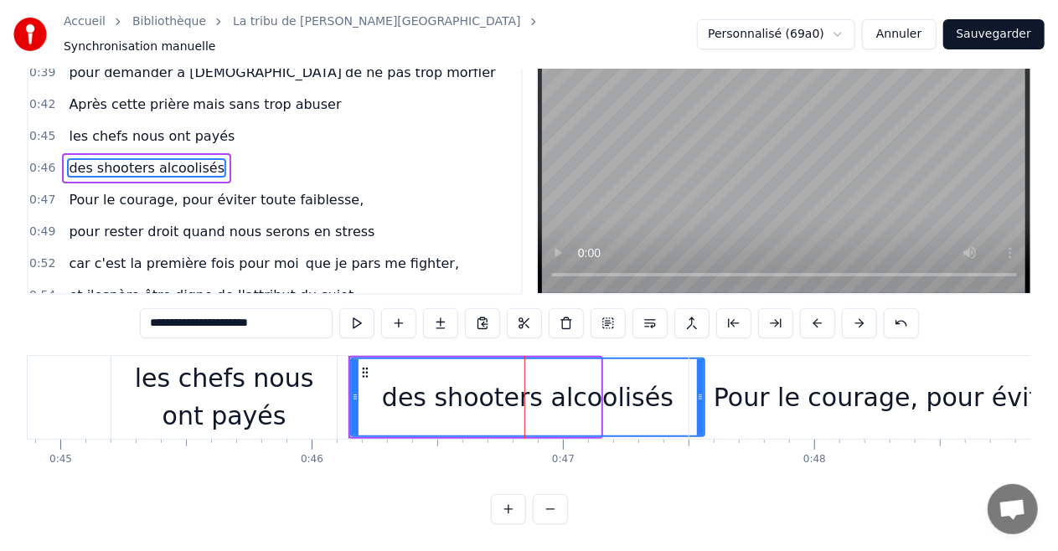
drag, startPoint x: 597, startPoint y: 385, endPoint x: 700, endPoint y: 389, distance: 104.0
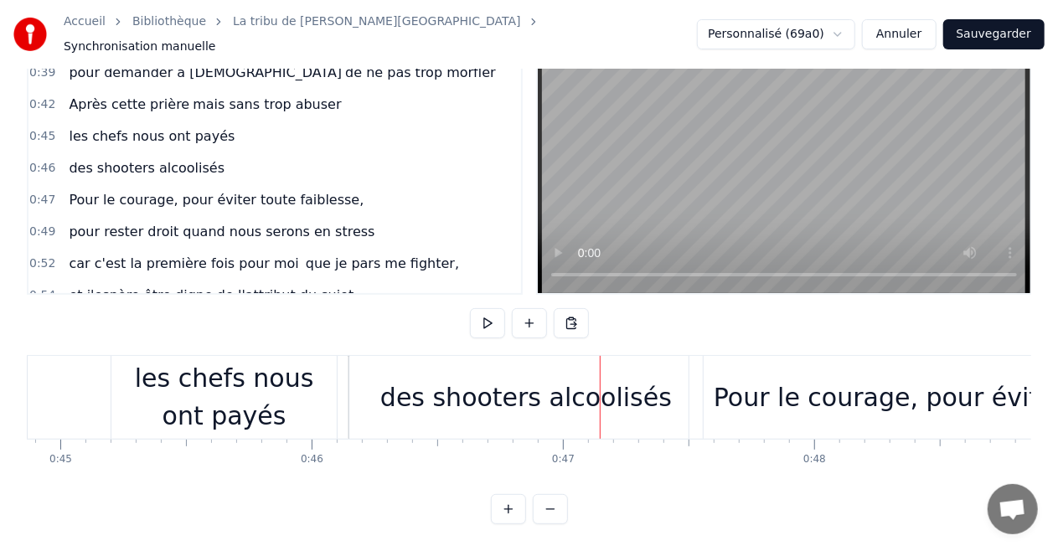
click at [560, 389] on div "des shooters alcoolisés" at bounding box center [526, 398] width 292 height 38
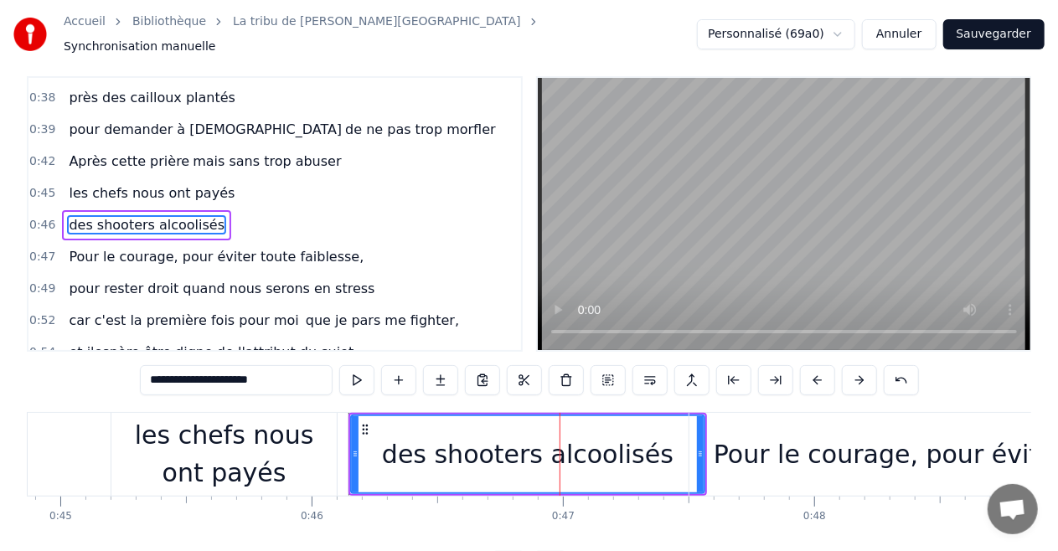
scroll to position [0, 0]
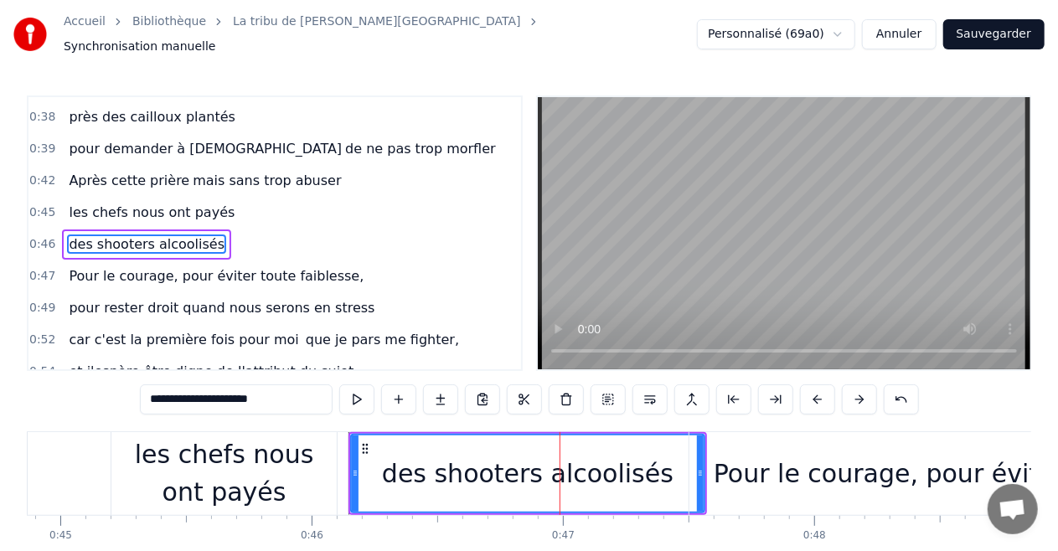
click at [640, 465] on div "des shooters alcoolisés" at bounding box center [528, 474] width 292 height 38
click at [679, 452] on div "des shooters alcoolisés" at bounding box center [528, 474] width 352 height 76
click at [767, 392] on button at bounding box center [775, 400] width 35 height 30
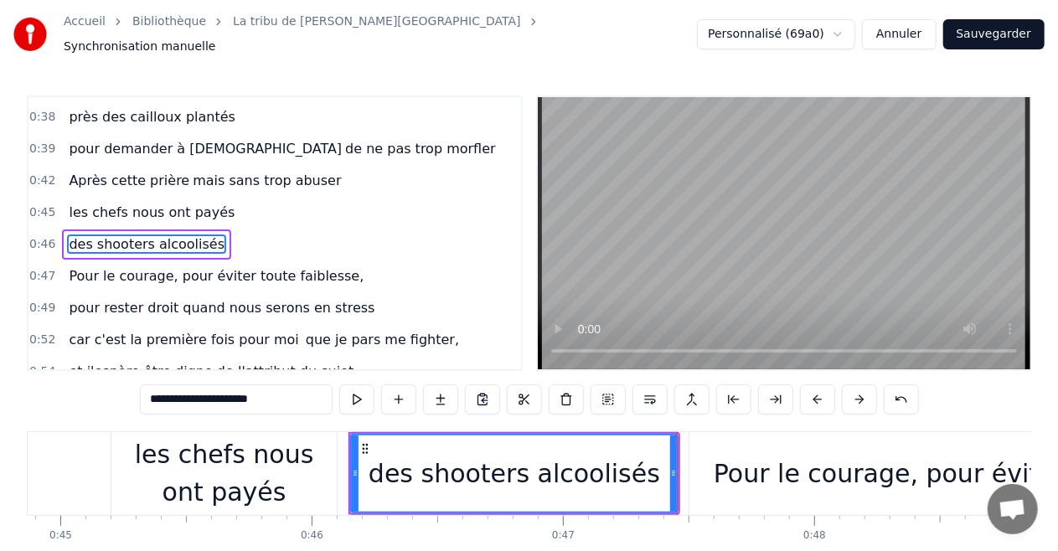
click at [690, 436] on div "Pour le courage, pour éviter toute faiblesse," at bounding box center [991, 473] width 602 height 83
type input "**********"
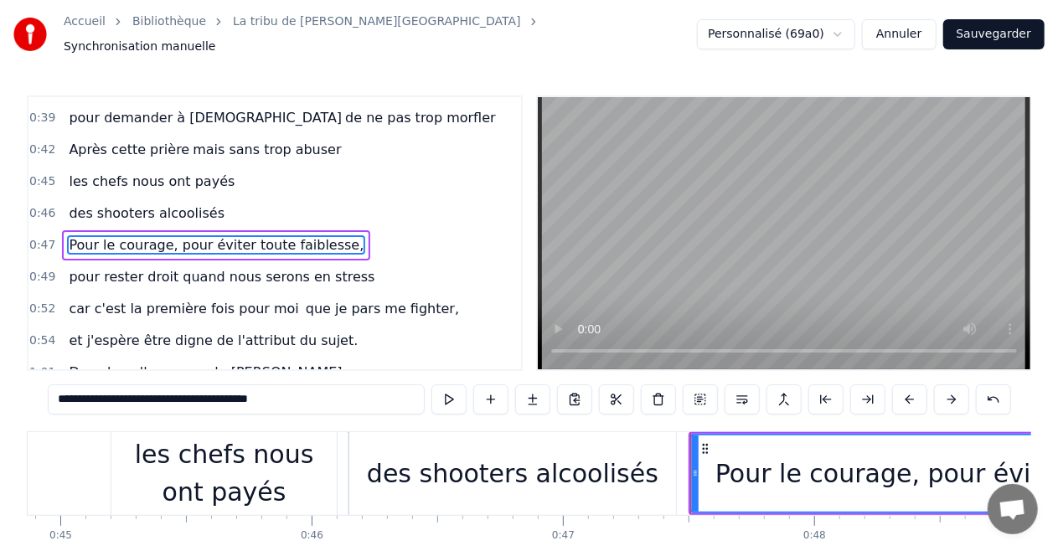
scroll to position [504, 0]
click at [678, 203] on video at bounding box center [784, 233] width 493 height 272
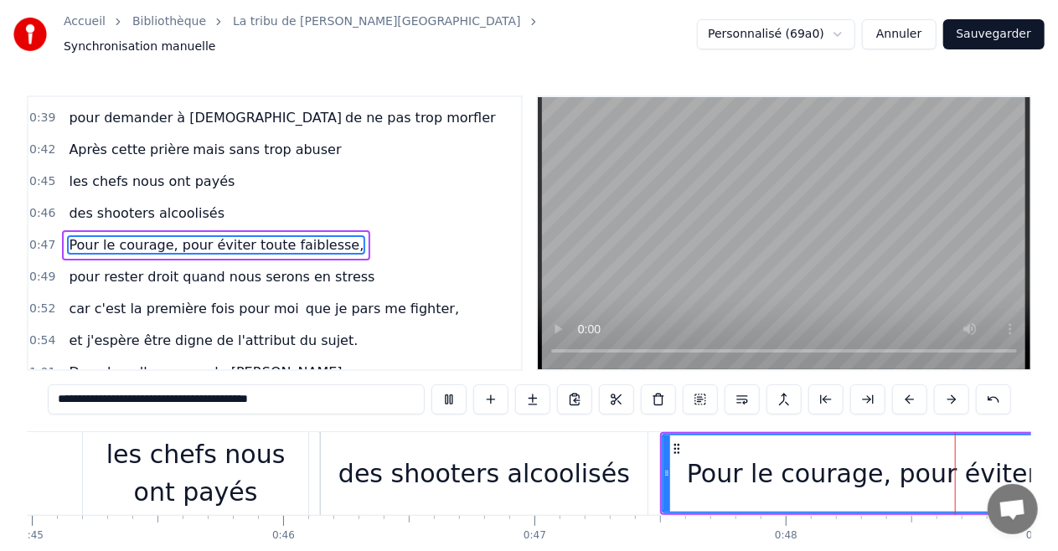
click at [678, 203] on video at bounding box center [784, 233] width 493 height 272
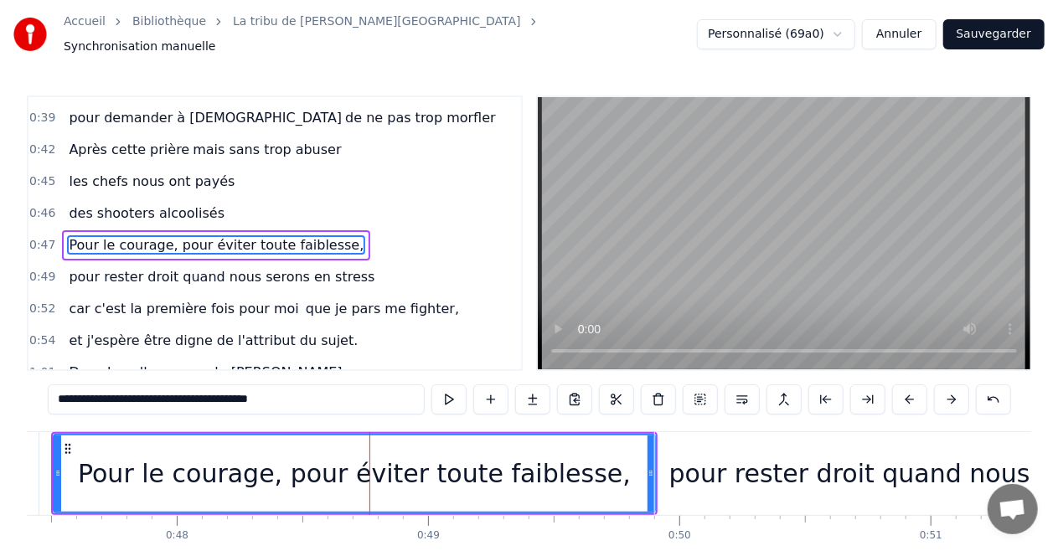
scroll to position [0, 11910]
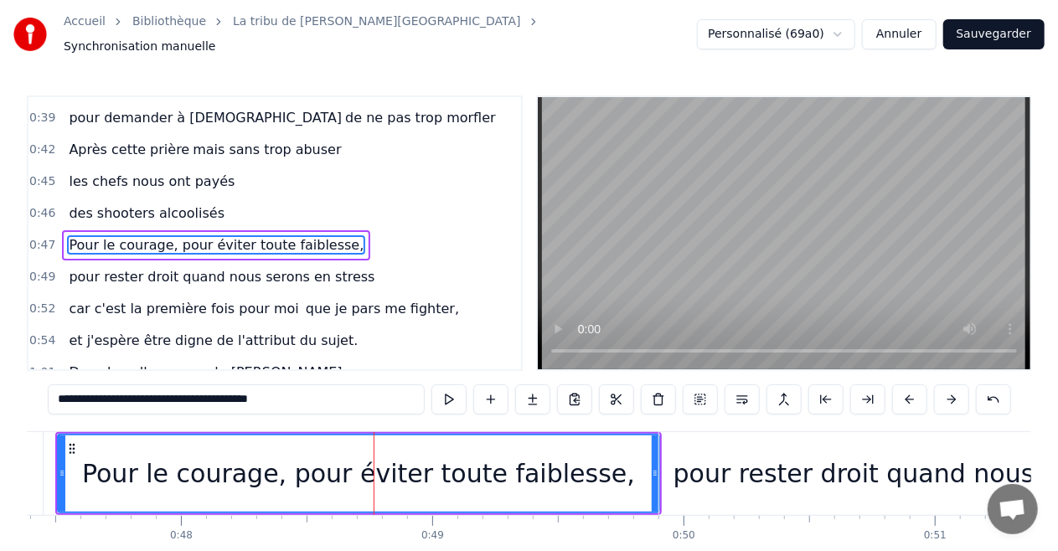
click at [67, 465] on div "Pour le courage, pour éviter toute faiblesse," at bounding box center [359, 474] width 600 height 76
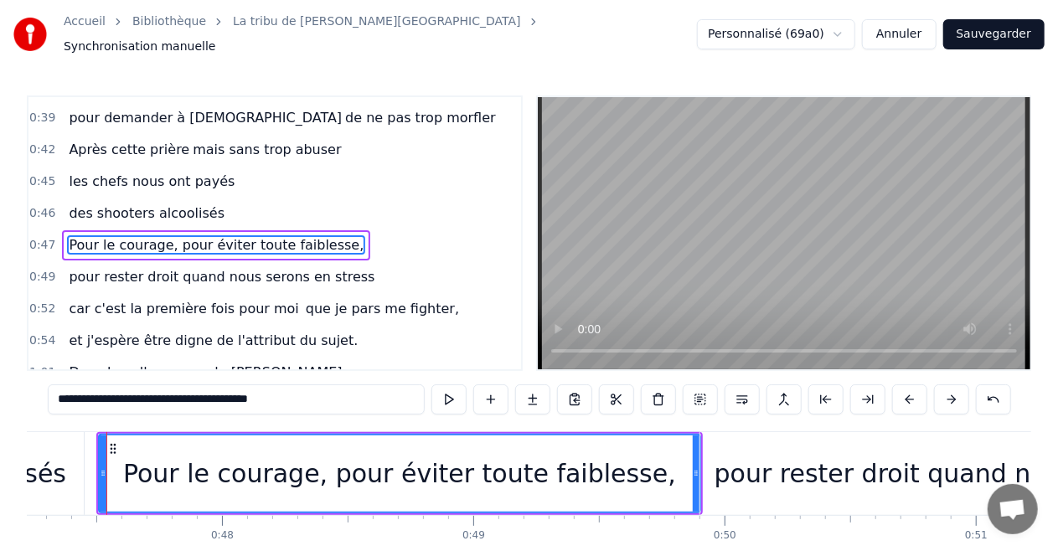
scroll to position [0, 11865]
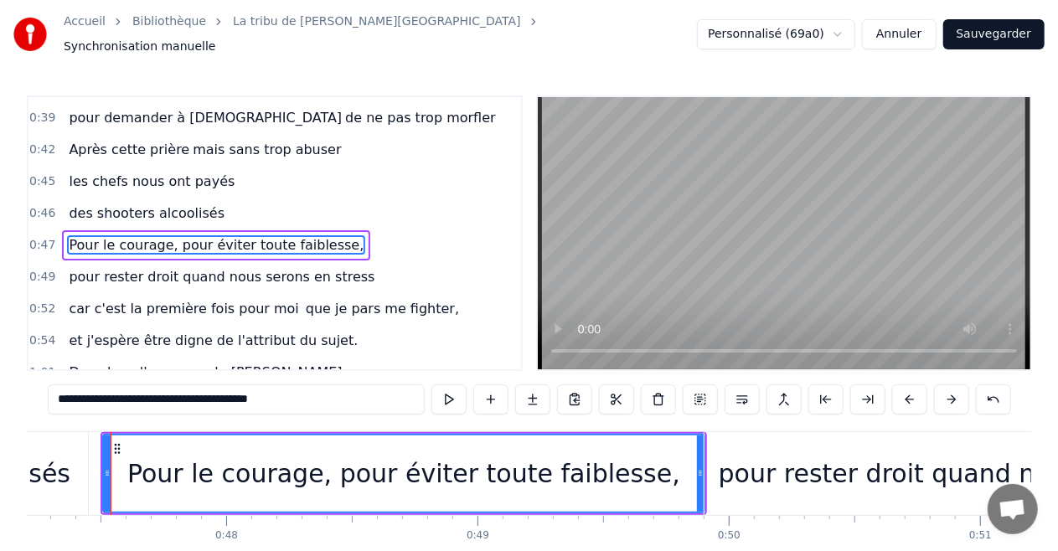
click at [703, 230] on video at bounding box center [784, 233] width 493 height 272
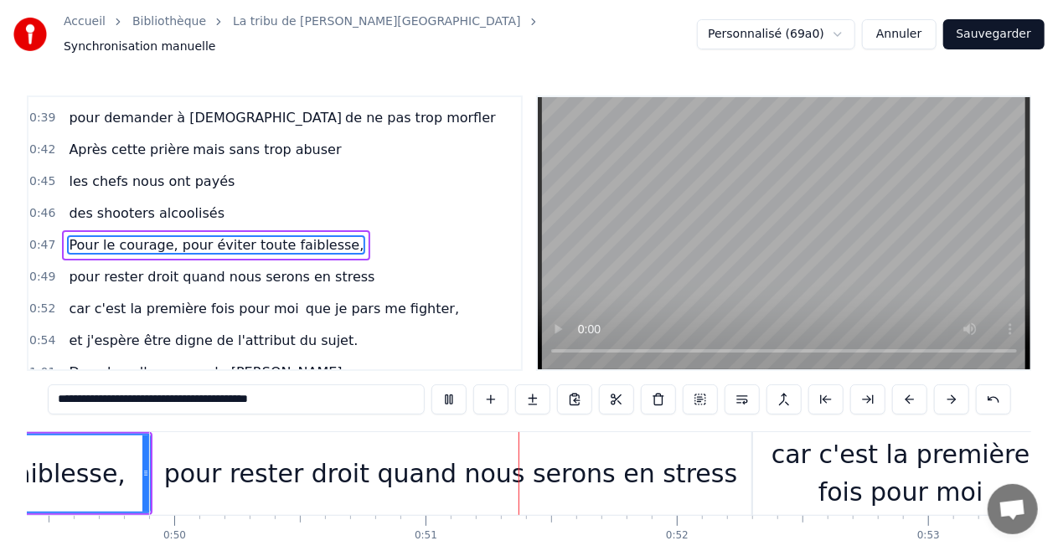
click at [703, 230] on video at bounding box center [784, 233] width 493 height 272
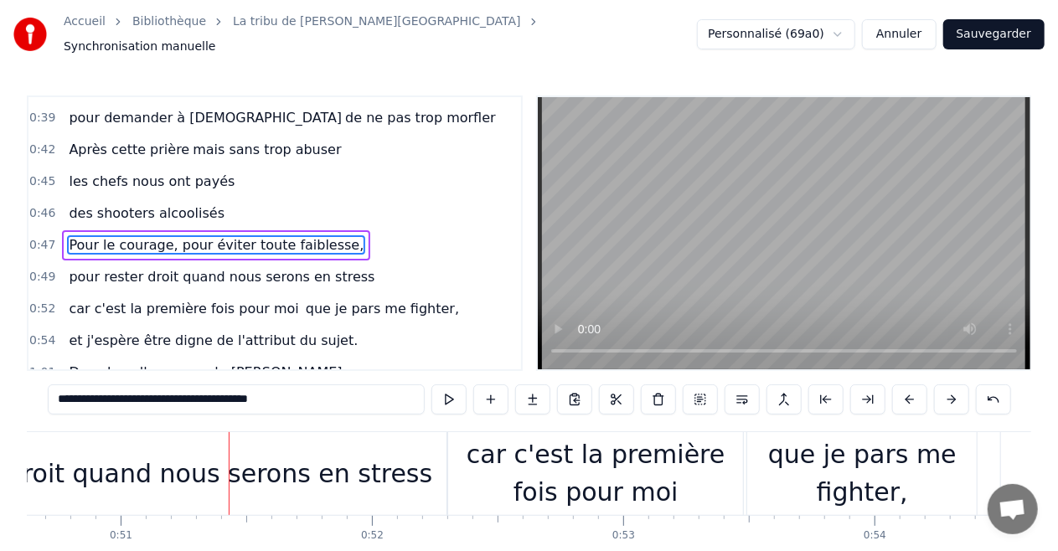
scroll to position [0, 12726]
click at [949, 41] on div "Personnalisé (69a0) Annuler Sauvegarder" at bounding box center [871, 34] width 348 height 30
click at [990, 42] on button "Sauvegarder" at bounding box center [993, 34] width 101 height 30
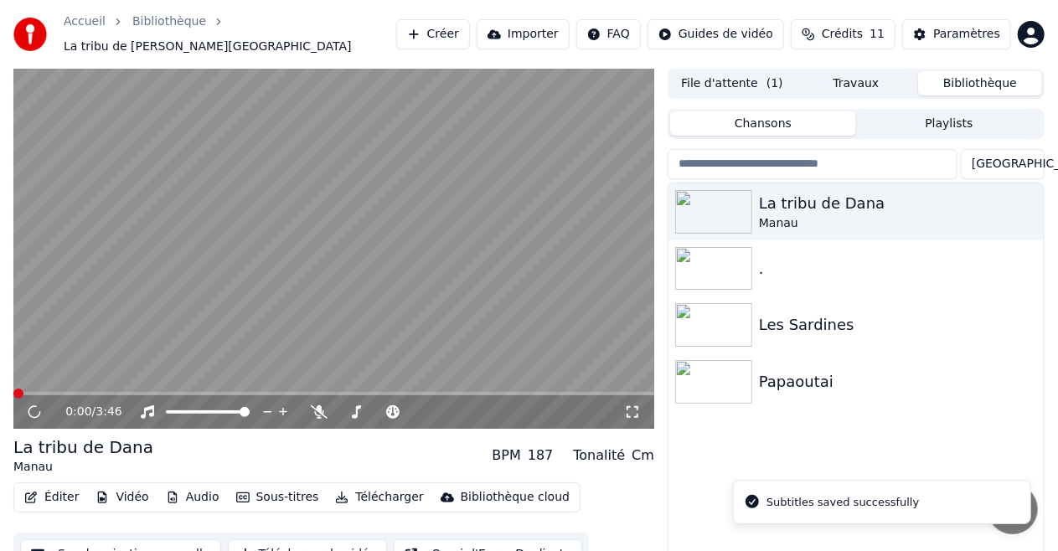
click at [145, 271] on video at bounding box center [333, 249] width 641 height 360
click at [171, 392] on span at bounding box center [333, 393] width 641 height 3
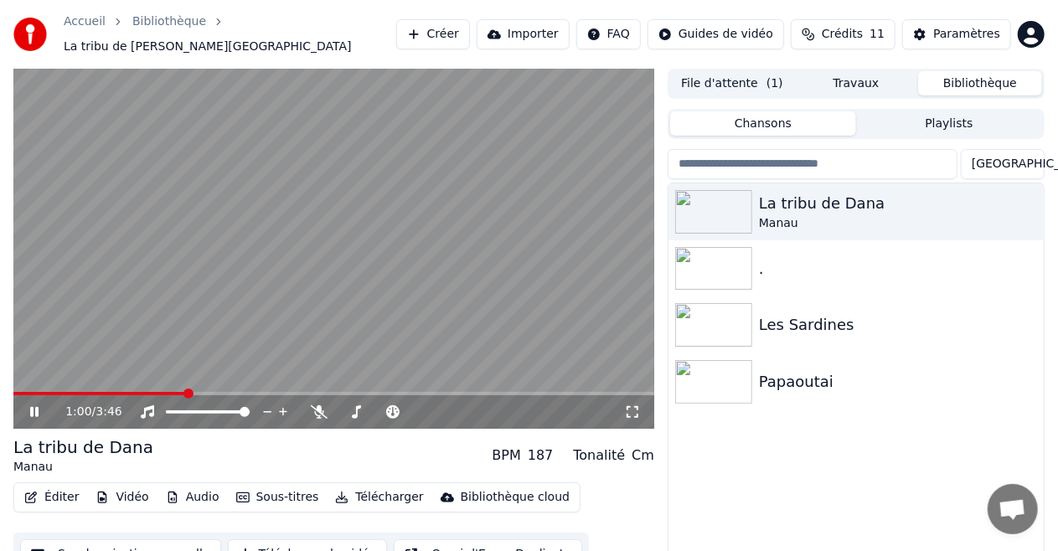
click at [203, 392] on span at bounding box center [333, 393] width 641 height 3
click at [389, 256] on video at bounding box center [333, 249] width 641 height 360
click at [93, 540] on button "Synchronisation manuelle" at bounding box center [120, 555] width 201 height 30
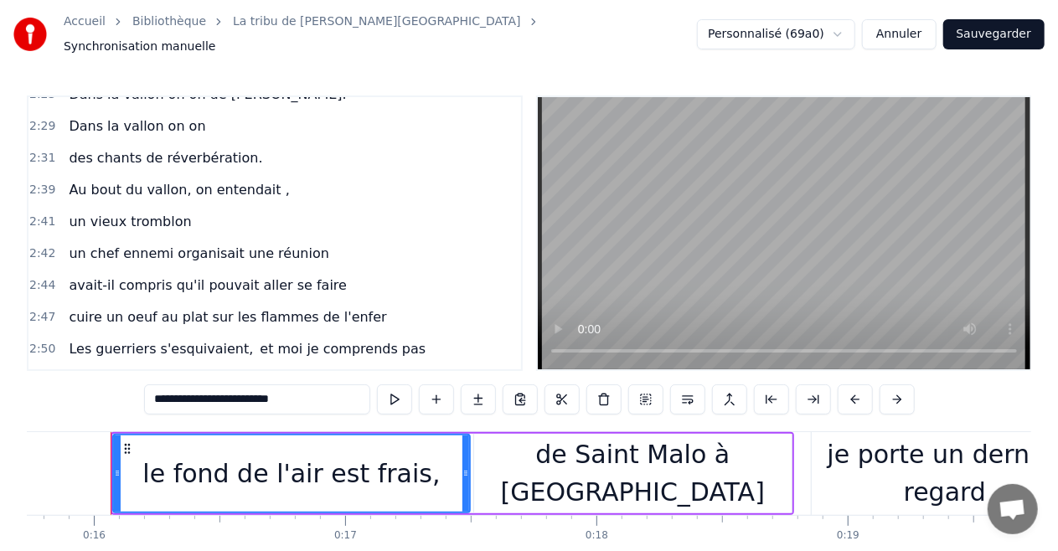
scroll to position [1644, 0]
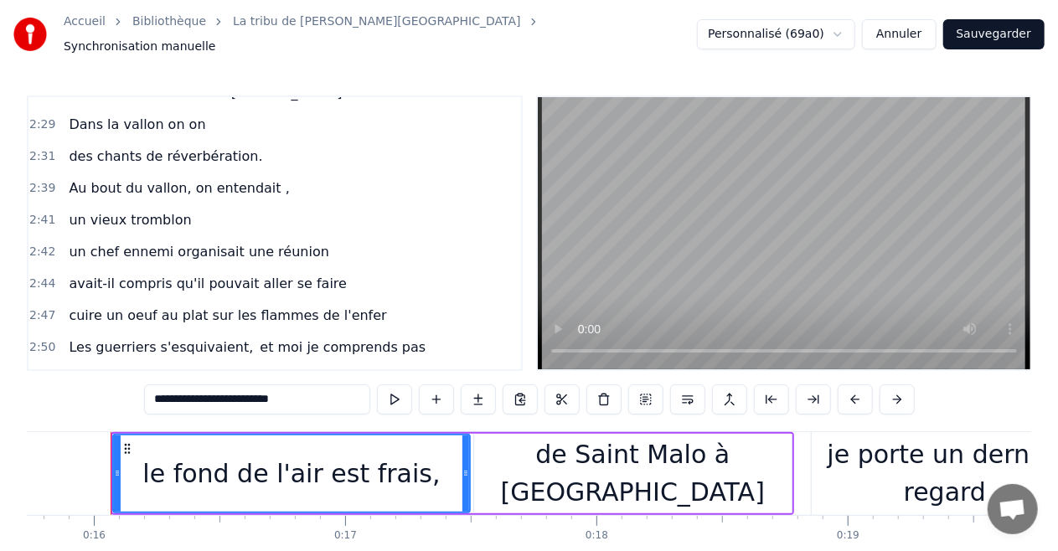
click at [933, 37] on button "Annuler" at bounding box center [899, 34] width 74 height 30
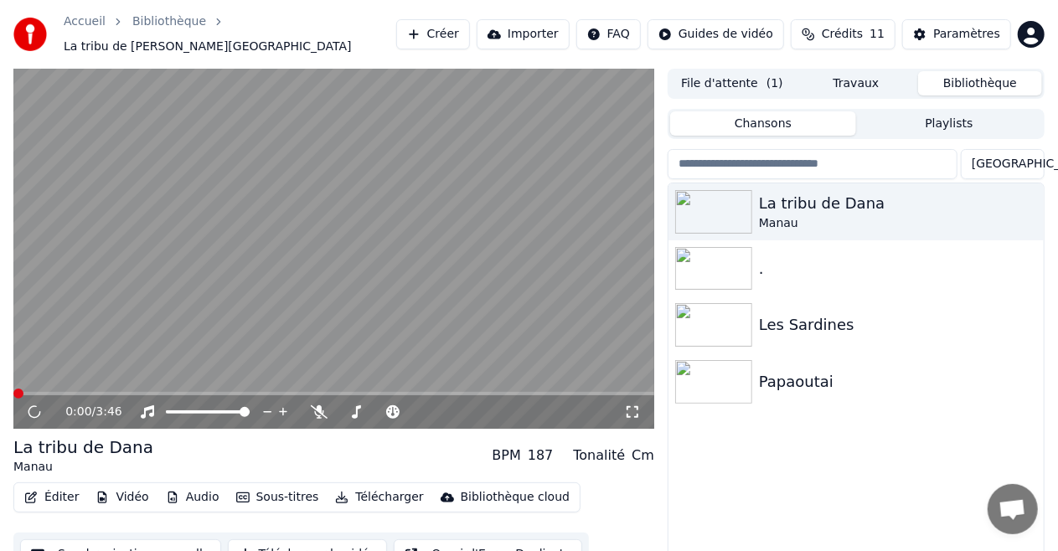
click at [51, 486] on button "Éditer" at bounding box center [52, 497] width 68 height 23
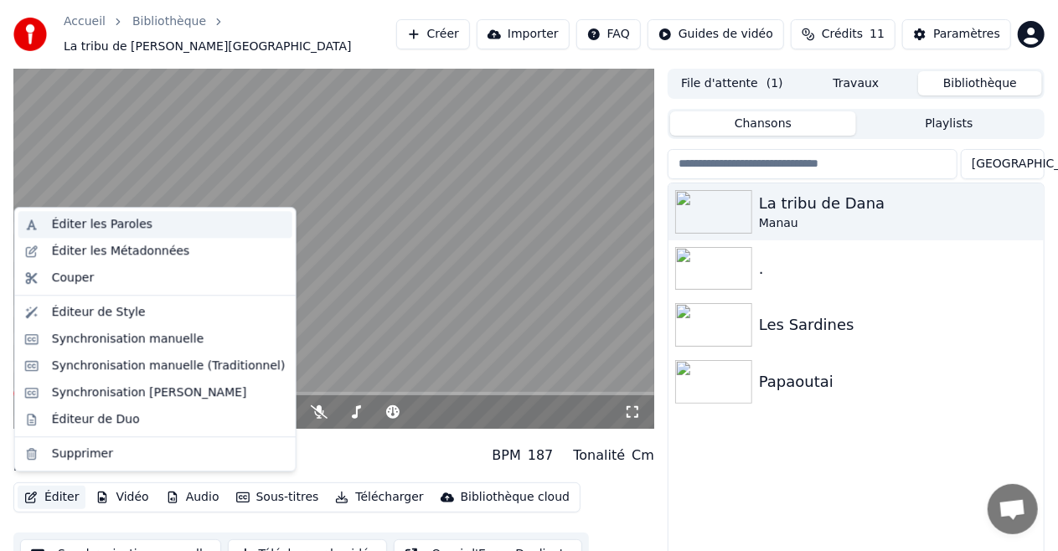
click at [111, 233] on div "Éditer les Paroles" at bounding box center [155, 224] width 274 height 27
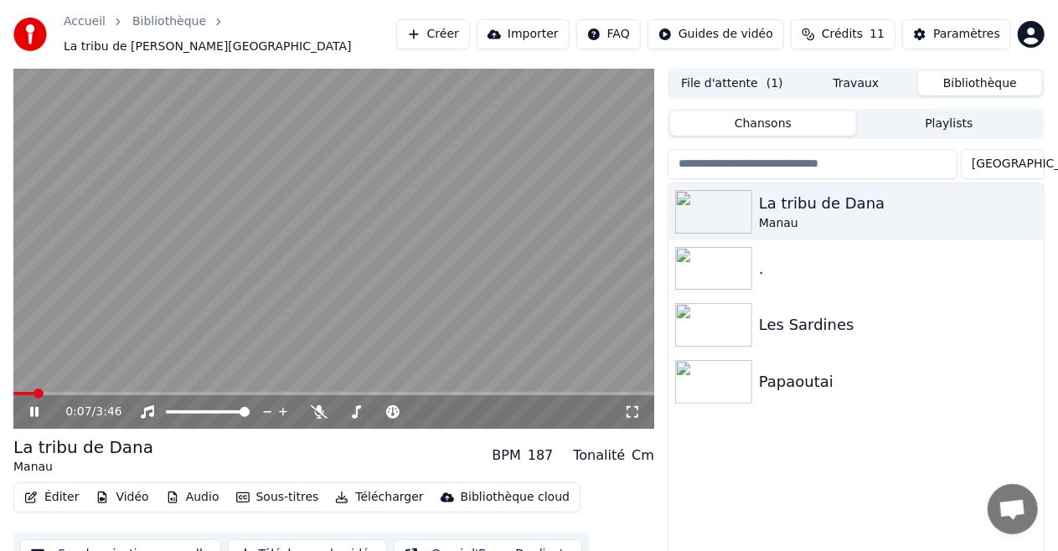
click at [127, 540] on button "Synchronisation manuelle" at bounding box center [120, 555] width 201 height 30
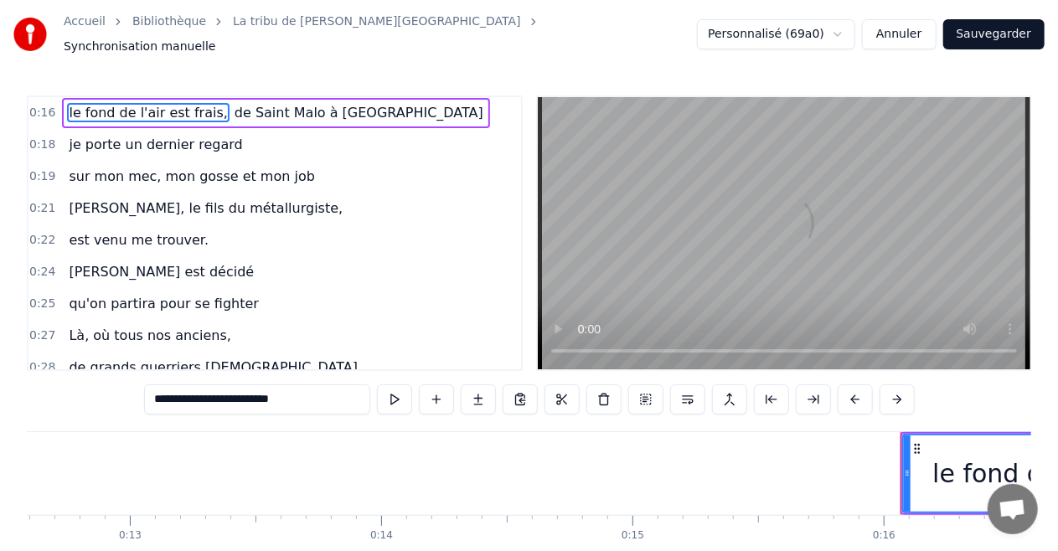
scroll to position [0, 3954]
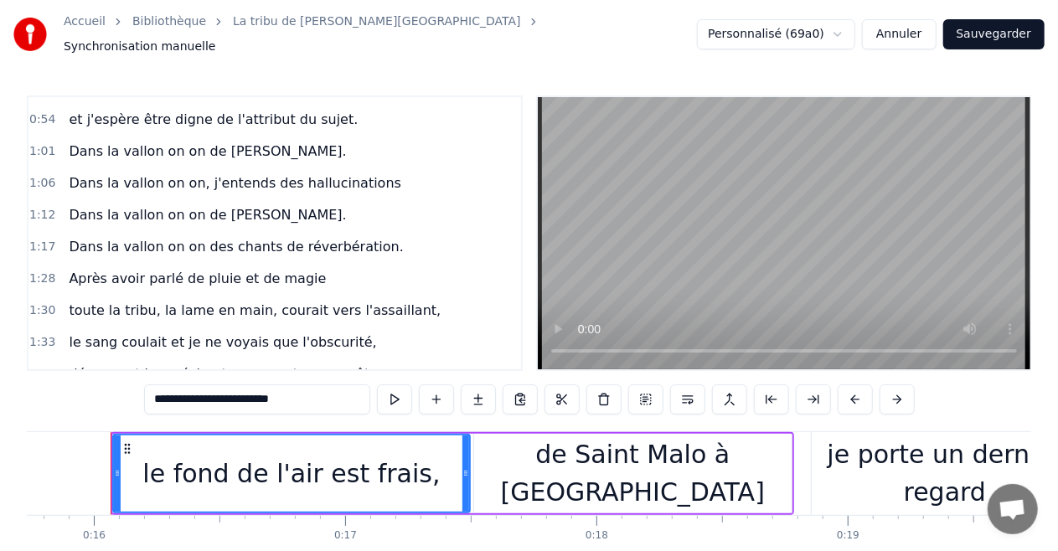
click at [106, 142] on span "Dans la vallon on on de [PERSON_NAME]." at bounding box center [207, 151] width 281 height 19
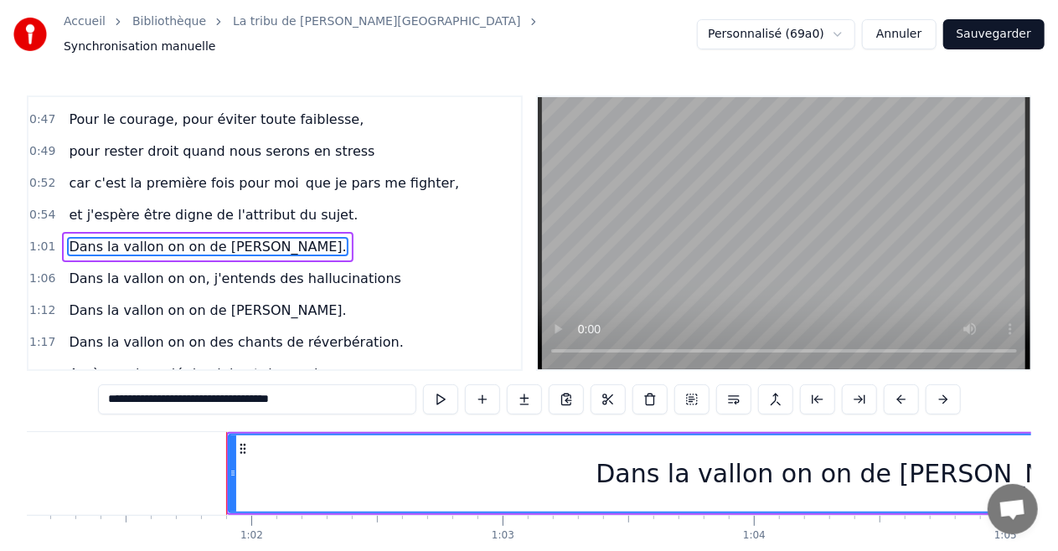
scroll to position [0, 15474]
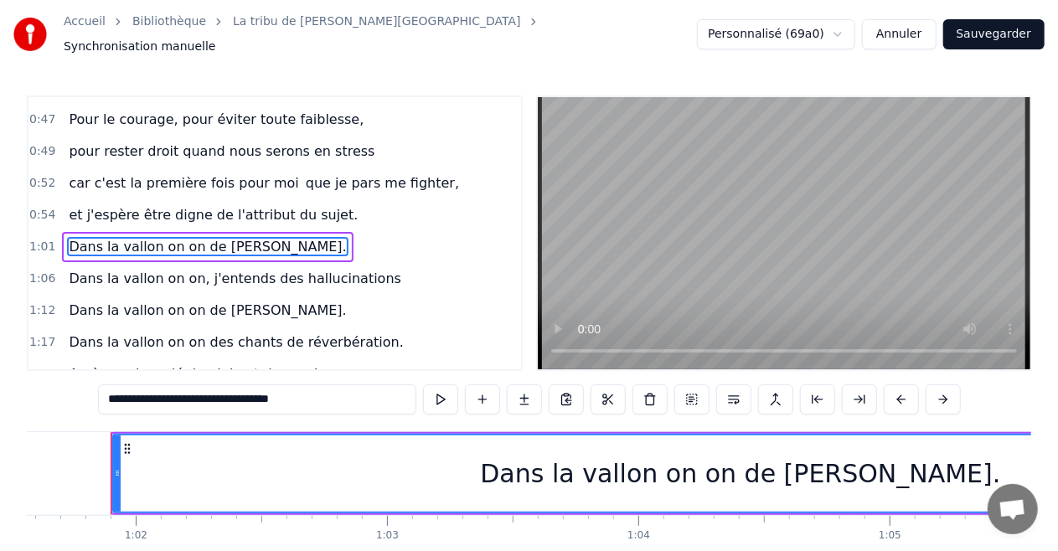
click at [147, 394] on input "**********" at bounding box center [257, 400] width 318 height 30
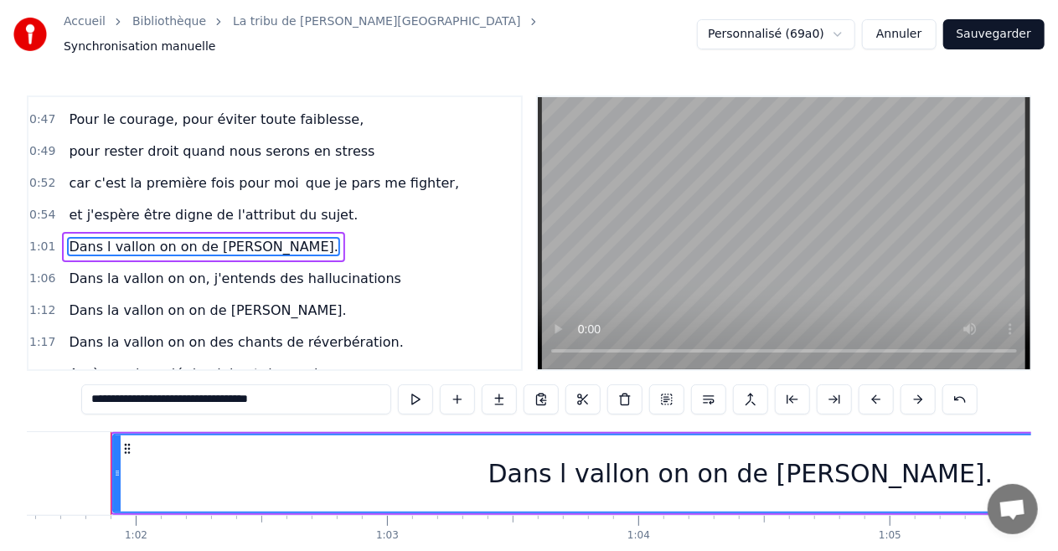
click at [127, 391] on input "**********" at bounding box center [236, 400] width 310 height 30
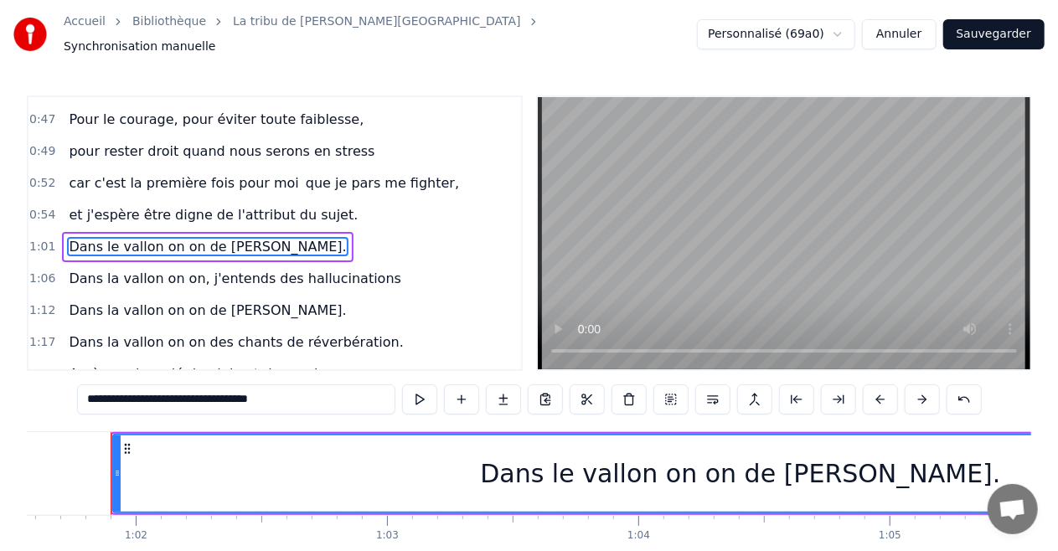
click at [111, 269] on span "Dans la vallon on on, j'entends des hallucinations" at bounding box center [235, 278] width 336 height 19
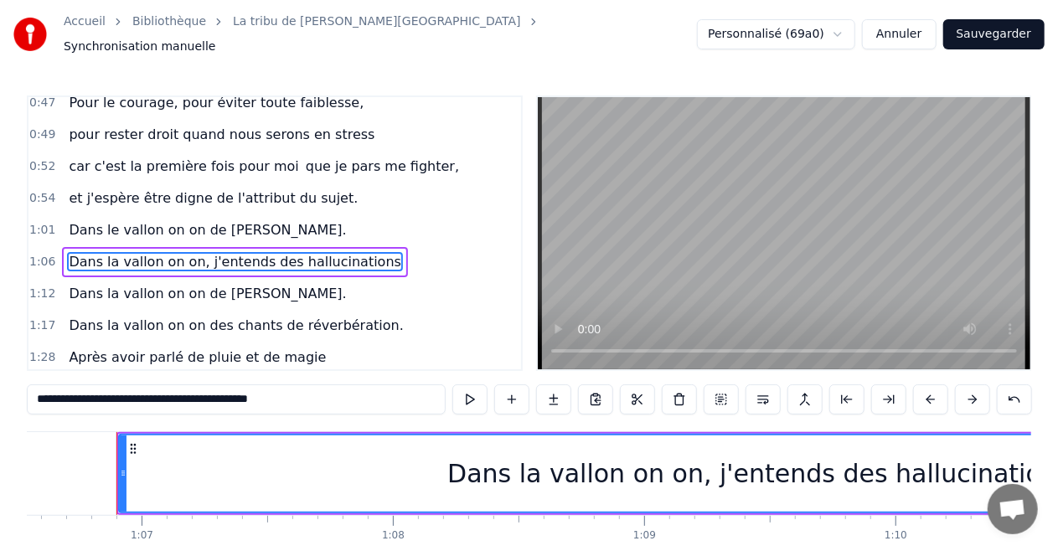
scroll to position [0, 16731]
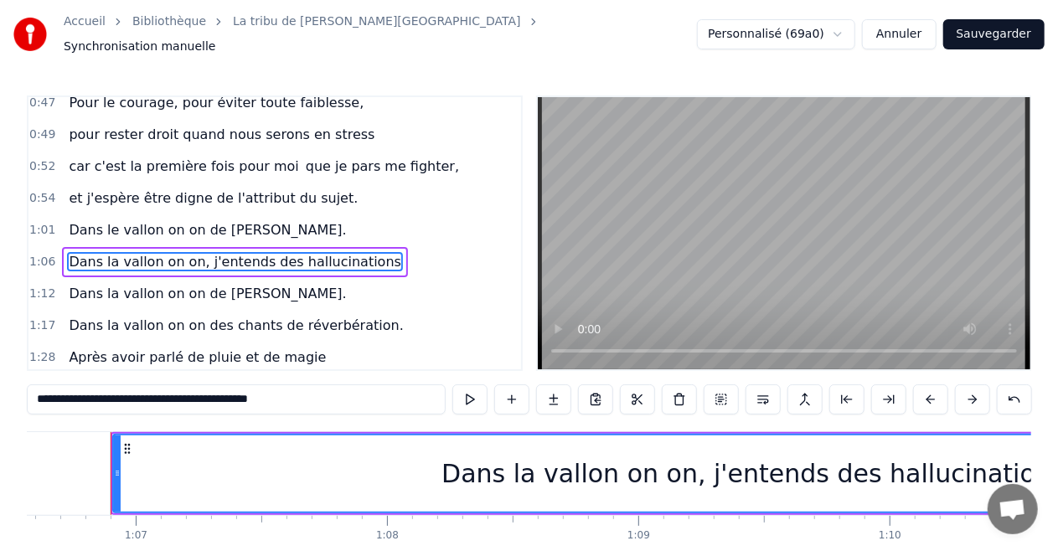
click at [76, 395] on input "**********" at bounding box center [236, 400] width 419 height 30
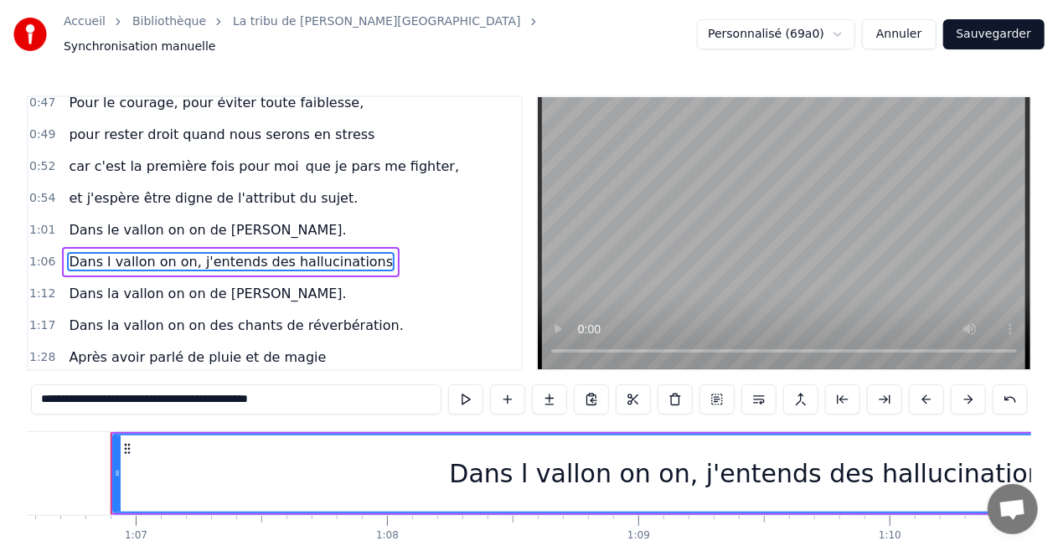
click at [76, 395] on input "**********" at bounding box center [236, 400] width 411 height 30
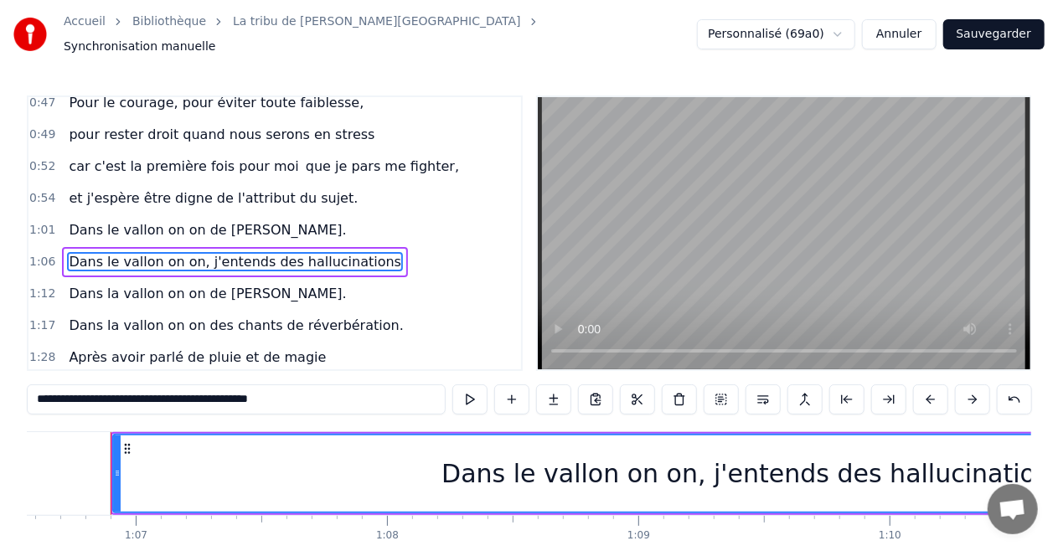
click at [115, 284] on span "Dans la vallon on on de [PERSON_NAME]." at bounding box center [207, 293] width 281 height 19
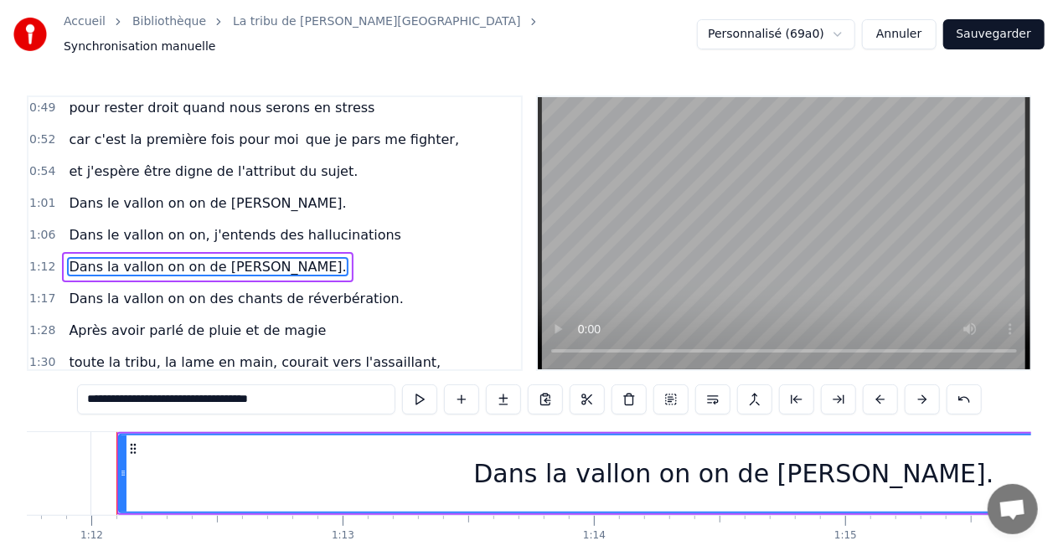
scroll to position [0, 18038]
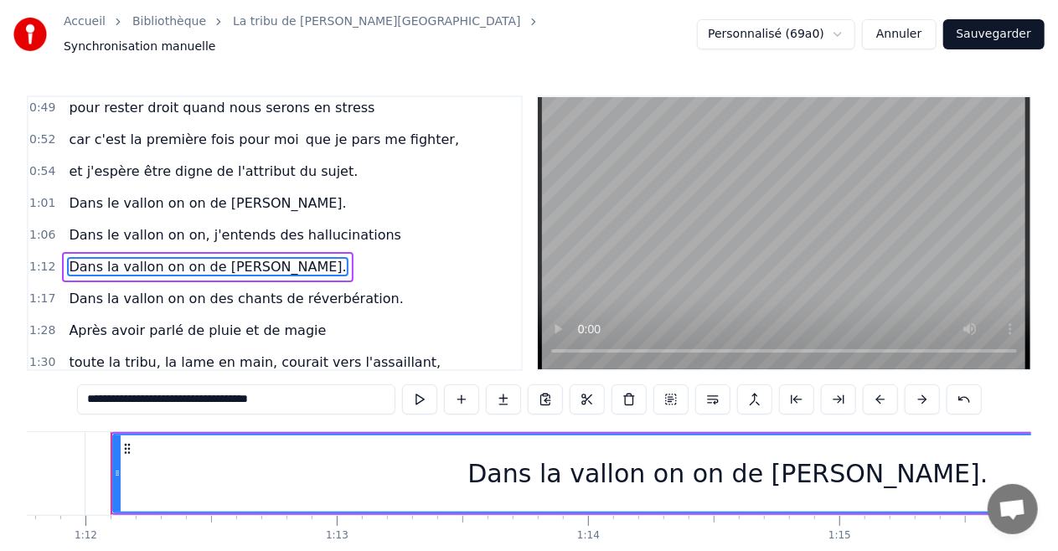
click at [124, 395] on input "**********" at bounding box center [236, 400] width 318 height 30
click at [128, 289] on span "Dans la vallon on on des chants de réverbération." at bounding box center [236, 298] width 338 height 19
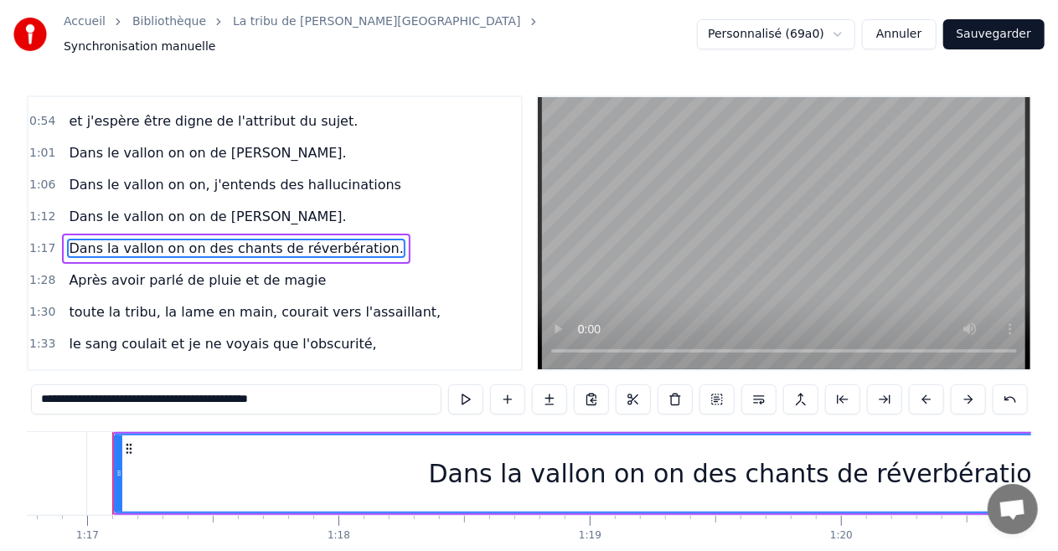
scroll to position [0, 19294]
click at [79, 394] on input "**********" at bounding box center [236, 400] width 411 height 30
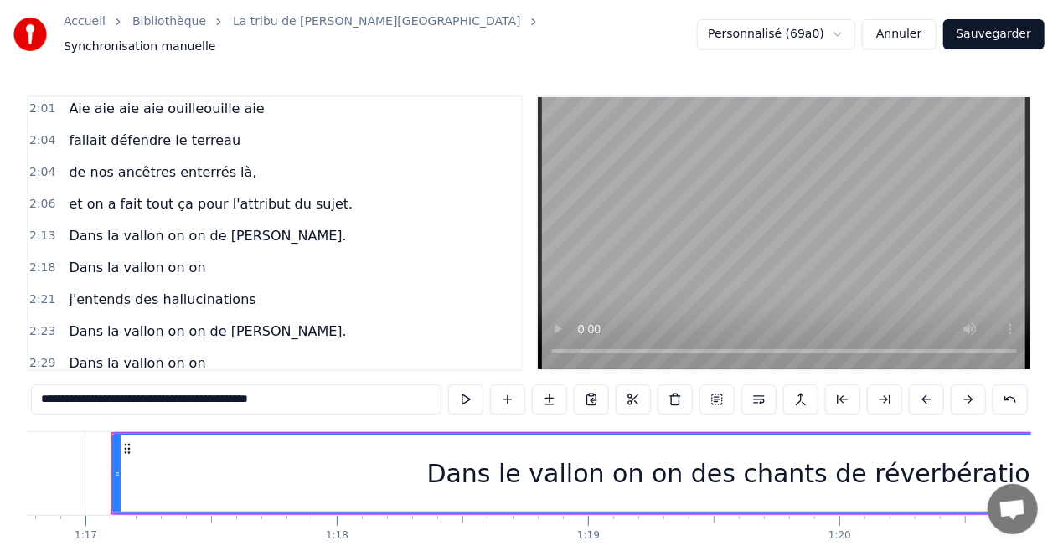
click at [96, 226] on span "Dans la vallon on on de [PERSON_NAME]." at bounding box center [207, 235] width 281 height 19
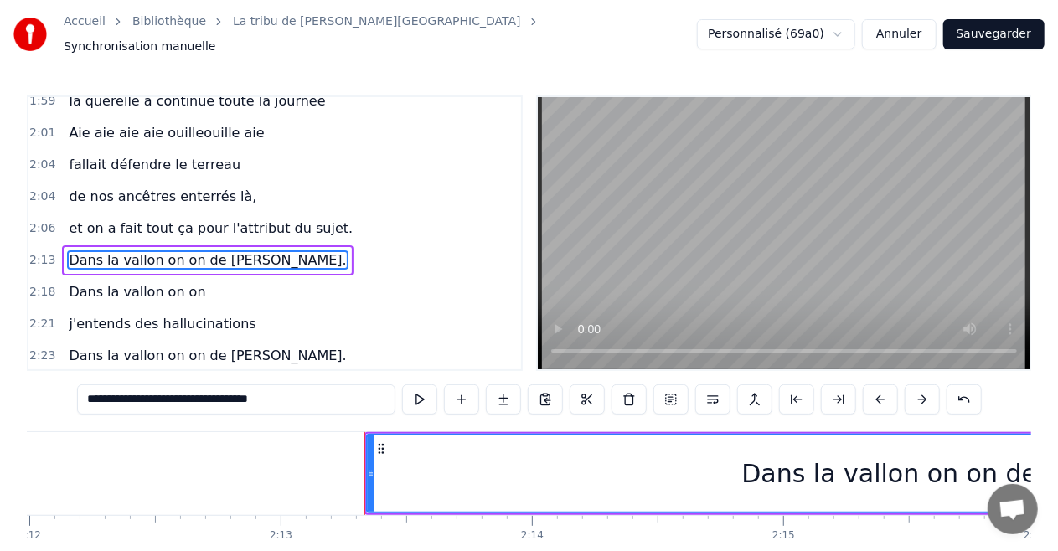
scroll to position [0, 33428]
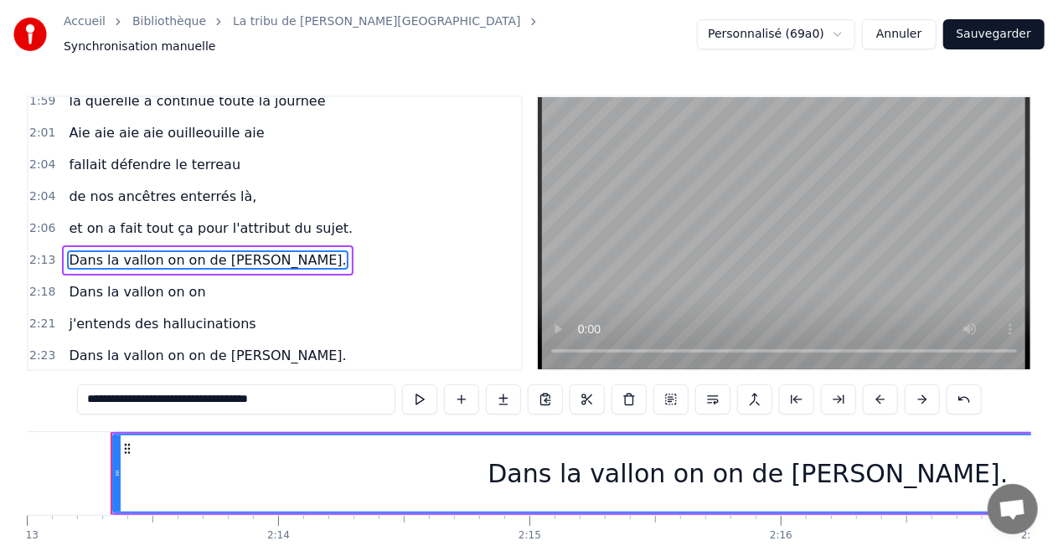
click at [129, 395] on input "**********" at bounding box center [236, 400] width 318 height 30
click at [118, 282] on span "Dans la vallon on on" at bounding box center [137, 291] width 140 height 19
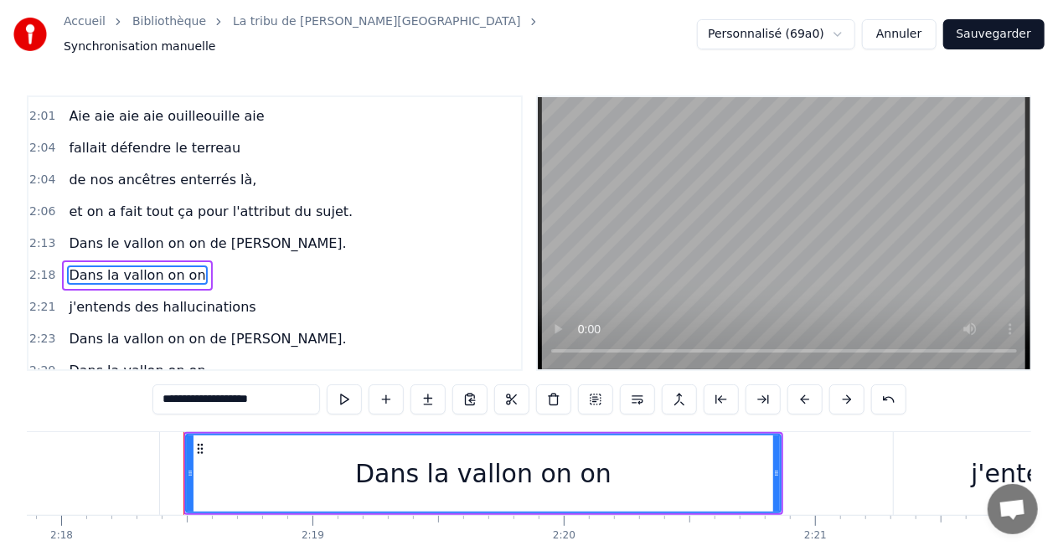
scroll to position [0, 34723]
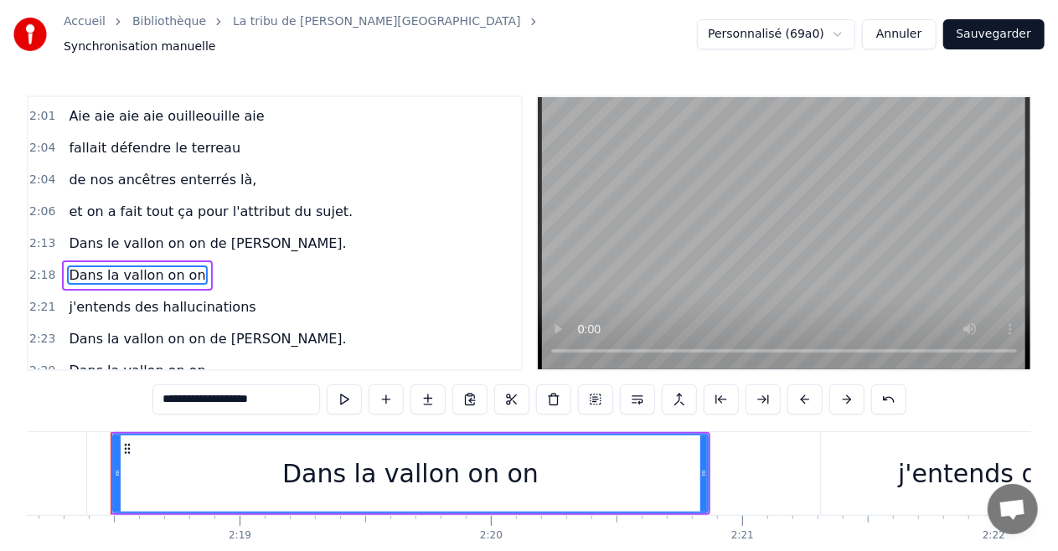
click at [199, 391] on input "**********" at bounding box center [236, 400] width 168 height 30
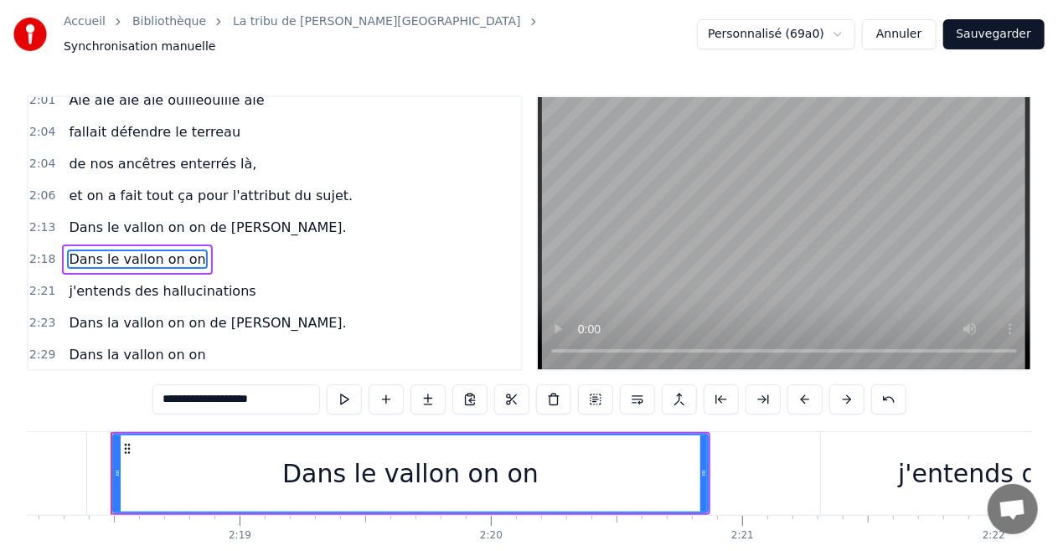
scroll to position [1414, 0]
click at [117, 312] on span "Dans la vallon on on de [PERSON_NAME]." at bounding box center [207, 321] width 281 height 19
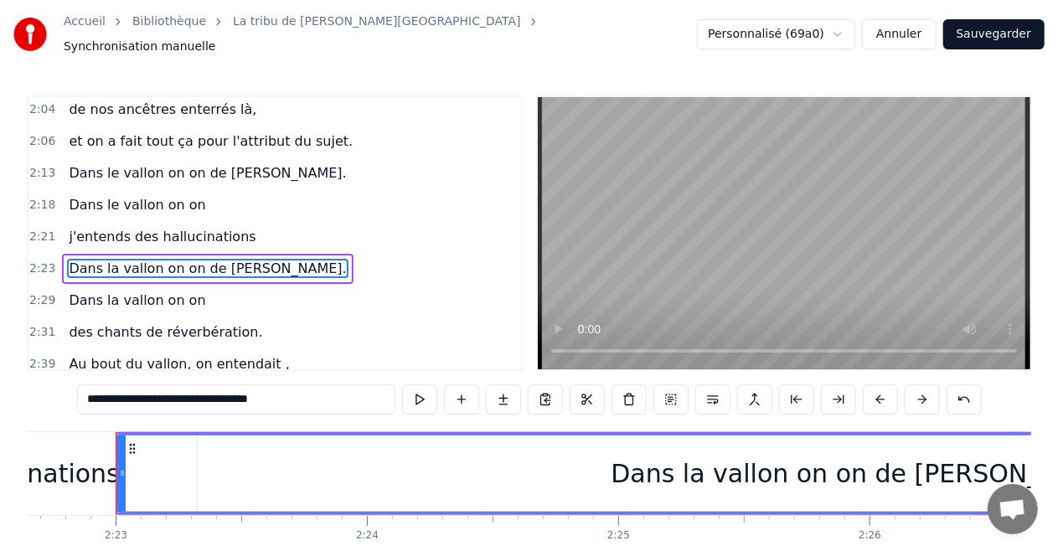
scroll to position [0, 35857]
click at [124, 387] on input "**********" at bounding box center [236, 400] width 318 height 30
click at [112, 291] on span "Dans la vallon on on" at bounding box center [137, 300] width 140 height 19
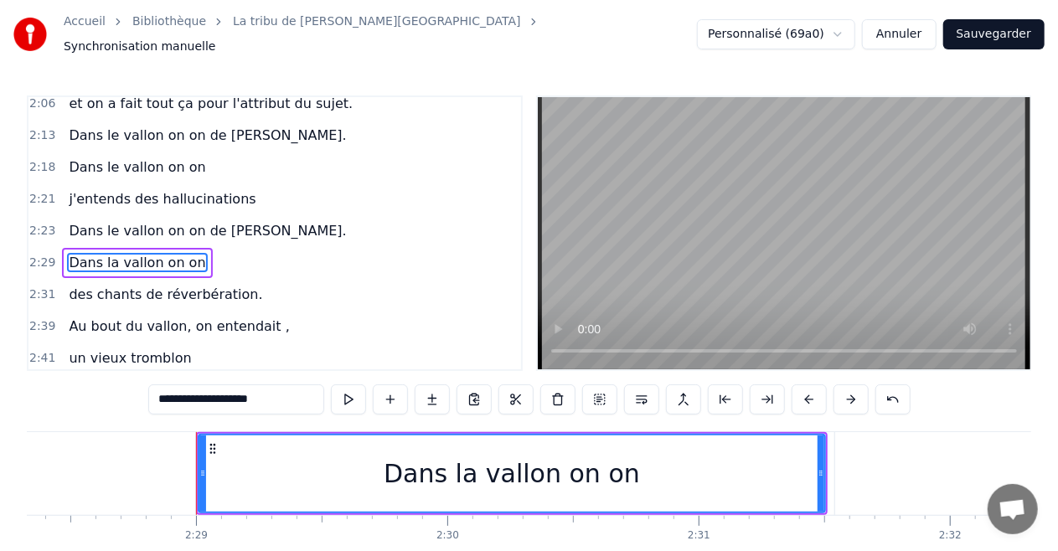
scroll to position [0, 37365]
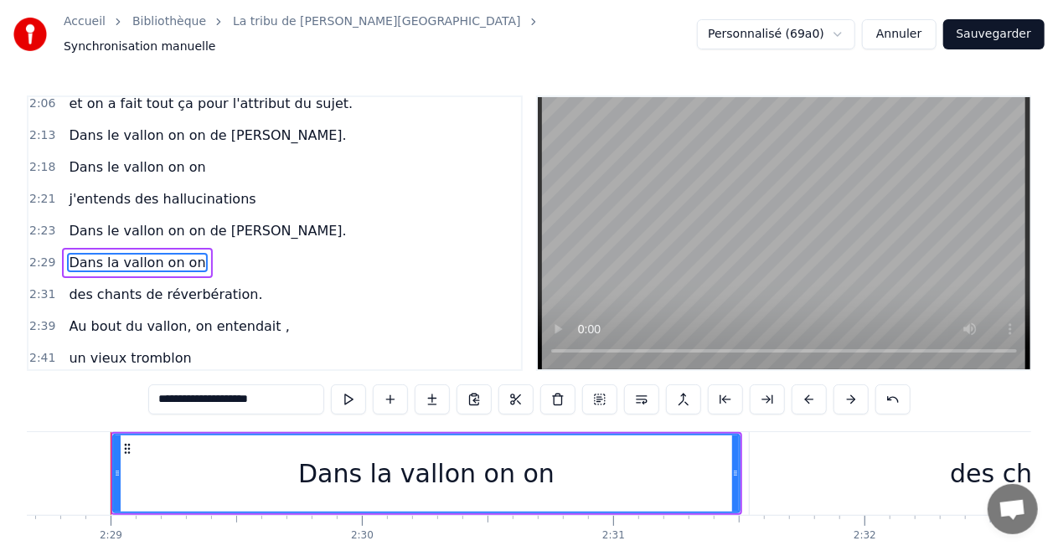
click at [199, 393] on input "**********" at bounding box center [236, 400] width 176 height 30
click at [144, 317] on span "Au bout du vallon, on entendait ," at bounding box center [179, 326] width 224 height 19
type input "**********"
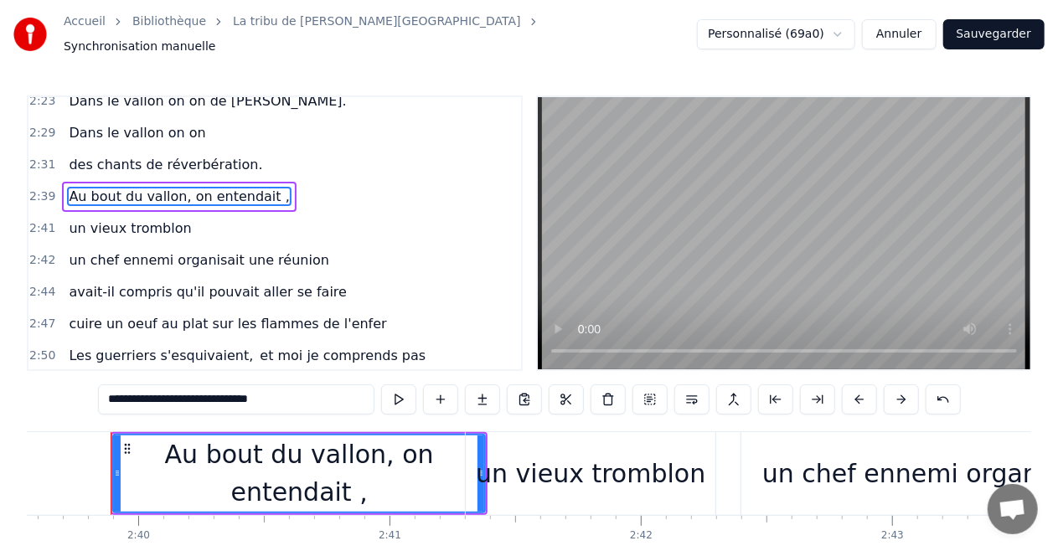
scroll to position [1637, 0]
click at [694, 196] on video at bounding box center [784, 233] width 493 height 272
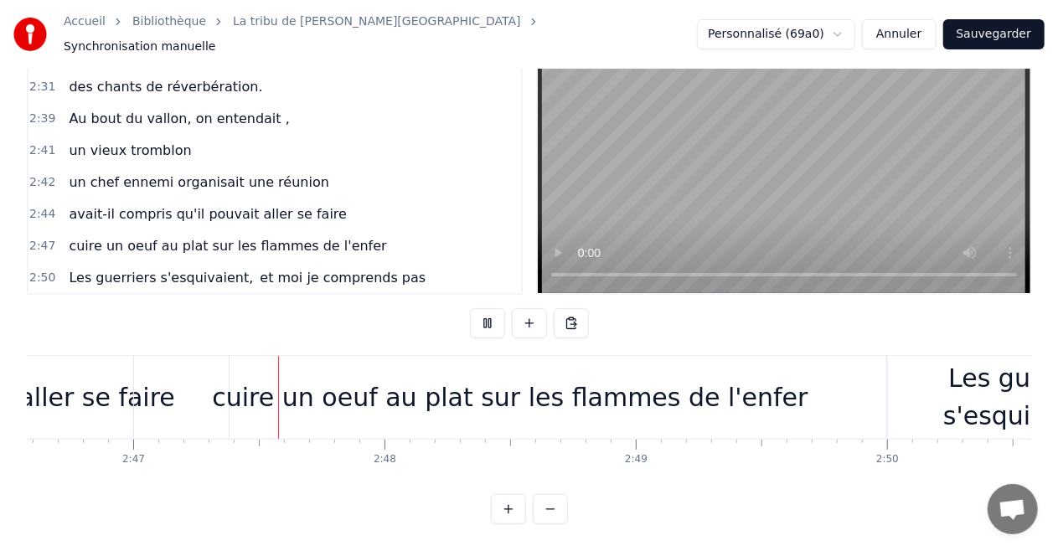
scroll to position [0, 41873]
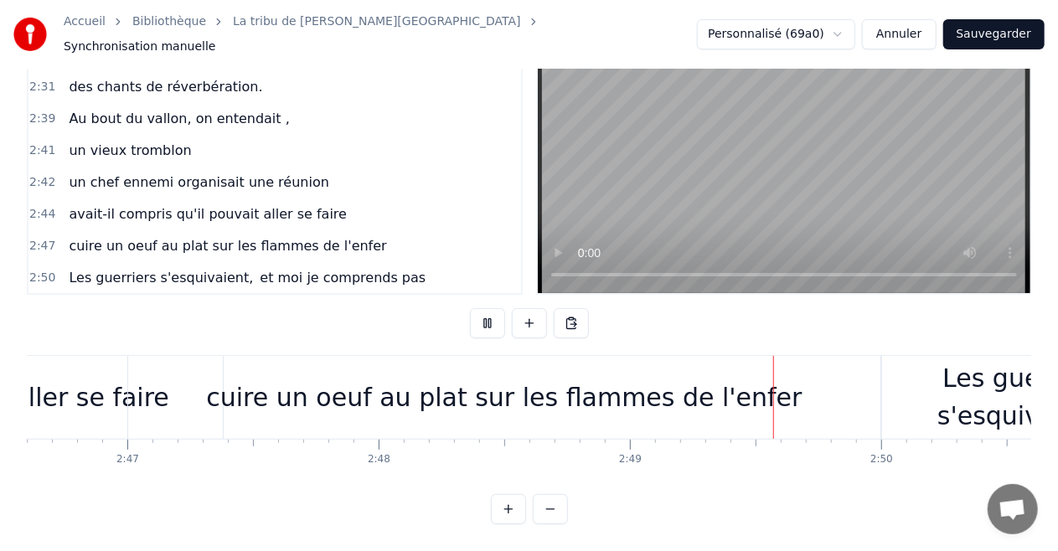
click at [999, 37] on button "Sauvegarder" at bounding box center [993, 34] width 101 height 30
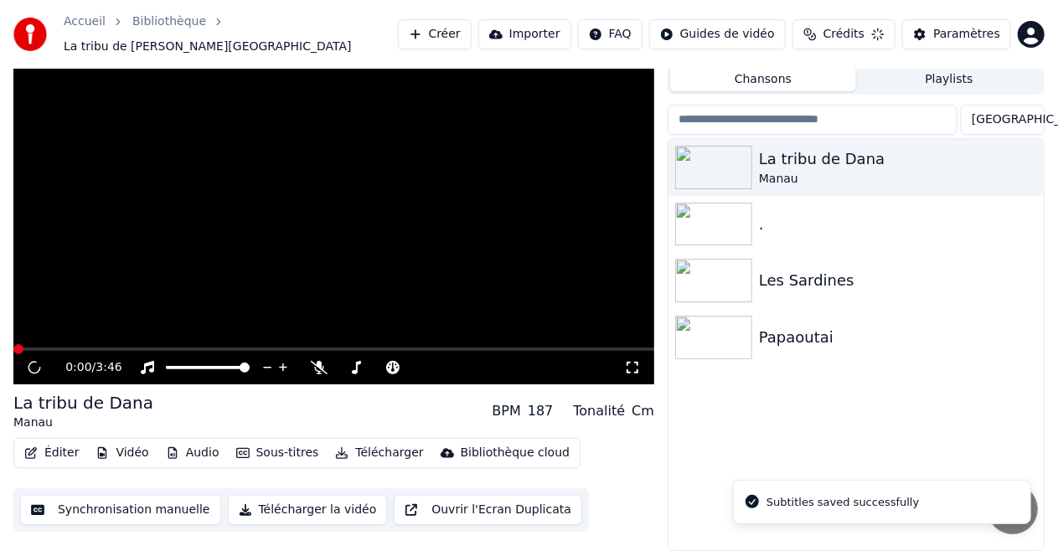
scroll to position [36, 0]
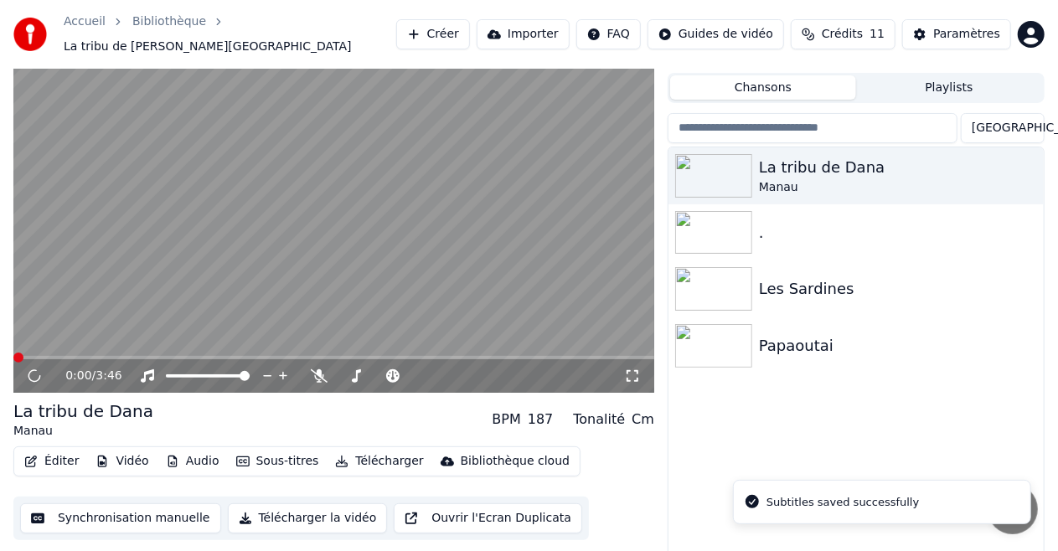
click at [282, 356] on span at bounding box center [333, 357] width 641 height 3
click at [338, 347] on video at bounding box center [333, 213] width 641 height 360
click at [366, 356] on span at bounding box center [333, 357] width 641 height 3
click at [375, 209] on video at bounding box center [333, 213] width 641 height 360
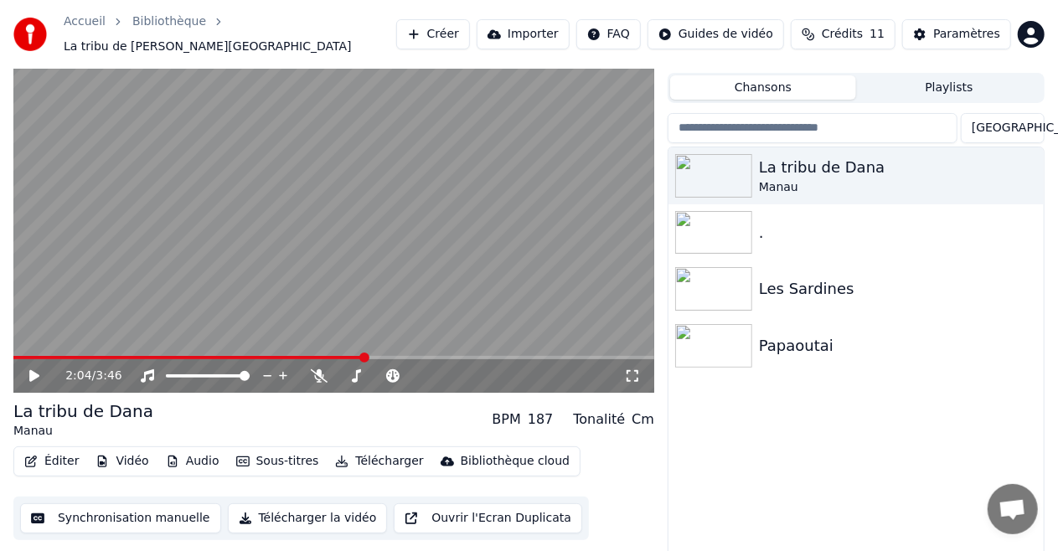
click at [380, 356] on span at bounding box center [333, 357] width 641 height 3
click at [397, 356] on span at bounding box center [333, 357] width 641 height 3
click at [457, 356] on span at bounding box center [333, 357] width 641 height 3
click at [467, 250] on video at bounding box center [333, 213] width 641 height 360
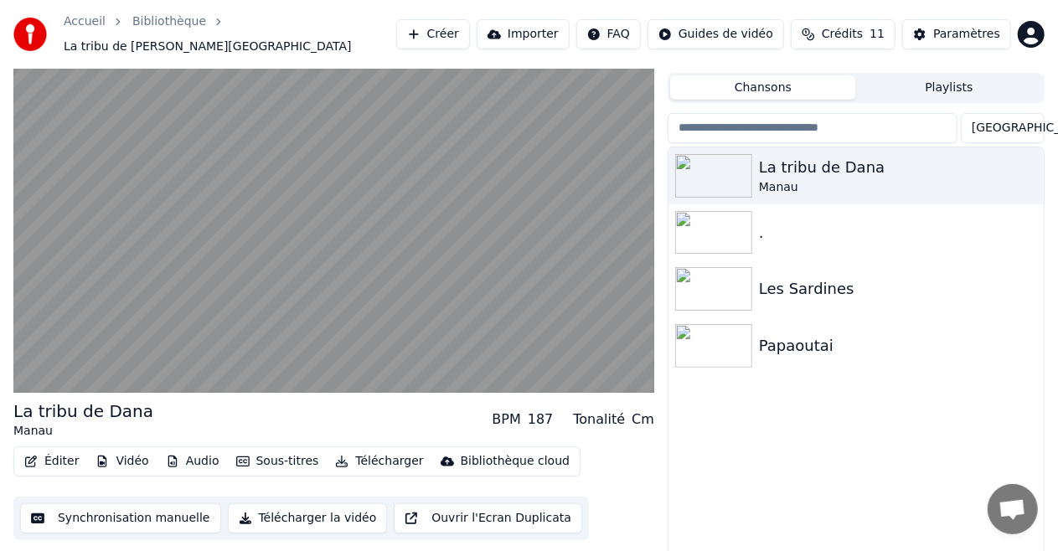
click at [351, 184] on video at bounding box center [333, 213] width 641 height 360
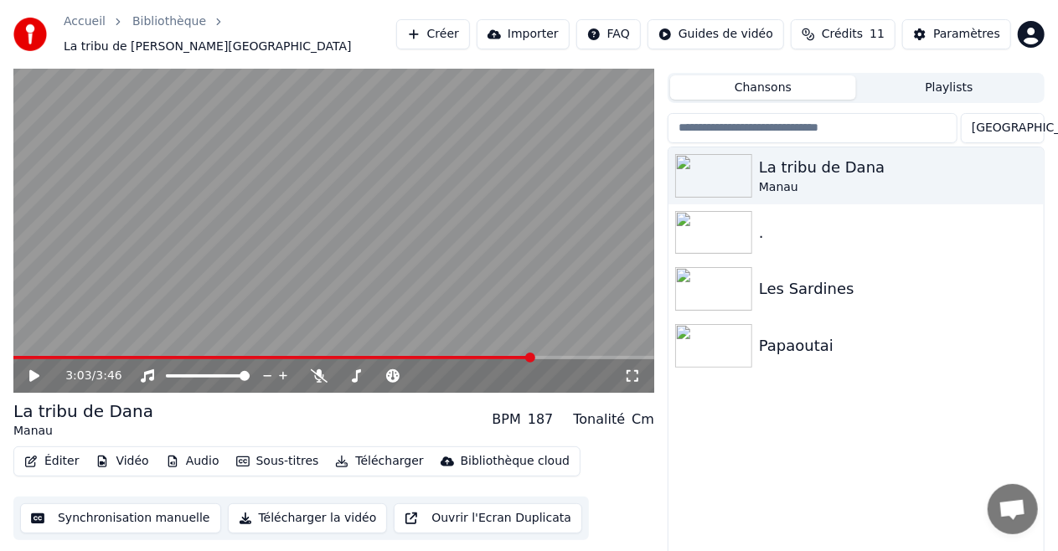
click at [263, 225] on video at bounding box center [333, 213] width 641 height 360
click at [380, 290] on video at bounding box center [333, 213] width 641 height 360
click at [58, 451] on button "Éditer" at bounding box center [52, 461] width 68 height 23
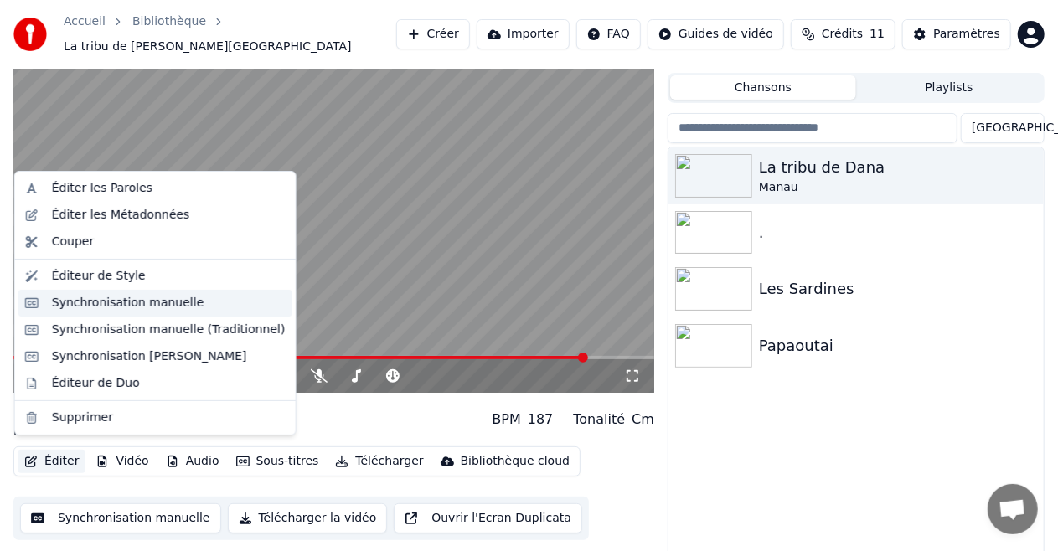
click at [102, 307] on div "Synchronisation manuelle" at bounding box center [128, 303] width 152 height 17
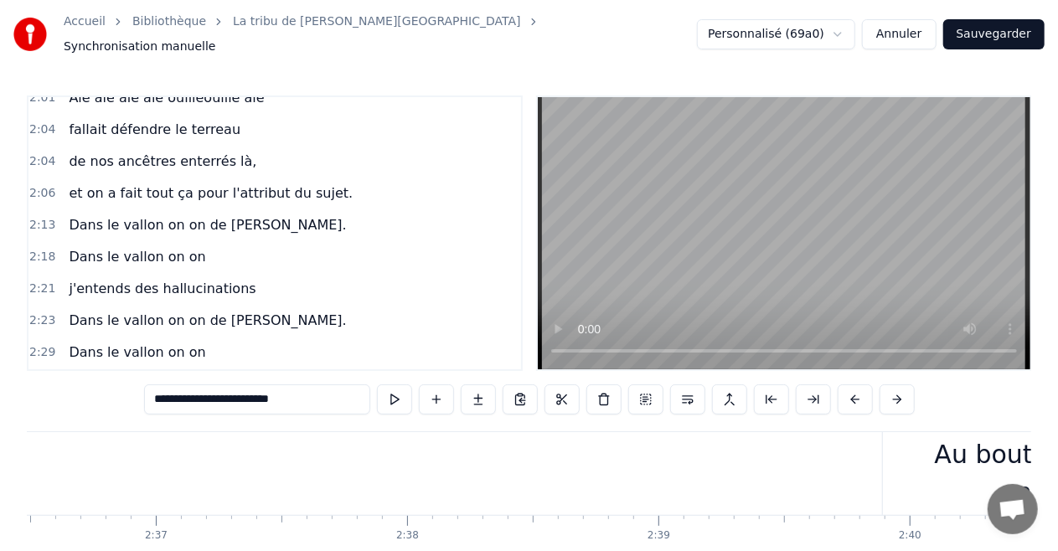
scroll to position [0, 48165]
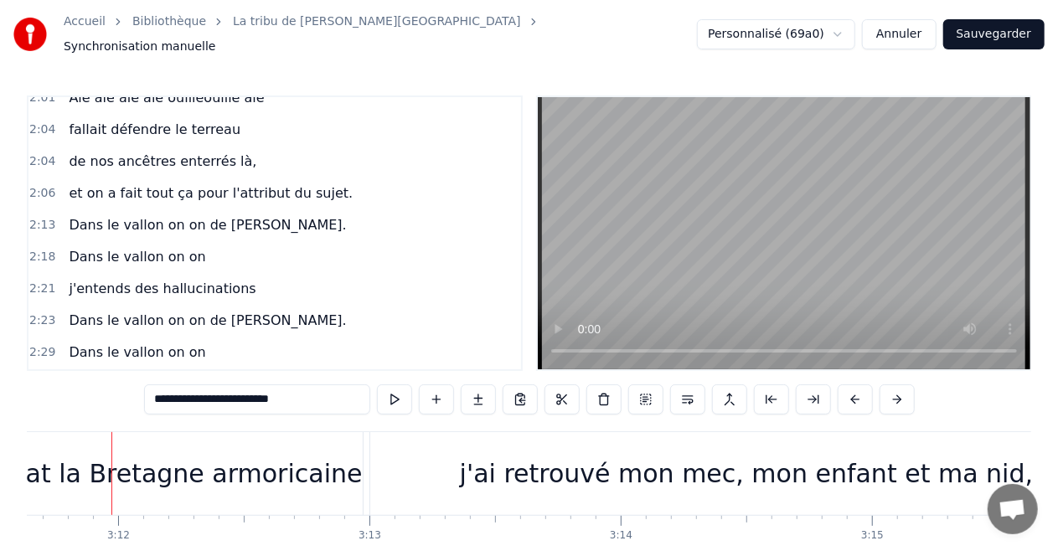
click at [782, 178] on video at bounding box center [784, 233] width 493 height 272
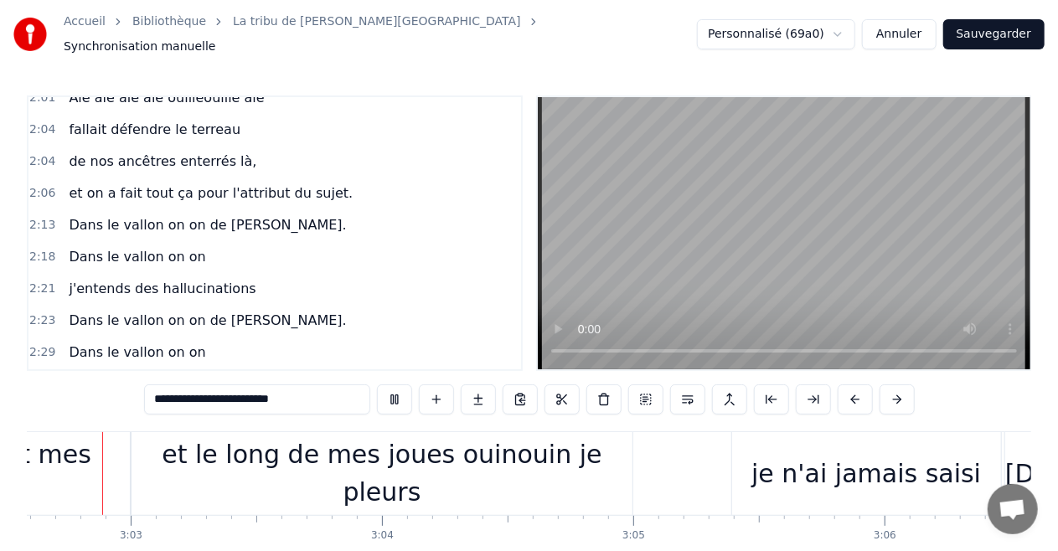
scroll to position [0, 45862]
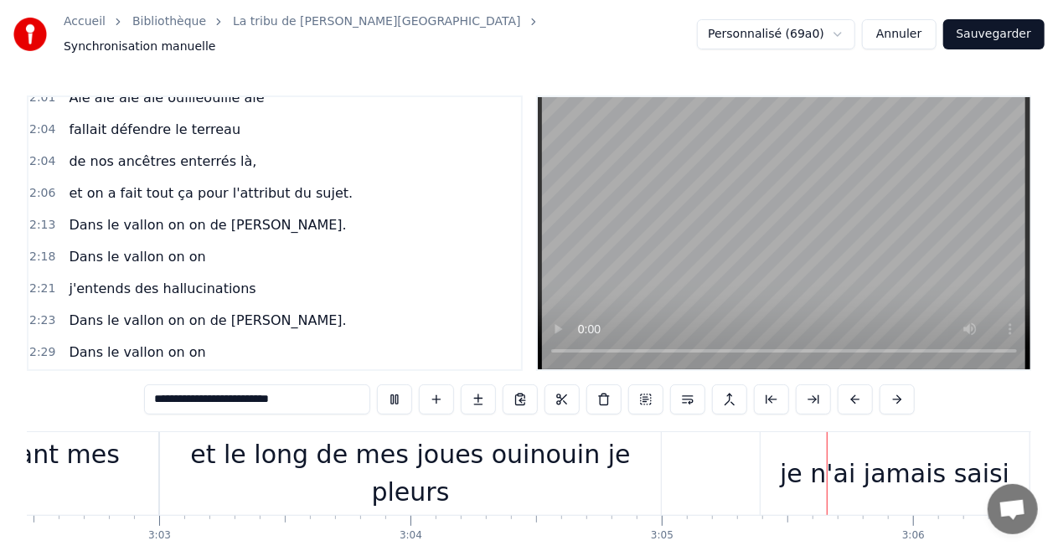
click at [810, 231] on video at bounding box center [784, 233] width 493 height 272
click at [303, 504] on div "et le long de mes joues ouinouin je pleurs" at bounding box center [410, 473] width 501 height 83
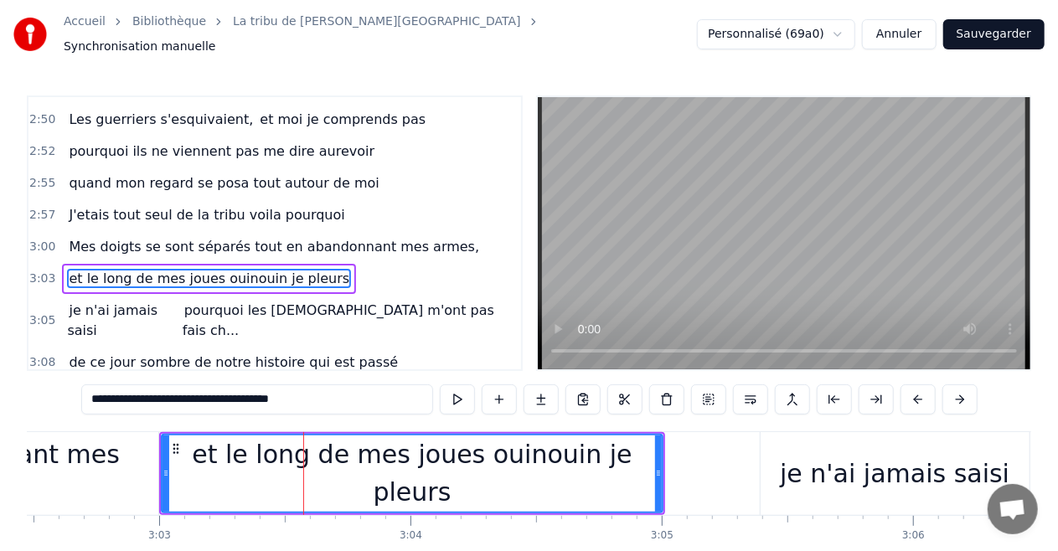
scroll to position [1881, 0]
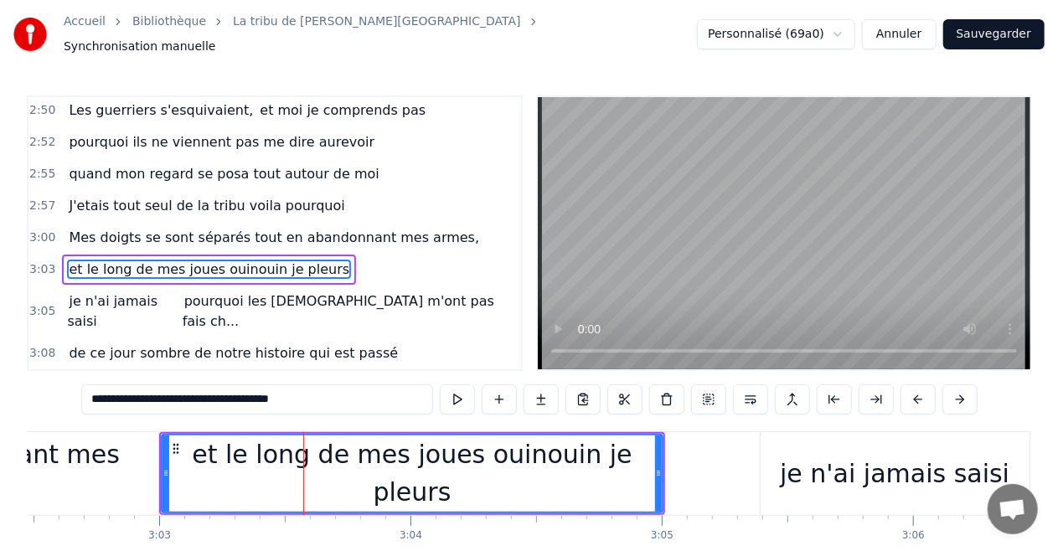
click at [189, 164] on span "quand mon regard se posa tout autour de moi" at bounding box center [223, 173] width 313 height 19
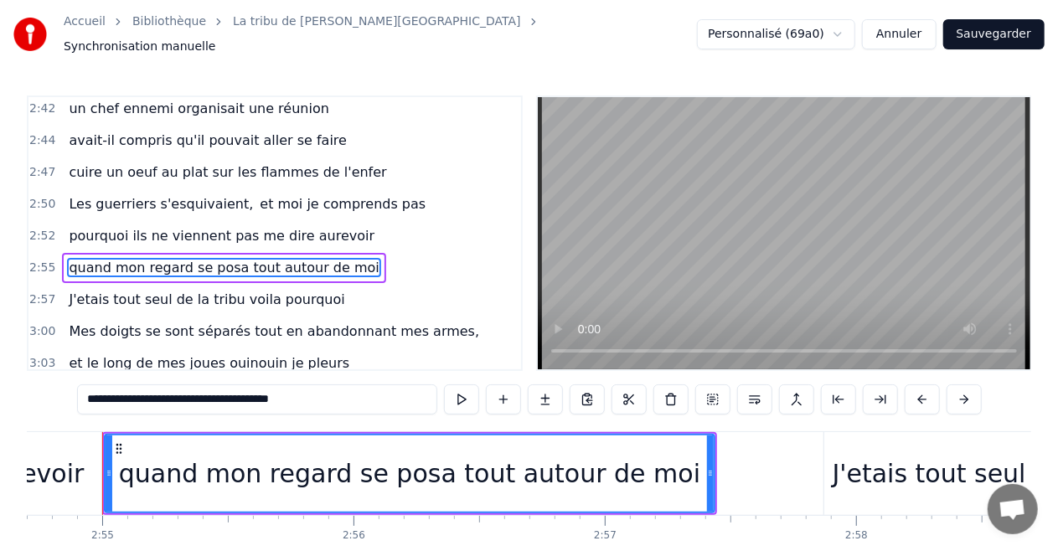
scroll to position [0, 43900]
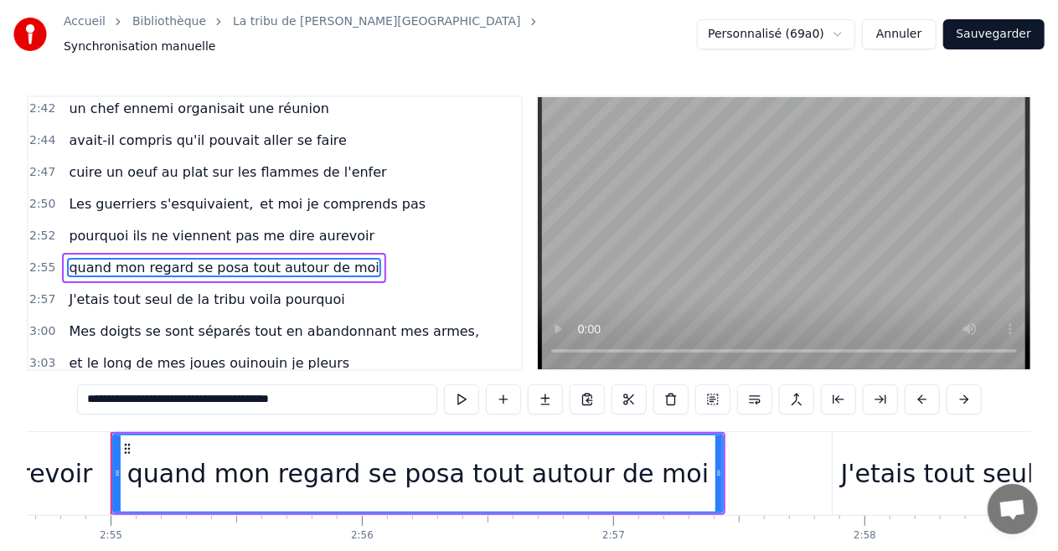
click at [159, 131] on span "avait-il compris qu'il pouvait aller se faire" at bounding box center [207, 140] width 281 height 19
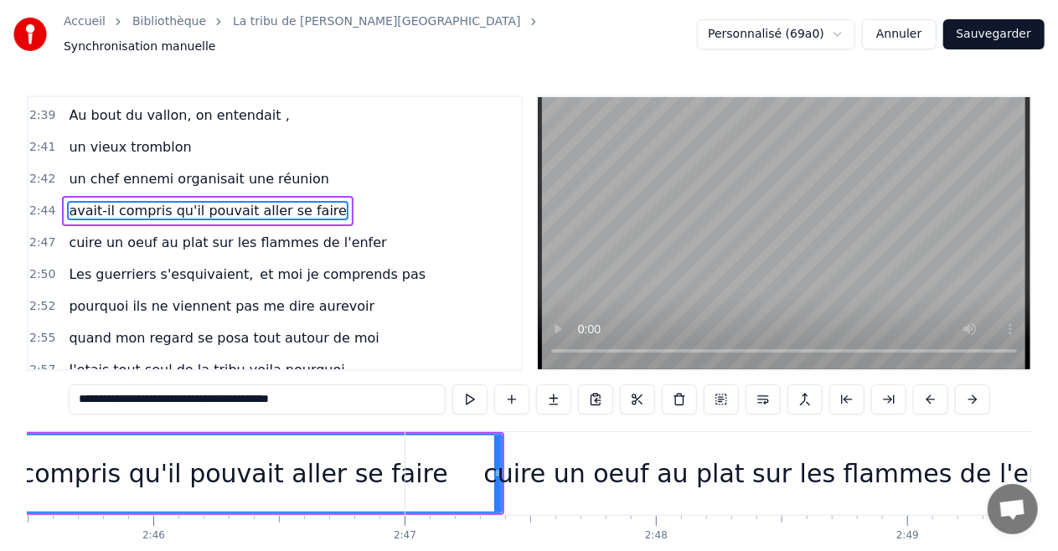
scroll to position [0, 41356]
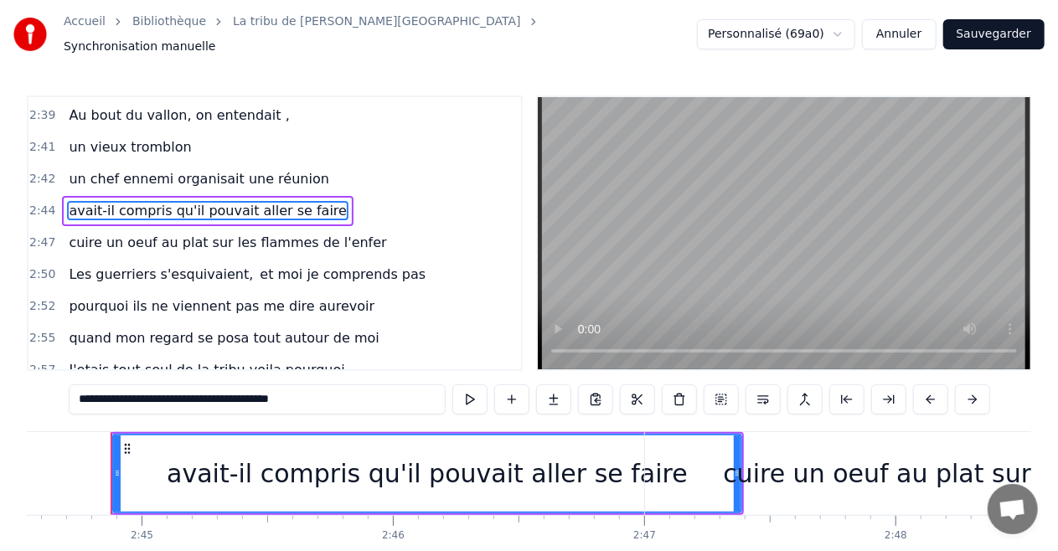
click at [620, 220] on video at bounding box center [784, 233] width 493 height 272
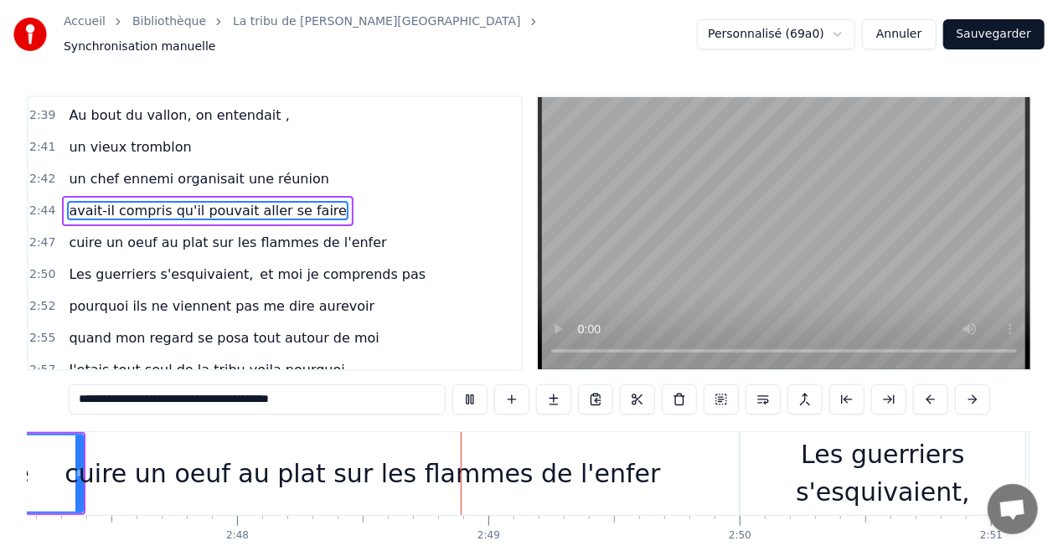
scroll to position [0, 42226]
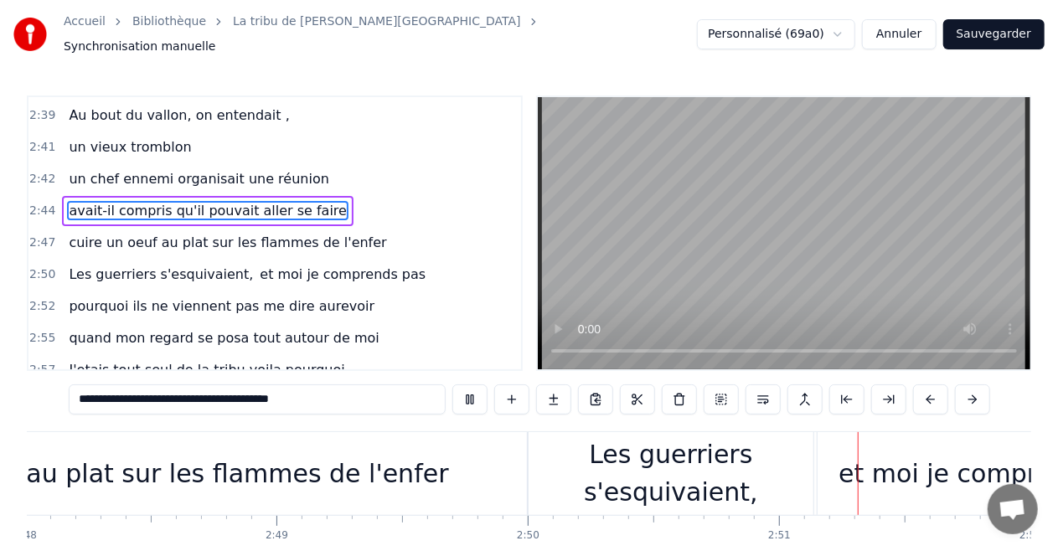
click at [784, 210] on video at bounding box center [784, 233] width 493 height 272
click at [164, 233] on span "cuire un oeuf au plat sur les flammes de l'enfer" at bounding box center [227, 242] width 321 height 19
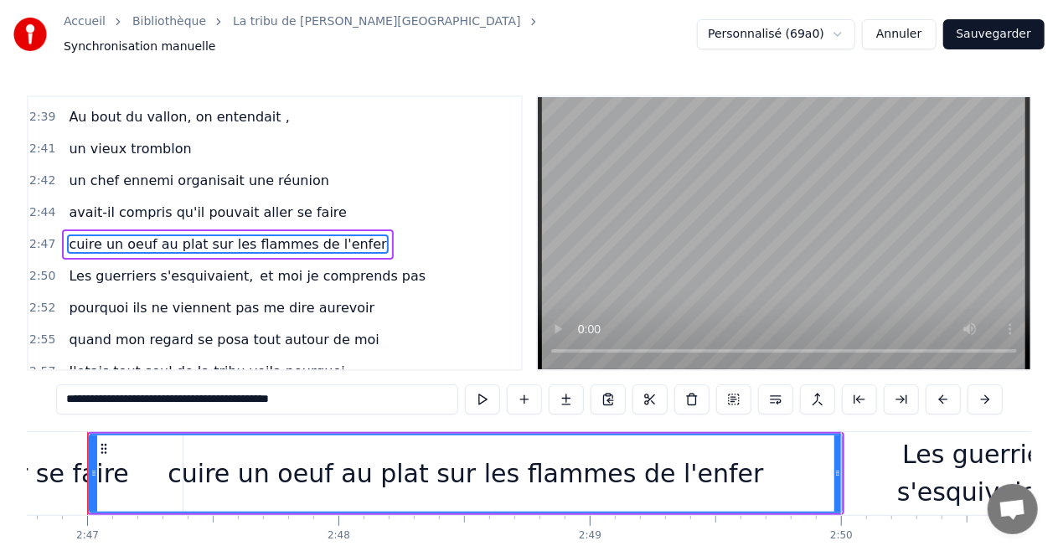
scroll to position [0, 41889]
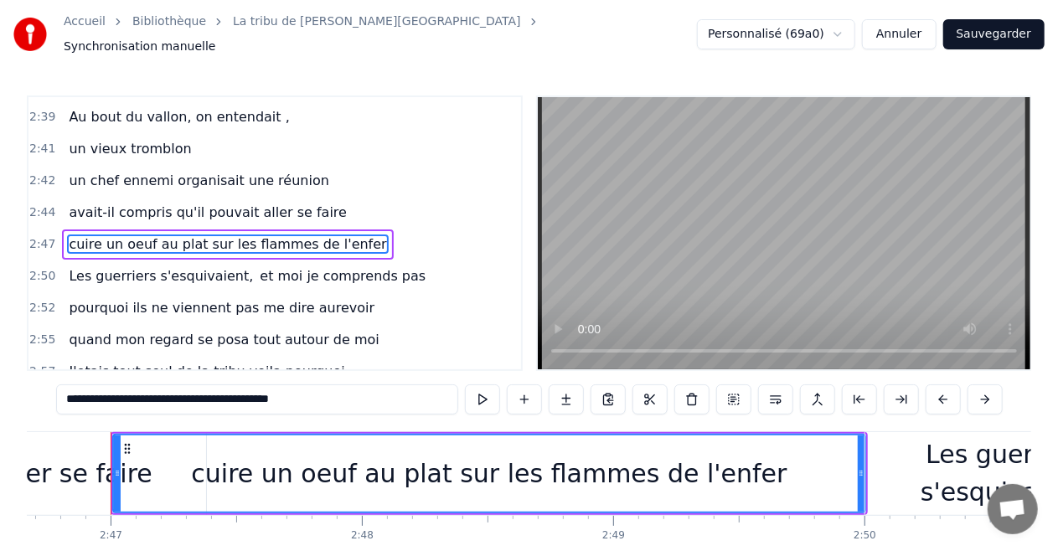
drag, startPoint x: 141, startPoint y: 394, endPoint x: 179, endPoint y: 395, distance: 38.5
click at [179, 395] on input "**********" at bounding box center [257, 400] width 402 height 30
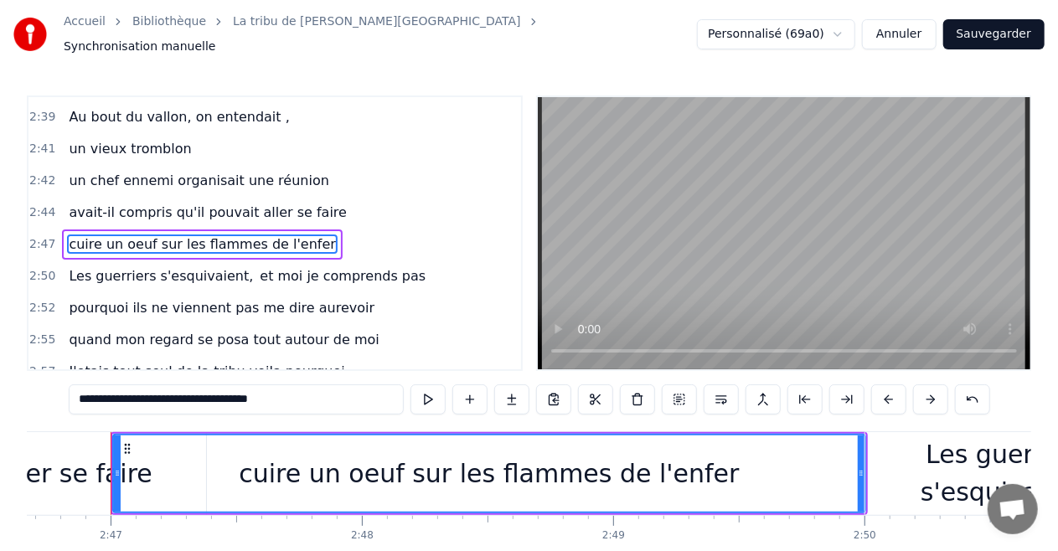
click at [258, 203] on span "avait-il compris qu'il pouvait aller se faire" at bounding box center [207, 212] width 281 height 19
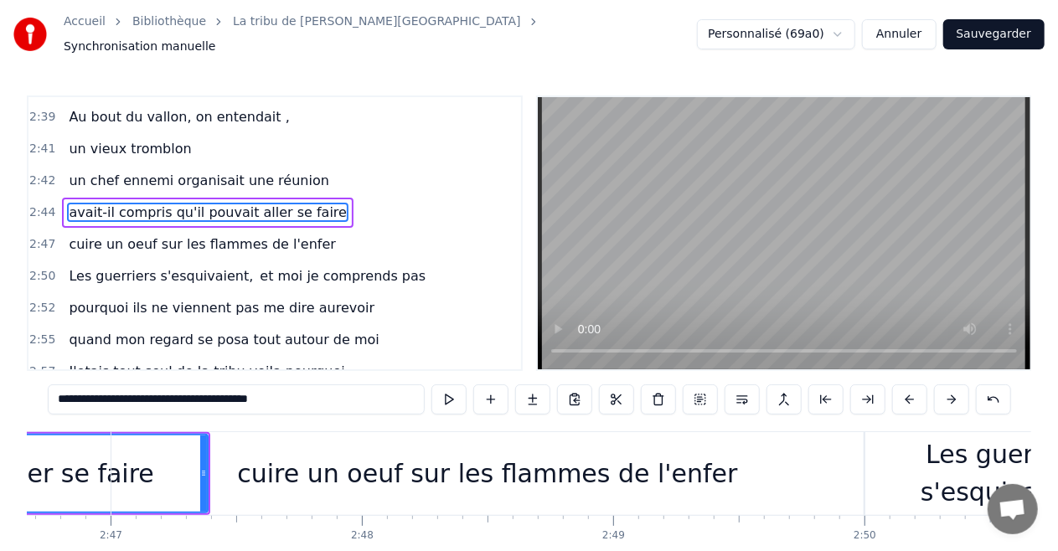
scroll to position [1662, 0]
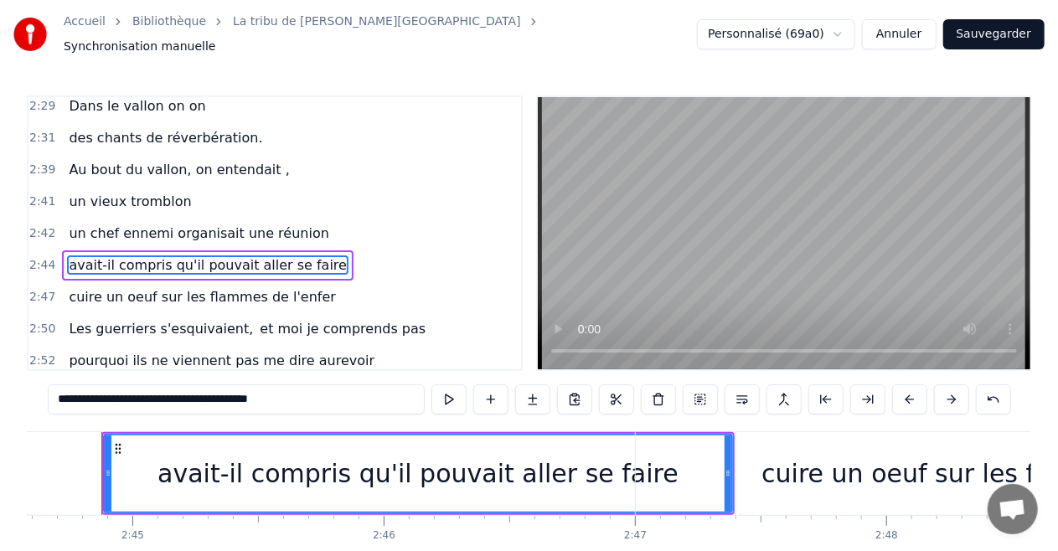
click at [290, 398] on input "**********" at bounding box center [236, 400] width 377 height 30
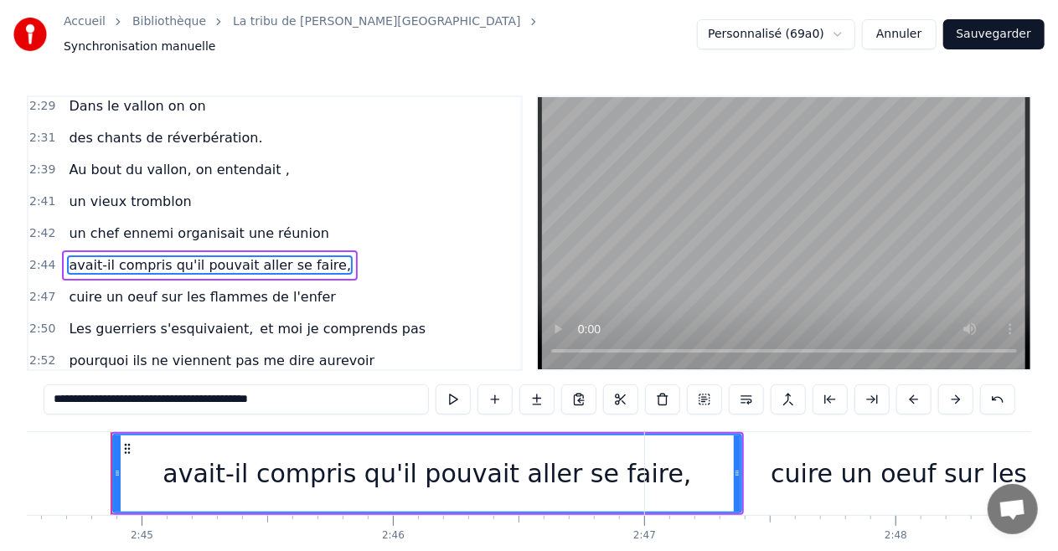
click at [736, 204] on video at bounding box center [784, 233] width 493 height 272
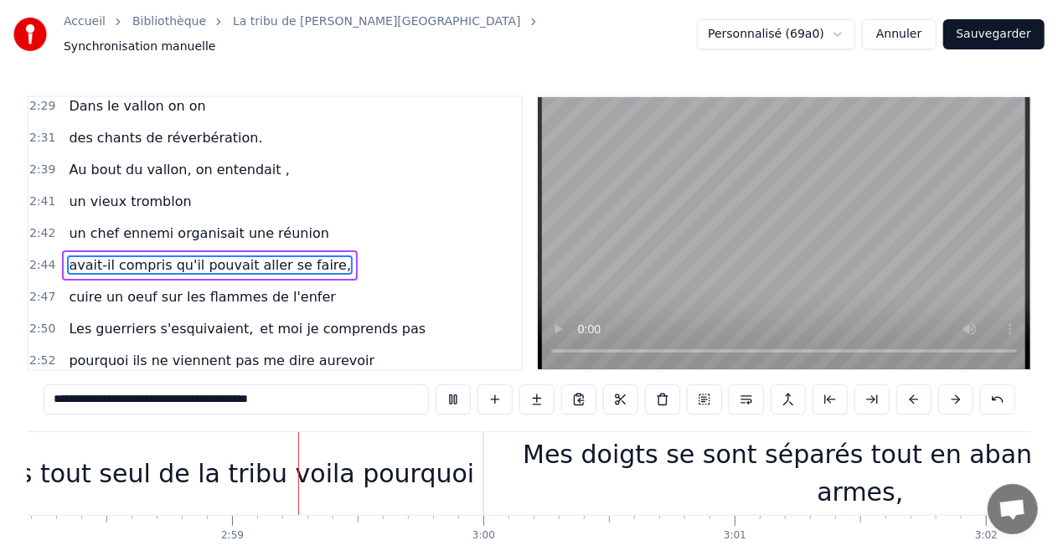
scroll to position [0, 44808]
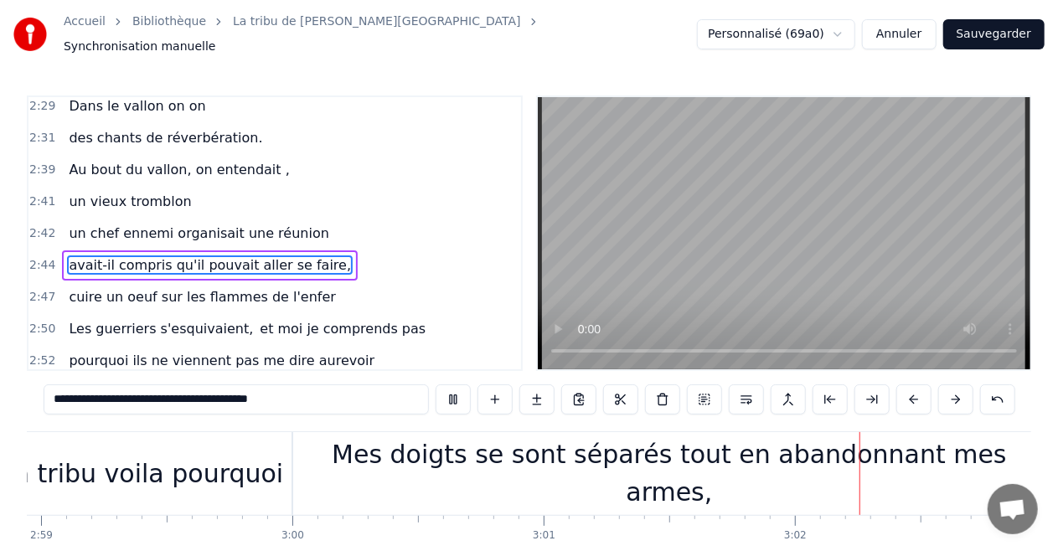
click at [731, 230] on video at bounding box center [784, 233] width 493 height 272
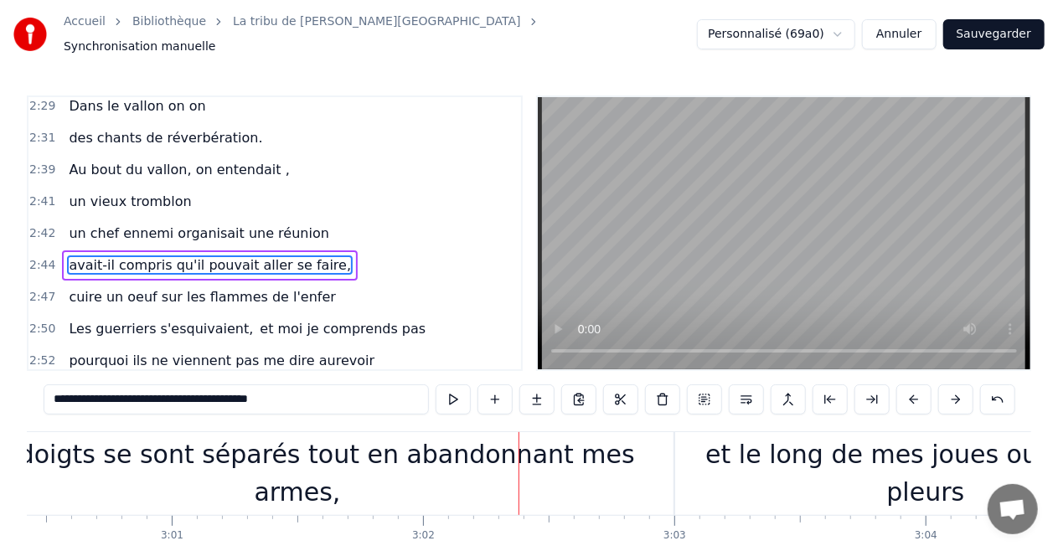
scroll to position [0, 45346]
click at [198, 465] on div "Mes doigts se sont séparés tout en abandonnant mes armes," at bounding box center [298, 473] width 752 height 75
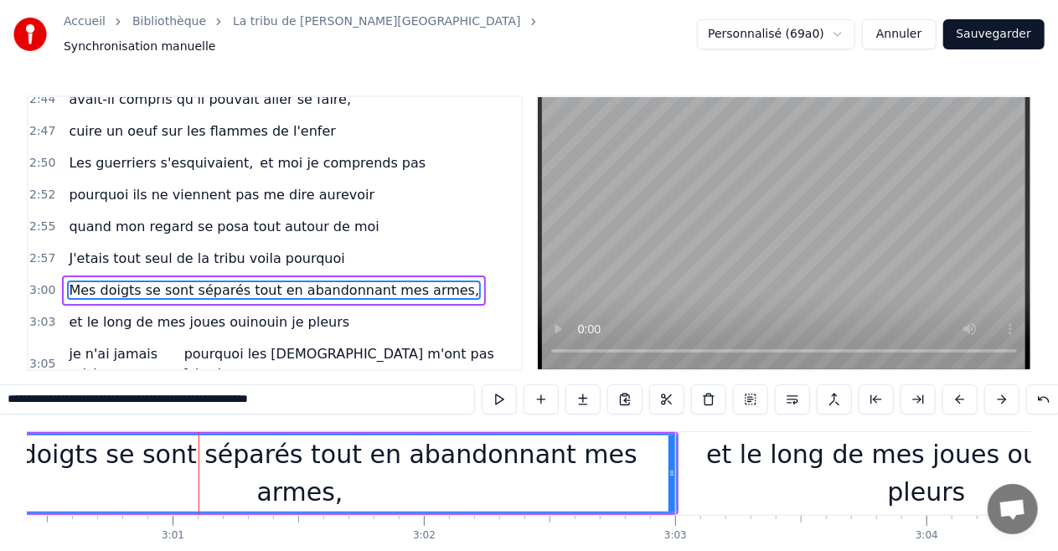
scroll to position [1850, 0]
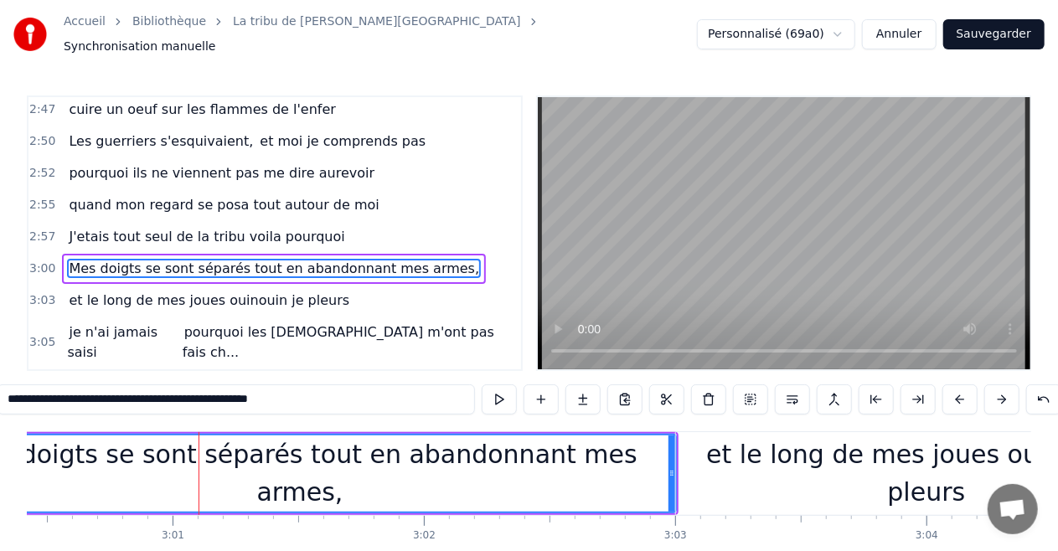
drag, startPoint x: 153, startPoint y: 395, endPoint x: 440, endPoint y: 390, distance: 286.6
click at [440, 390] on input "**********" at bounding box center [236, 400] width 478 height 30
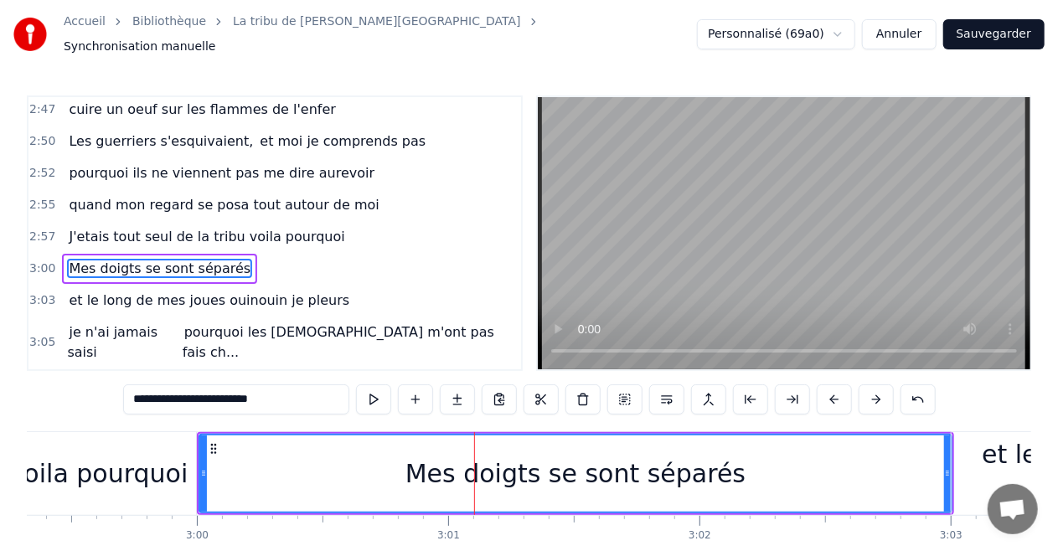
scroll to position [0, 45070]
type input "**********"
click at [225, 468] on div "Mes doigts se sont séparés" at bounding box center [576, 474] width 751 height 76
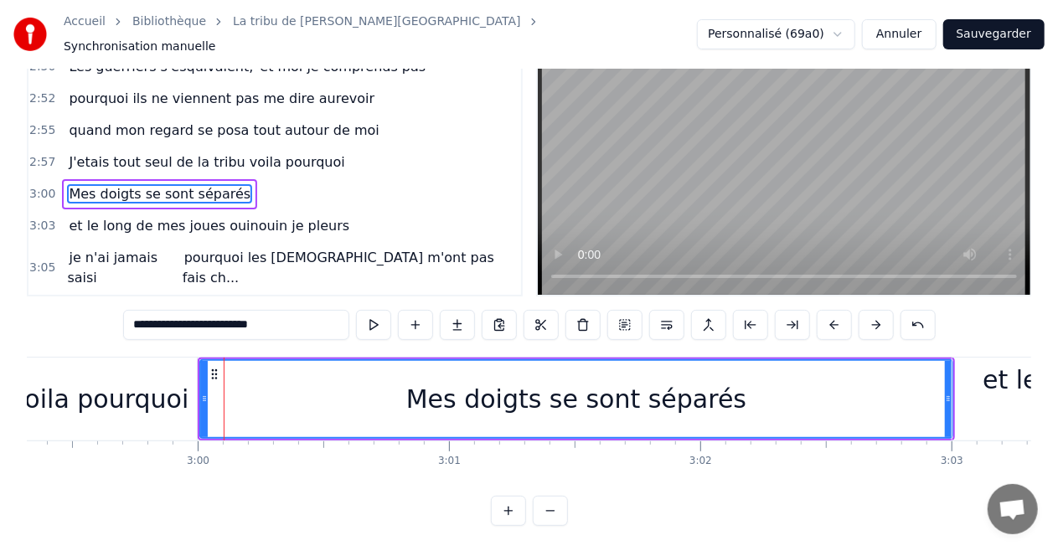
scroll to position [82, 0]
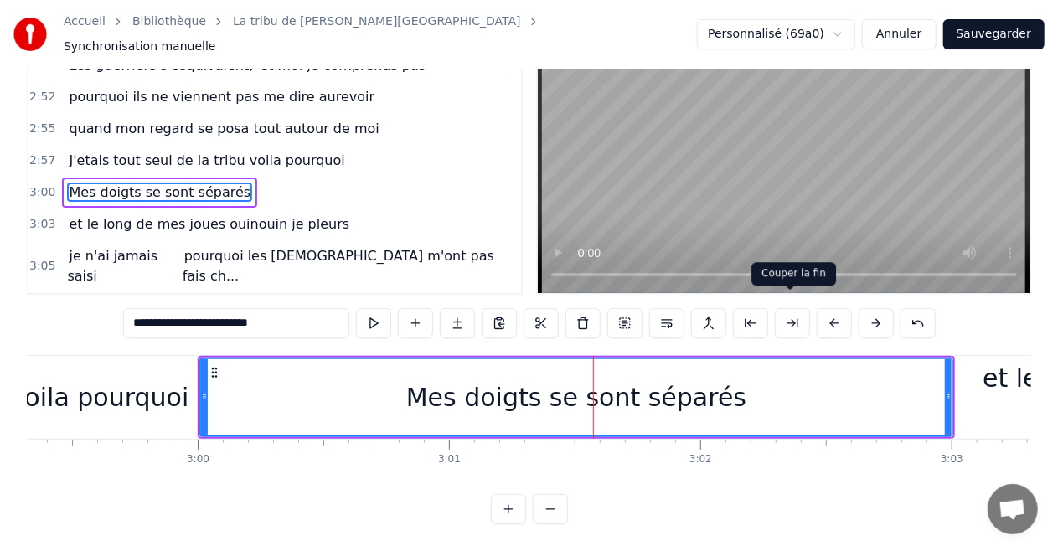
click at [779, 318] on button at bounding box center [792, 323] width 35 height 30
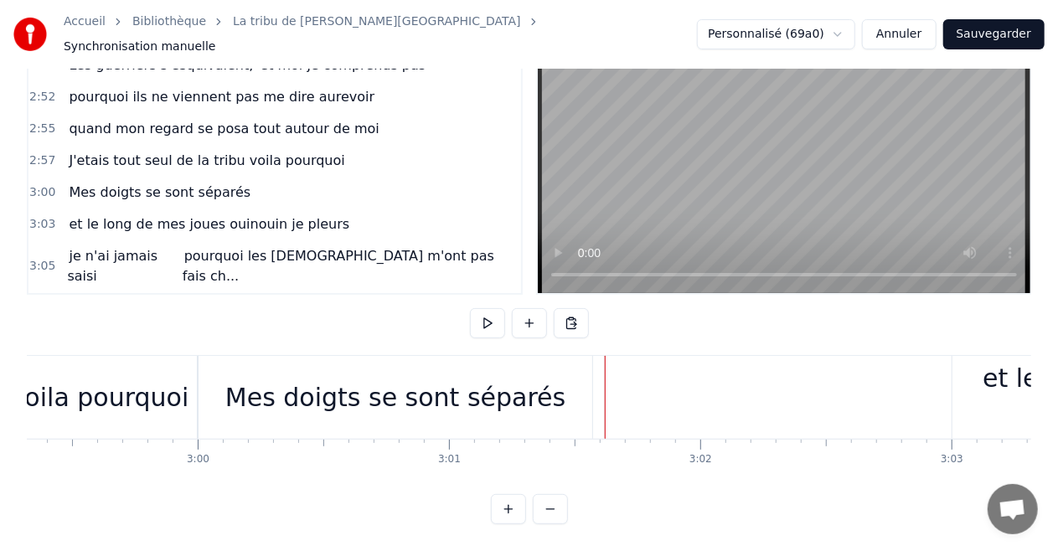
click at [596, 378] on div "Mes doigts se sont séparés" at bounding box center [397, 397] width 399 height 83
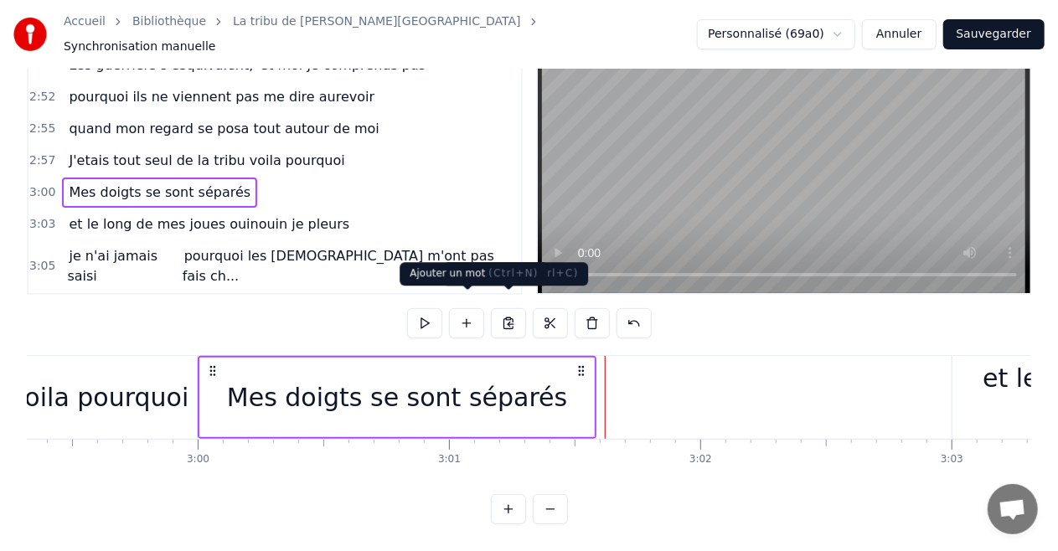
click at [473, 313] on button at bounding box center [466, 323] width 35 height 30
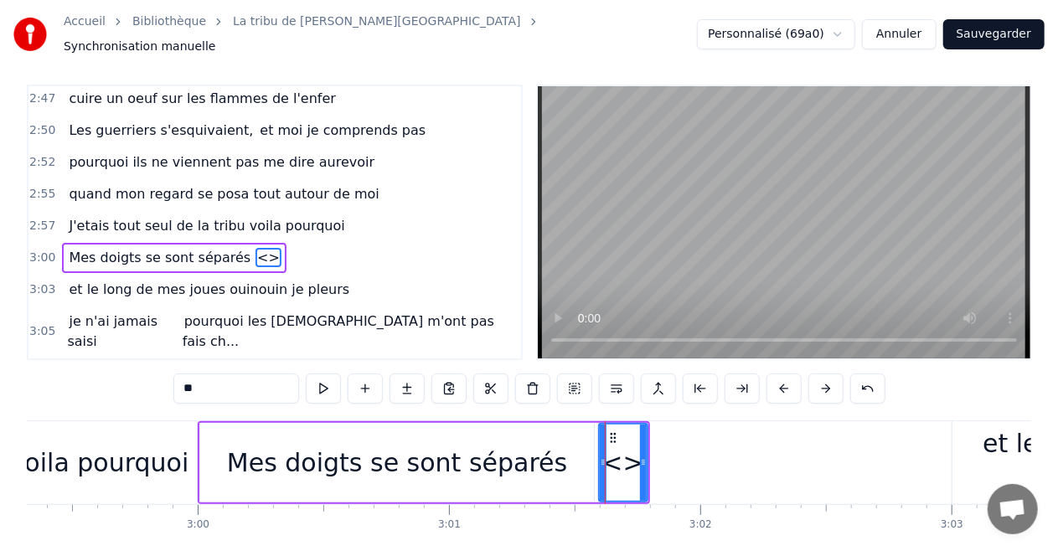
scroll to position [0, 0]
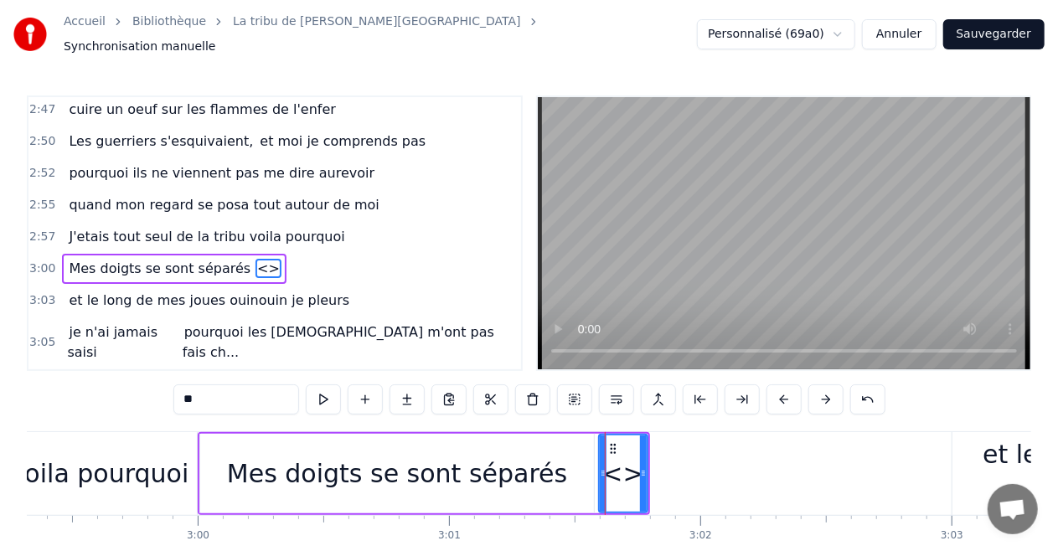
drag, startPoint x: 224, startPoint y: 399, endPoint x: 0, endPoint y: 419, distance: 224.6
click at [7, 404] on div "Accueil Bibliothèque La tribu de Dana • Manau Synchronisation manuelle Personna…" at bounding box center [529, 300] width 1058 height 601
paste input "**********"
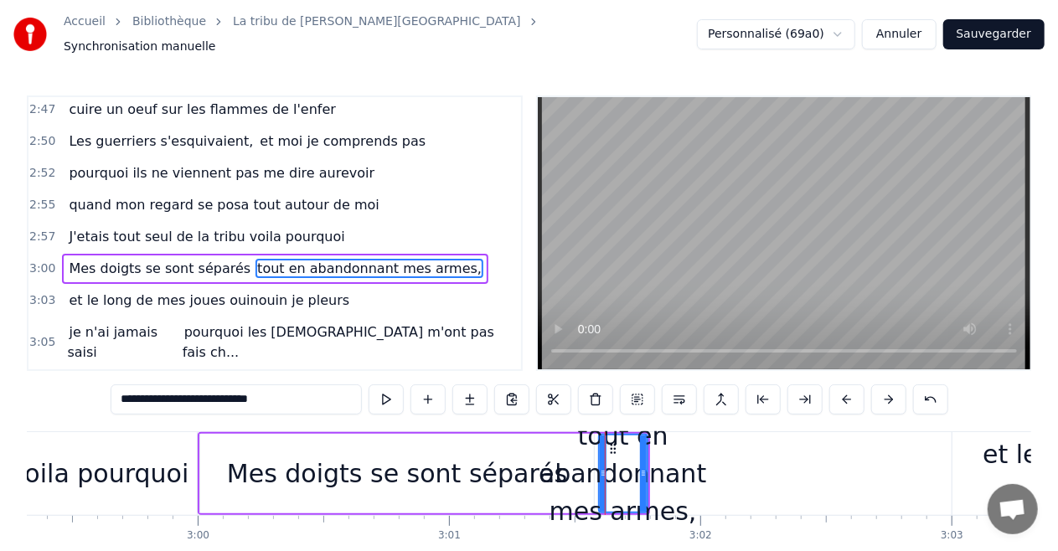
click at [125, 394] on input "**********" at bounding box center [236, 400] width 251 height 30
click at [628, 282] on video at bounding box center [784, 233] width 493 height 272
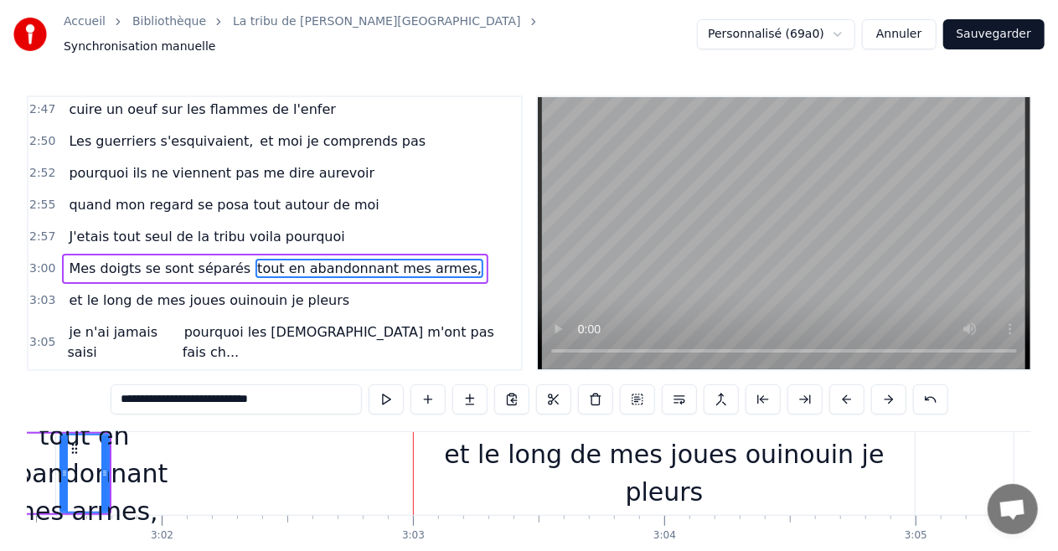
scroll to position [0, 45608]
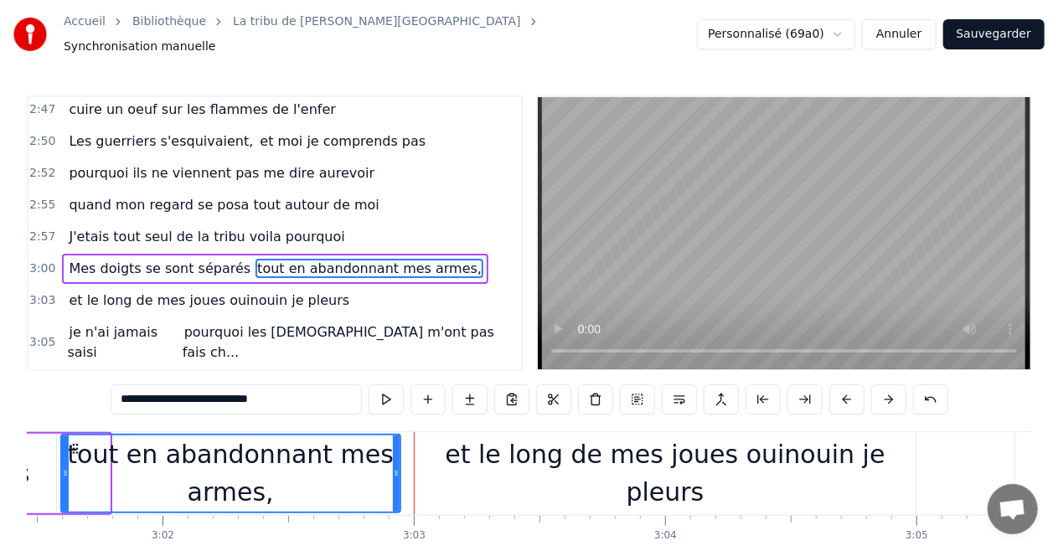
drag, startPoint x: 104, startPoint y: 466, endPoint x: 393, endPoint y: 483, distance: 289.6
click at [393, 483] on div at bounding box center [396, 474] width 7 height 76
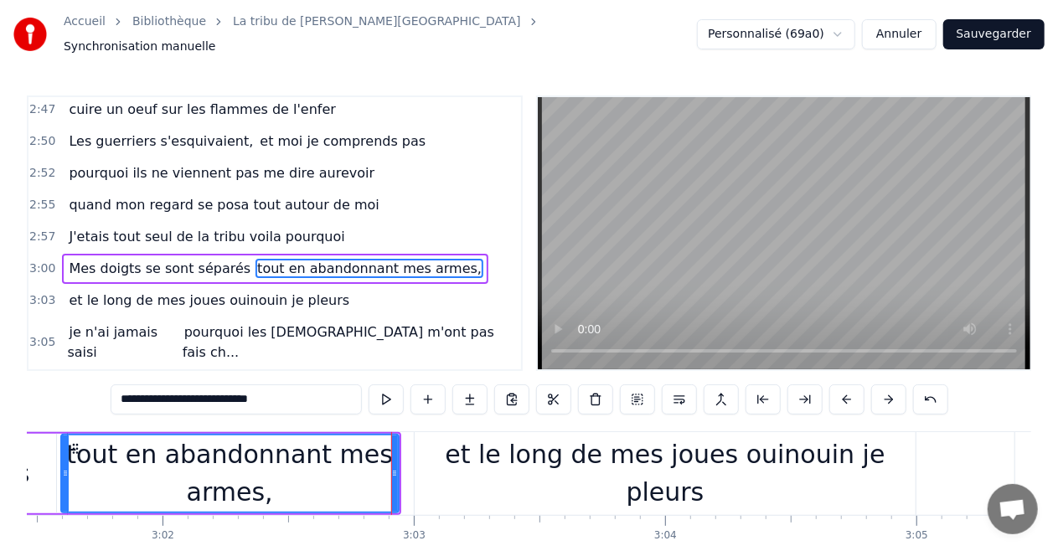
scroll to position [0, 45487]
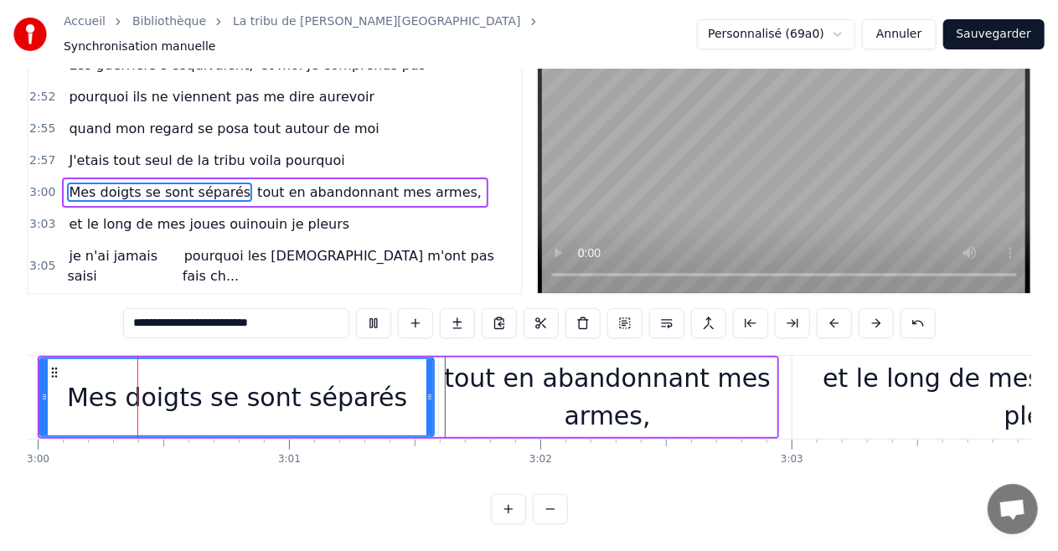
scroll to position [0, 45210]
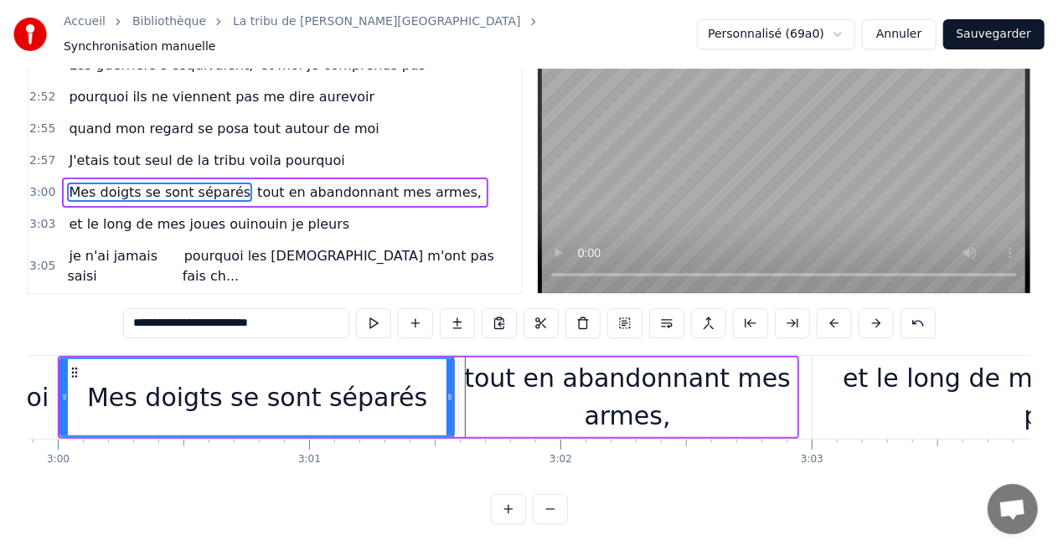
click at [600, 206] on video at bounding box center [784, 157] width 493 height 272
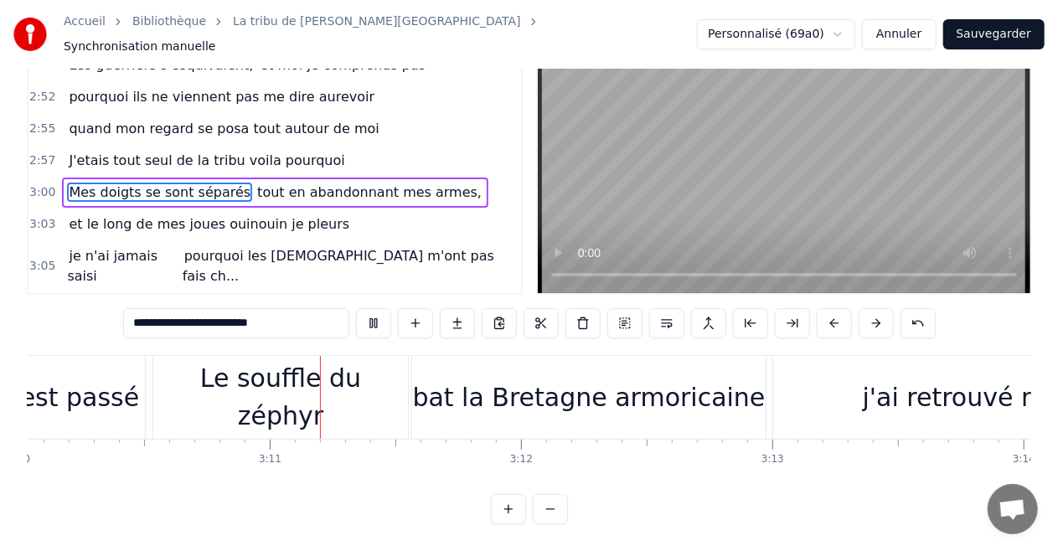
scroll to position [0, 47817]
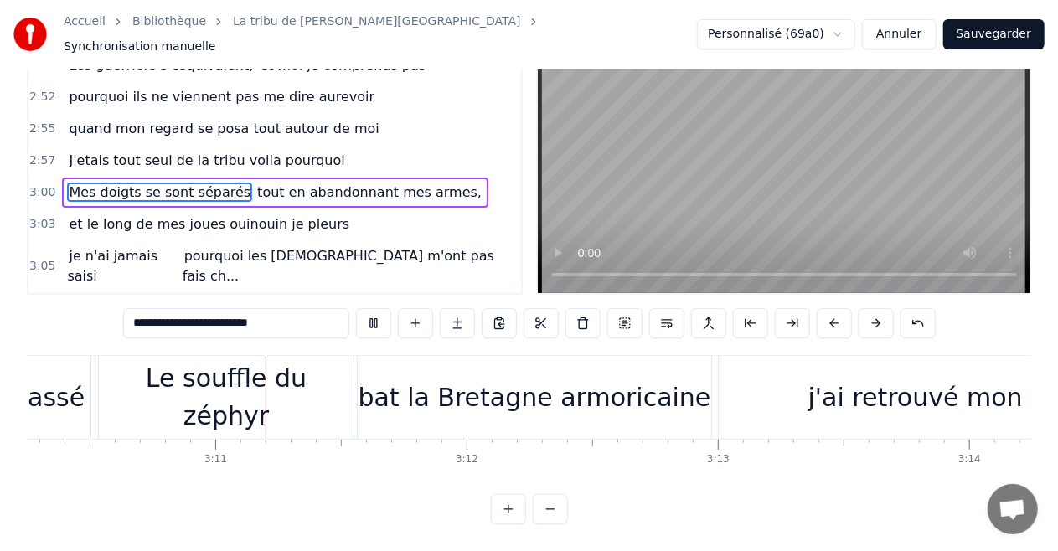
click at [707, 157] on video at bounding box center [784, 157] width 493 height 272
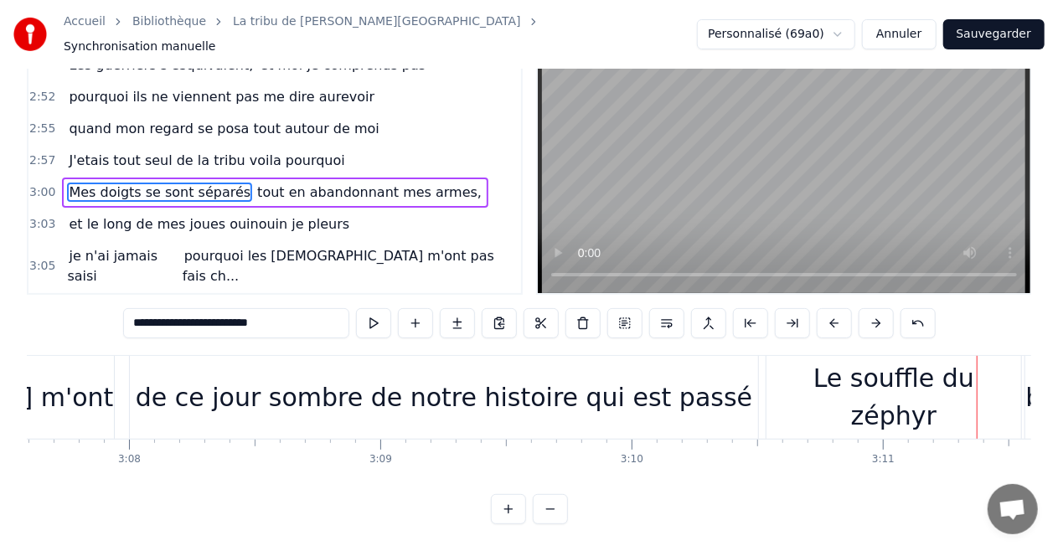
scroll to position [0, 47146]
click at [172, 389] on div "de ce jour sombre de notre histoire qui est passé" at bounding box center [447, 397] width 628 height 83
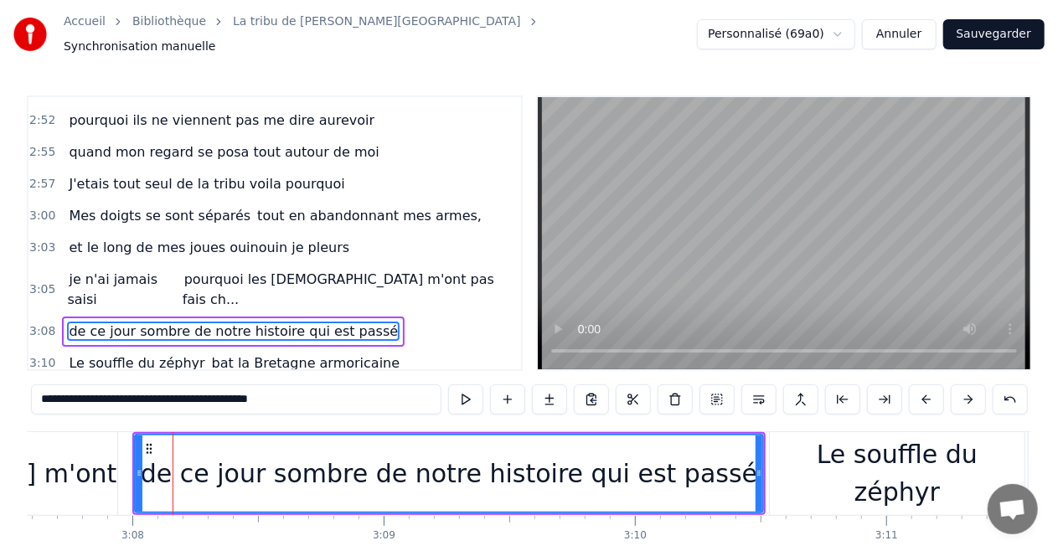
scroll to position [1944, 0]
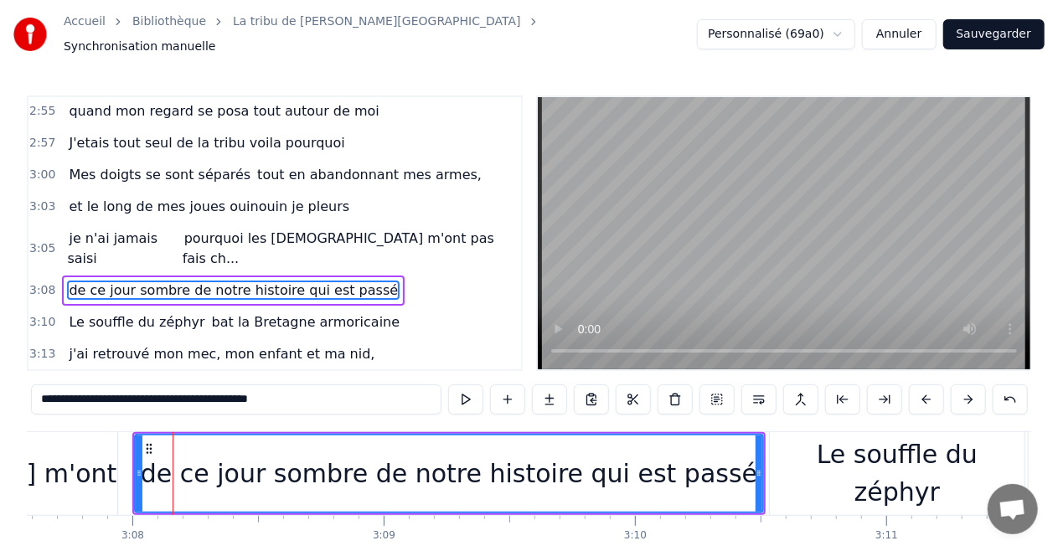
drag, startPoint x: 143, startPoint y: 395, endPoint x: 337, endPoint y: 399, distance: 193.6
click at [337, 399] on input "**********" at bounding box center [236, 400] width 411 height 30
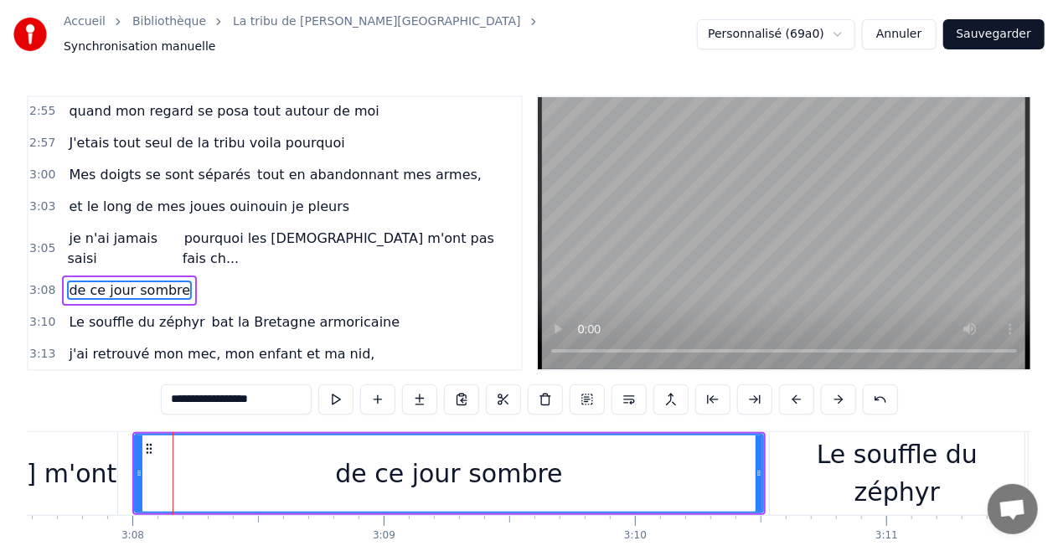
type input "**********"
click at [163, 473] on div "de ce jour sombre" at bounding box center [449, 474] width 627 height 76
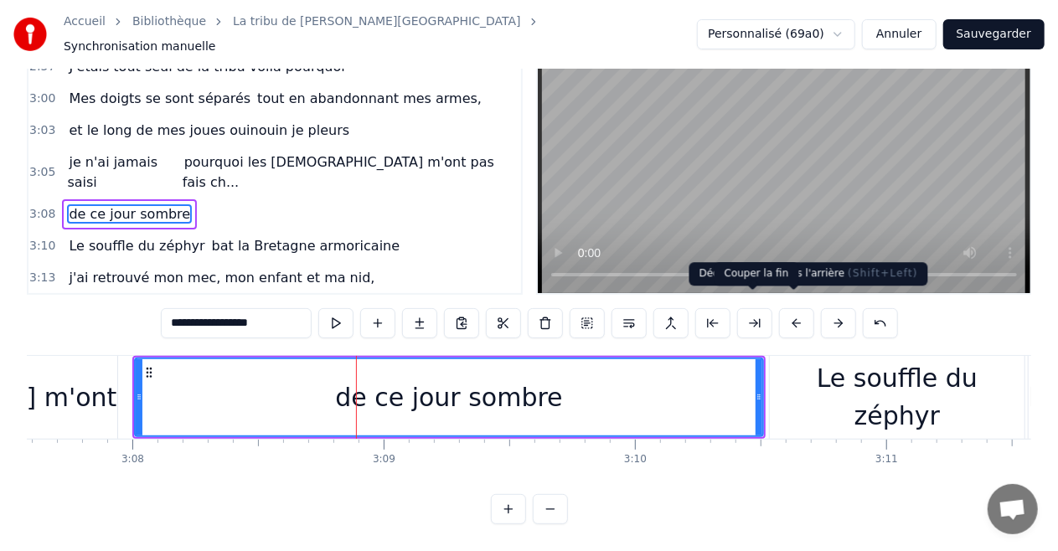
click at [749, 312] on button at bounding box center [754, 323] width 35 height 30
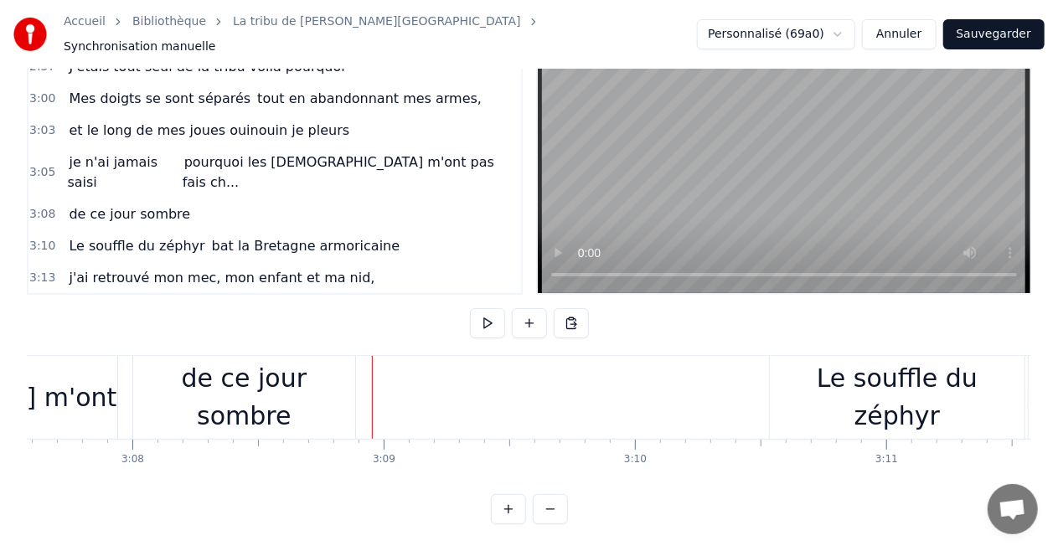
click at [540, 310] on button at bounding box center [529, 323] width 35 height 30
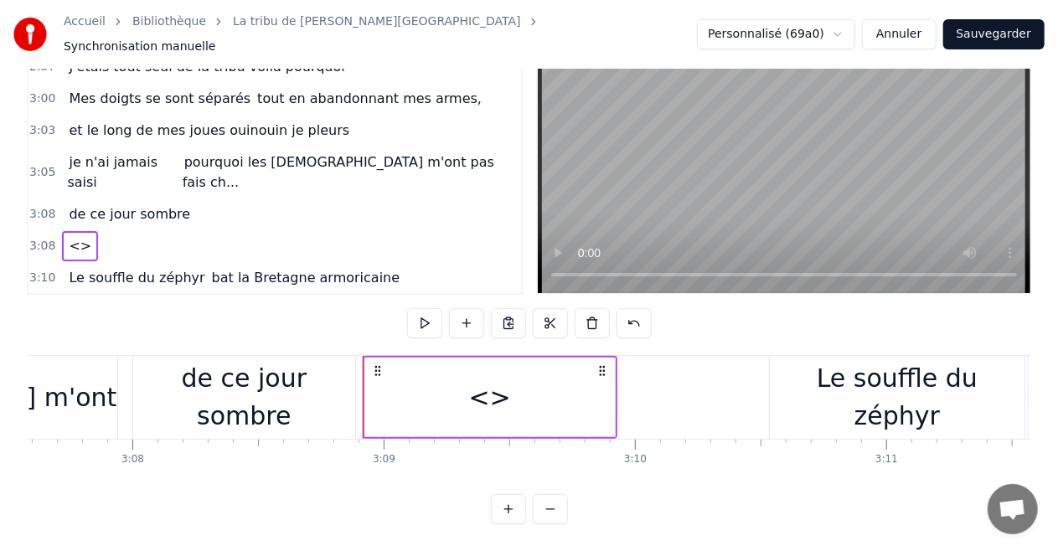
click at [483, 380] on div "<>" at bounding box center [490, 398] width 42 height 38
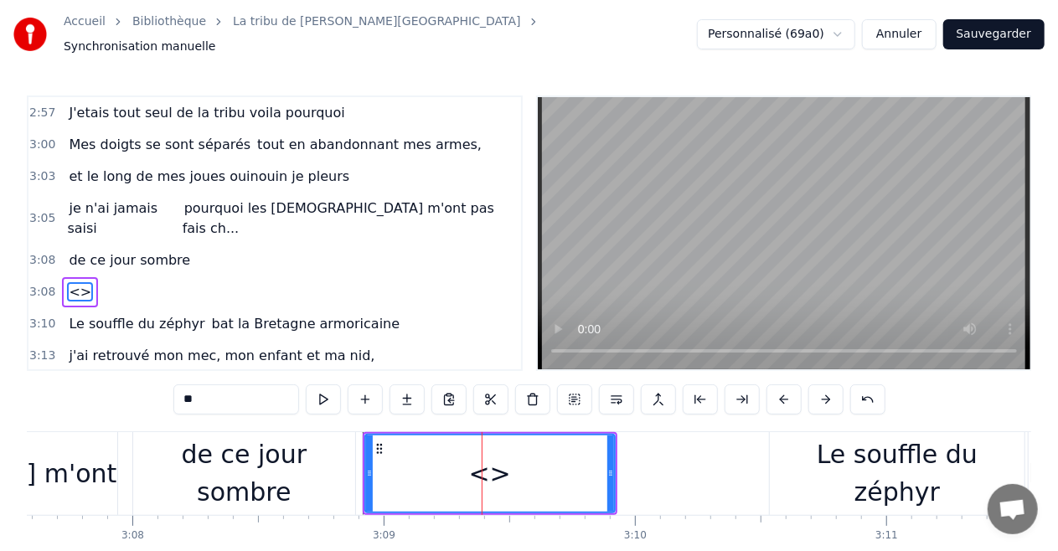
scroll to position [1975, 0]
drag, startPoint x: 261, startPoint y: 387, endPoint x: 0, endPoint y: 389, distance: 261.4
click at [0, 389] on div "Accueil Bibliothèque La tribu de Dana • Manau Synchronisation manuelle Personna…" at bounding box center [529, 300] width 1058 height 601
paste input "**********"
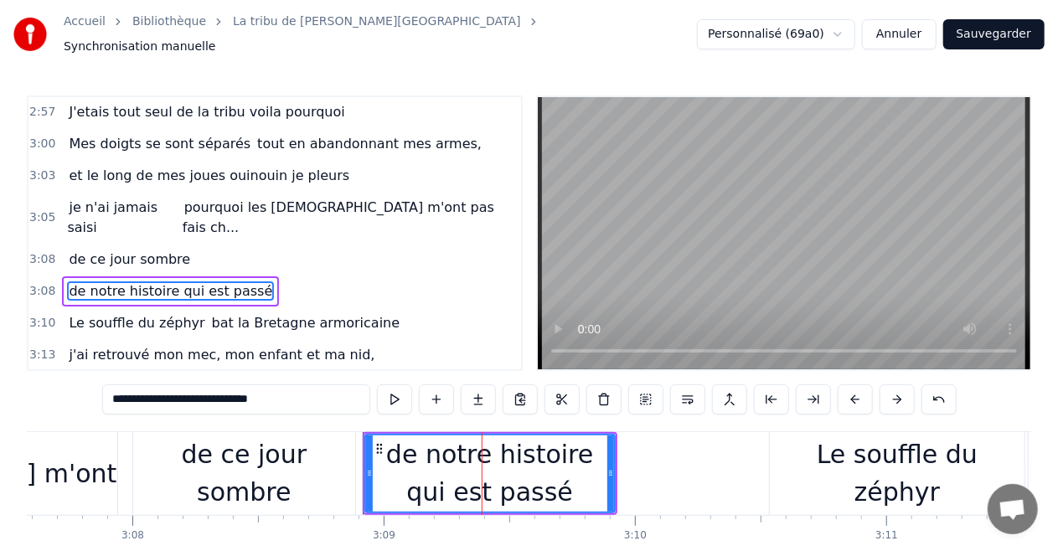
drag, startPoint x: 297, startPoint y: 473, endPoint x: 268, endPoint y: 476, distance: 28.6
click at [268, 476] on div "de ce jour sombre" at bounding box center [244, 473] width 222 height 75
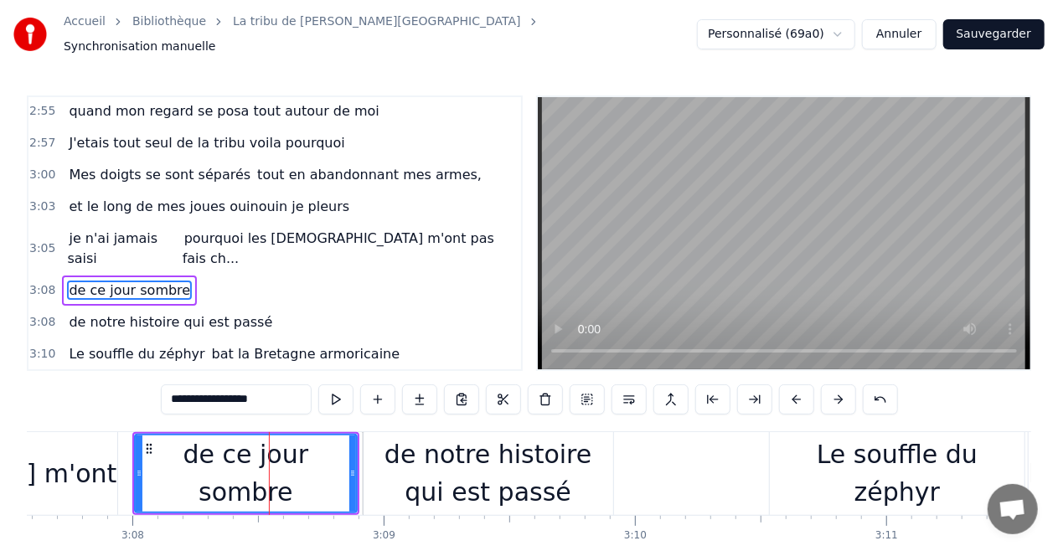
scroll to position [82, 0]
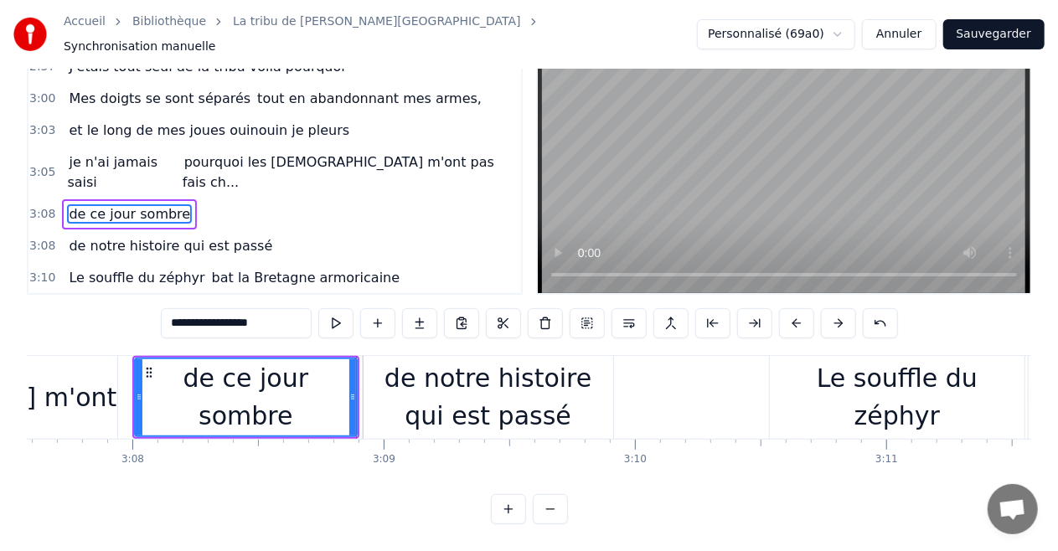
click at [474, 407] on div "de notre histoire qui est passé" at bounding box center [489, 396] width 250 height 75
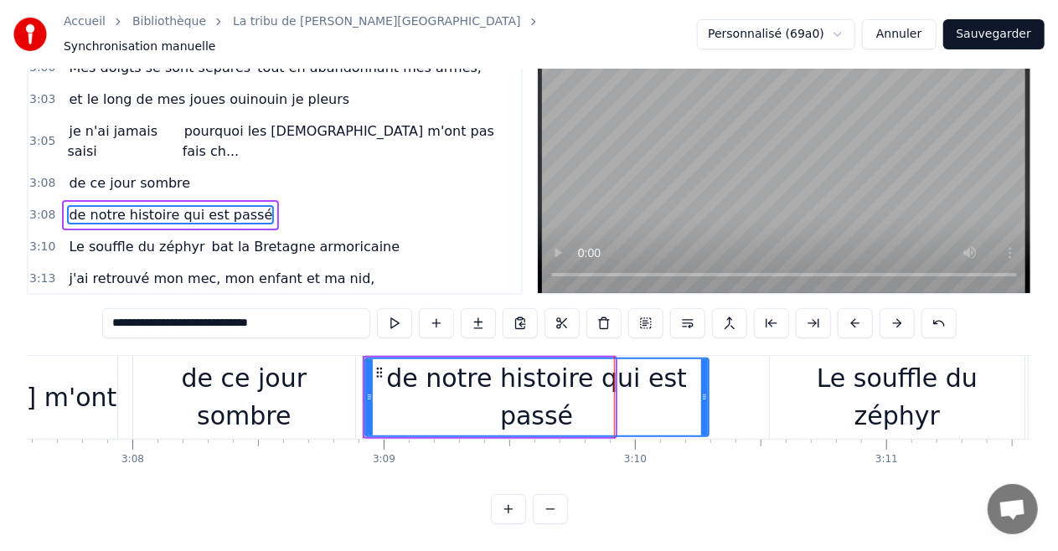
drag, startPoint x: 607, startPoint y: 394, endPoint x: 709, endPoint y: 404, distance: 101.9
click at [708, 404] on div at bounding box center [704, 397] width 7 height 76
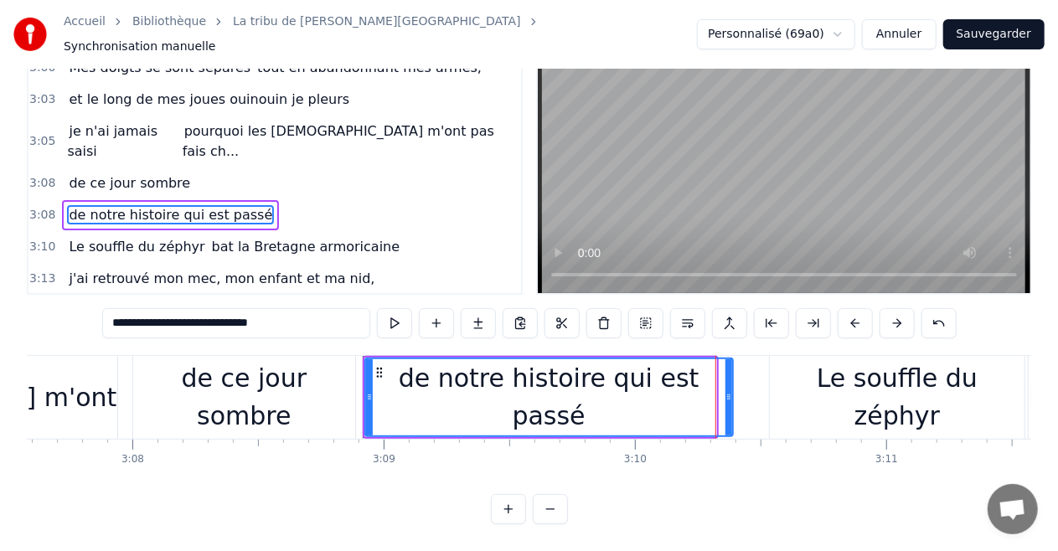
drag, startPoint x: 712, startPoint y: 391, endPoint x: 739, endPoint y: 396, distance: 27.3
click at [732, 396] on div at bounding box center [729, 397] width 7 height 76
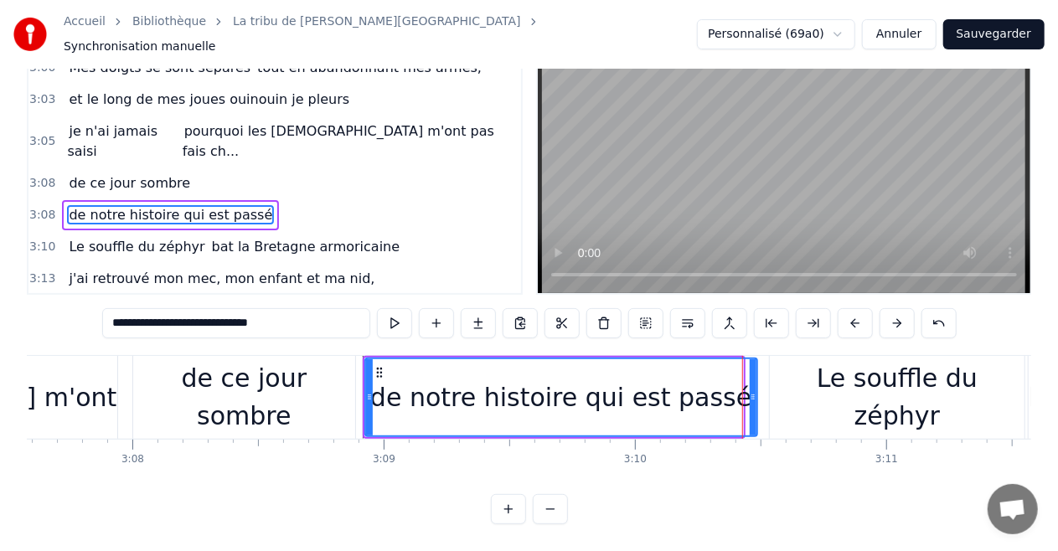
drag, startPoint x: 739, startPoint y: 396, endPoint x: 753, endPoint y: 402, distance: 15.4
click at [753, 402] on div at bounding box center [753, 397] width 7 height 76
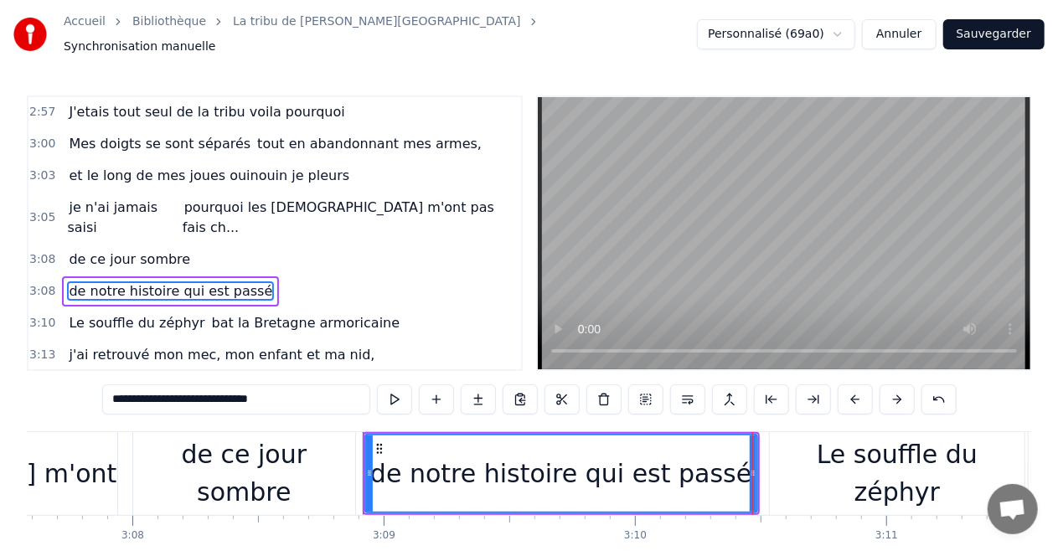
click at [747, 214] on video at bounding box center [784, 233] width 493 height 272
click at [777, 455] on div "Le souffle du zéphyr" at bounding box center [897, 473] width 255 height 83
type input "**********"
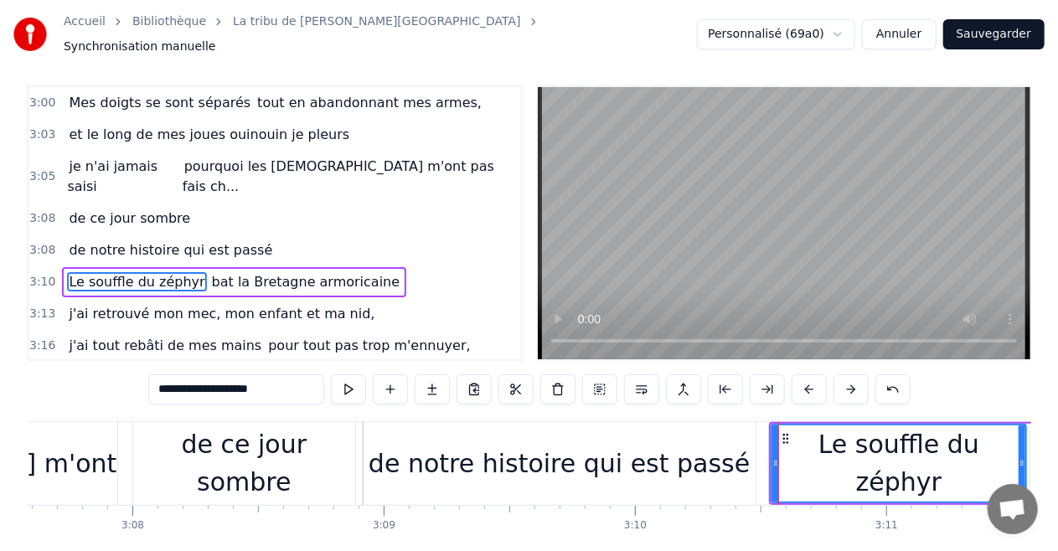
scroll to position [82, 0]
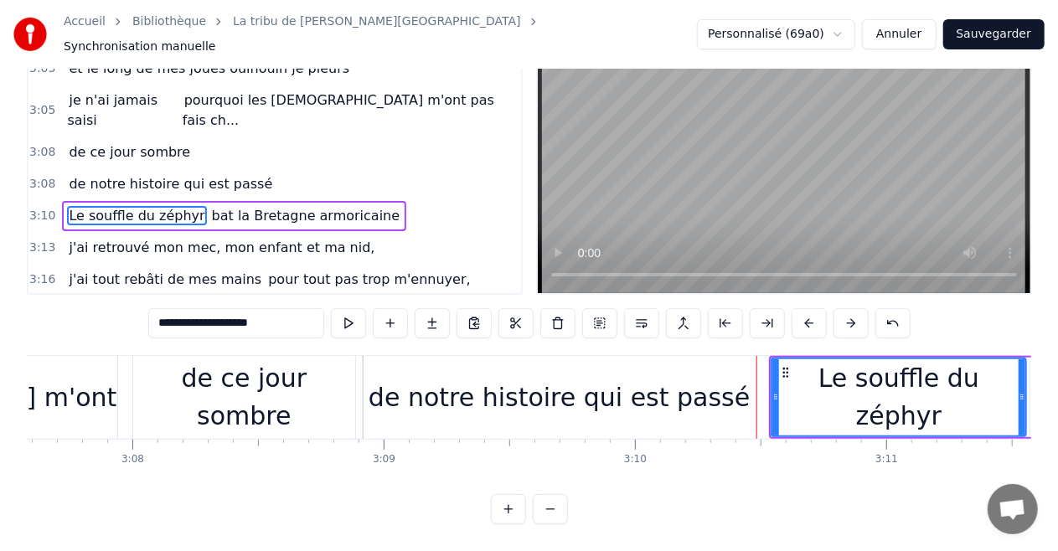
click at [964, 37] on button "Sauvegarder" at bounding box center [993, 34] width 101 height 30
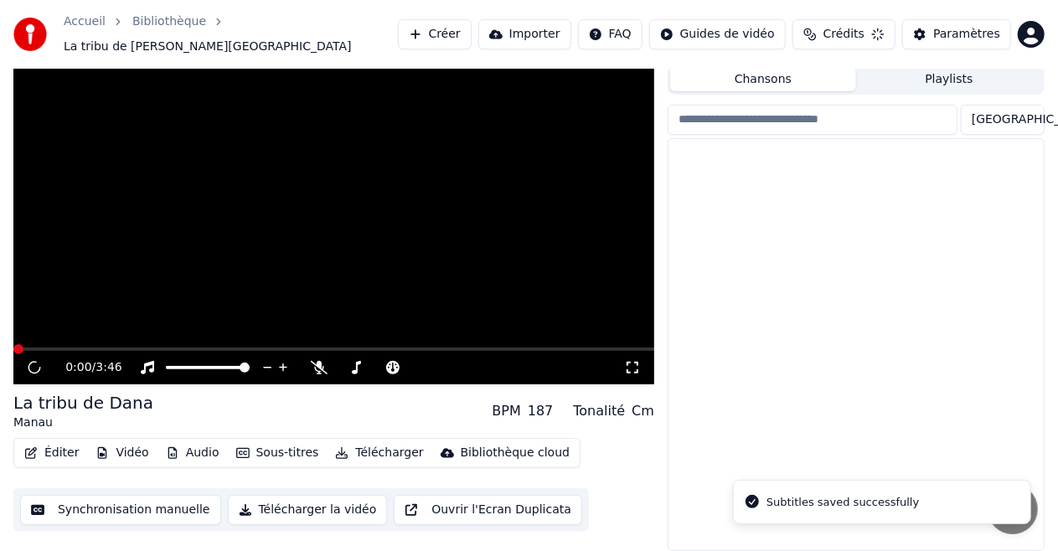
scroll to position [36, 0]
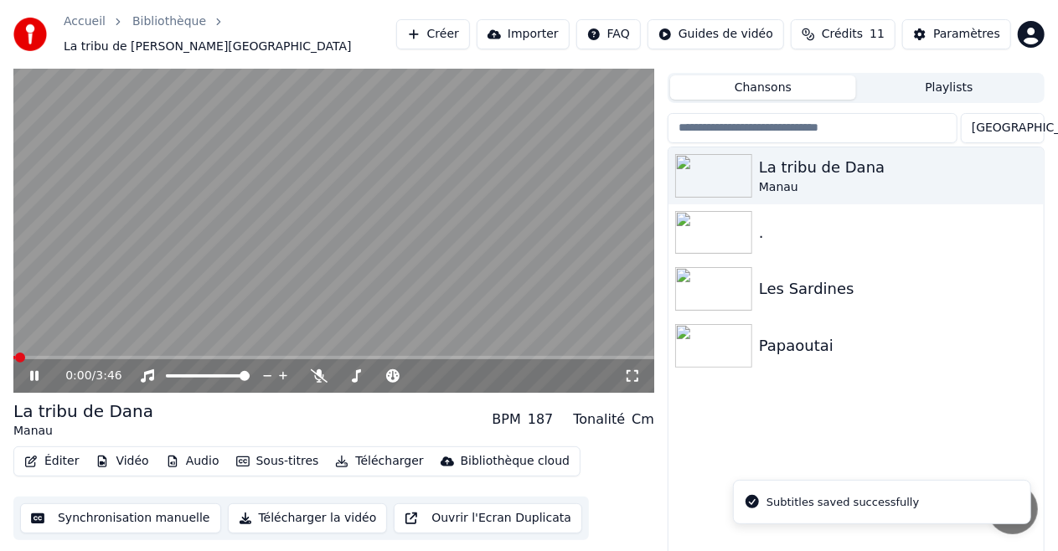
click at [364, 453] on button "Télécharger" at bounding box center [378, 461] width 101 height 23
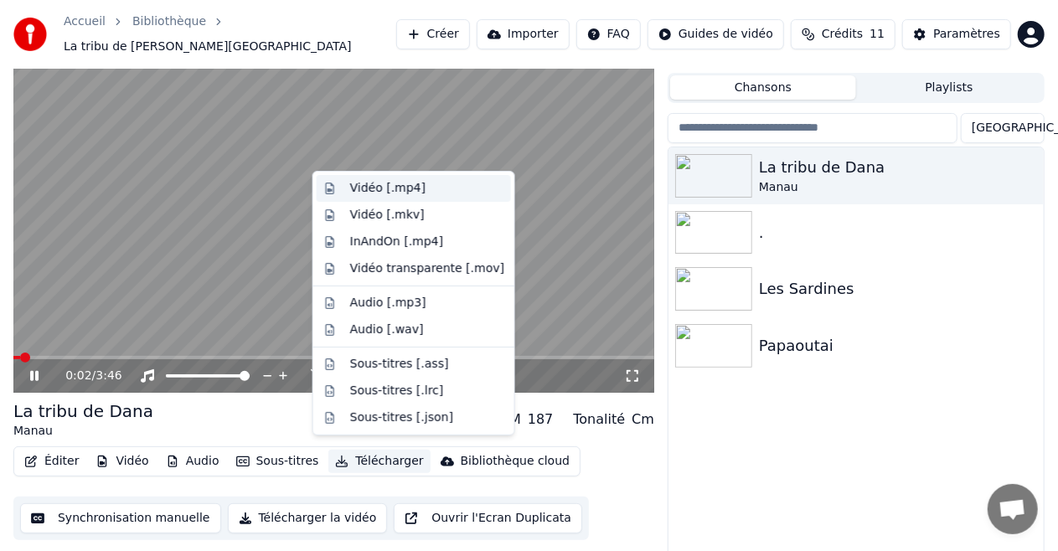
click at [376, 191] on div "Vidéo [.mp4]" at bounding box center [387, 188] width 75 height 17
click at [376, 191] on video at bounding box center [333, 213] width 641 height 360
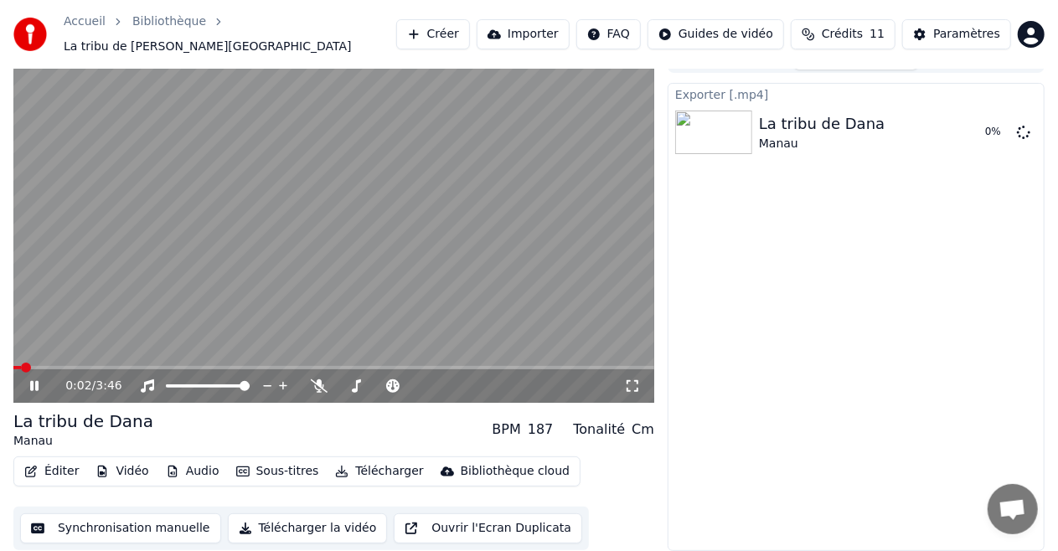
scroll to position [18, 0]
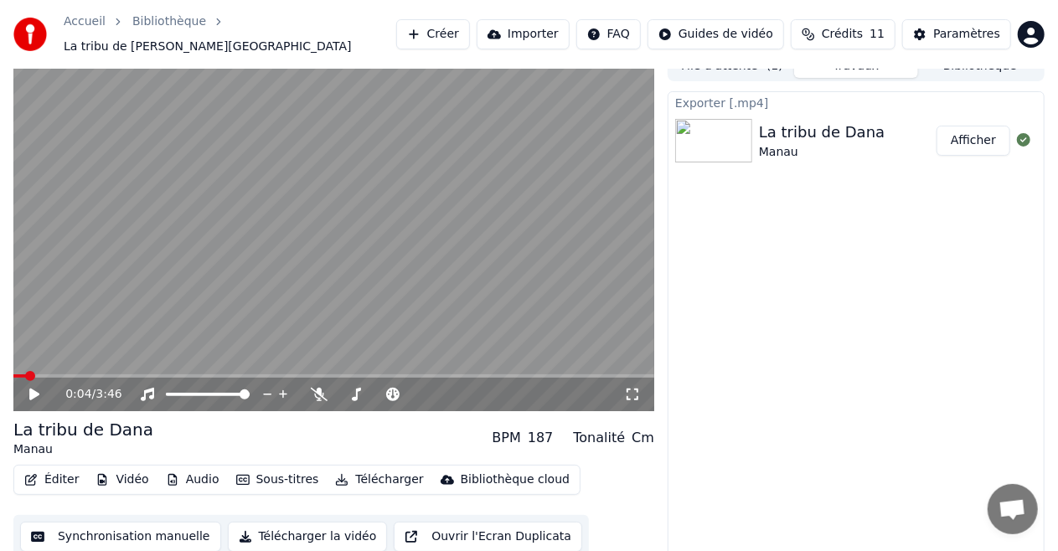
click at [971, 137] on button "Afficher" at bounding box center [974, 141] width 74 height 30
click at [383, 263] on video at bounding box center [333, 231] width 641 height 360
